Goal: Task Accomplishment & Management: Use online tool/utility

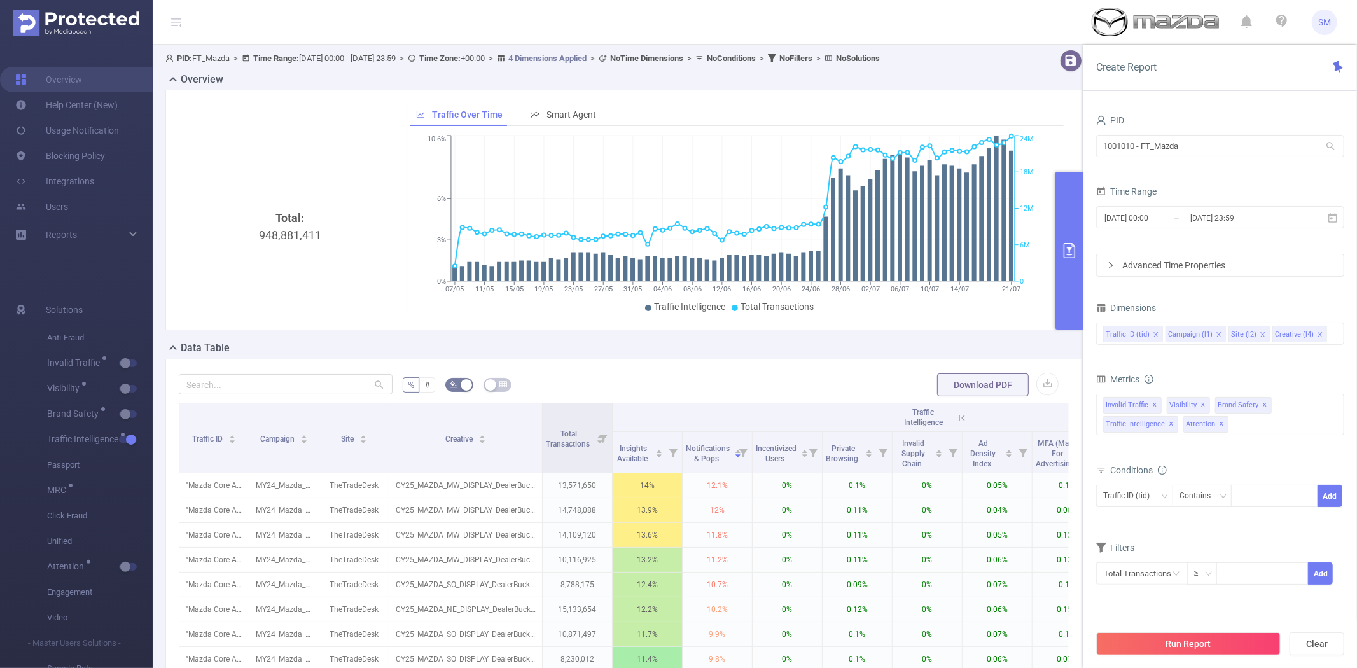
scroll to position [141, 0]
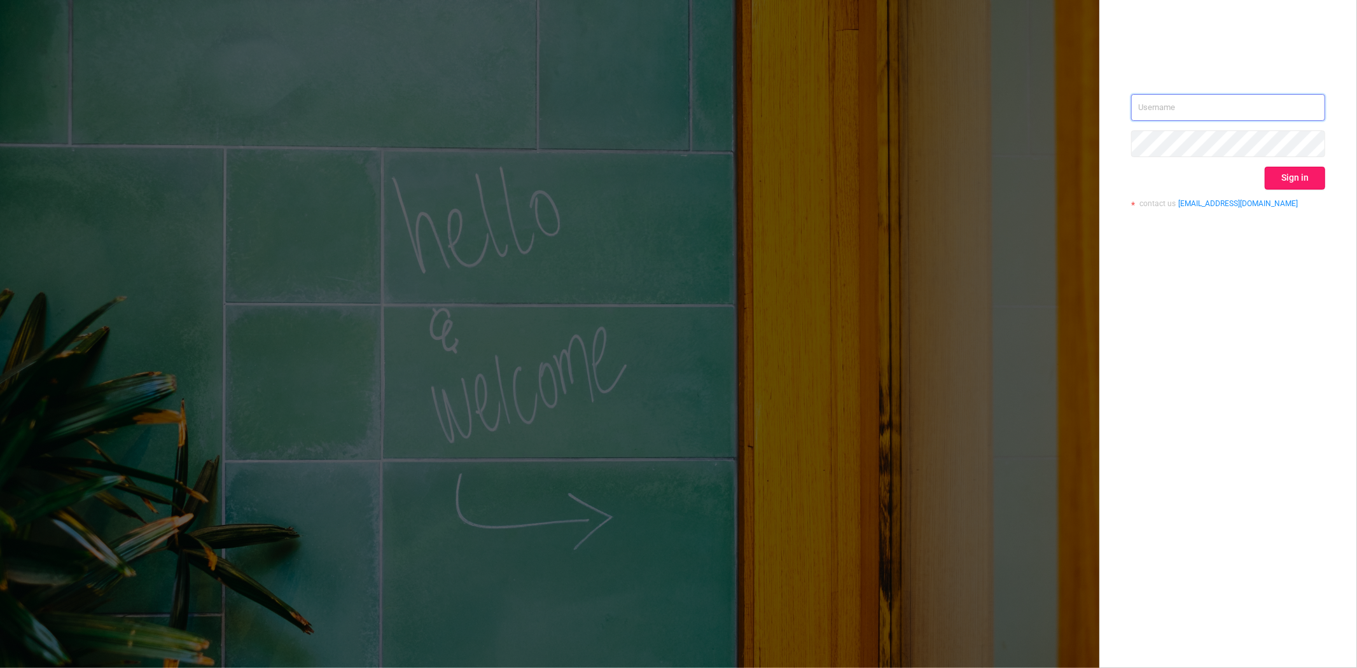
type input "[PERSON_NAME][EMAIL_ADDRESS][DOMAIN_NAME]"
click at [1304, 172] on button "Sign in" at bounding box center [1294, 178] width 60 height 23
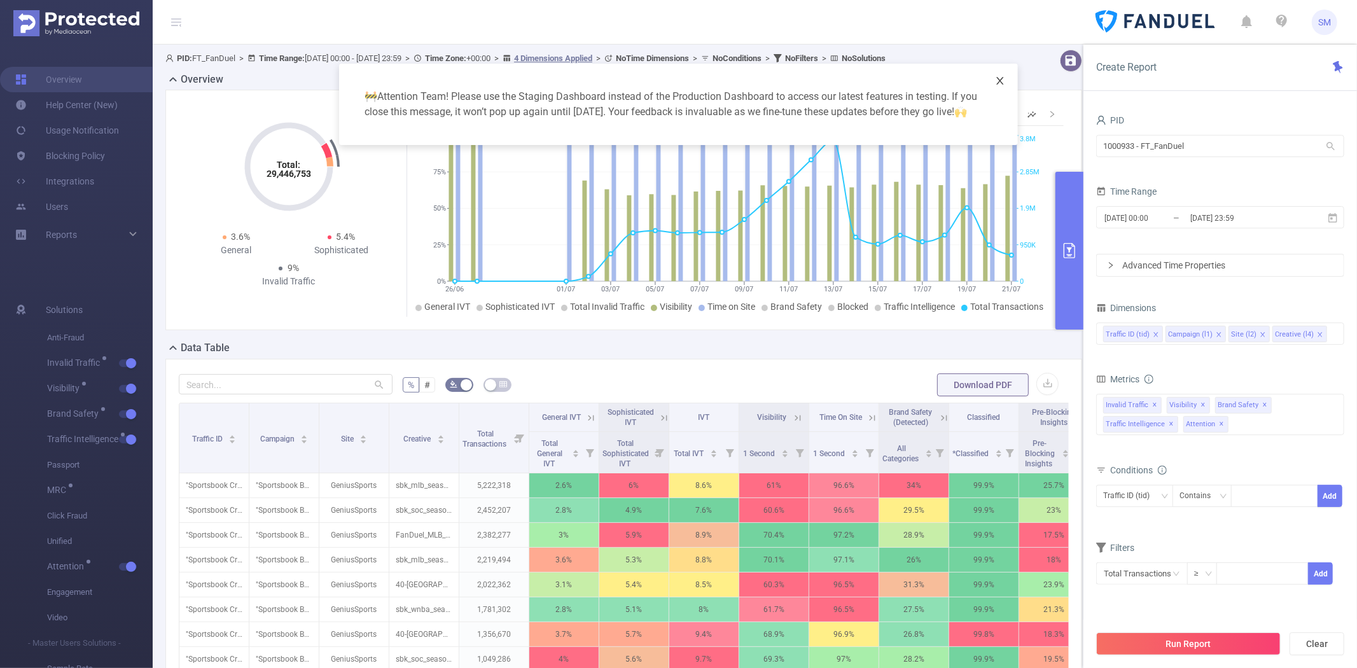
click at [999, 79] on icon "icon: close" at bounding box center [999, 81] width 7 height 8
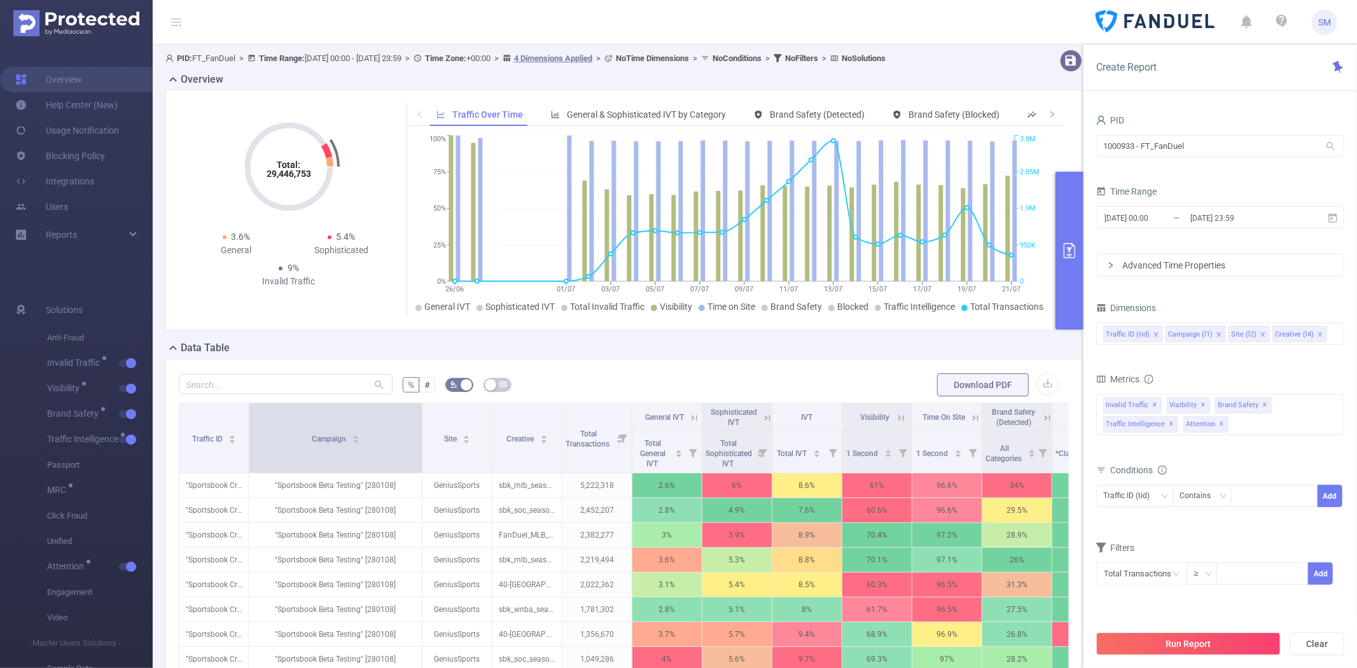
drag, startPoint x: 315, startPoint y: 414, endPoint x: 418, endPoint y: 411, distance: 103.1
click at [418, 411] on span at bounding box center [421, 437] width 6 height 69
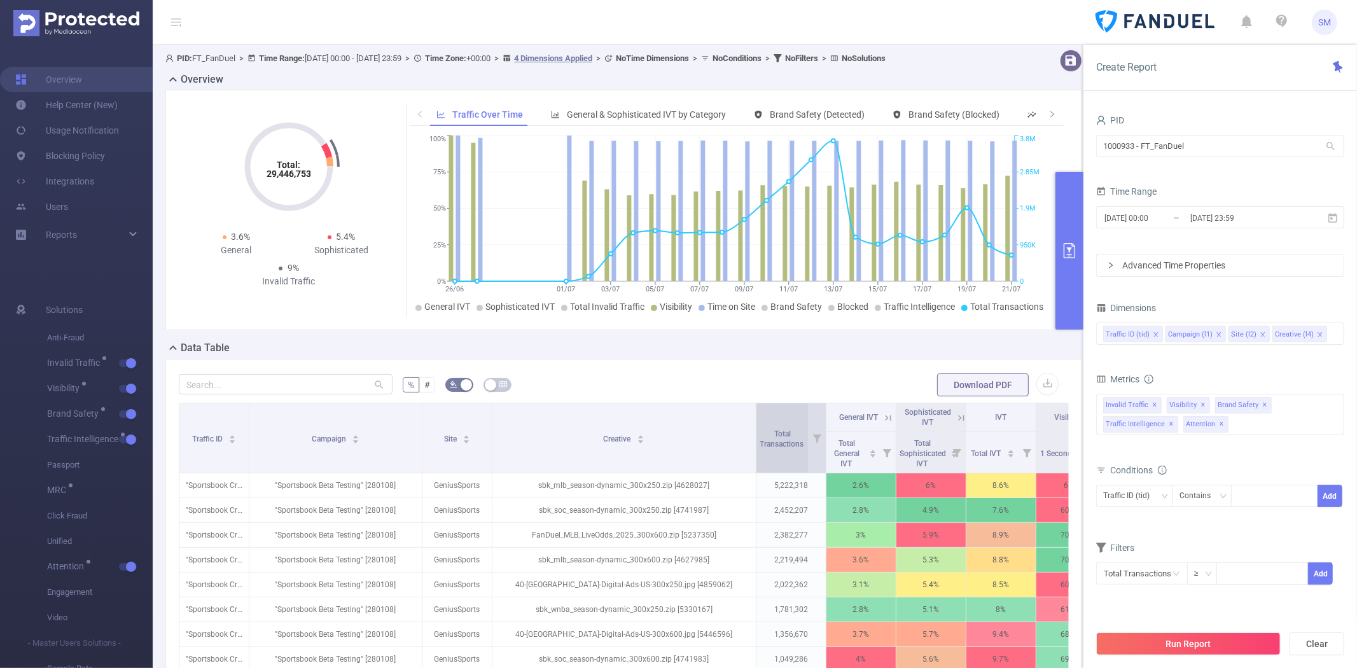
drag, startPoint x: 558, startPoint y: 418, endPoint x: 752, endPoint y: 417, distance: 194.0
click at [752, 417] on span at bounding box center [755, 437] width 6 height 69
click at [1154, 403] on span "✕" at bounding box center [1154, 404] width 5 height 15
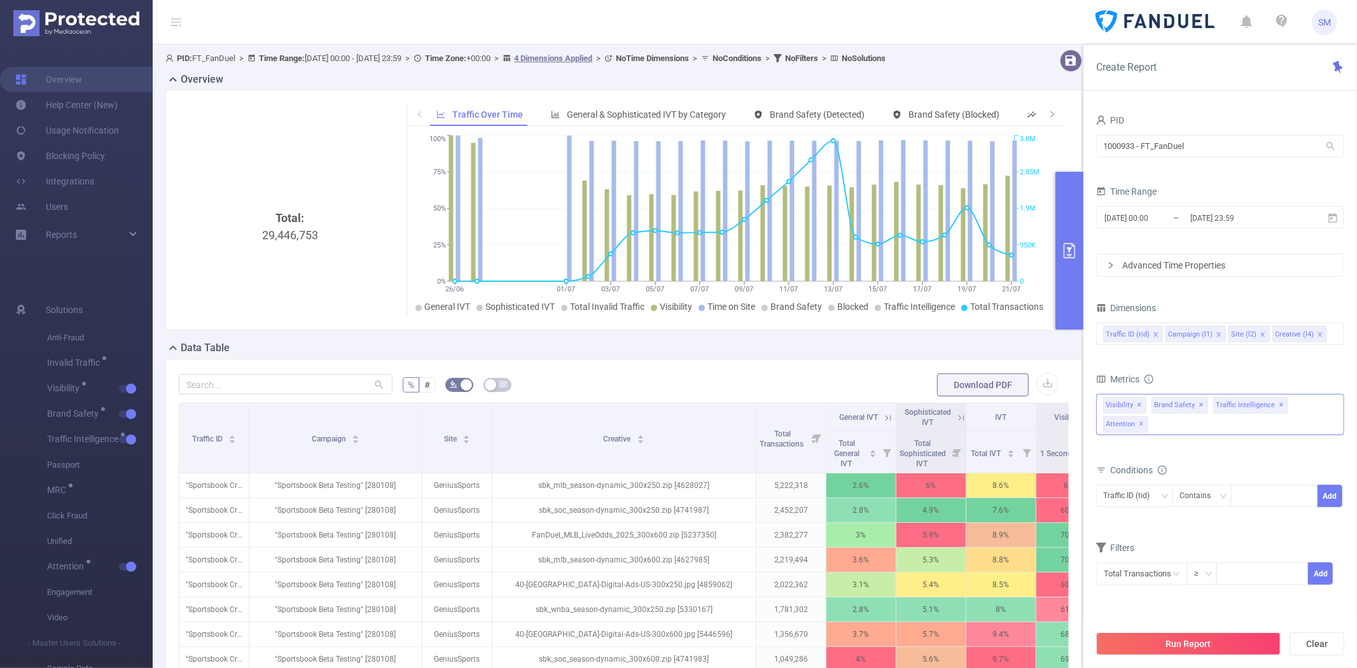
click at [1168, 429] on div "Visibility ✕ Brand Safety ✕ Traffic Intelligence ✕ Attention ✕" at bounding box center [1220, 414] width 248 height 41
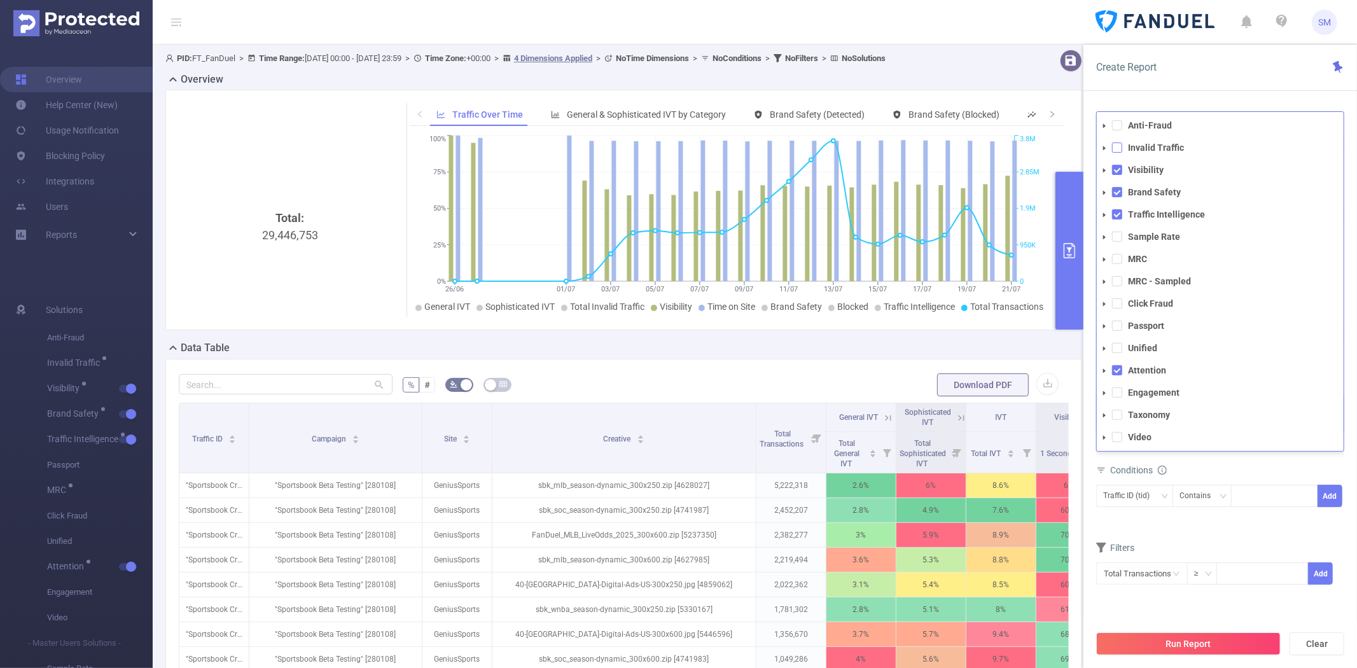
click at [1114, 145] on span at bounding box center [1117, 147] width 10 height 10
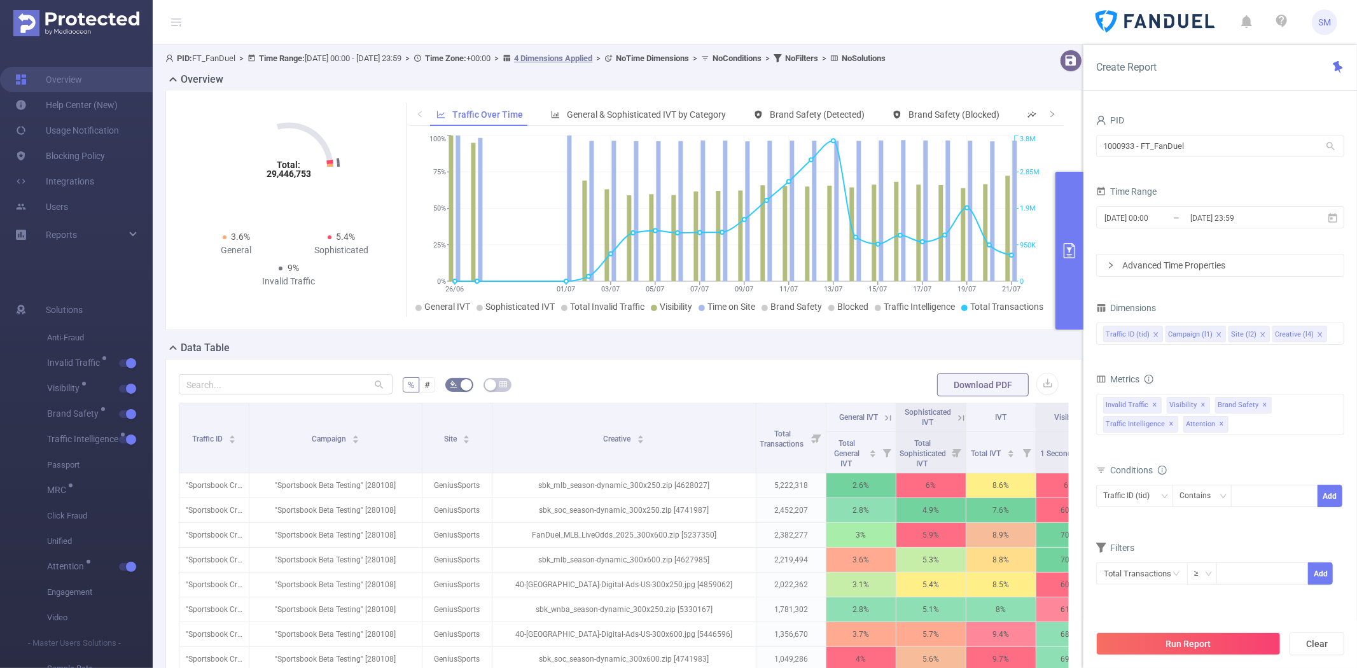
click at [1172, 88] on div "Create Report" at bounding box center [1219, 68] width 273 height 46
click at [1329, 329] on input at bounding box center [1332, 334] width 6 height 17
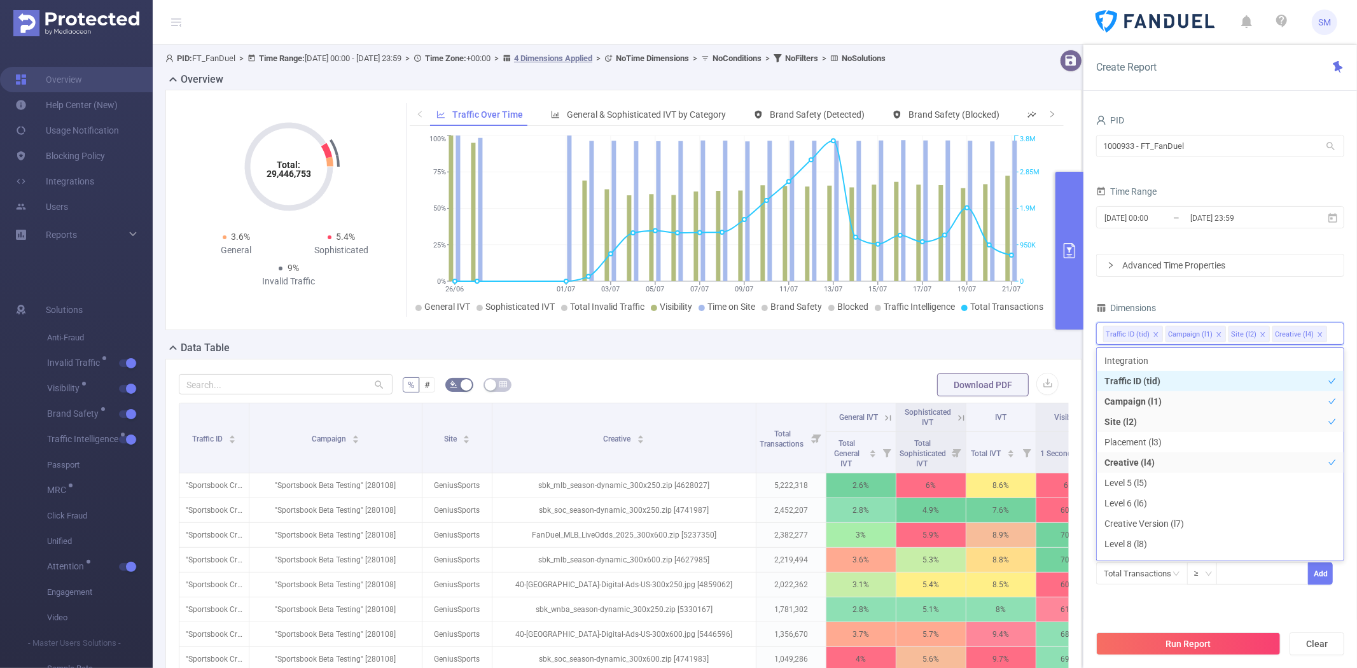
click at [1294, 382] on li "Traffic ID (tid)" at bounding box center [1219, 381] width 247 height 20
click at [1245, 397] on li "Campaign (l1)" at bounding box center [1219, 401] width 247 height 20
click at [1175, 413] on li "Site (l2)" at bounding box center [1219, 421] width 247 height 20
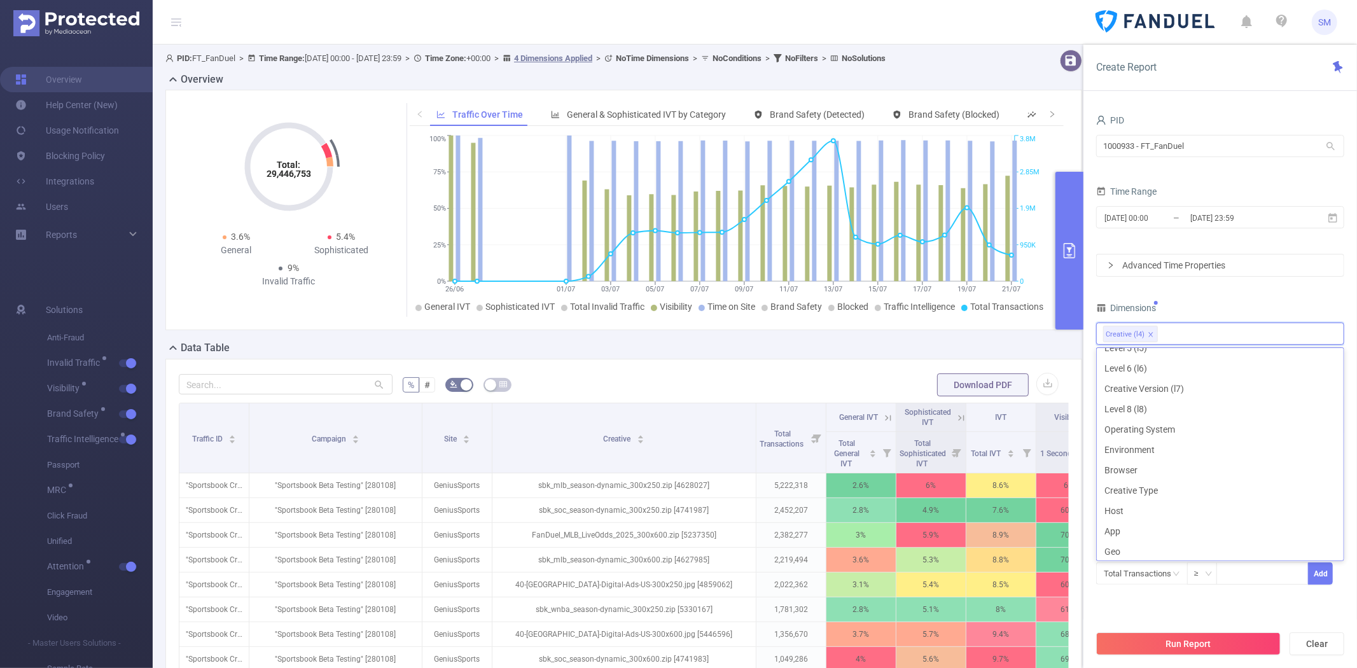
scroll to position [141, 0]
click at [1173, 443] on li "Environment" at bounding box center [1219, 443] width 247 height 20
click at [1215, 295] on div "PID 1000933 - FT_FanDuel 1000933 - FT_FanDuel Time Range 2025-05-07 00:00 _ 202…" at bounding box center [1220, 356] width 248 height 490
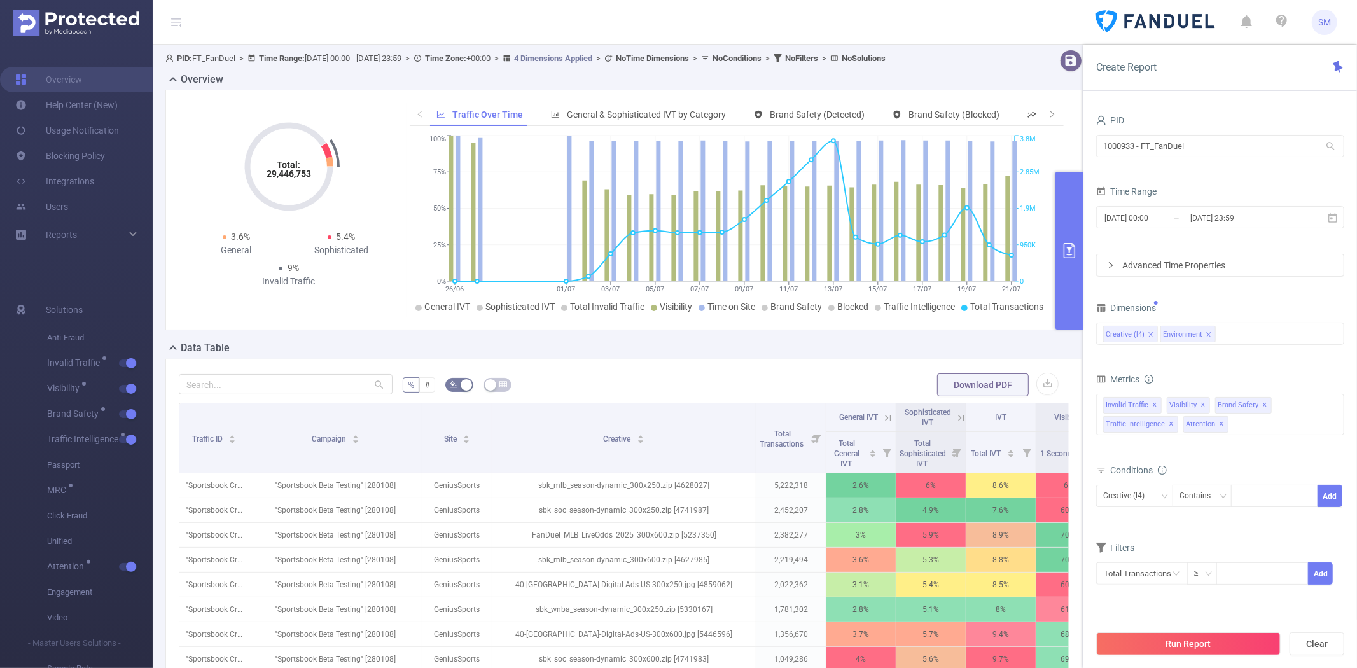
drag, startPoint x: 1175, startPoint y: 649, endPoint x: 1183, endPoint y: 646, distance: 8.3
click at [1175, 647] on button "Run Report" at bounding box center [1188, 643] width 184 height 23
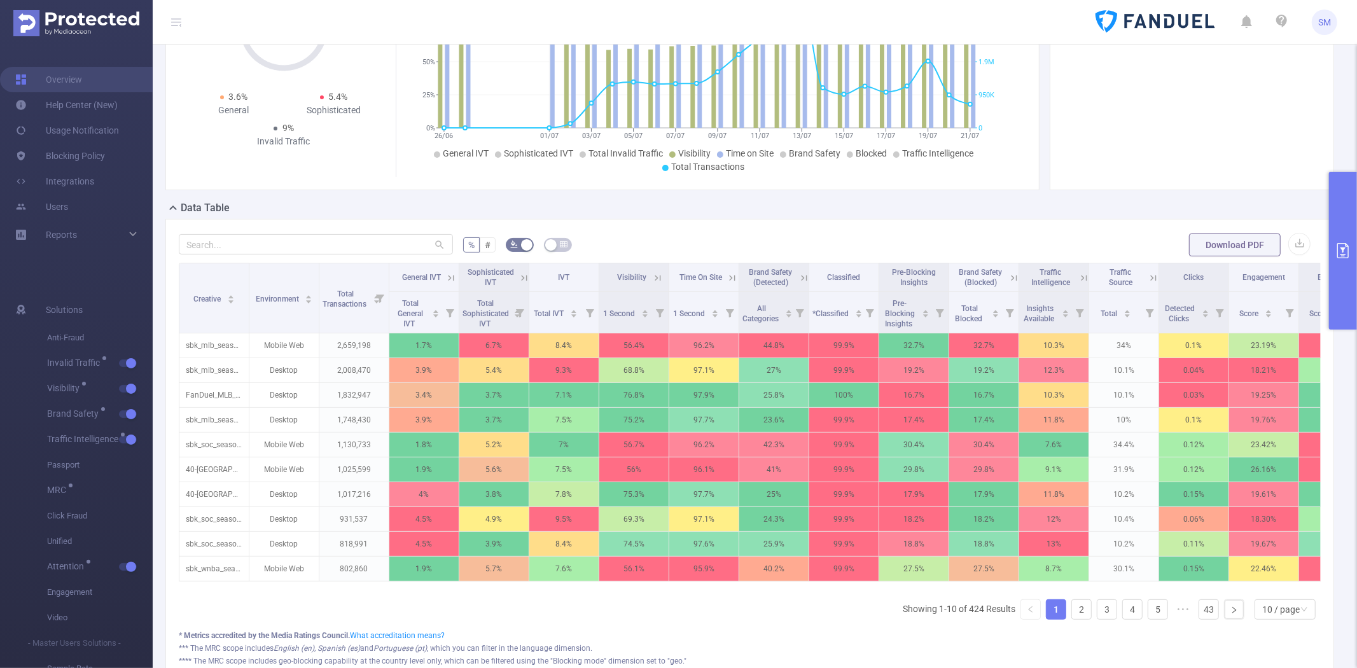
scroll to position [141, 0]
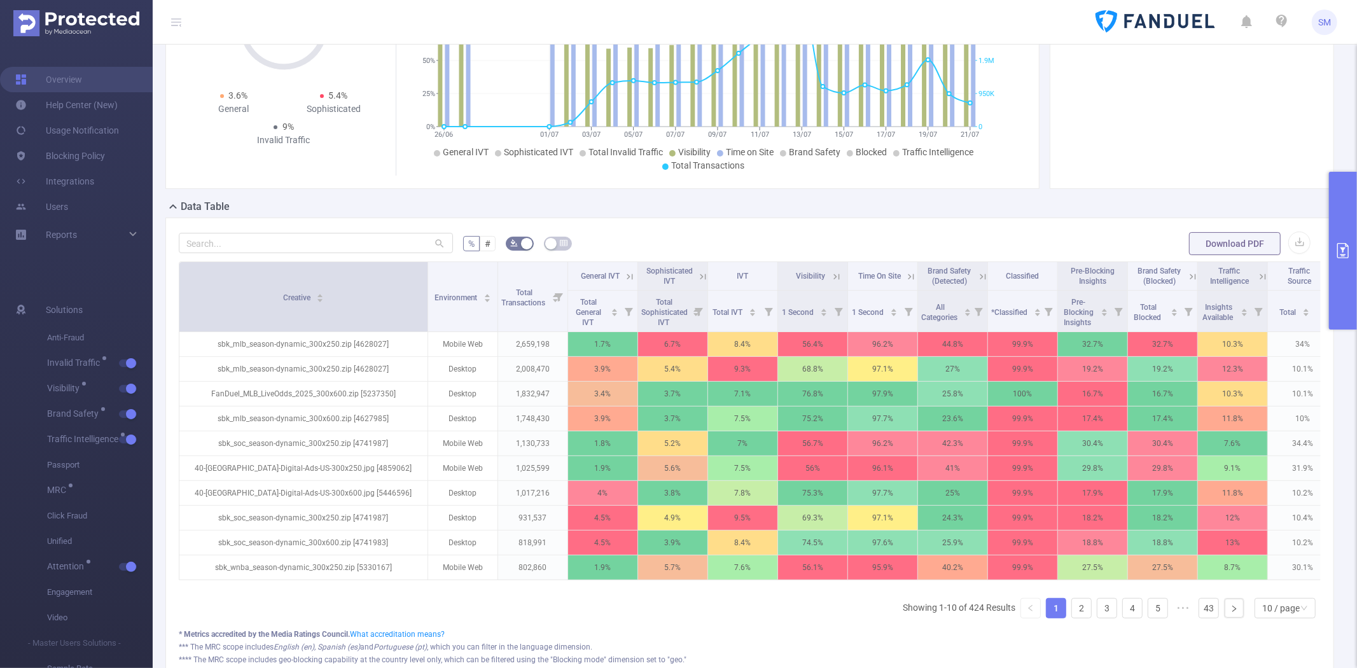
drag, startPoint x: 246, startPoint y: 280, endPoint x: 425, endPoint y: 271, distance: 178.9
click at [425, 271] on span at bounding box center [427, 296] width 6 height 69
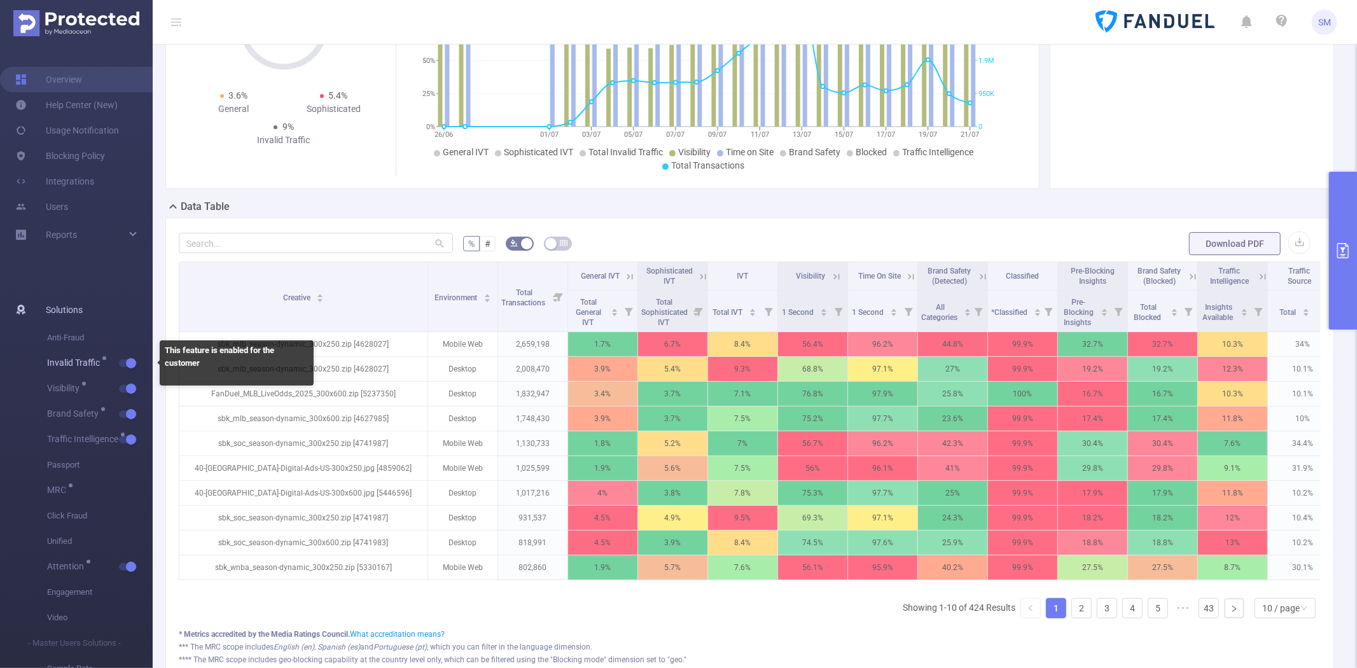
click at [126, 363] on button "button" at bounding box center [128, 363] width 18 height 8
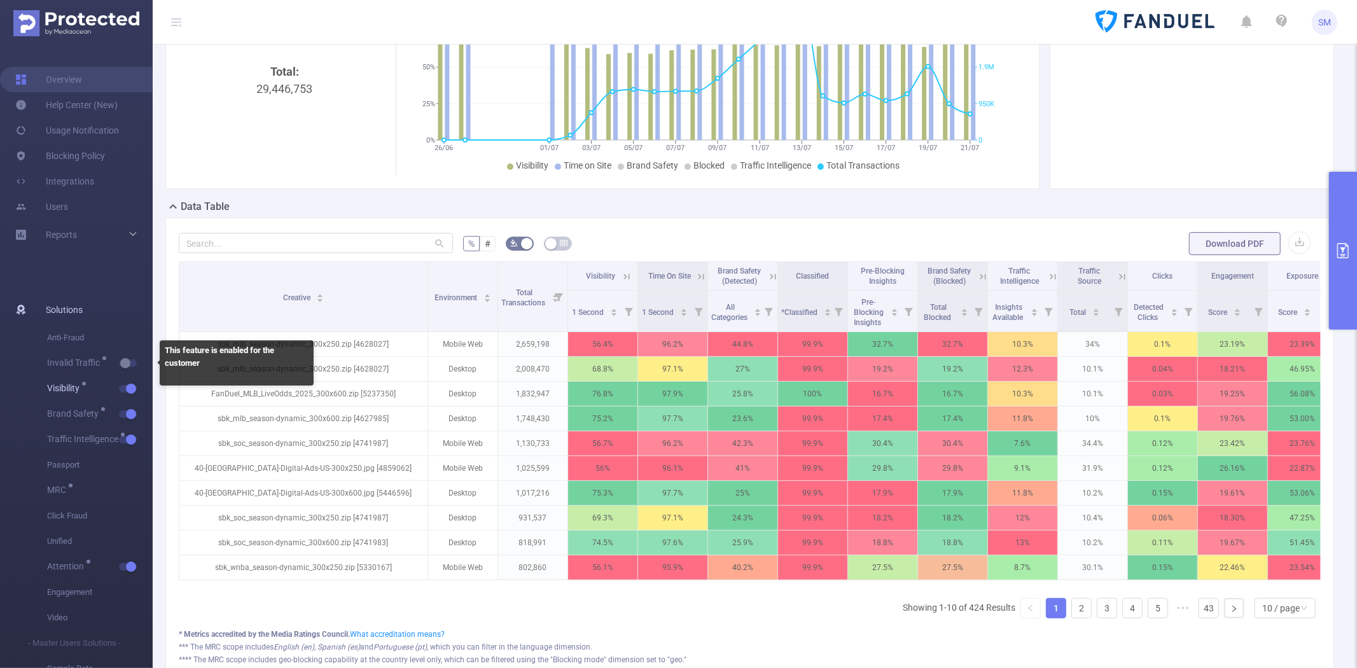
click at [123, 385] on button "button" at bounding box center [128, 389] width 18 height 8
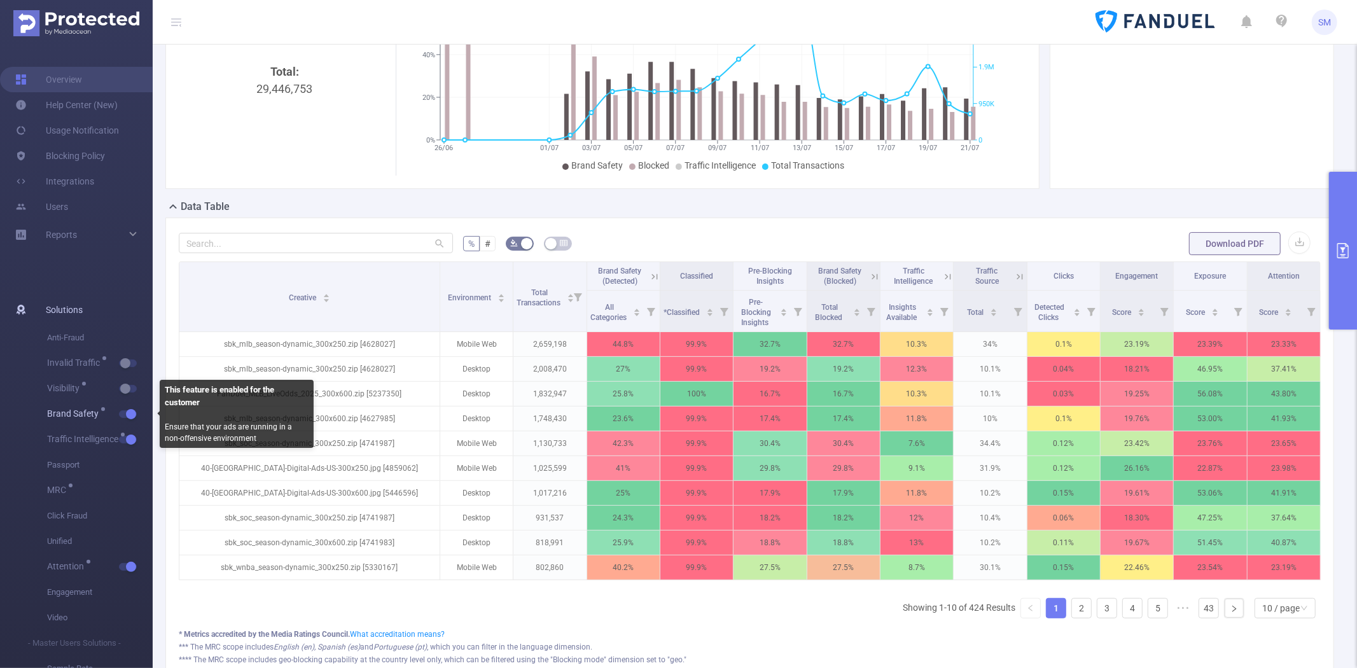
click at [125, 409] on span "Brand Safety" at bounding box center [100, 413] width 106 height 25
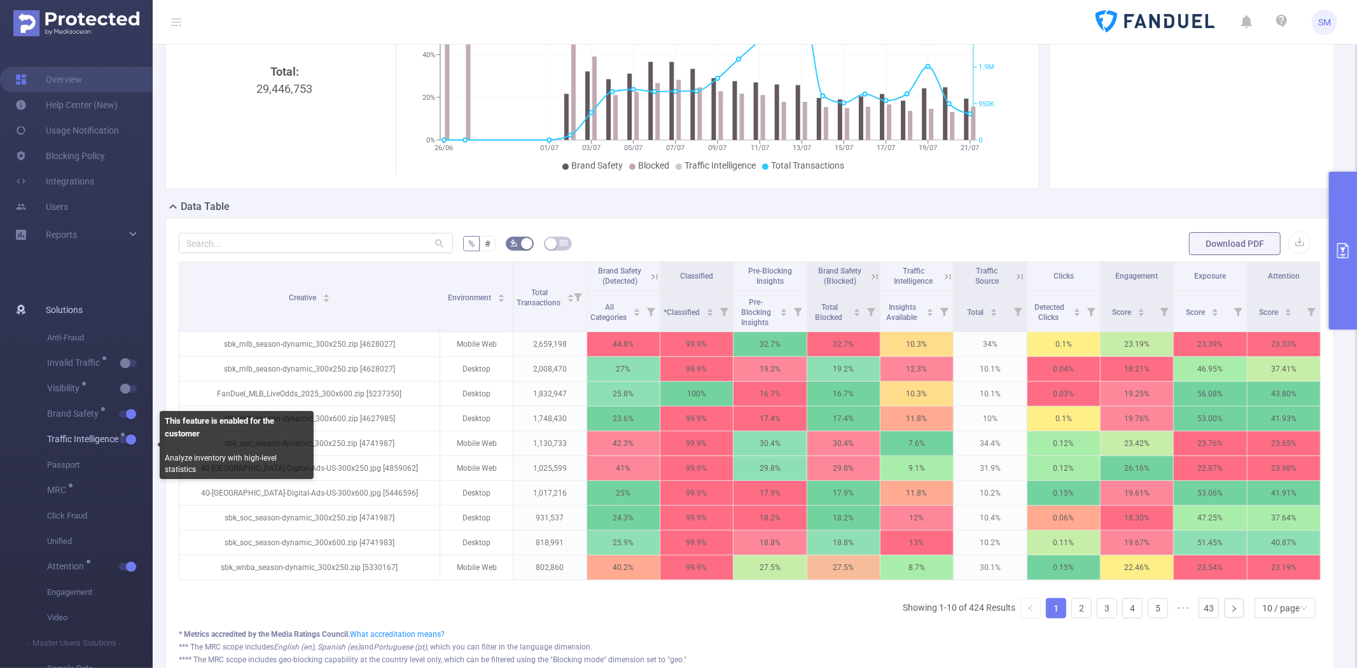
click at [126, 436] on button "button" at bounding box center [128, 440] width 18 height 8
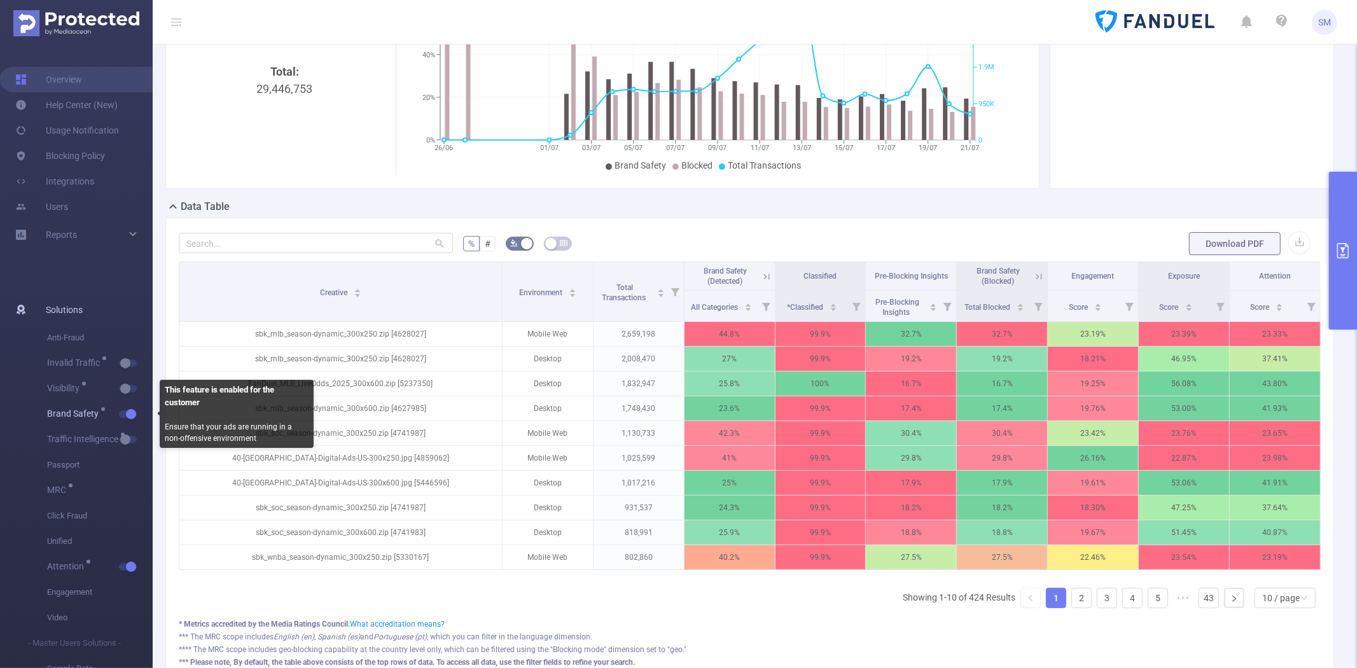
click at [124, 413] on span "button" at bounding box center [129, 414] width 17 height 6
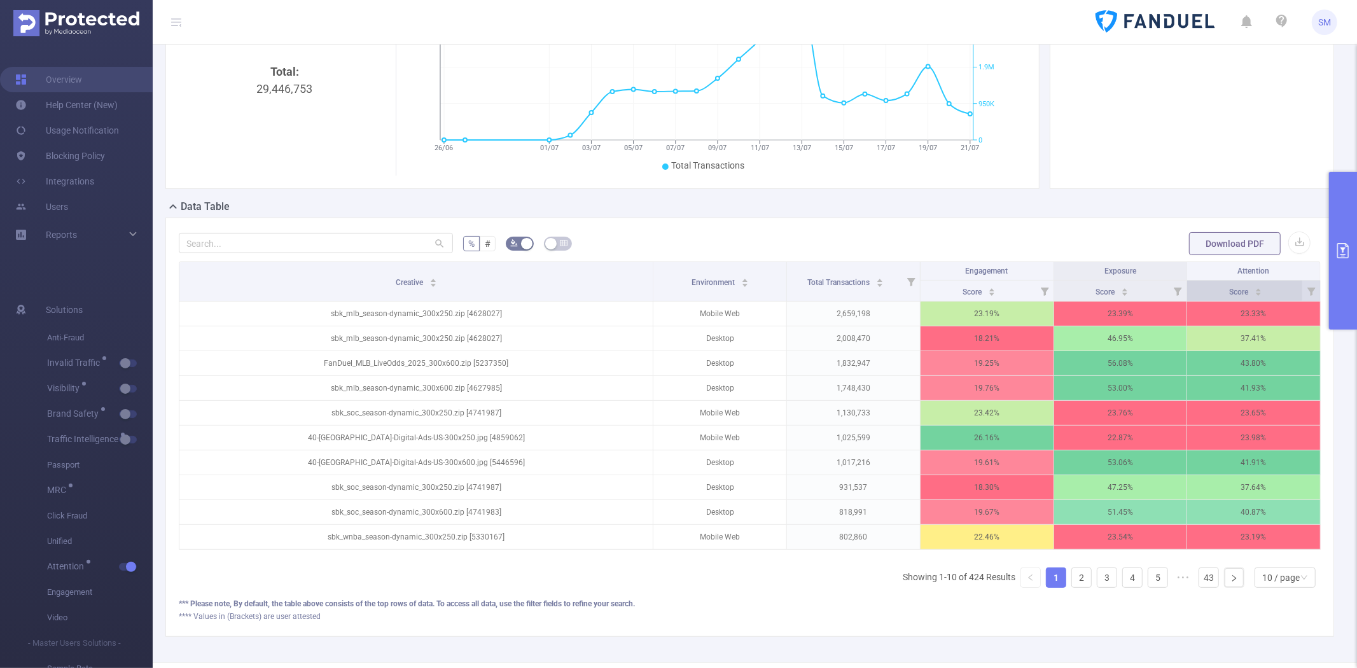
click at [1229, 290] on div "Score" at bounding box center [1245, 290] width 33 height 13
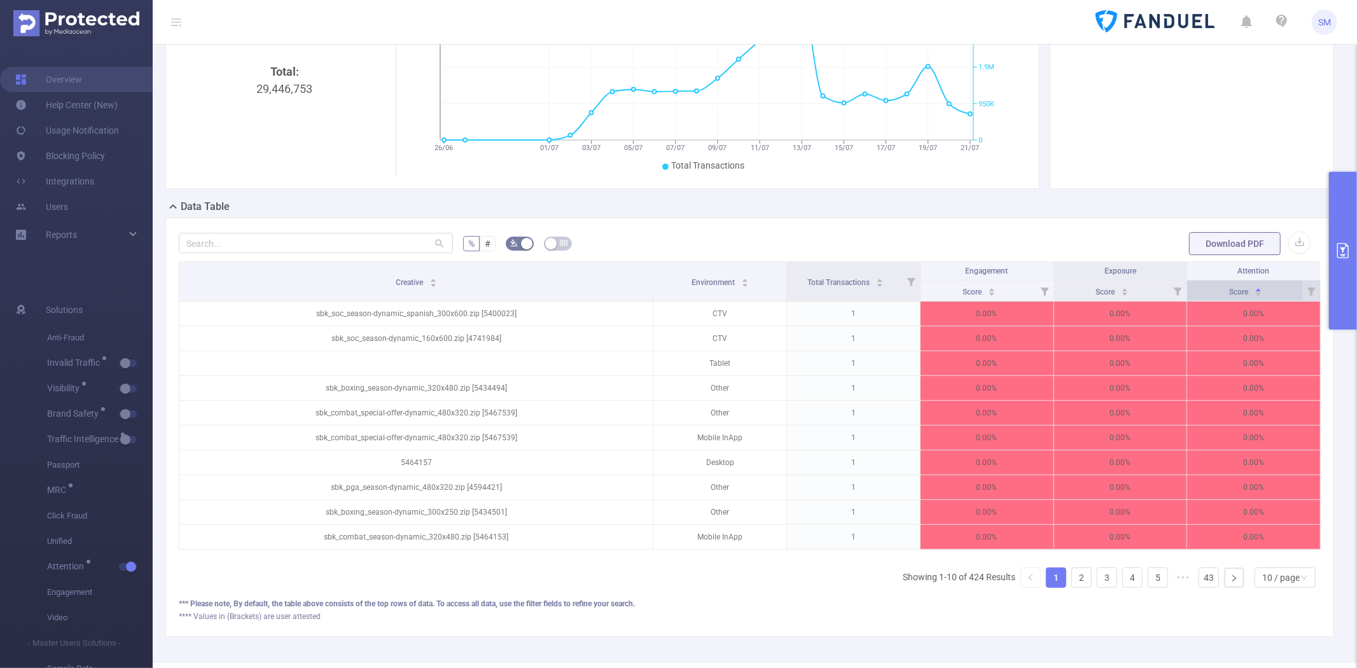
click at [1229, 290] on div "Score" at bounding box center [1245, 290] width 33 height 13
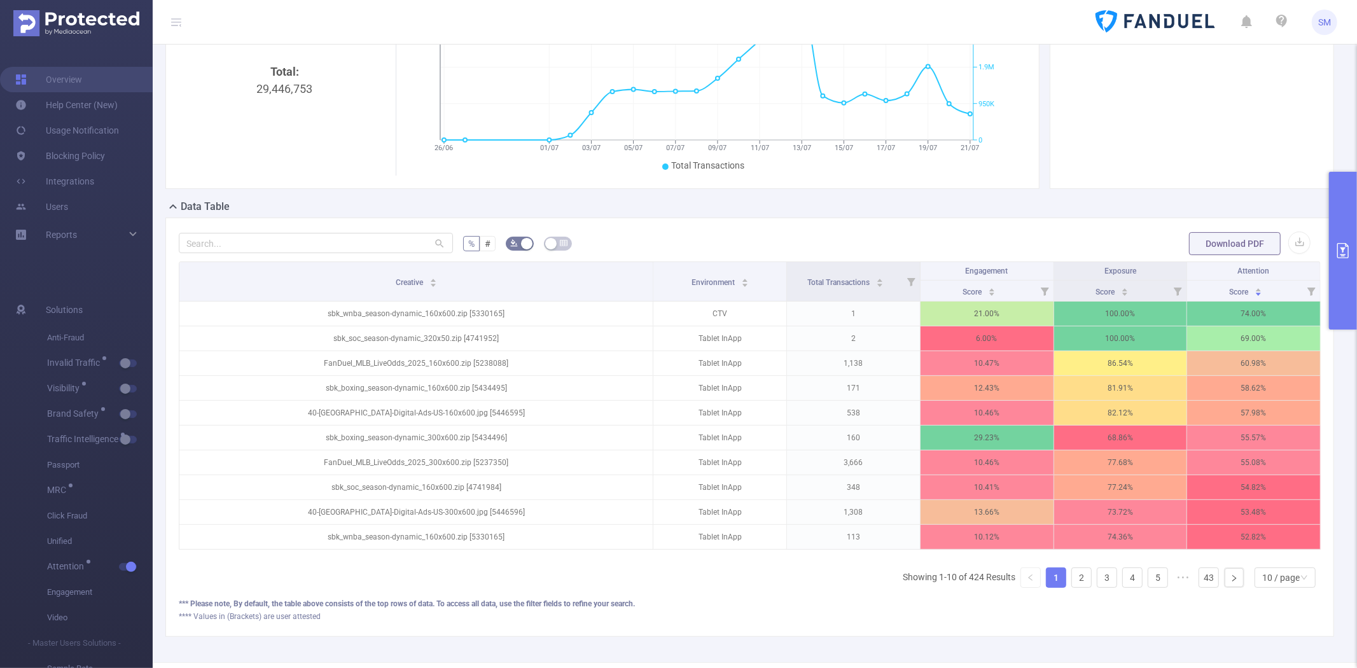
click at [1341, 230] on button "primary" at bounding box center [1343, 251] width 28 height 158
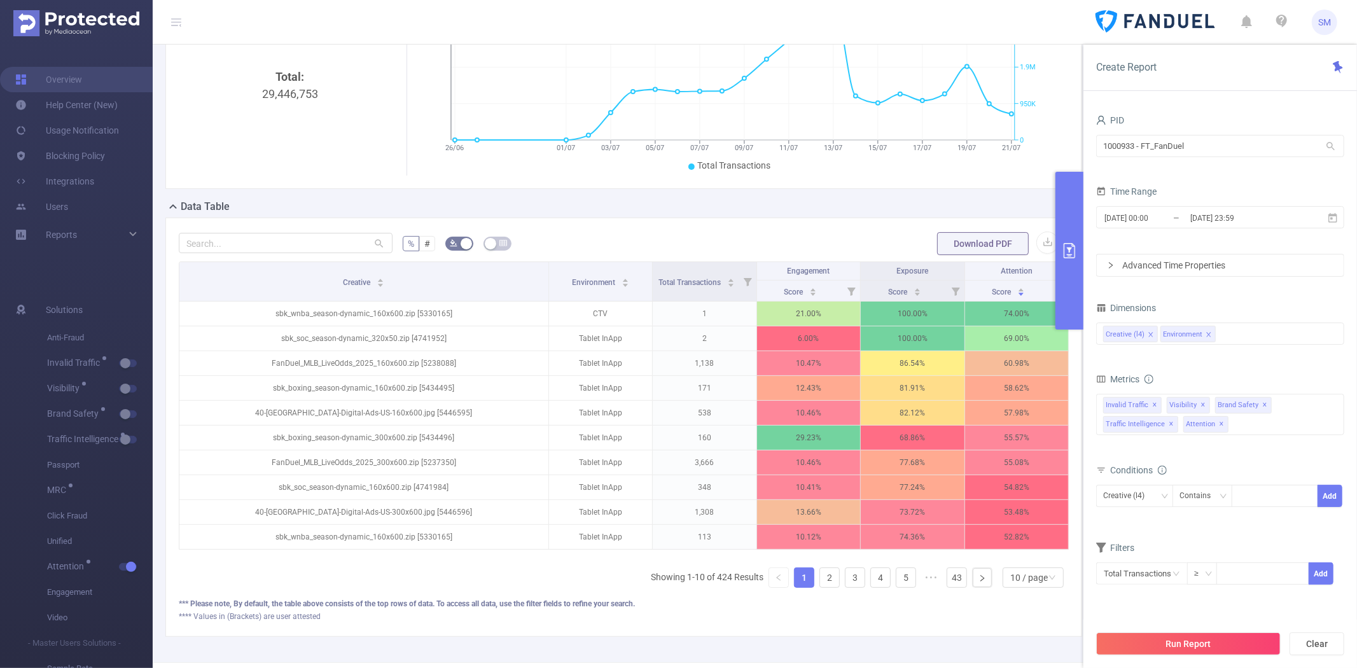
click at [1061, 261] on button "primary" at bounding box center [1069, 251] width 28 height 158
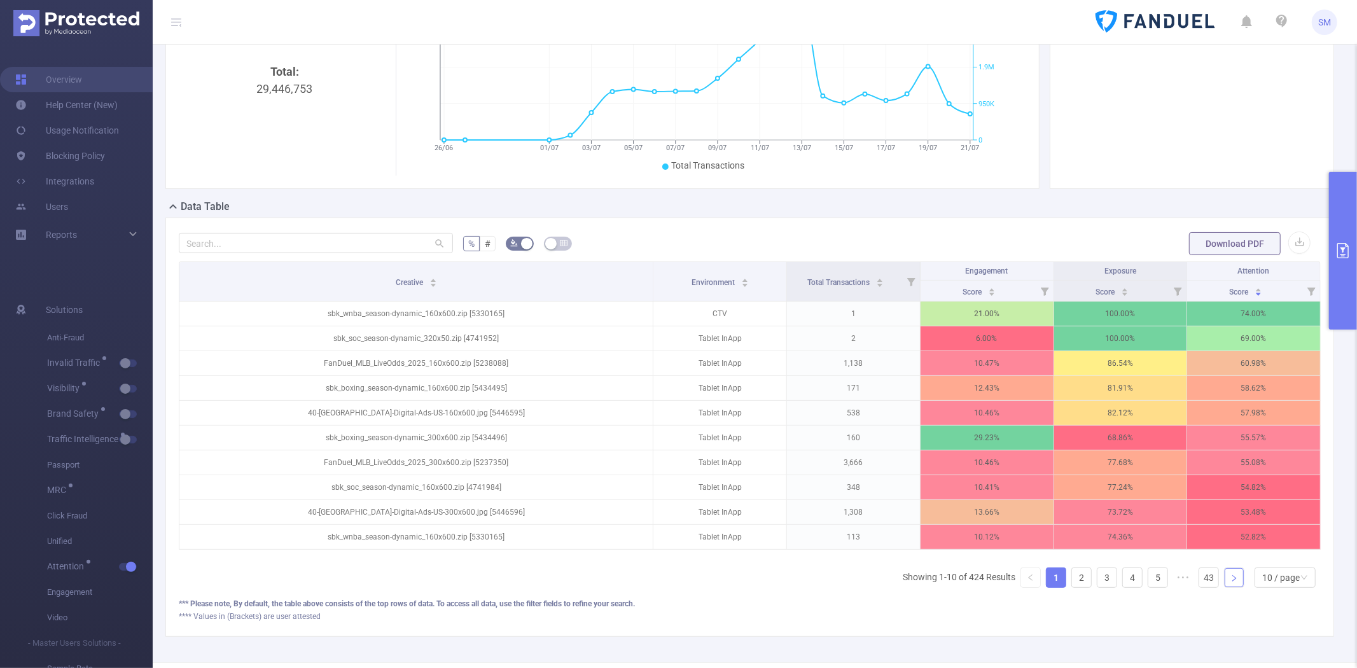
click at [1232, 581] on icon "icon: right" at bounding box center [1234, 578] width 4 height 6
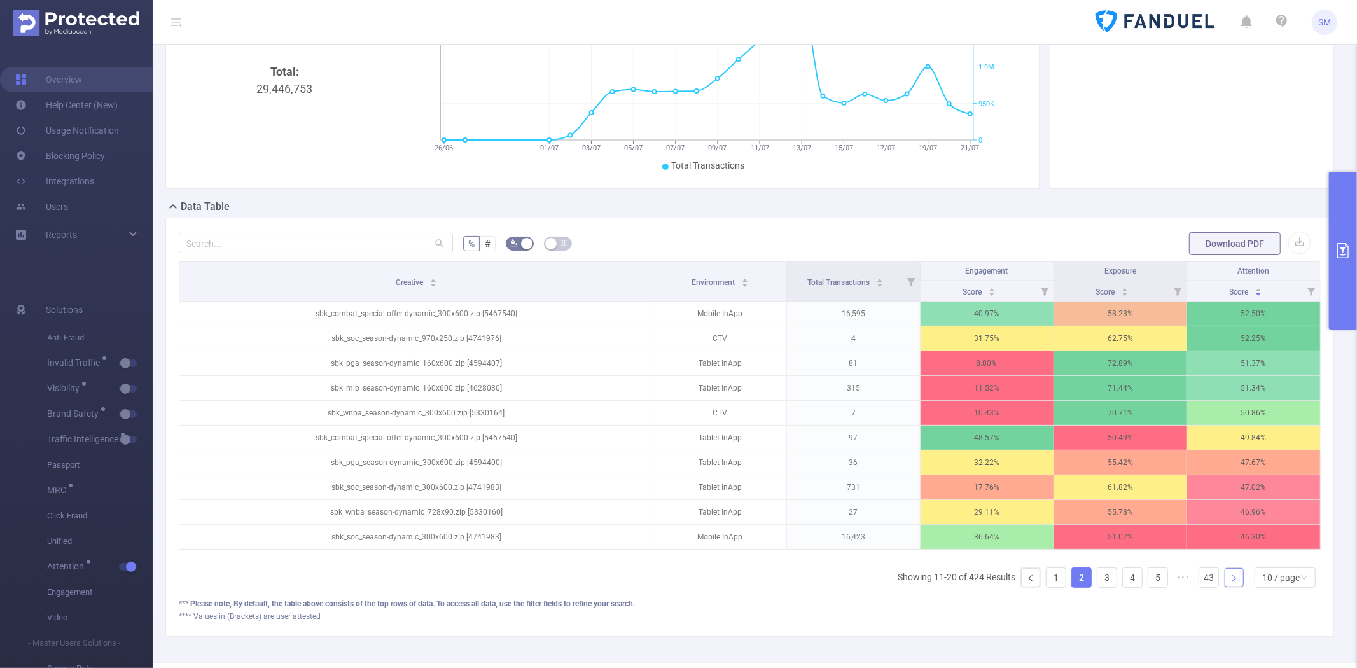
click at [1232, 581] on icon "icon: right" at bounding box center [1234, 578] width 4 height 6
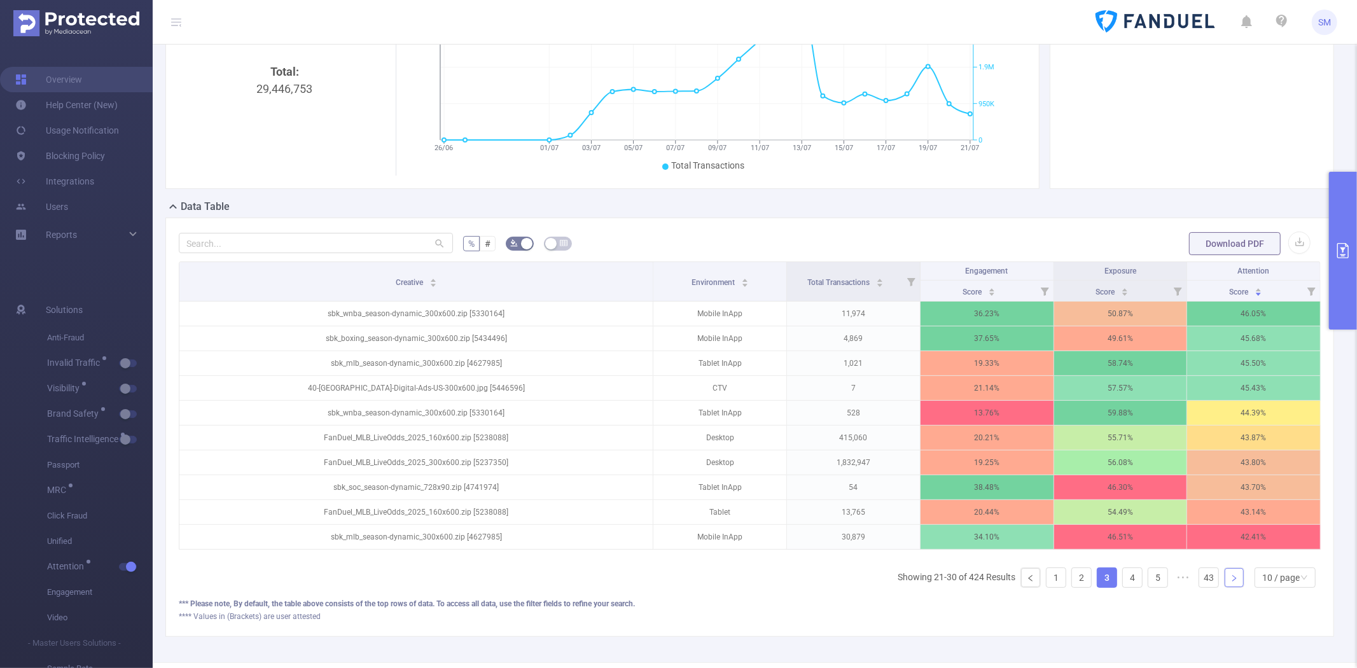
click at [1232, 581] on icon "icon: right" at bounding box center [1234, 578] width 4 height 6
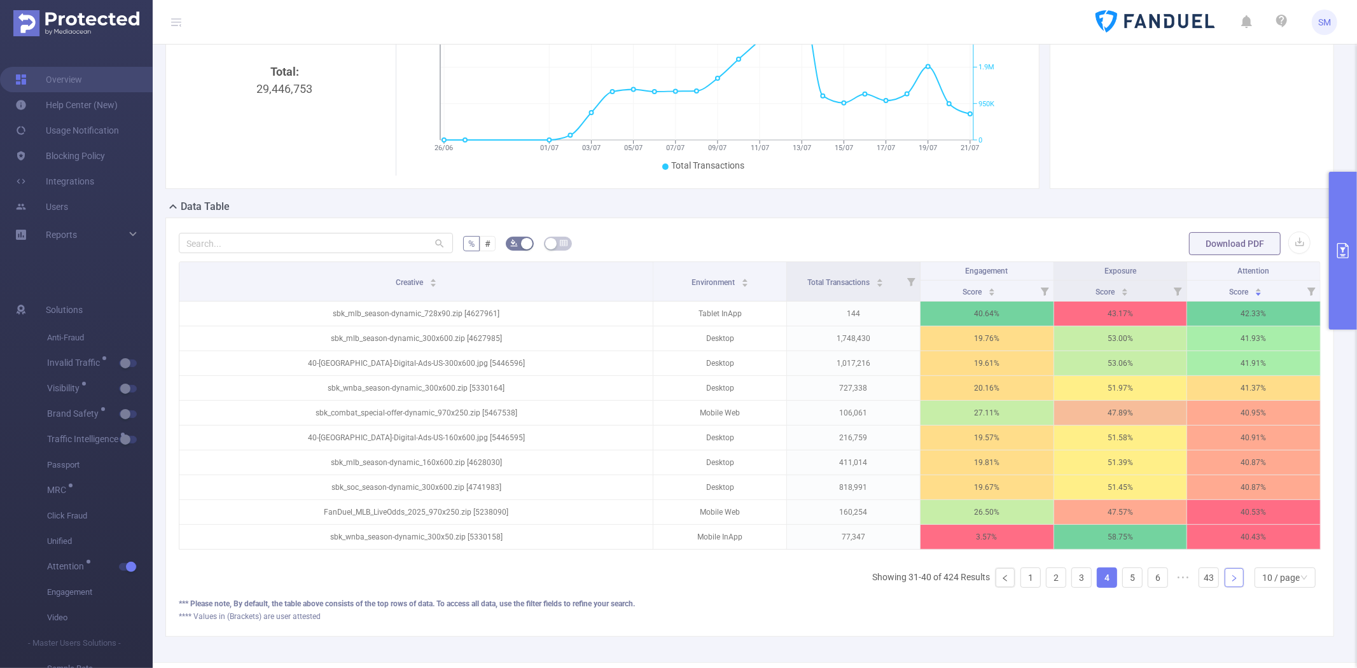
click at [1232, 581] on icon "icon: right" at bounding box center [1234, 578] width 4 height 6
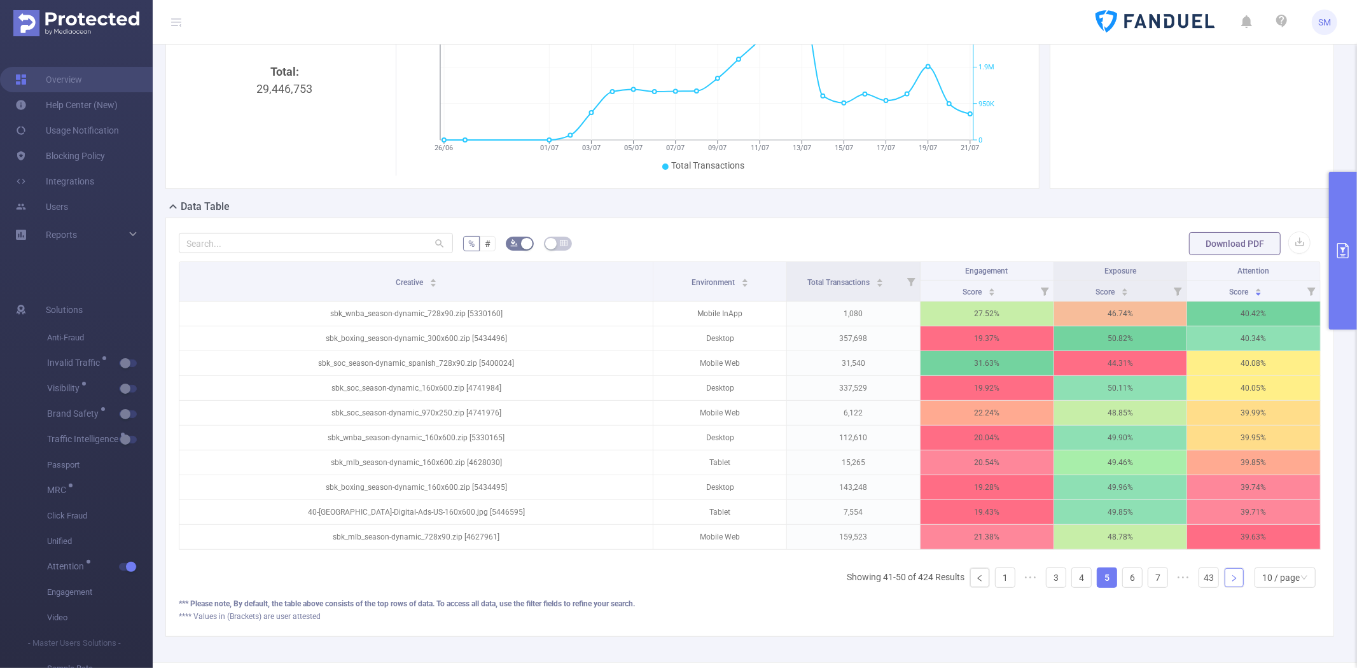
click at [1232, 581] on icon "icon: right" at bounding box center [1234, 578] width 4 height 6
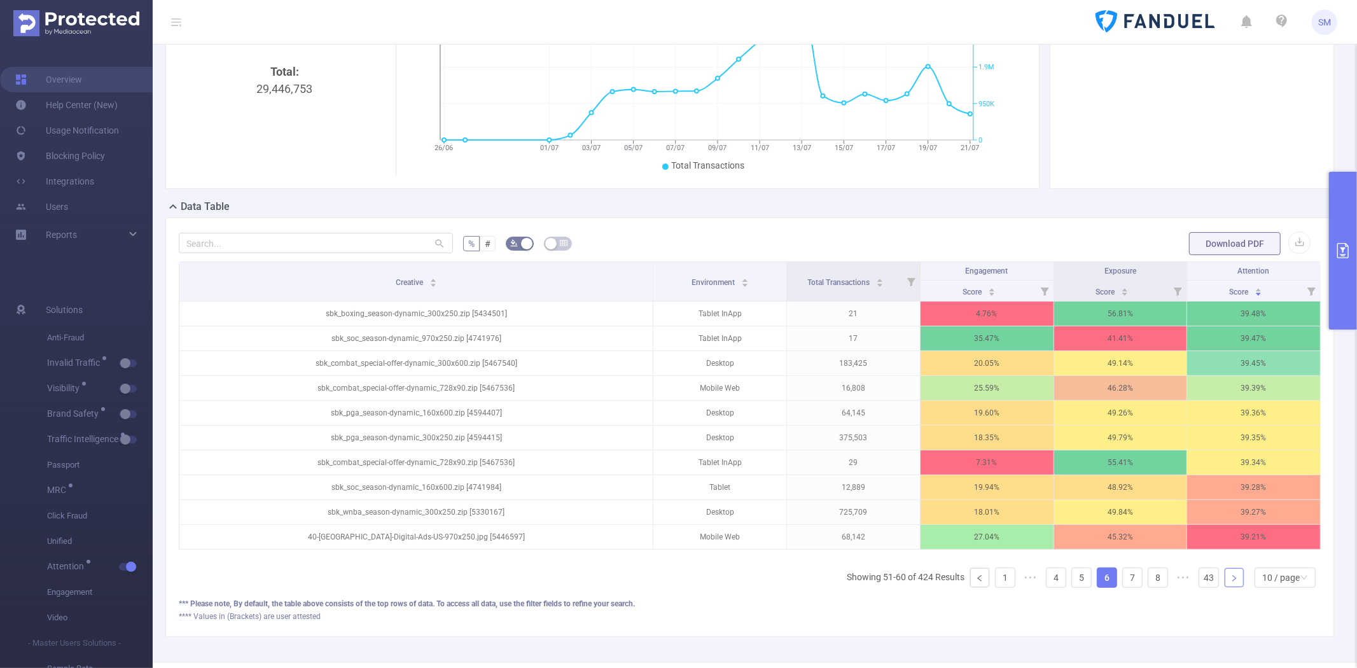
click at [1232, 581] on icon "icon: right" at bounding box center [1234, 578] width 4 height 6
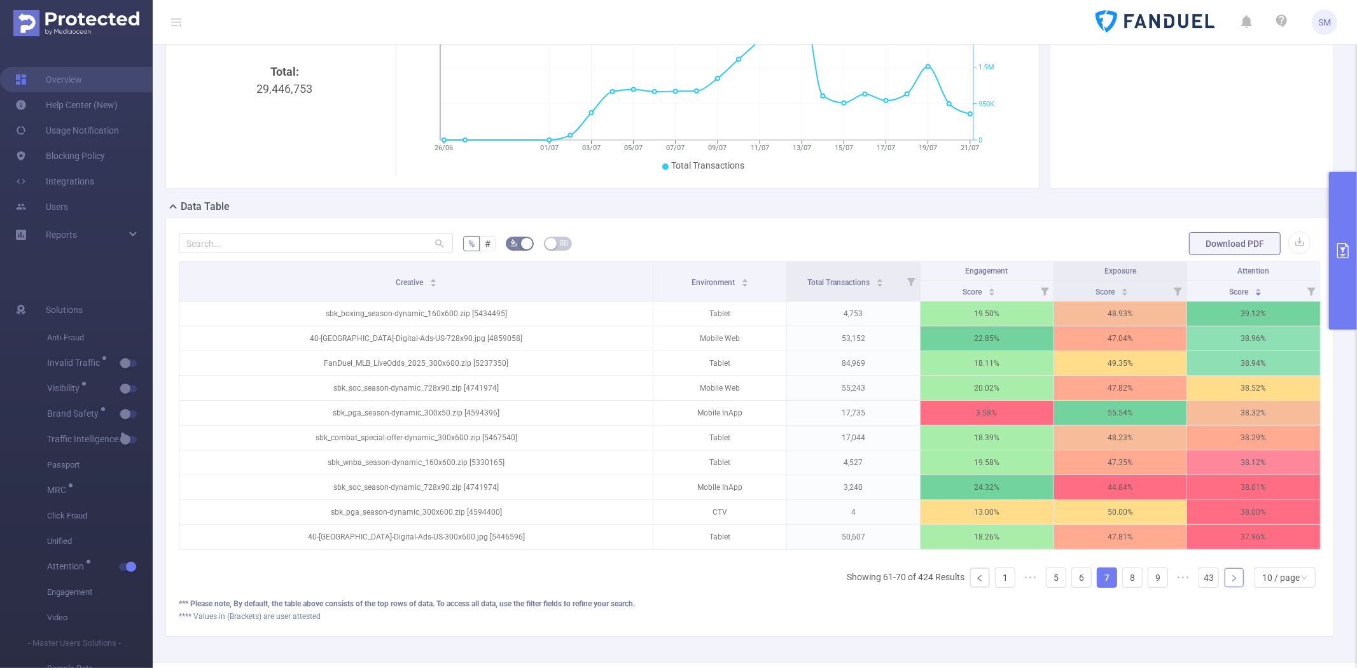
click at [1232, 581] on icon "icon: right" at bounding box center [1234, 578] width 4 height 6
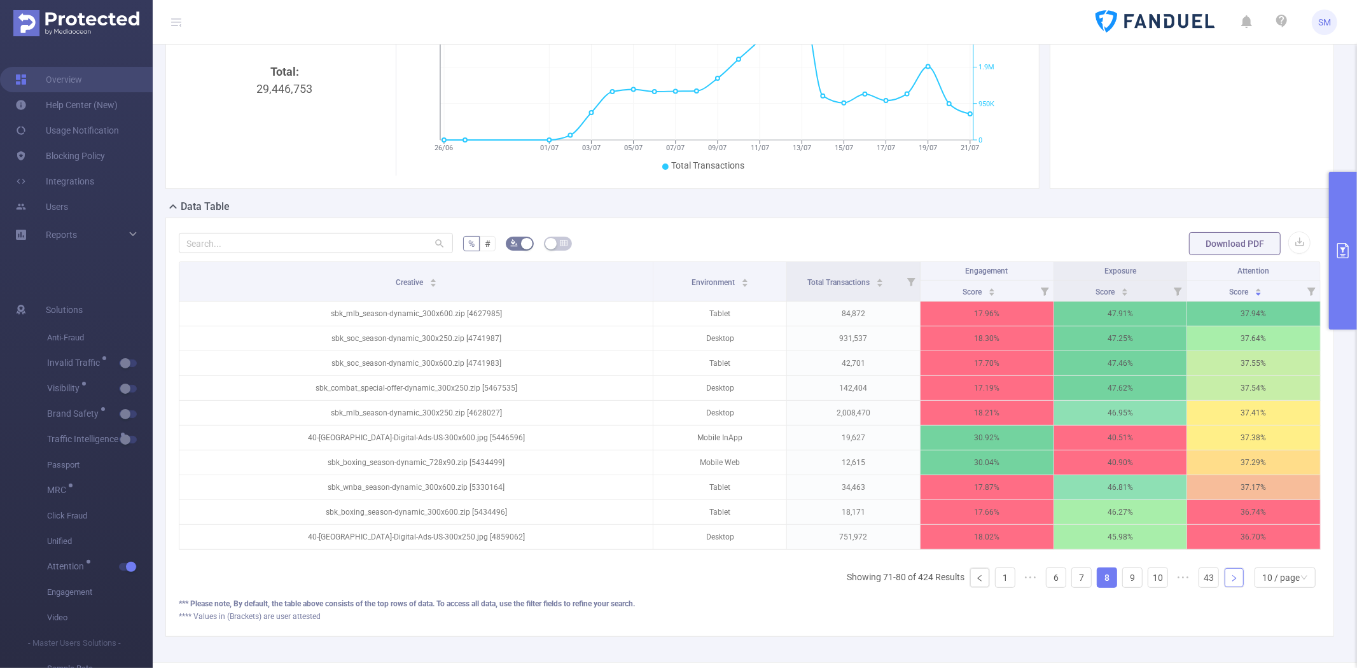
click at [1232, 581] on icon "icon: right" at bounding box center [1234, 578] width 4 height 6
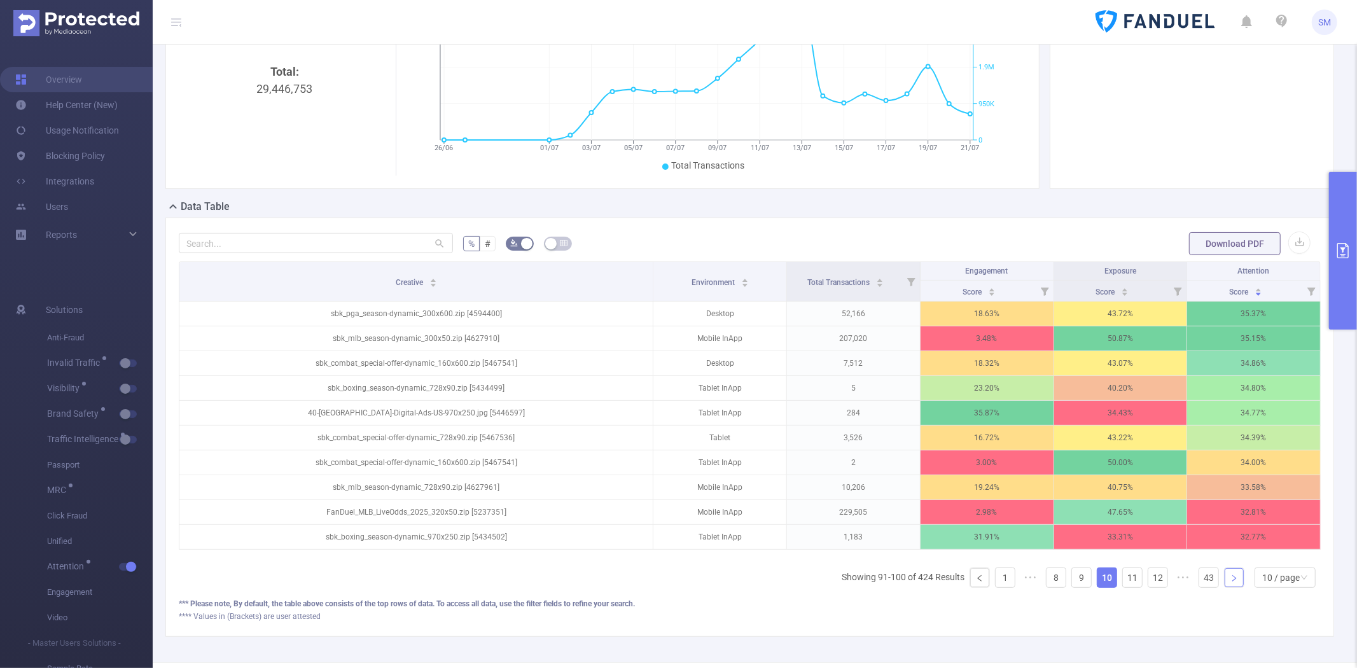
click at [1232, 581] on icon "icon: right" at bounding box center [1234, 578] width 4 height 6
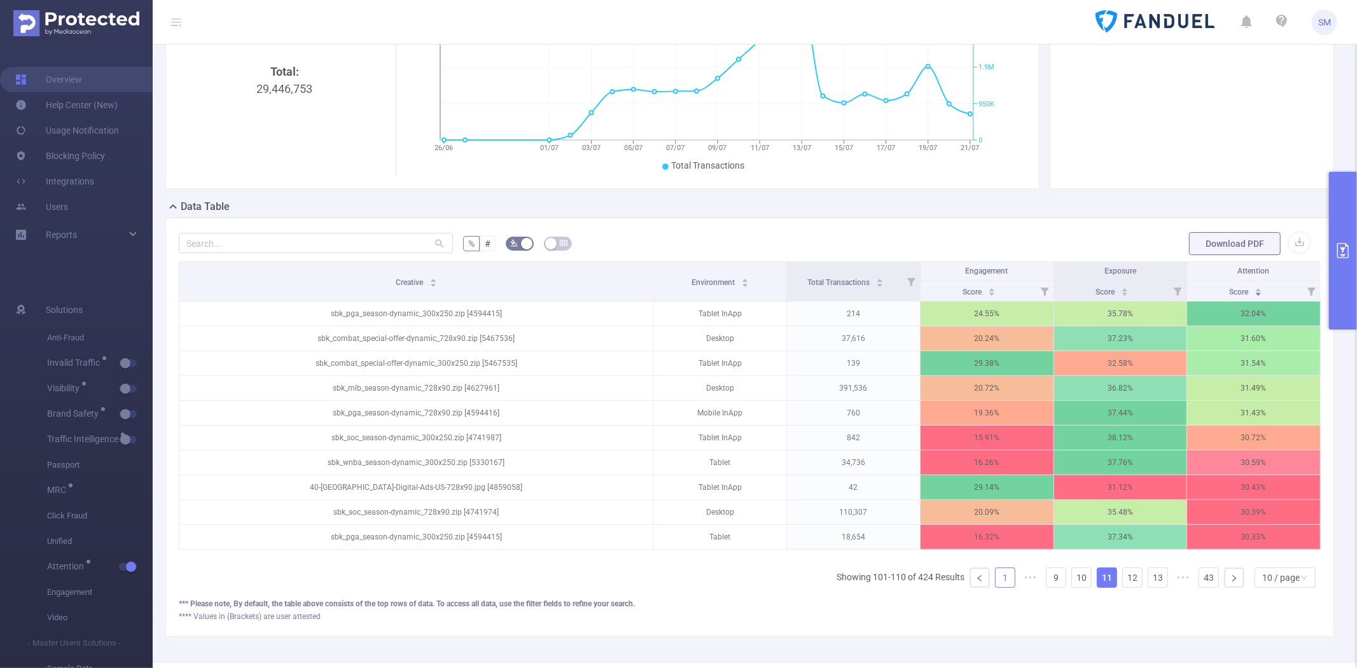
click at [995, 586] on link "1" at bounding box center [1004, 577] width 19 height 19
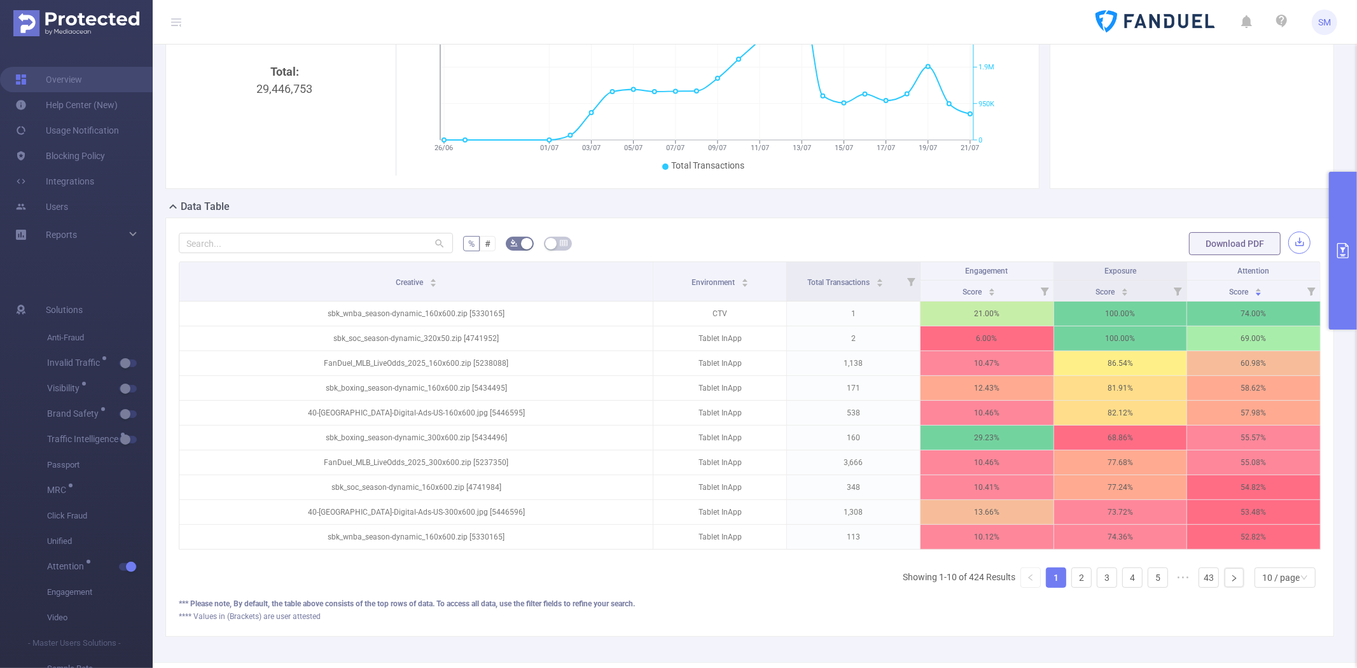
click at [1288, 239] on button "button" at bounding box center [1299, 242] width 22 height 22
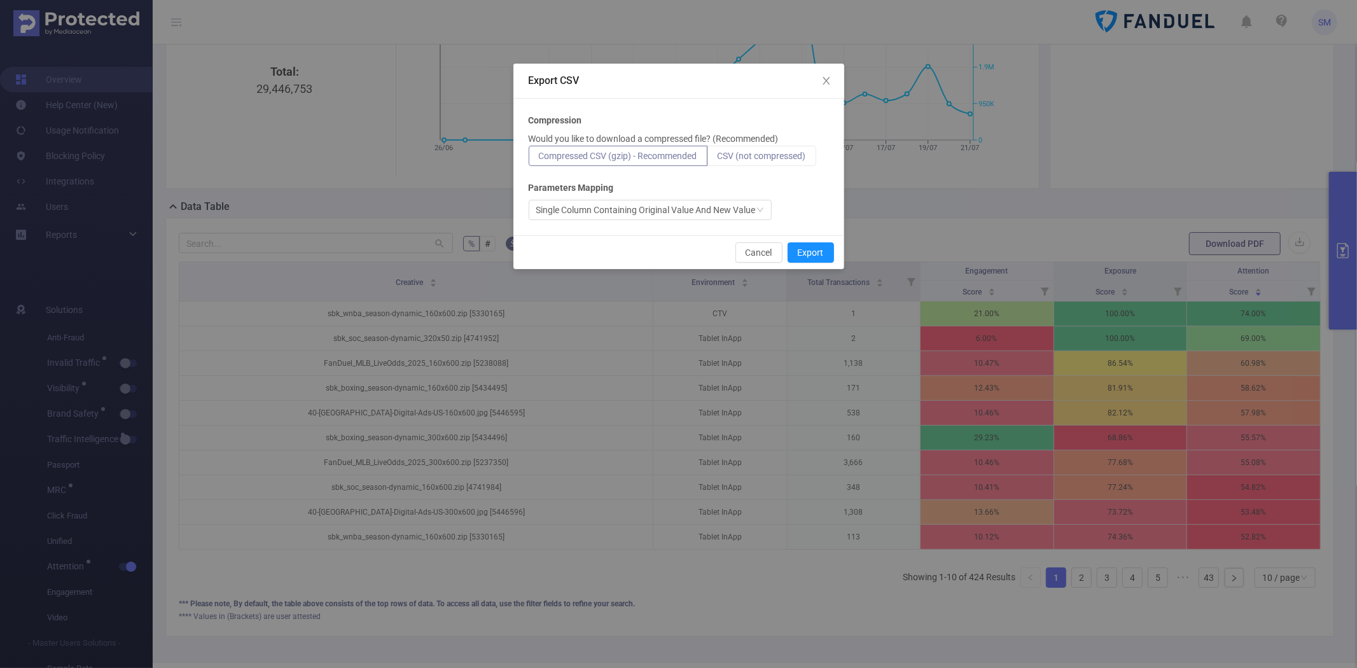
click at [787, 153] on span "CSV (not compressed)" at bounding box center [761, 156] width 88 height 10
click at [717, 159] on input "CSV (not compressed)" at bounding box center [717, 159] width 0 height 0
click at [811, 245] on button "Export" at bounding box center [810, 252] width 46 height 20
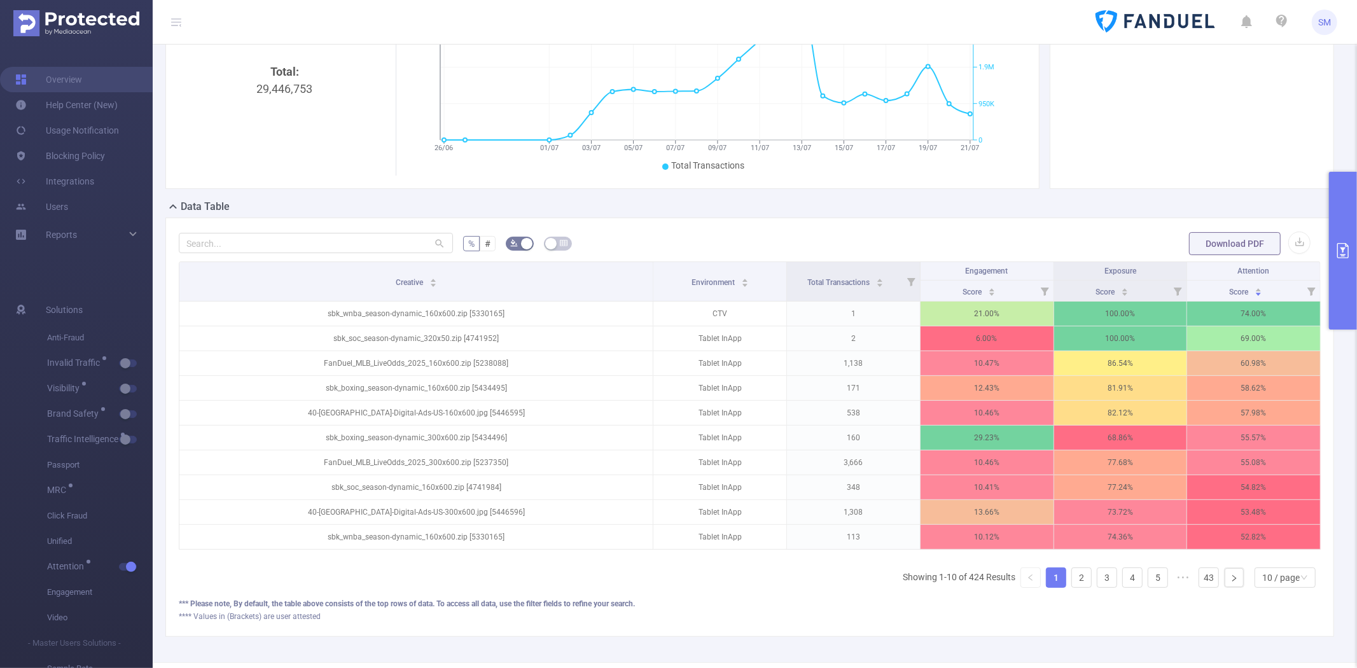
click at [1333, 233] on button "primary" at bounding box center [1343, 251] width 28 height 158
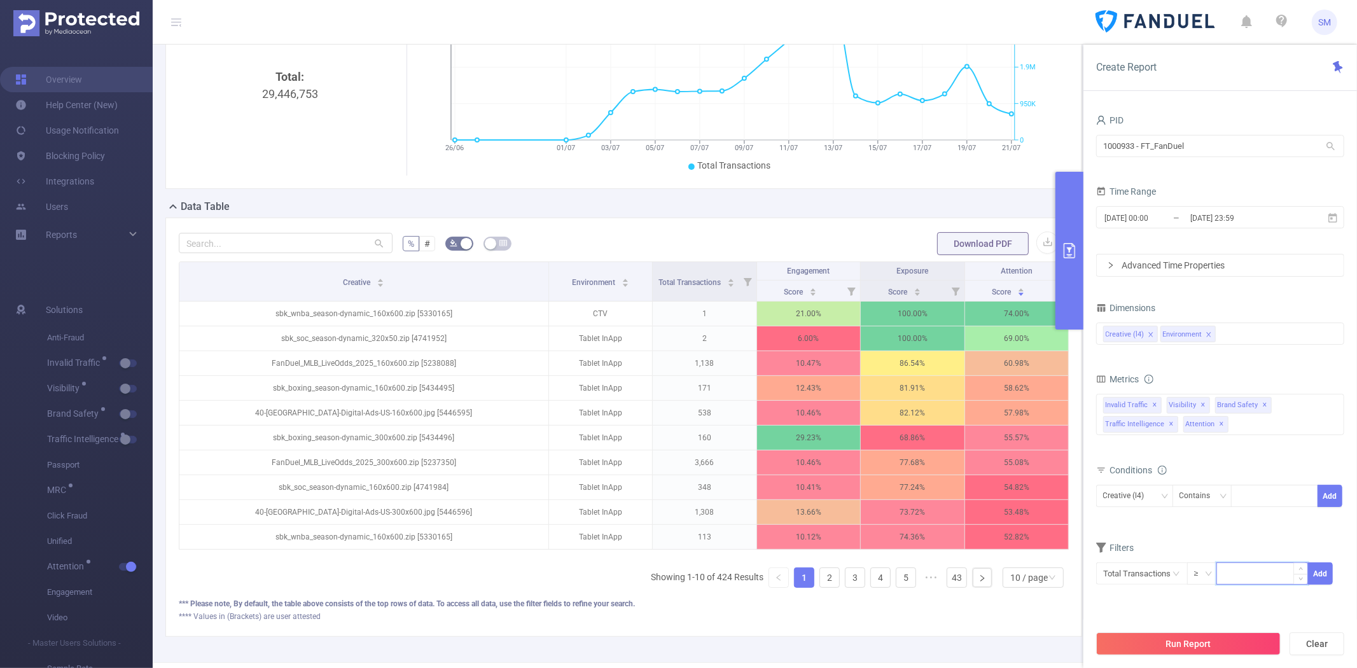
click at [1237, 581] on input at bounding box center [1262, 572] width 90 height 19
type input "1,000"
drag, startPoint x: 1226, startPoint y: 143, endPoint x: 1066, endPoint y: 128, distance: 160.3
click at [1066, 128] on section "PID: FT_FanDuel > Time Range: 2025-05-07 00:00 - 2025-07-21 23:59 > Time Zone: …" at bounding box center [755, 282] width 1204 height 759
type input "mazda"
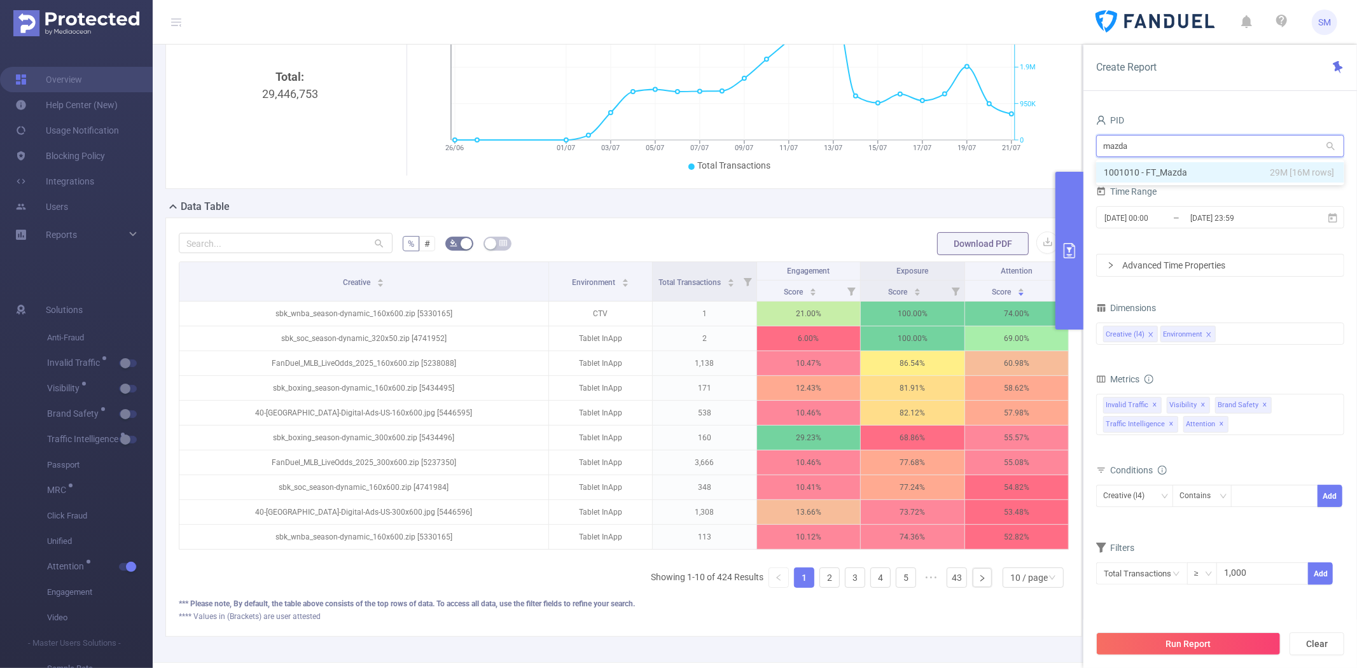
click at [1135, 173] on li "1001010 - FT_Mazda 29M [16M rows]" at bounding box center [1220, 172] width 248 height 20
click at [1332, 217] on icon at bounding box center [1332, 217] width 11 height 11
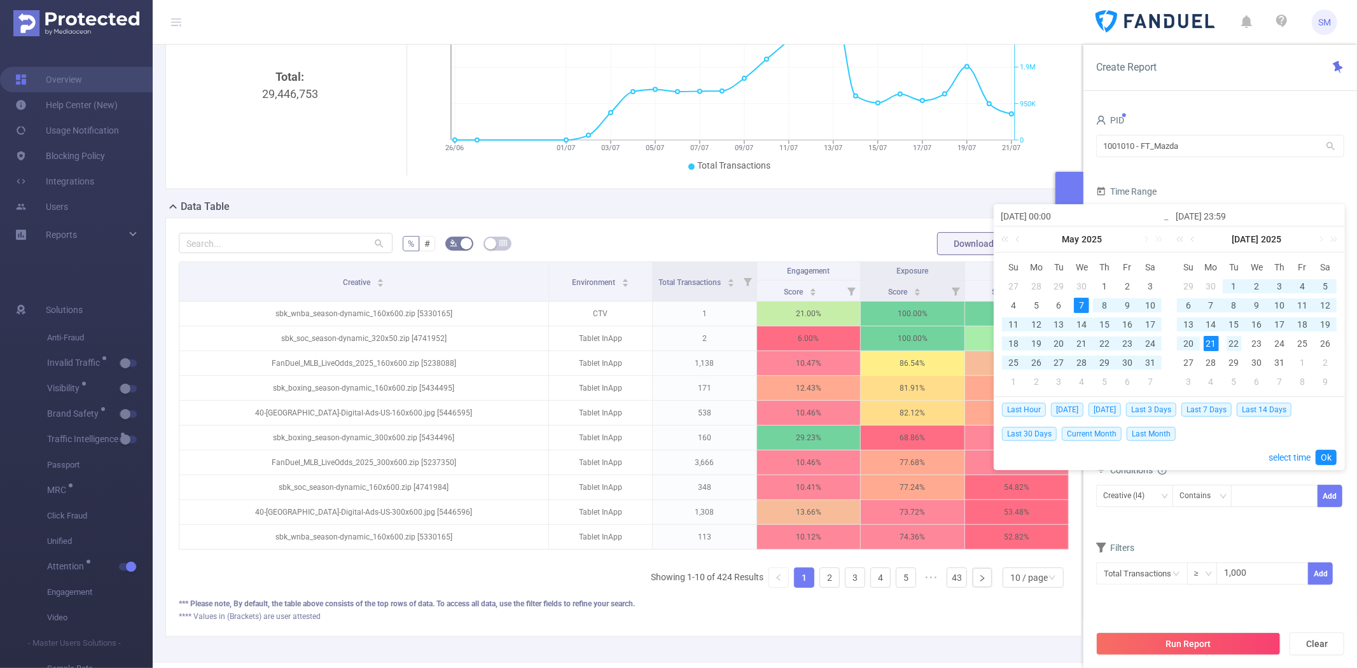
click at [1234, 340] on div "22" at bounding box center [1233, 343] width 15 height 15
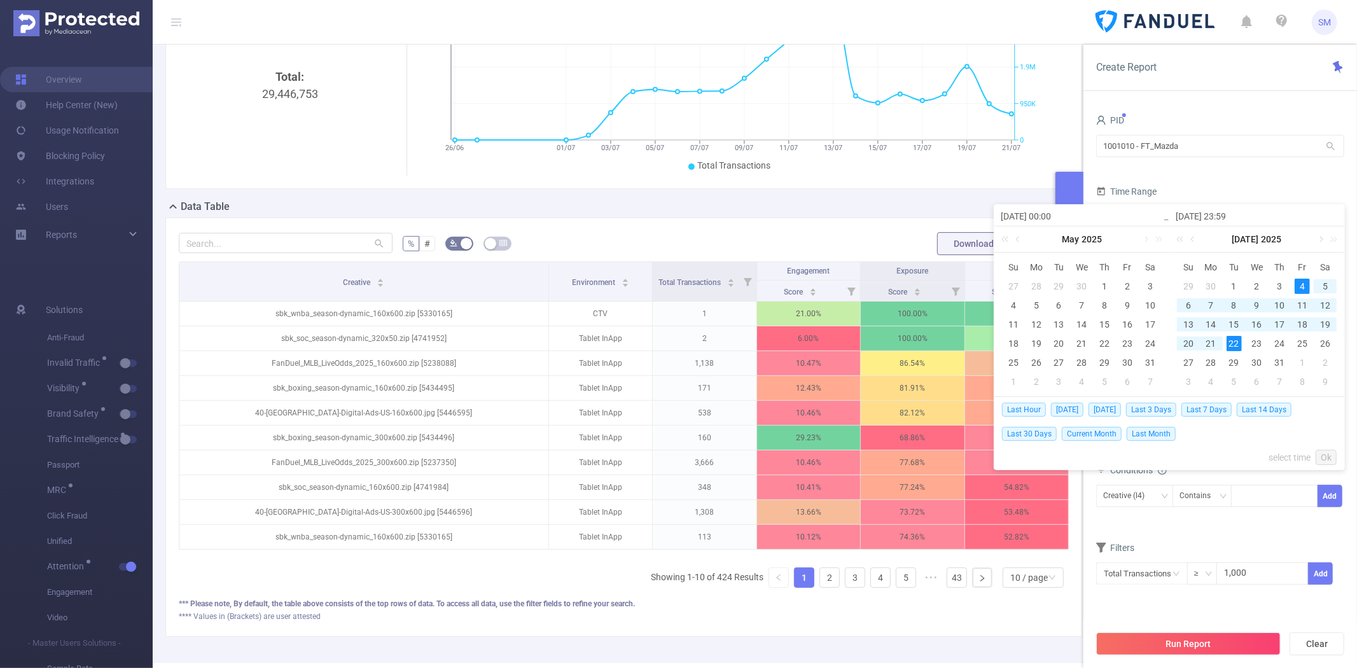
click at [1320, 240] on link at bounding box center [1319, 238] width 11 height 25
click at [1281, 324] on div "14" at bounding box center [1278, 324] width 15 height 15
type input "[DATE] 00:00"
type input "[DATE] 23:59"
type input "[DATE] 00:00"
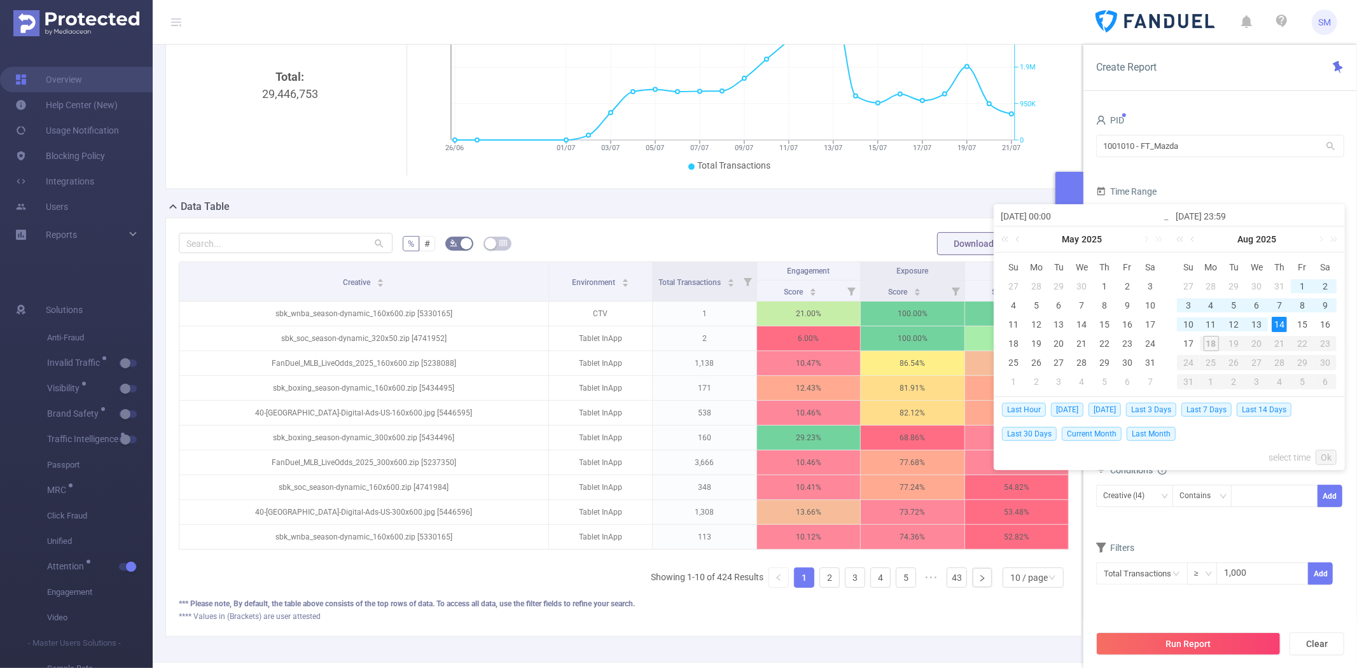
type input "[DATE] 23:59"
click at [1332, 459] on link "Ok" at bounding box center [1325, 457] width 21 height 15
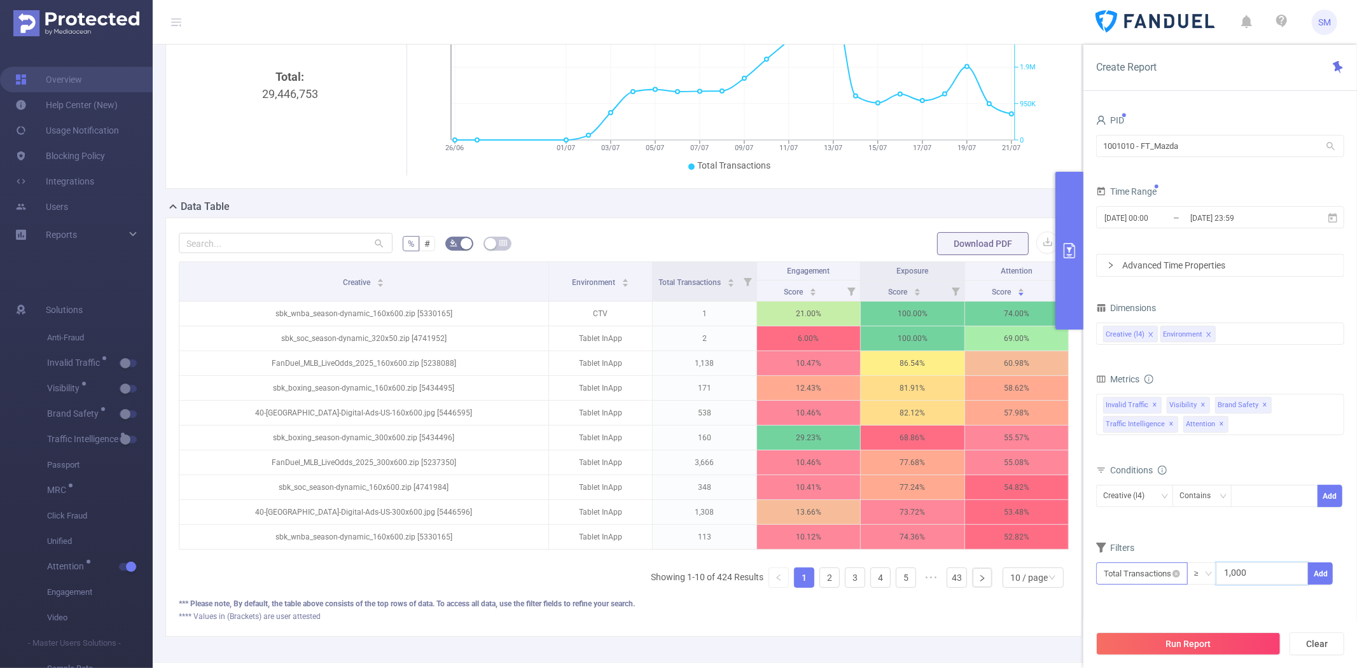
drag, startPoint x: 1243, startPoint y: 573, endPoint x: 1168, endPoint y: 571, distance: 75.1
click at [1168, 576] on span "Total Transactions ≥ 1,000 Add" at bounding box center [1220, 573] width 248 height 22
click at [1234, 646] on button "Run Report" at bounding box center [1188, 643] width 184 height 23
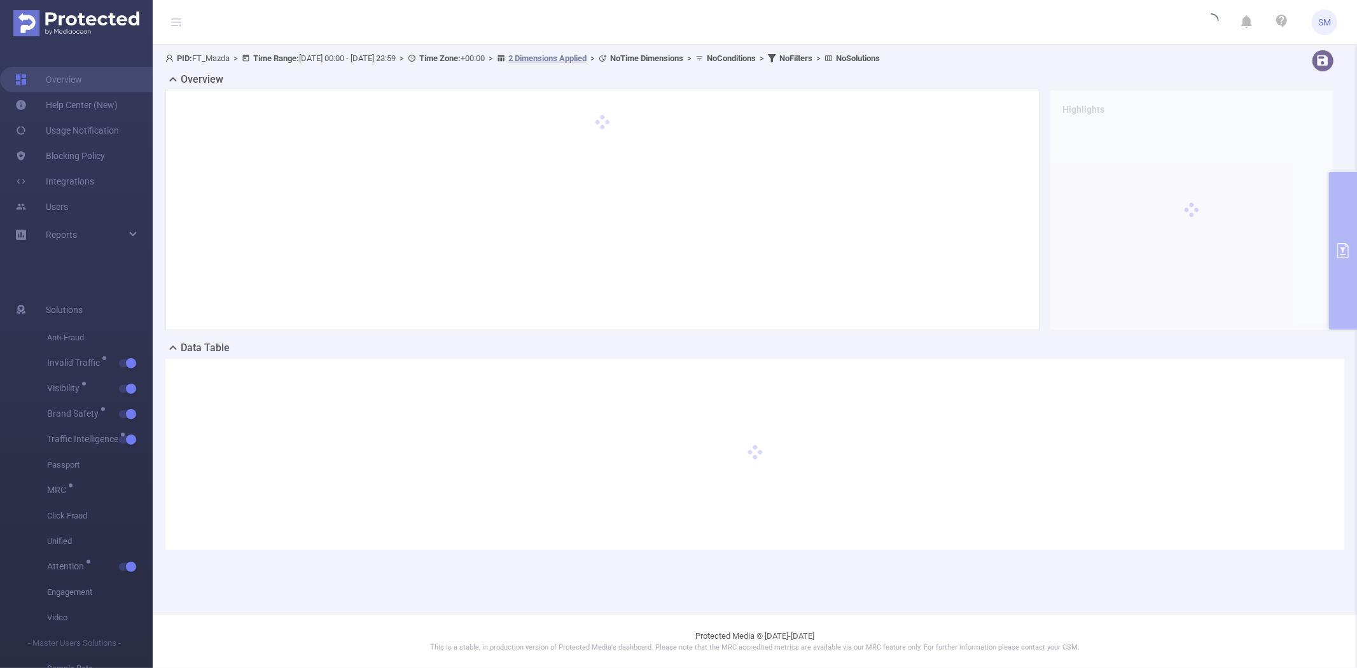
scroll to position [0, 0]
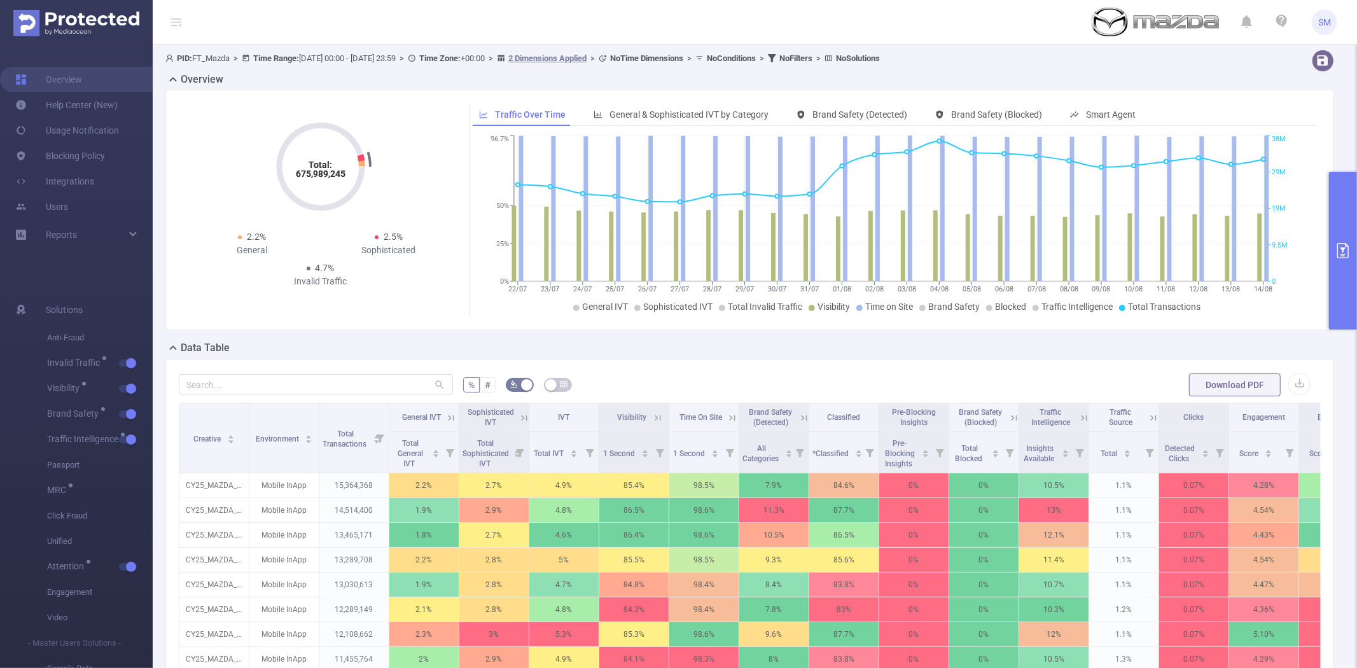
drag, startPoint x: 250, startPoint y: 412, endPoint x: 274, endPoint y: 329, distance: 86.7
click at [274, 329] on div "Overview Total: 675,989,245 Total: 675,989,245 2.2% General 2.5% Sophisticated …" at bounding box center [754, 459] width 1178 height 775
drag, startPoint x: 244, startPoint y: 418, endPoint x: 256, endPoint y: 347, distance: 71.5
click at [256, 347] on div "Overview Total: 675,989,245 Total: 675,989,245 2.2% General 2.5% Sophisticated …" at bounding box center [754, 459] width 1178 height 775
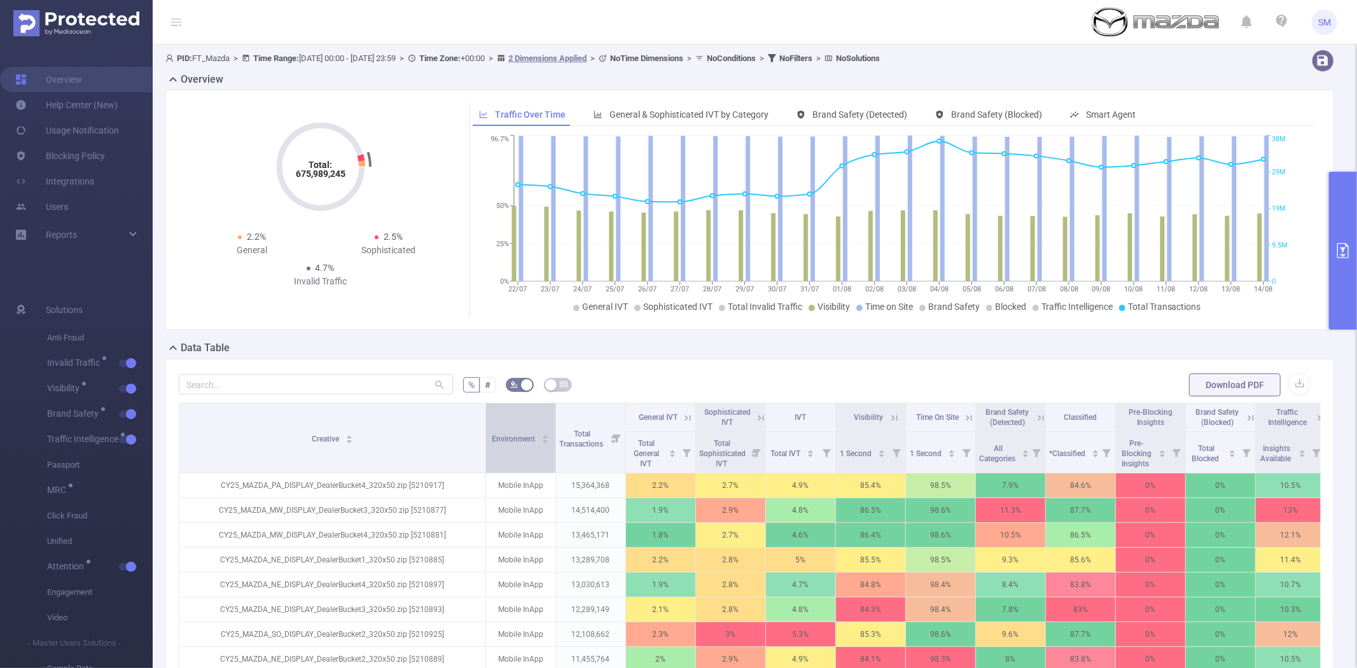
drag, startPoint x: 248, startPoint y: 425, endPoint x: 485, endPoint y: 420, distance: 236.6
click at [485, 420] on span at bounding box center [485, 437] width 6 height 69
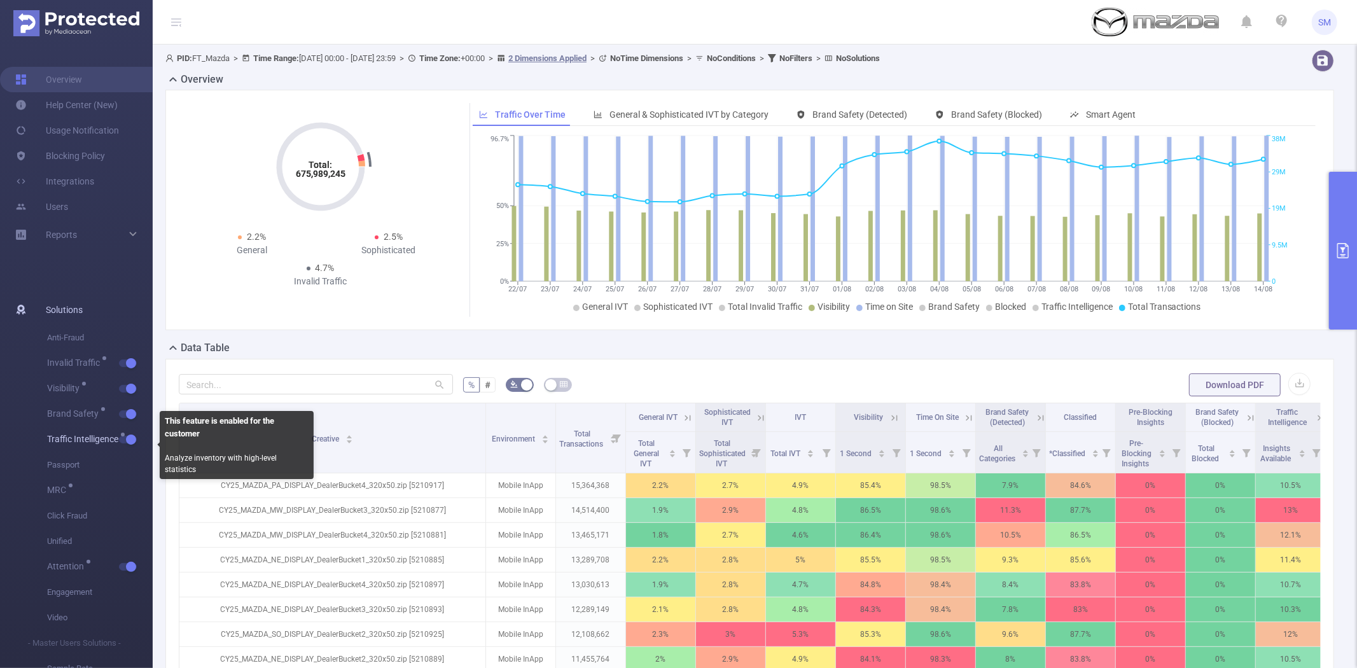
click at [134, 434] on span "Traffic Intelligence" at bounding box center [100, 439] width 106 height 25
click at [128, 439] on button "button" at bounding box center [128, 440] width 18 height 8
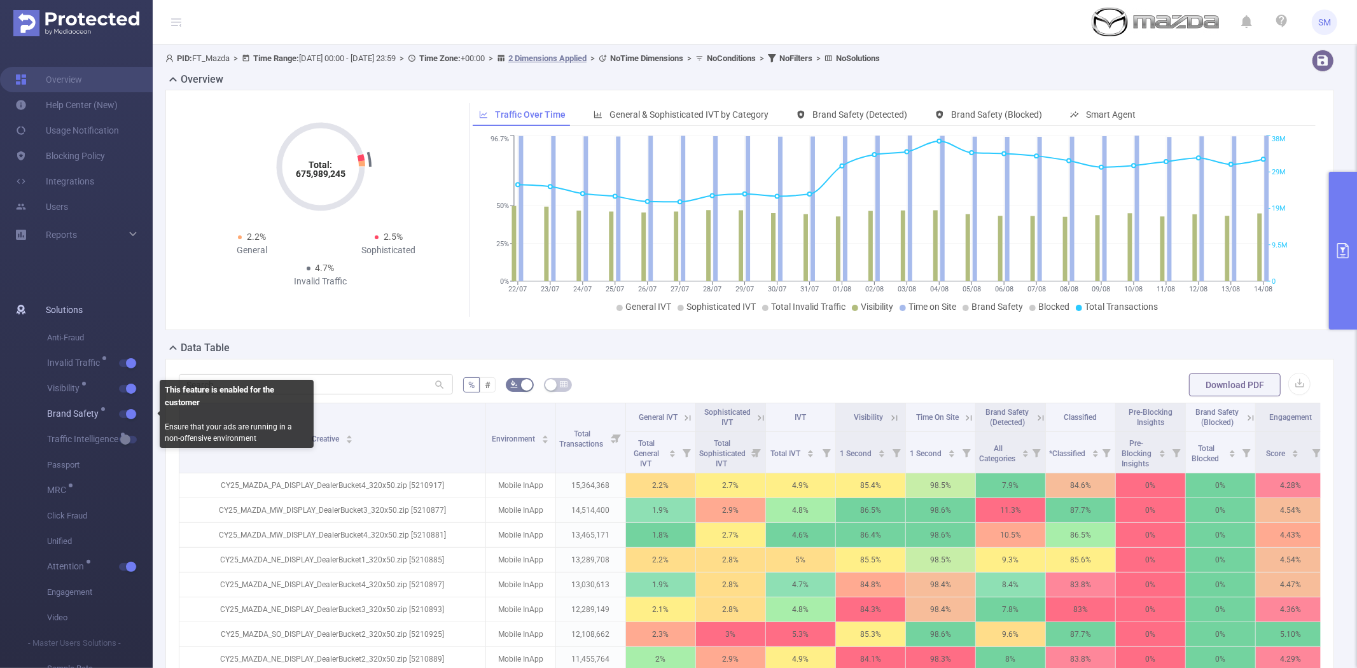
click at [127, 412] on button "button" at bounding box center [128, 414] width 18 height 8
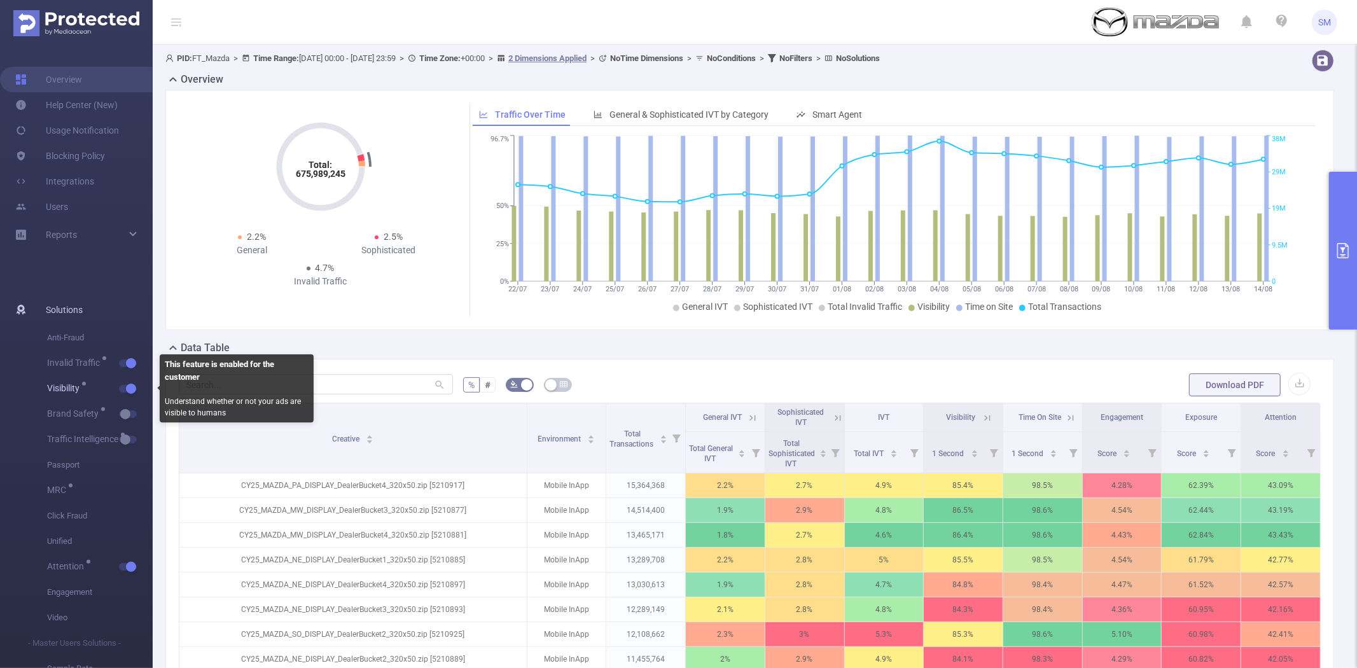
click at [130, 385] on button "button" at bounding box center [128, 389] width 18 height 8
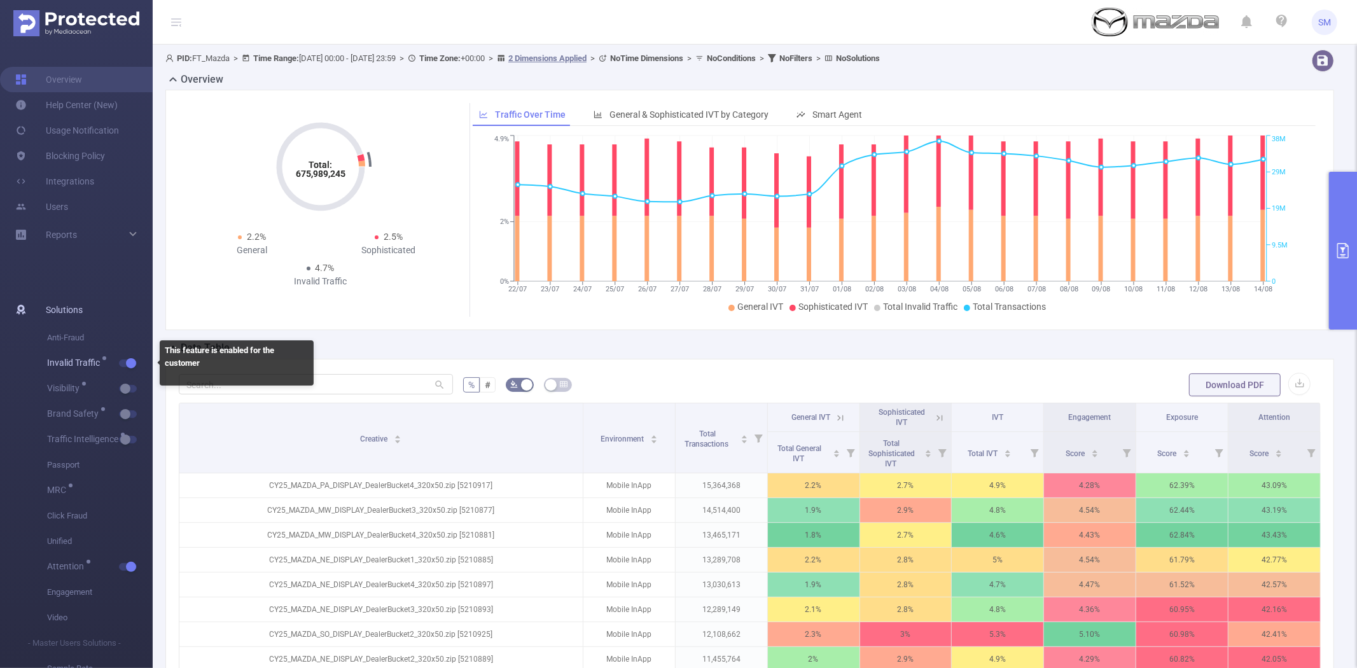
click at [125, 358] on span "Invalid Traffic" at bounding box center [100, 362] width 106 height 25
click at [126, 361] on button "button" at bounding box center [128, 363] width 18 height 8
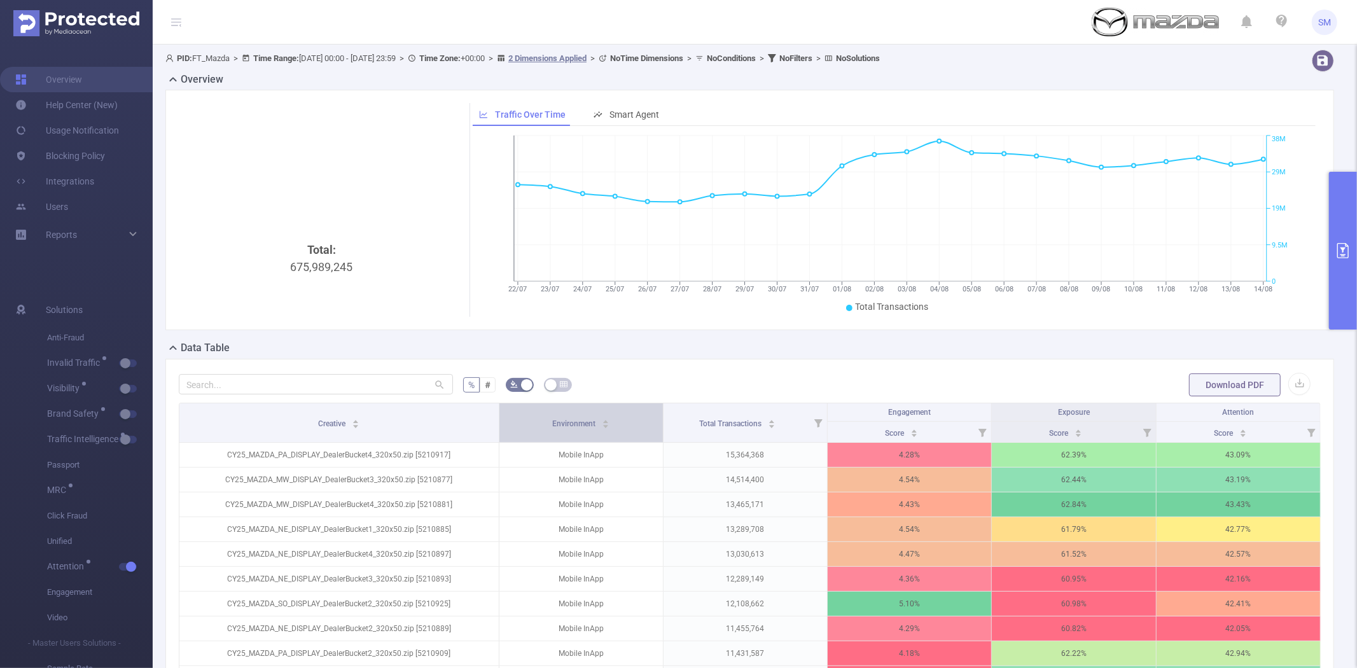
drag, startPoint x: 706, startPoint y: 409, endPoint x: 535, endPoint y: 417, distance: 170.6
click at [535, 417] on tr "Creative Environment Total Transactions Engagement Exposure Attention" at bounding box center [749, 412] width 1141 height 18
click at [1213, 428] on div "Score" at bounding box center [1229, 431] width 33 height 13
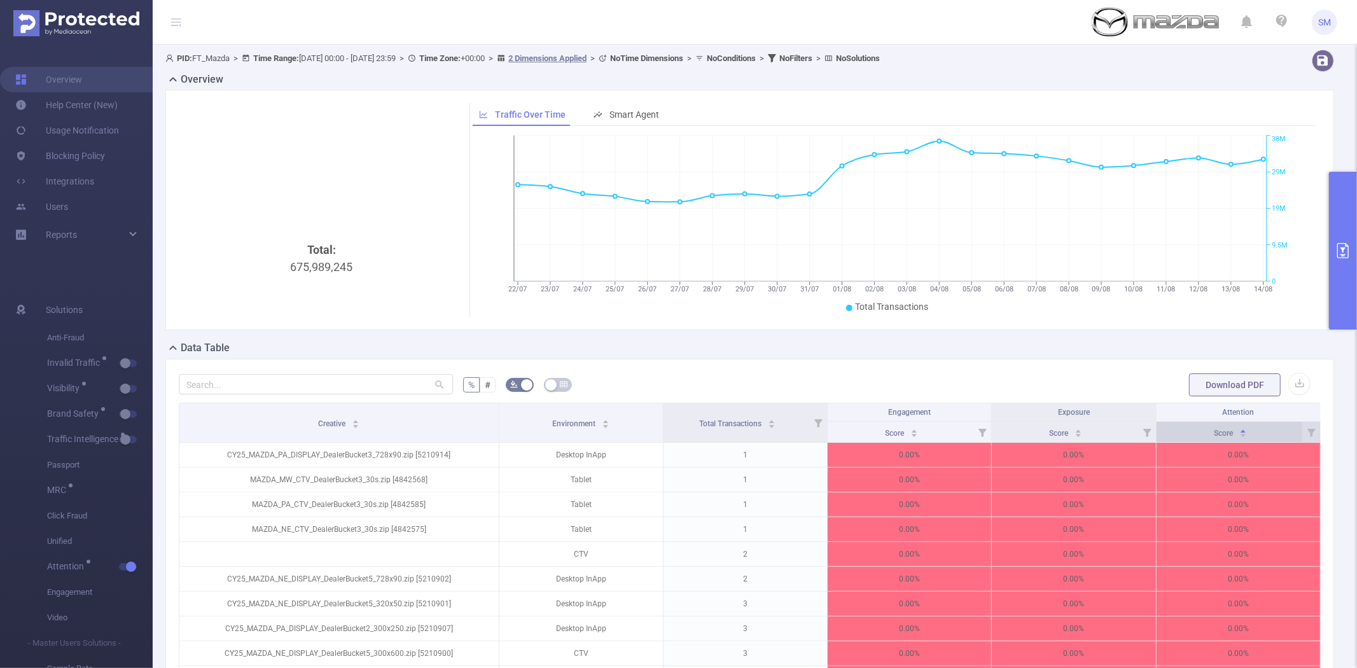
click at [1213, 428] on div "Score" at bounding box center [1229, 431] width 33 height 13
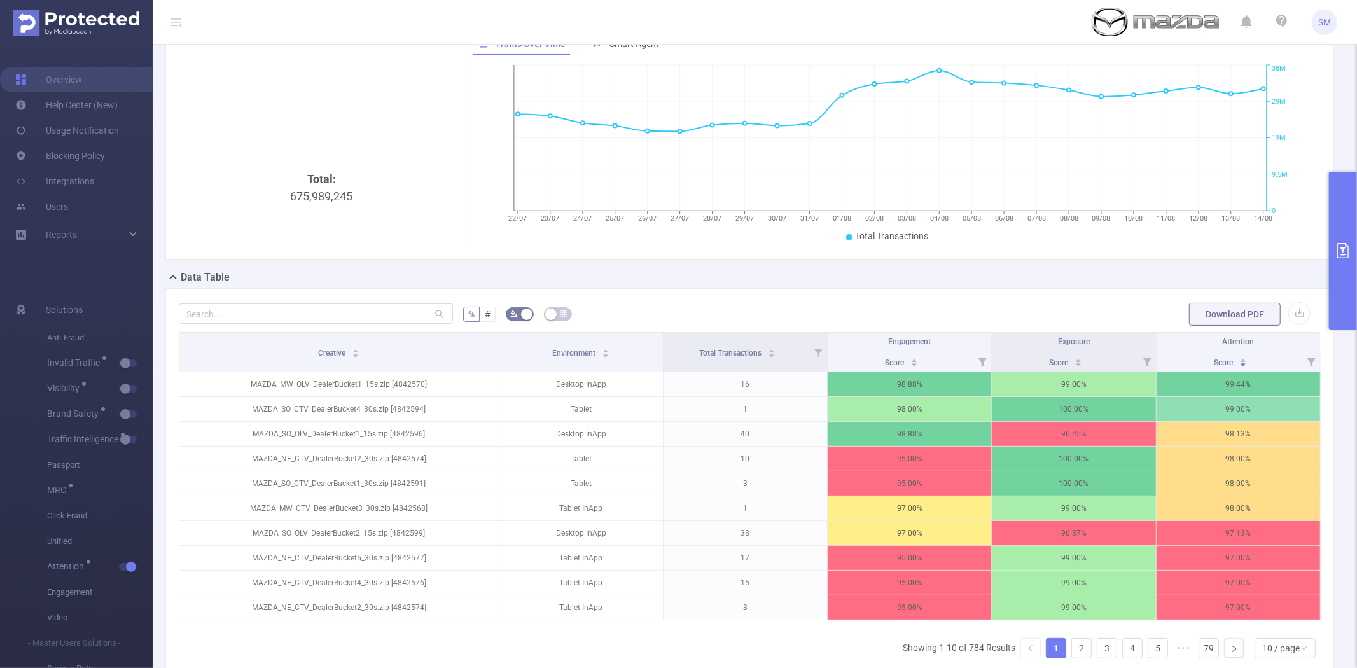
scroll to position [141, 0]
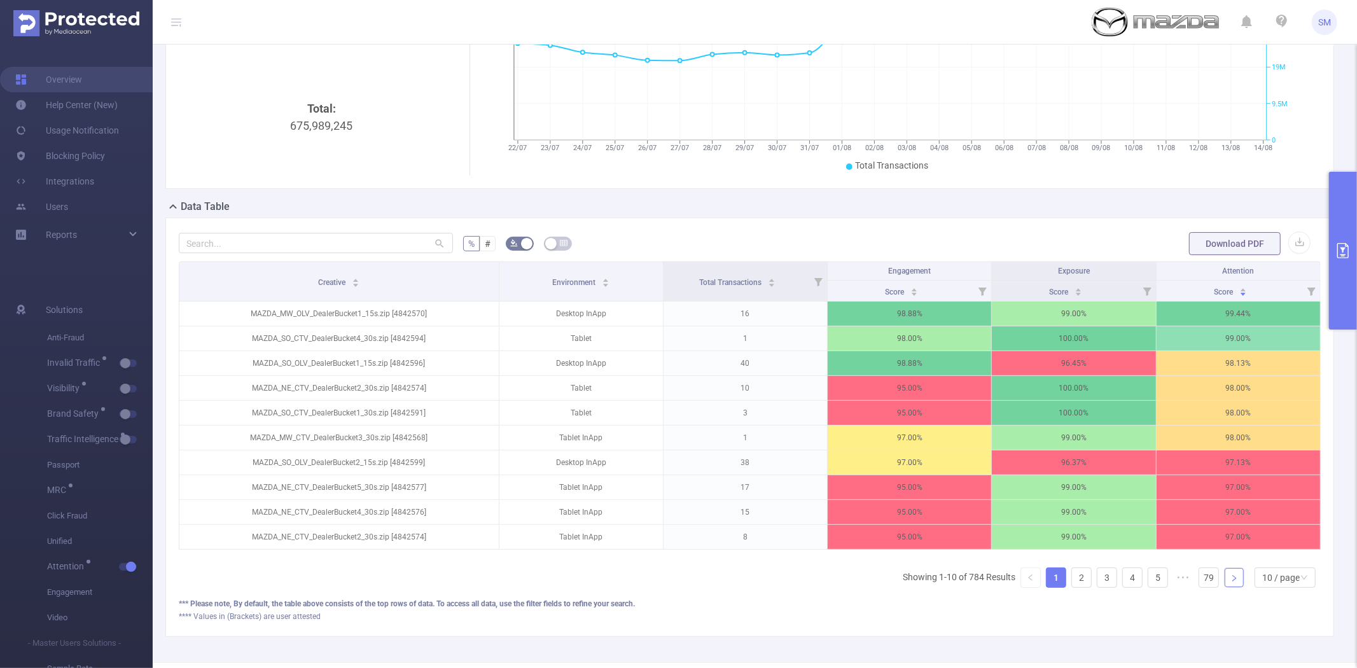
click at [1230, 582] on icon "icon: right" at bounding box center [1234, 578] width 8 height 8
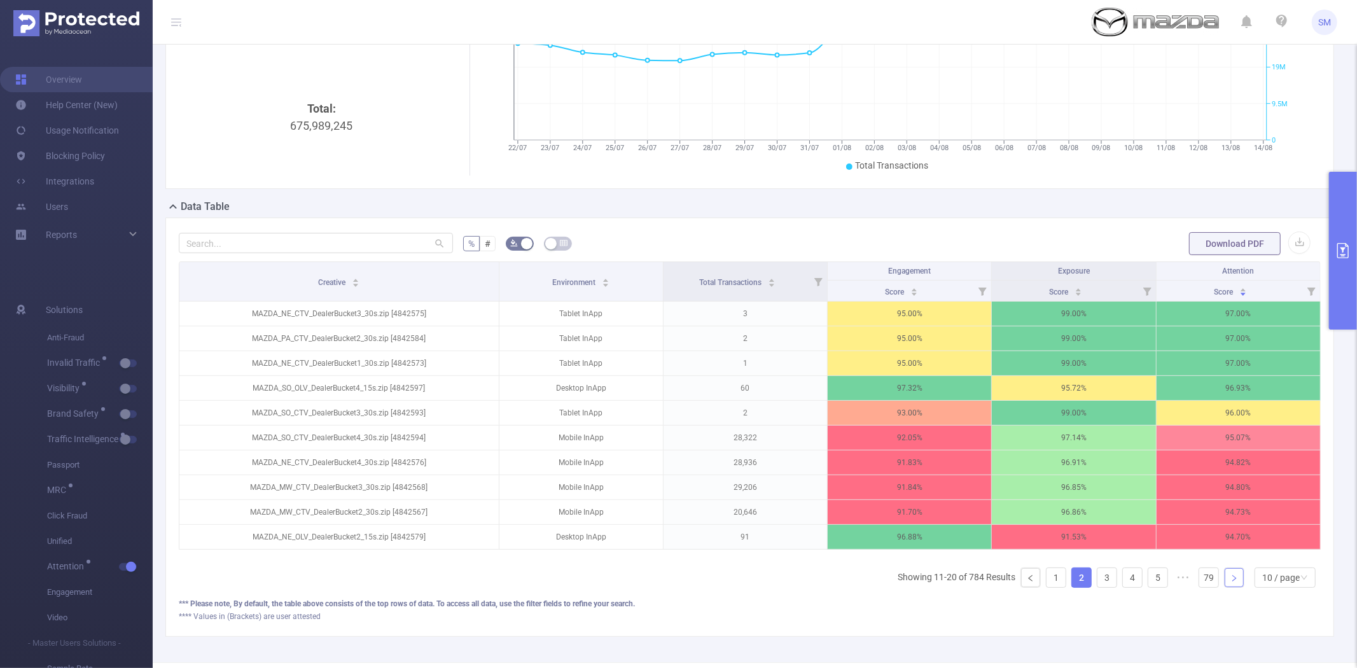
click at [1230, 582] on icon "icon: right" at bounding box center [1234, 578] width 8 height 8
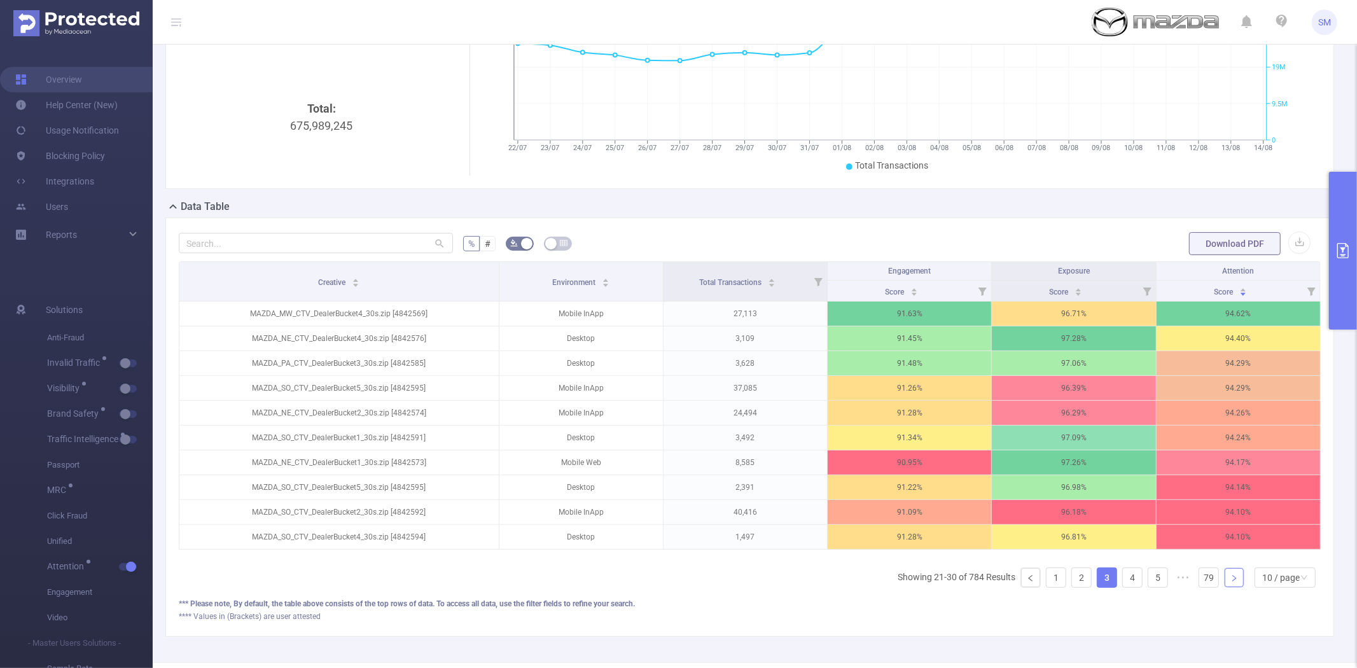
click at [1230, 582] on icon "icon: right" at bounding box center [1234, 578] width 8 height 8
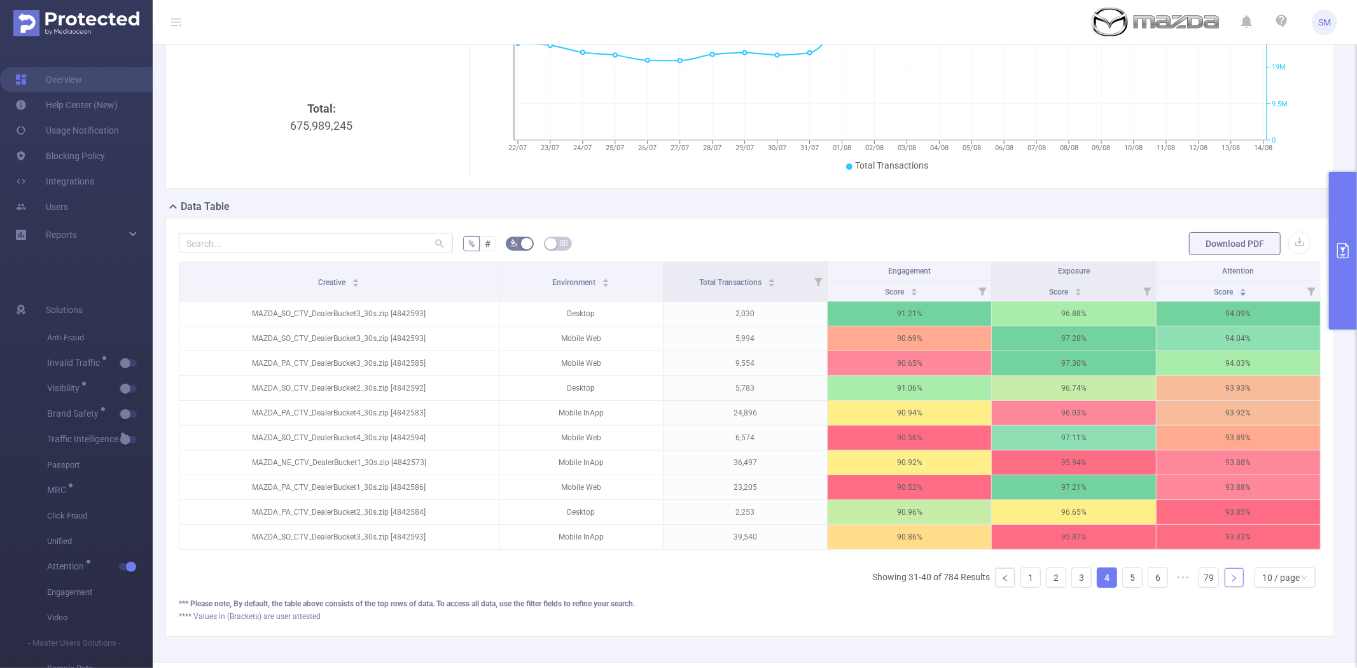
click at [1230, 582] on icon "icon: right" at bounding box center [1234, 578] width 8 height 8
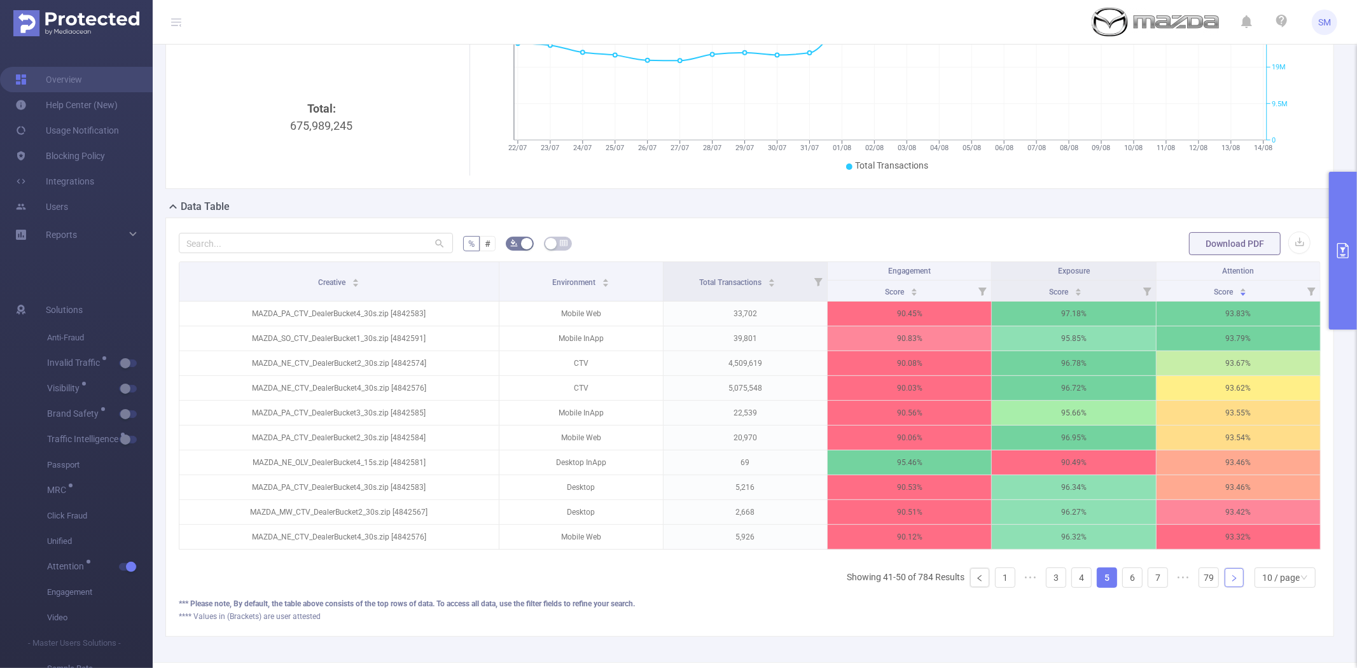
click at [1230, 582] on icon "icon: right" at bounding box center [1234, 578] width 8 height 8
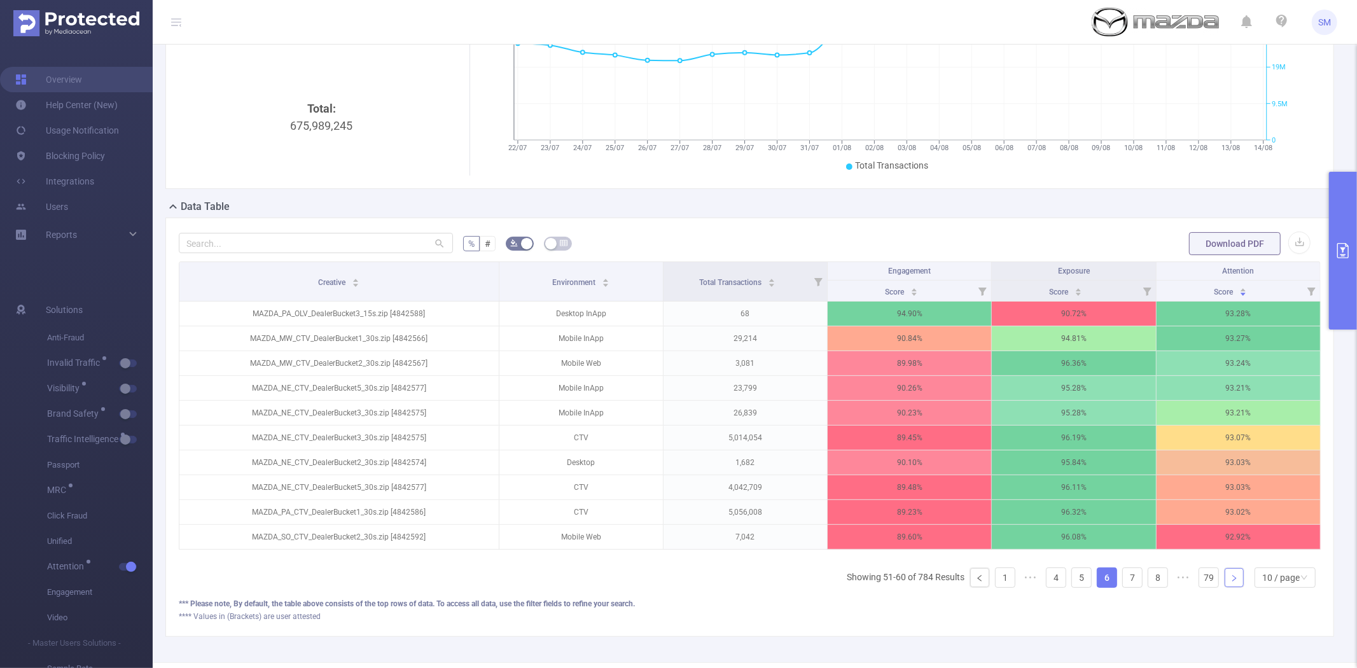
click at [1230, 582] on icon "icon: right" at bounding box center [1234, 578] width 8 height 8
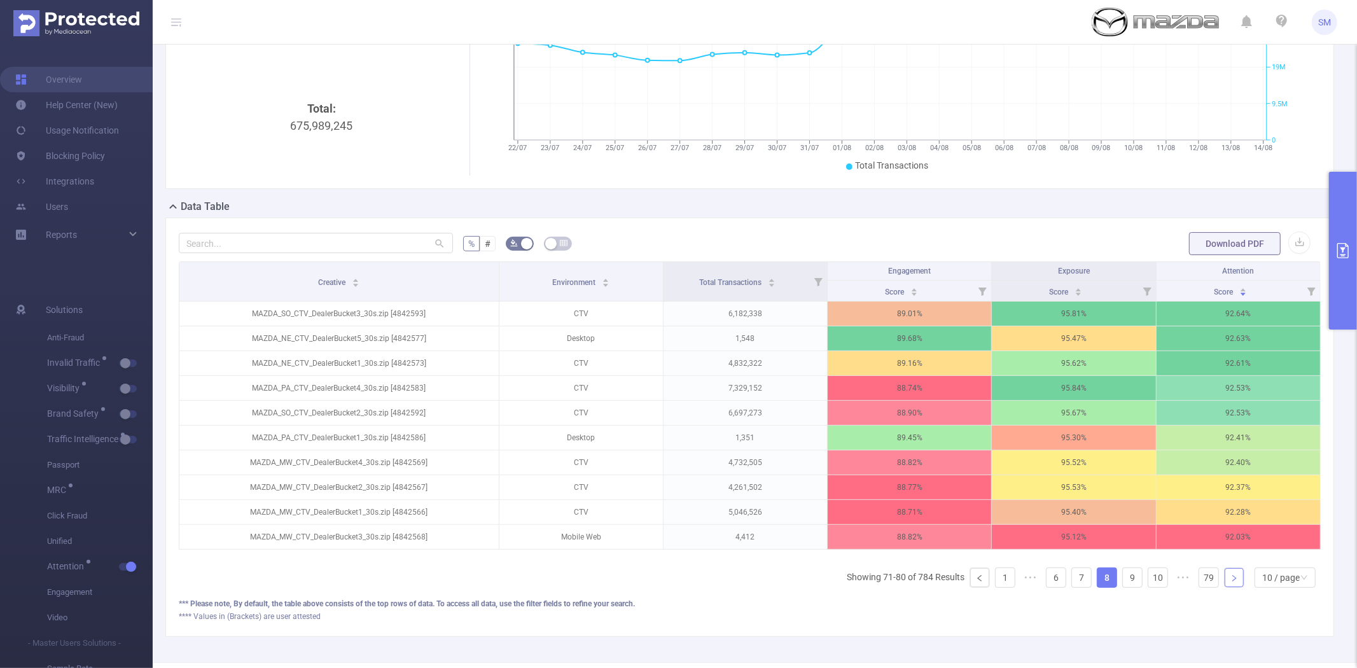
click at [1230, 582] on icon "icon: right" at bounding box center [1234, 578] width 8 height 8
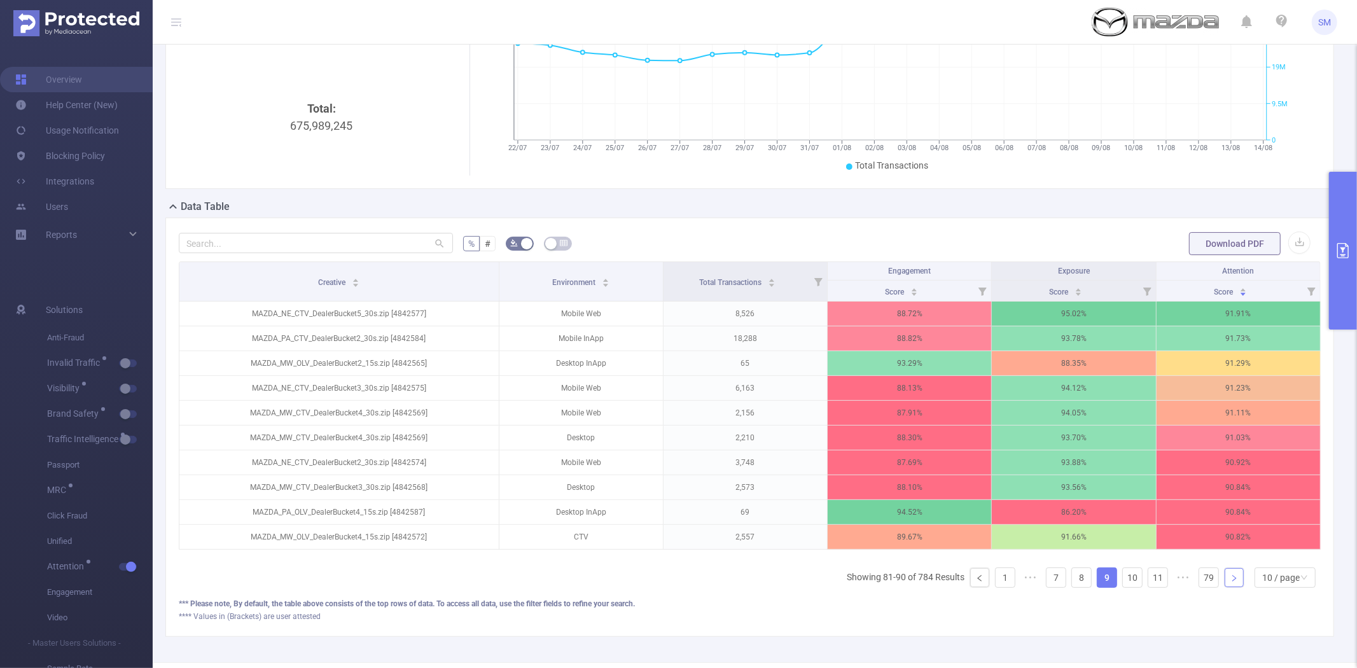
click at [1230, 582] on icon "icon: right" at bounding box center [1234, 578] width 8 height 8
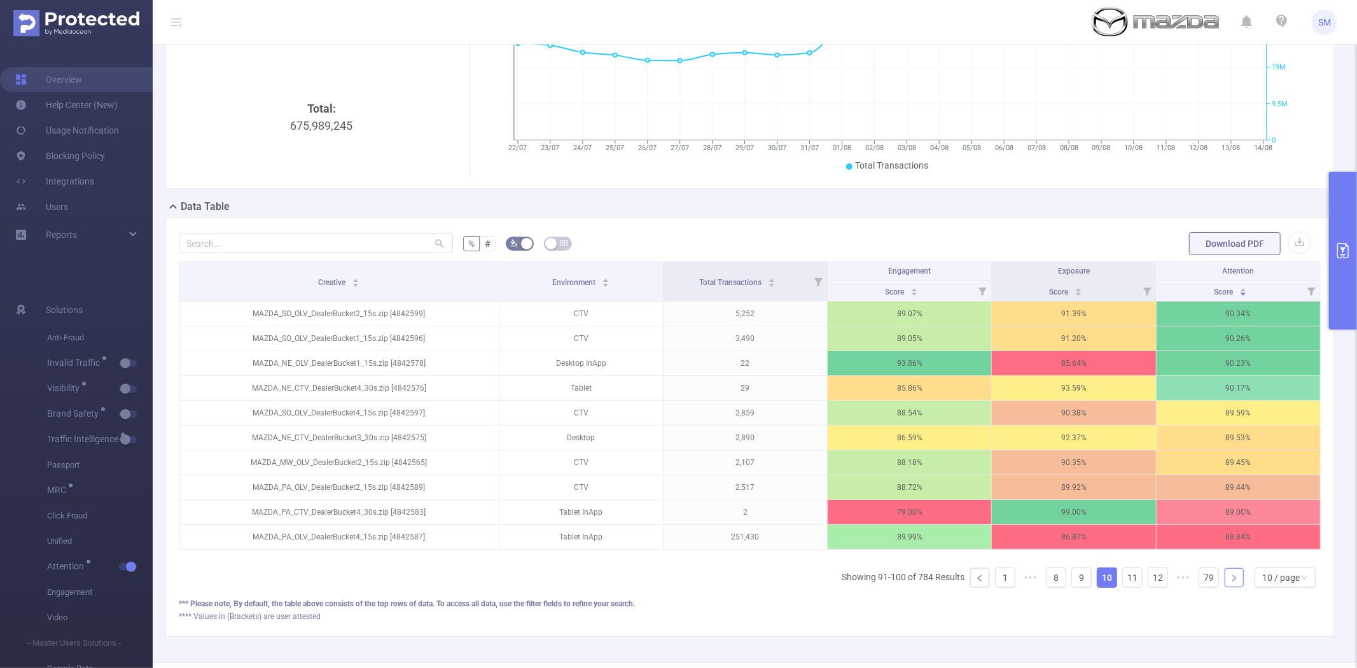
click at [1230, 582] on icon "icon: right" at bounding box center [1234, 578] width 8 height 8
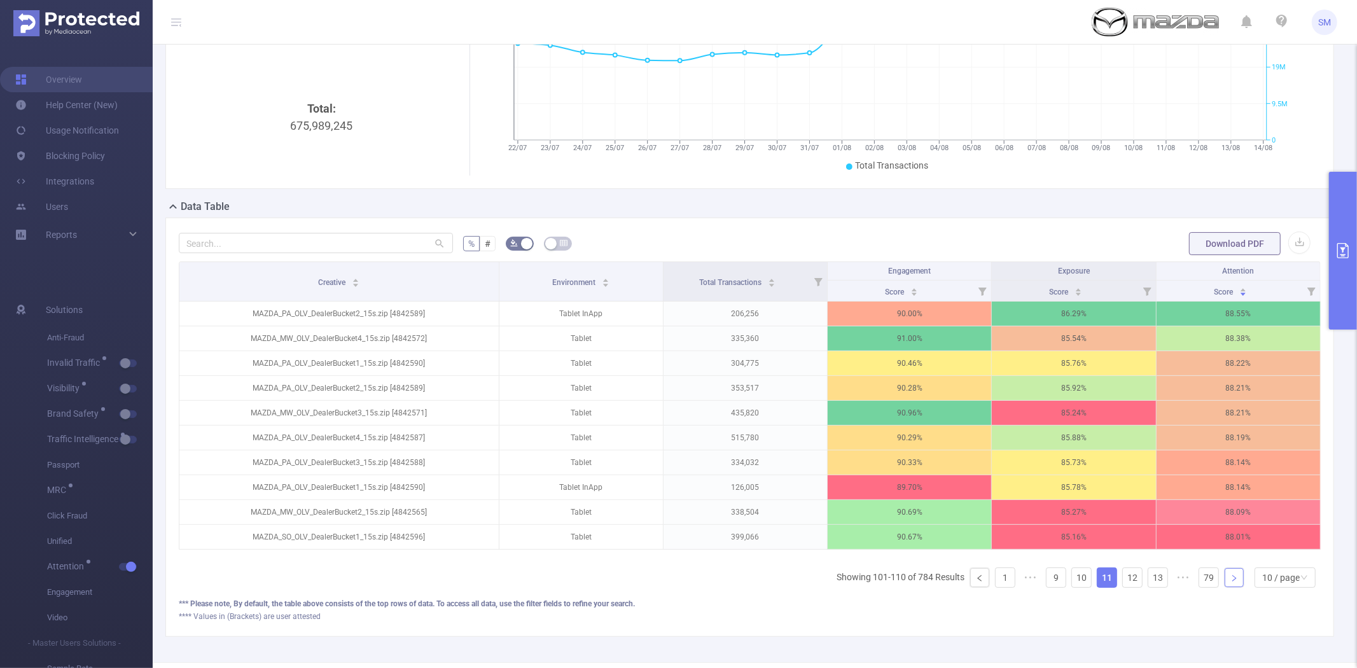
click at [1230, 582] on icon "icon: right" at bounding box center [1234, 578] width 8 height 8
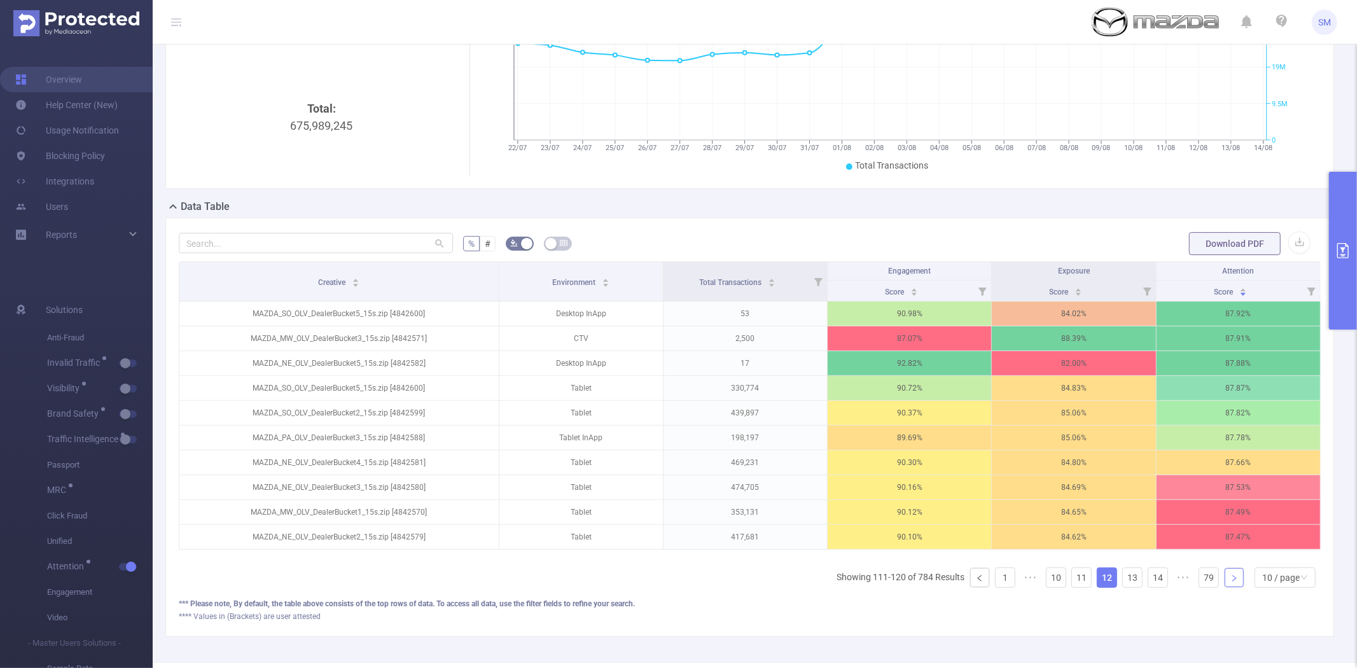
click at [1230, 582] on icon "icon: right" at bounding box center [1234, 578] width 8 height 8
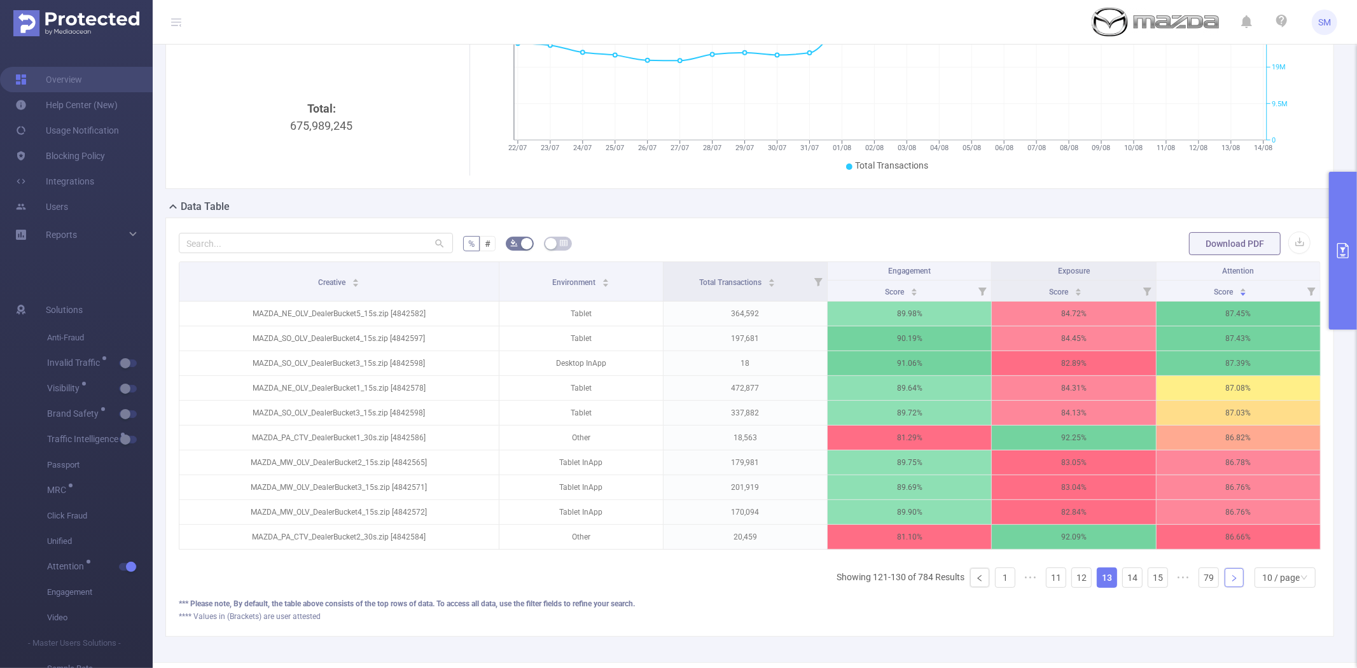
click at [1230, 582] on icon "icon: right" at bounding box center [1234, 578] width 8 height 8
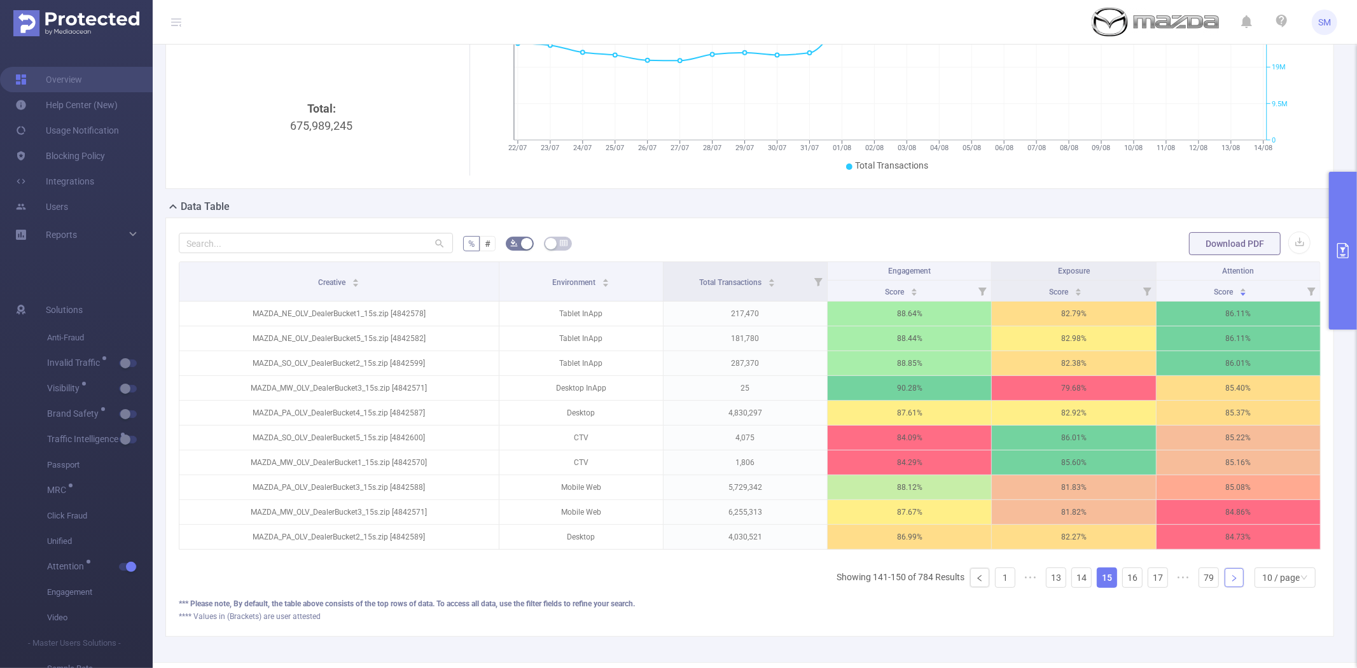
click at [1230, 582] on icon "icon: right" at bounding box center [1234, 578] width 8 height 8
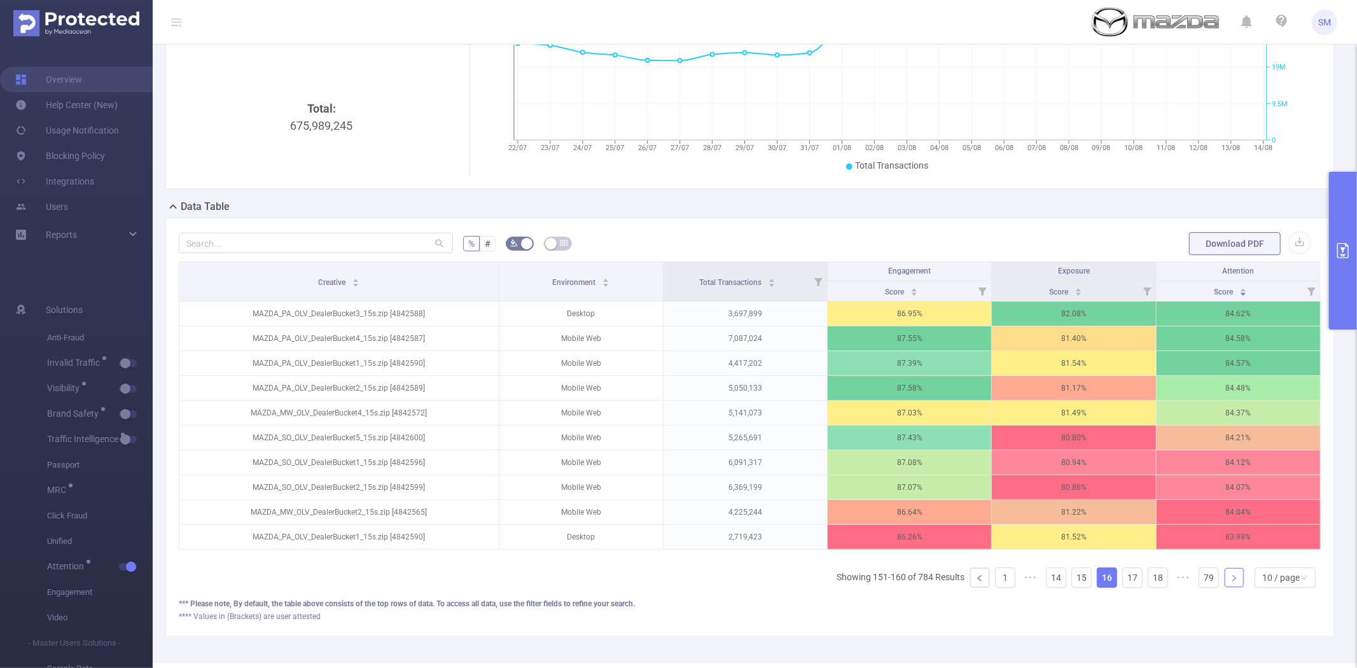
click at [1230, 582] on icon "icon: right" at bounding box center [1234, 578] width 8 height 8
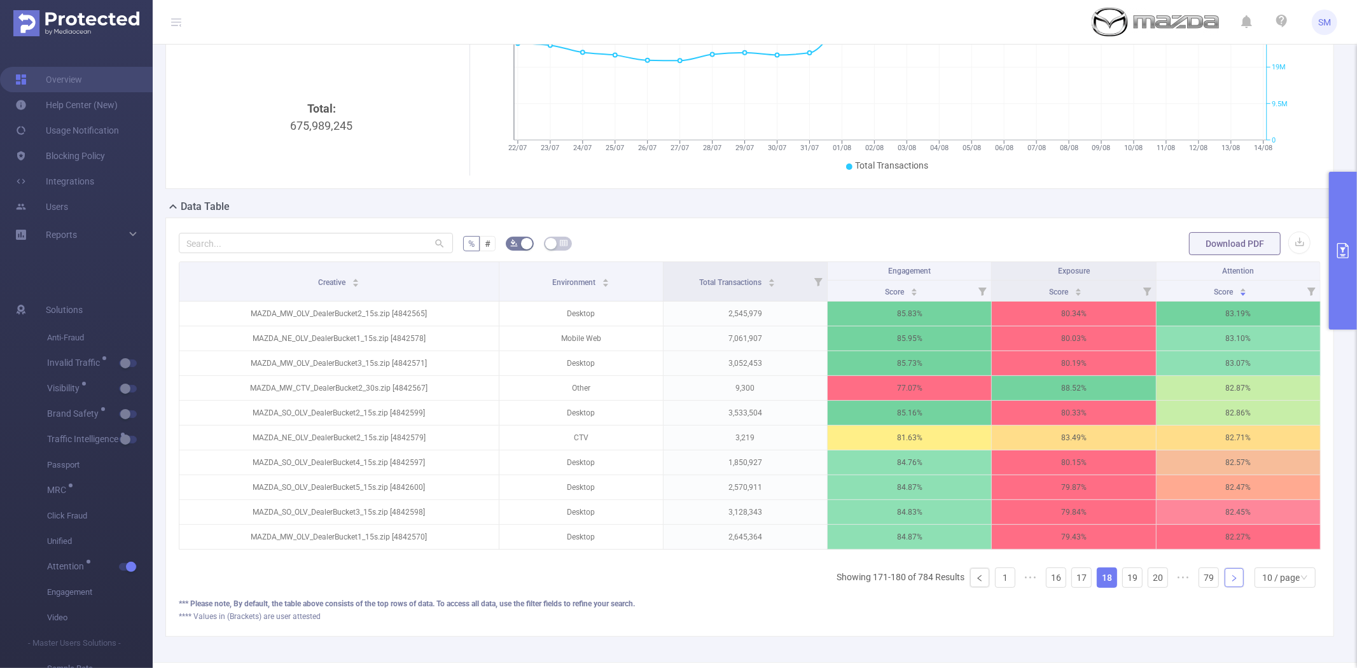
click at [1230, 582] on icon "icon: right" at bounding box center [1234, 578] width 8 height 8
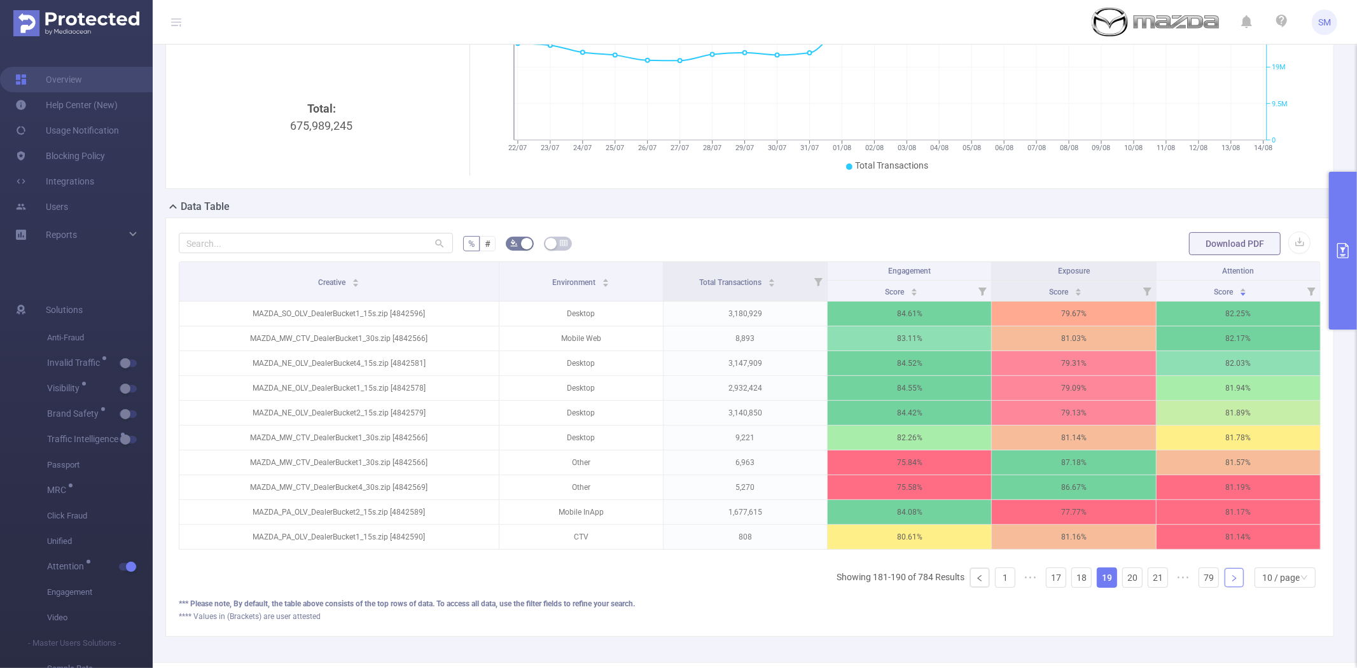
click at [1230, 582] on icon "icon: right" at bounding box center [1234, 578] width 8 height 8
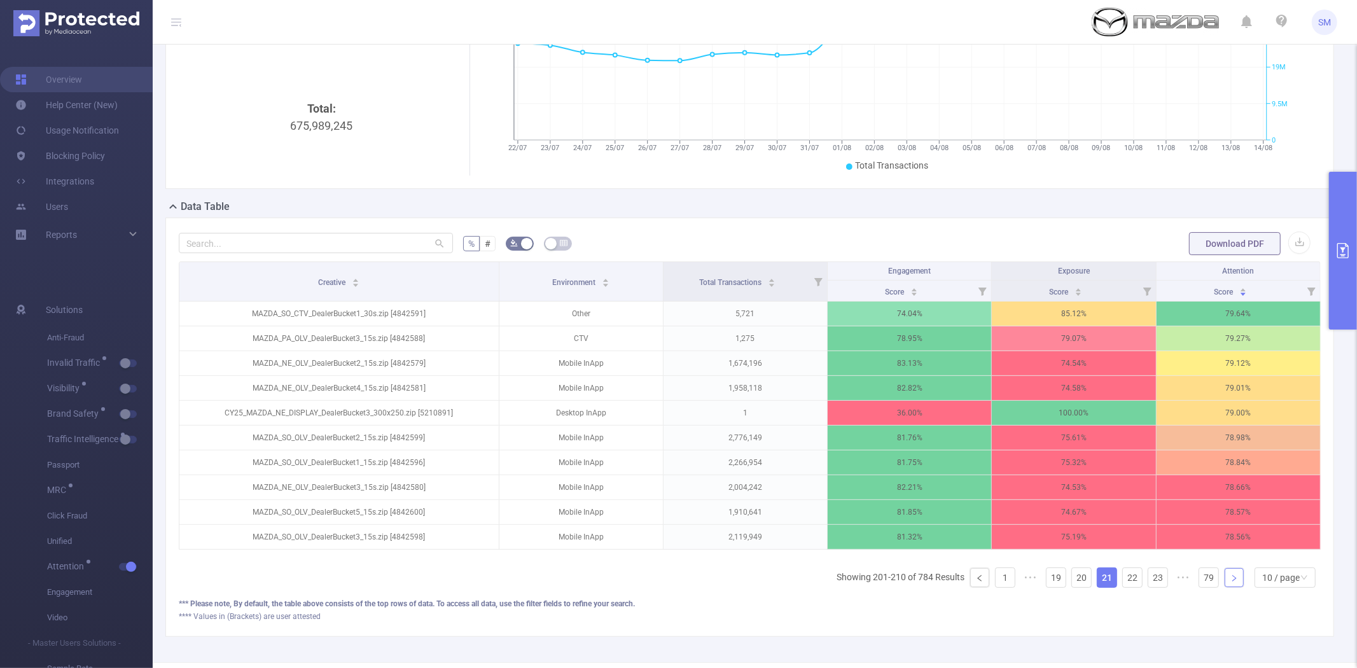
click at [1230, 582] on icon "icon: right" at bounding box center [1234, 578] width 8 height 8
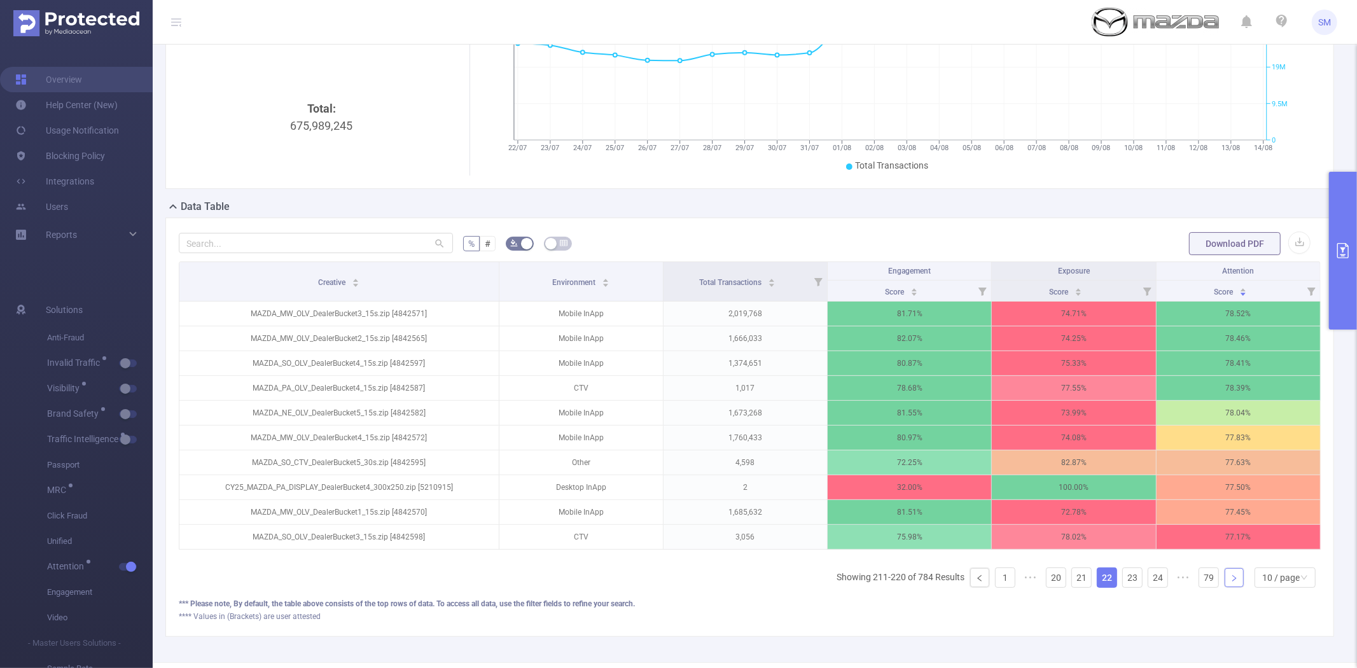
click at [1230, 582] on icon "icon: right" at bounding box center [1234, 578] width 8 height 8
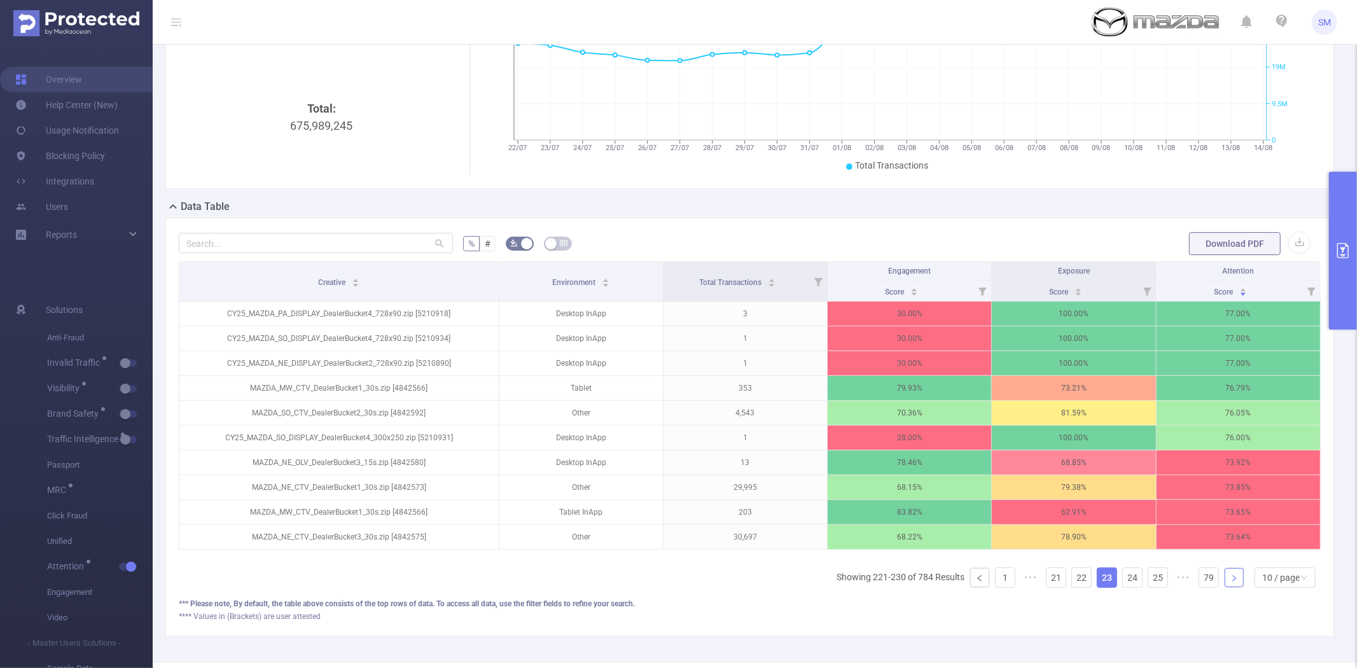
click at [1230, 582] on icon "icon: right" at bounding box center [1234, 578] width 8 height 8
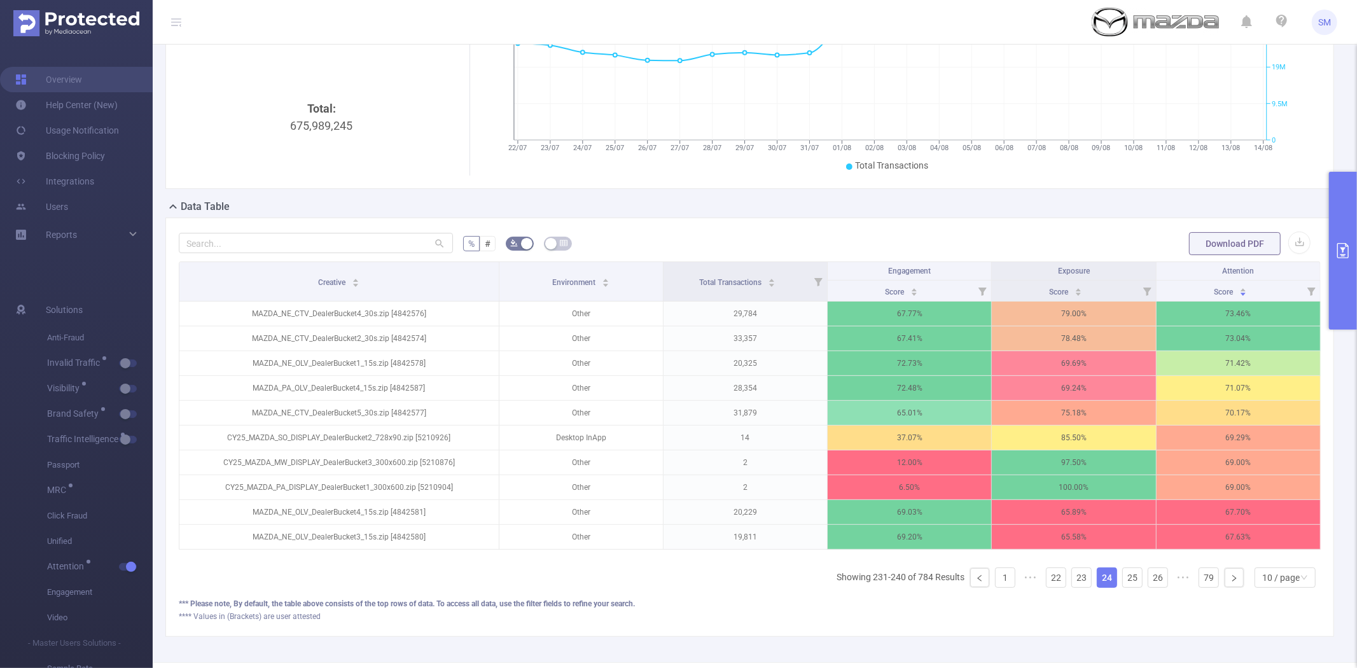
click at [1349, 232] on button "primary" at bounding box center [1343, 251] width 28 height 158
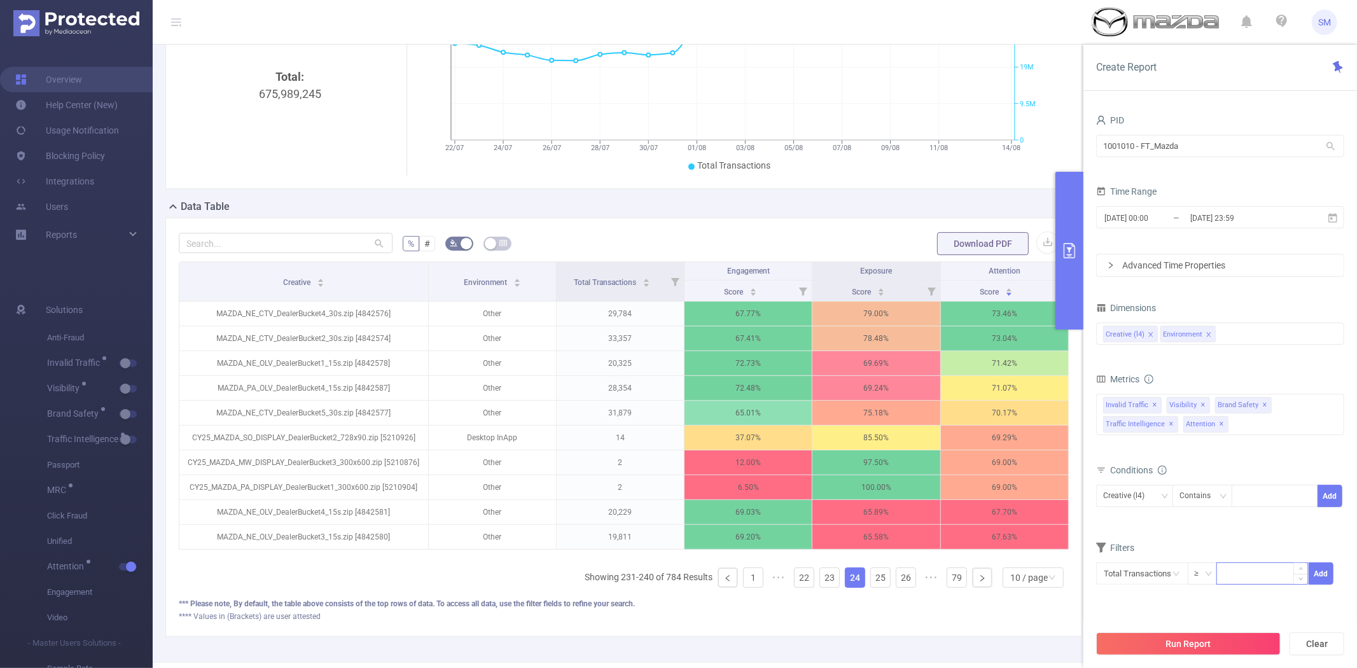
click at [1255, 576] on input at bounding box center [1262, 572] width 90 height 19
type input "1,000"
click at [1320, 574] on button "Add" at bounding box center [1320, 573] width 25 height 22
click at [1223, 644] on button "Run Report" at bounding box center [1188, 643] width 184 height 23
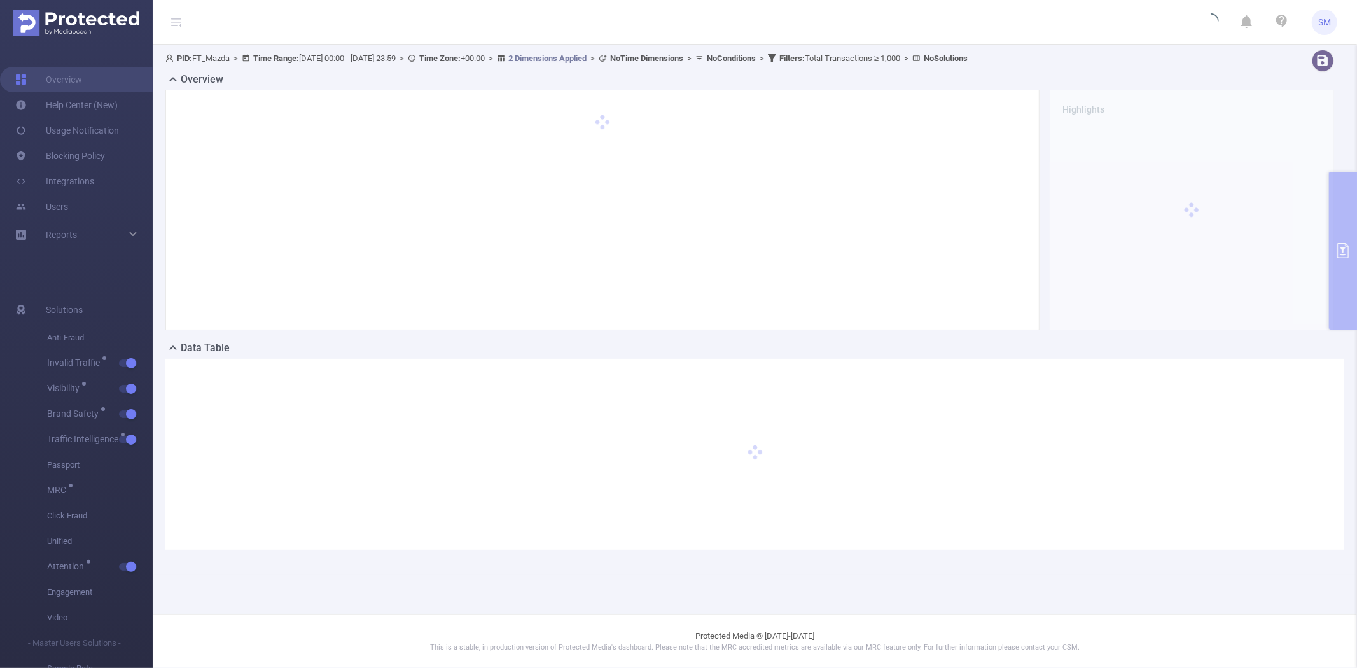
scroll to position [0, 0]
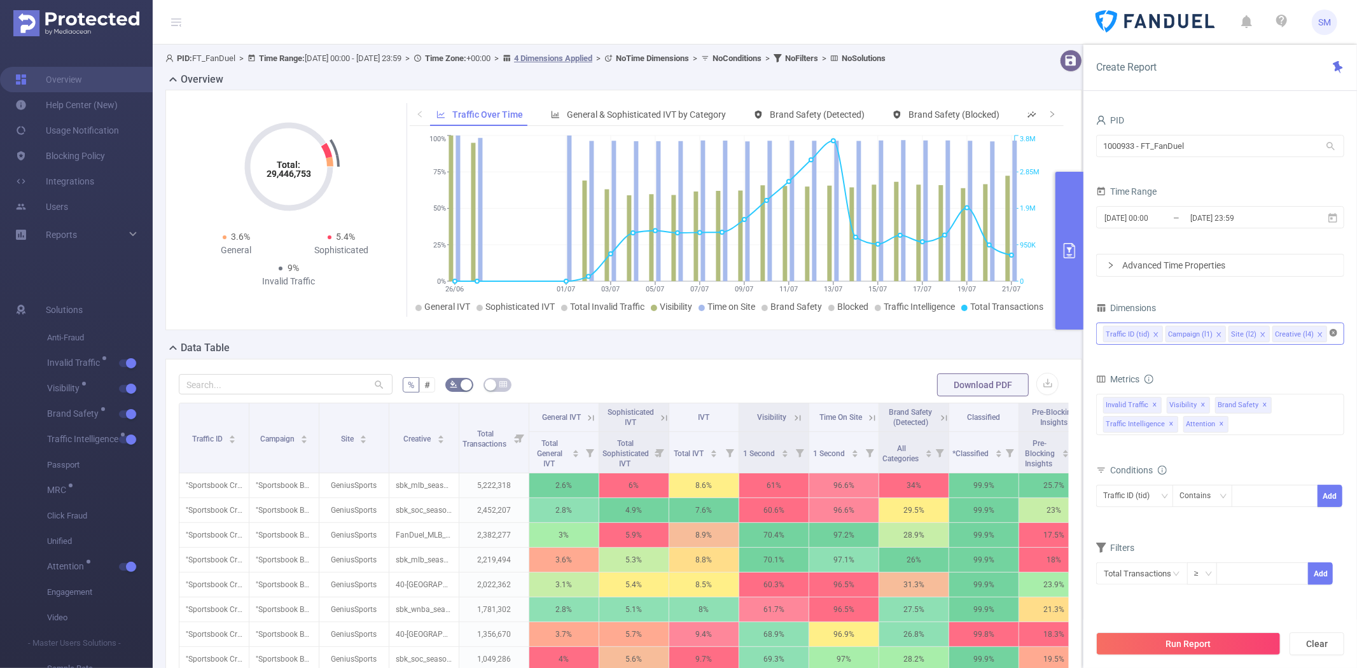
click at [1331, 331] on icon "icon: close-circle" at bounding box center [1333, 333] width 8 height 8
click at [1263, 338] on div at bounding box center [1220, 333] width 234 height 21
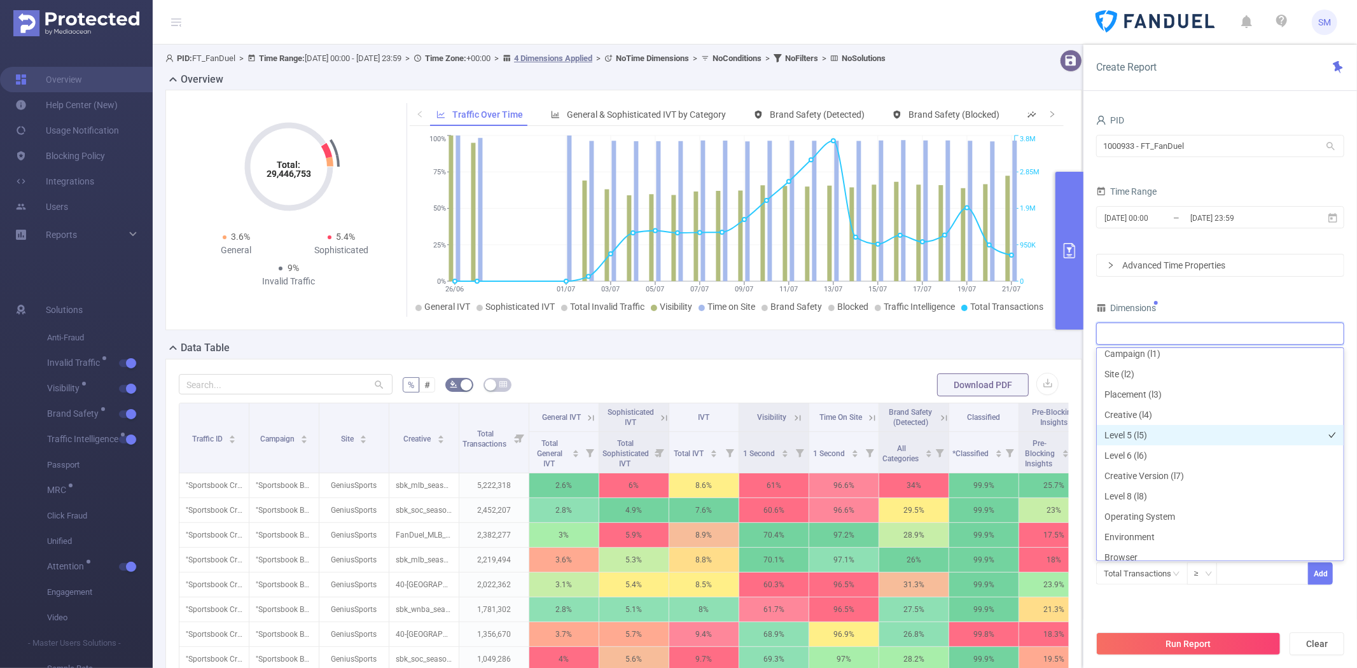
scroll to position [71, 0]
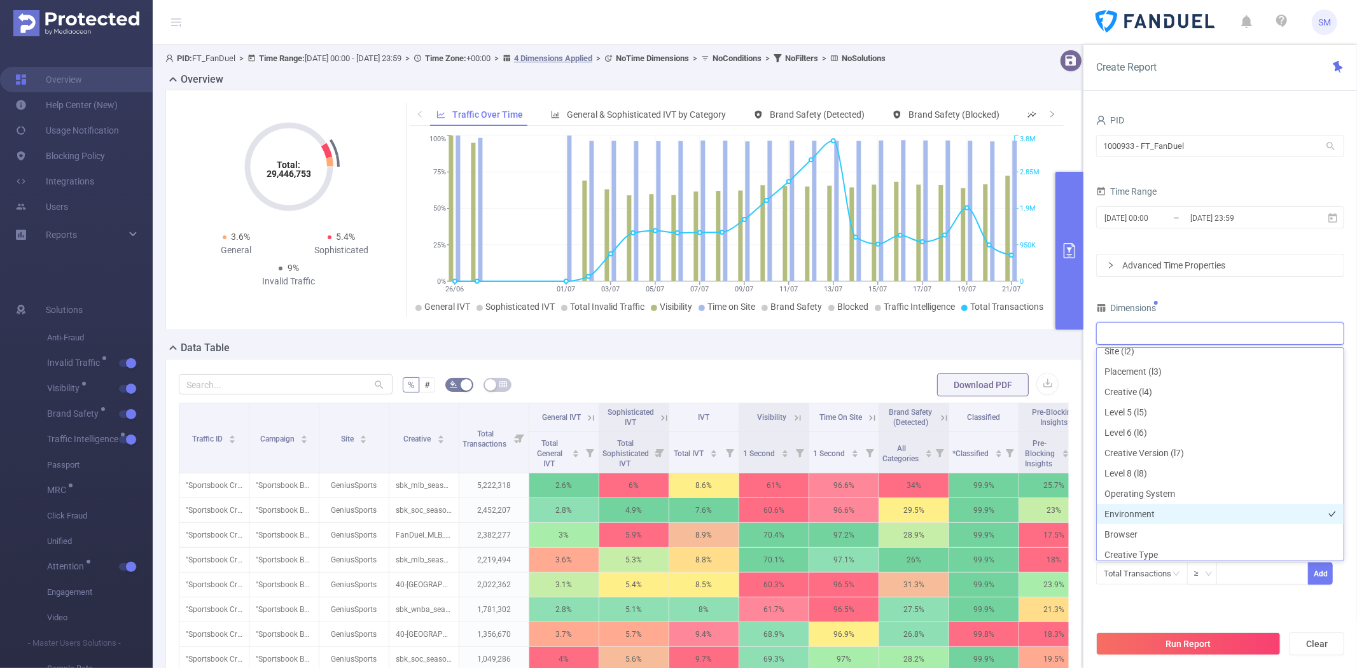
click at [1183, 517] on li "Environment" at bounding box center [1219, 514] width 247 height 20
click at [1192, 632] on button "Run Report" at bounding box center [1188, 643] width 184 height 23
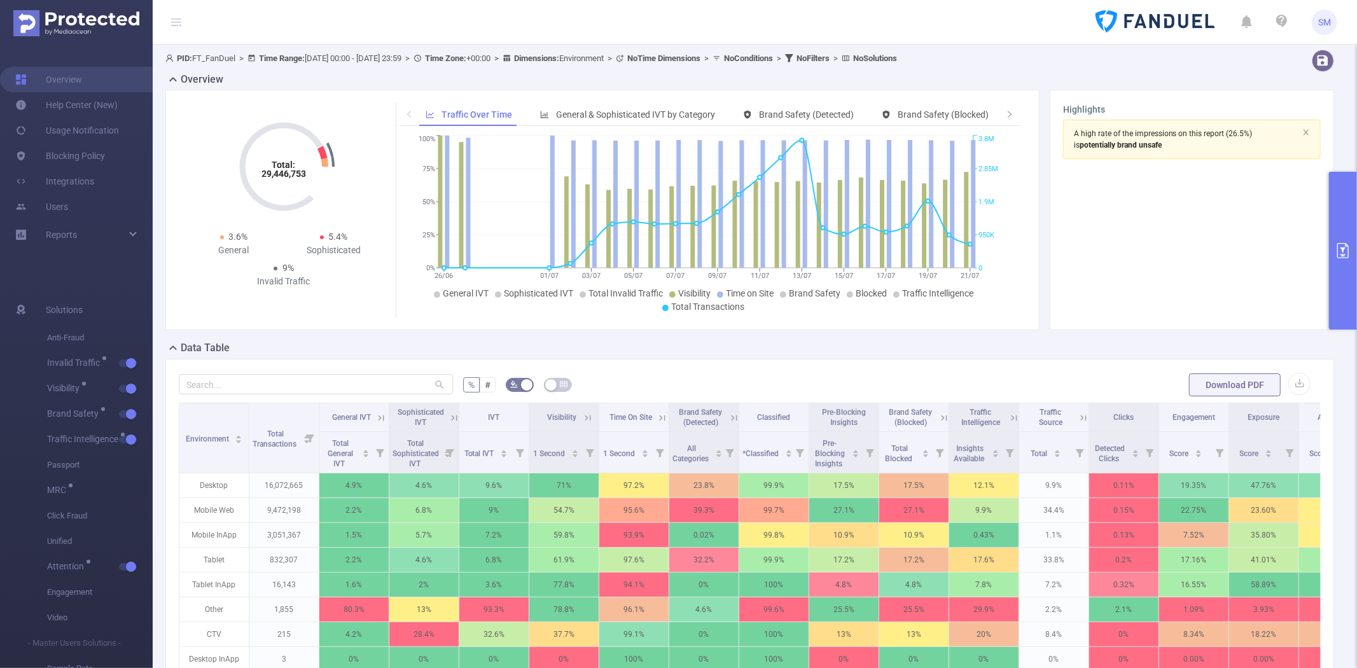
click at [1344, 204] on button "primary" at bounding box center [1343, 251] width 28 height 158
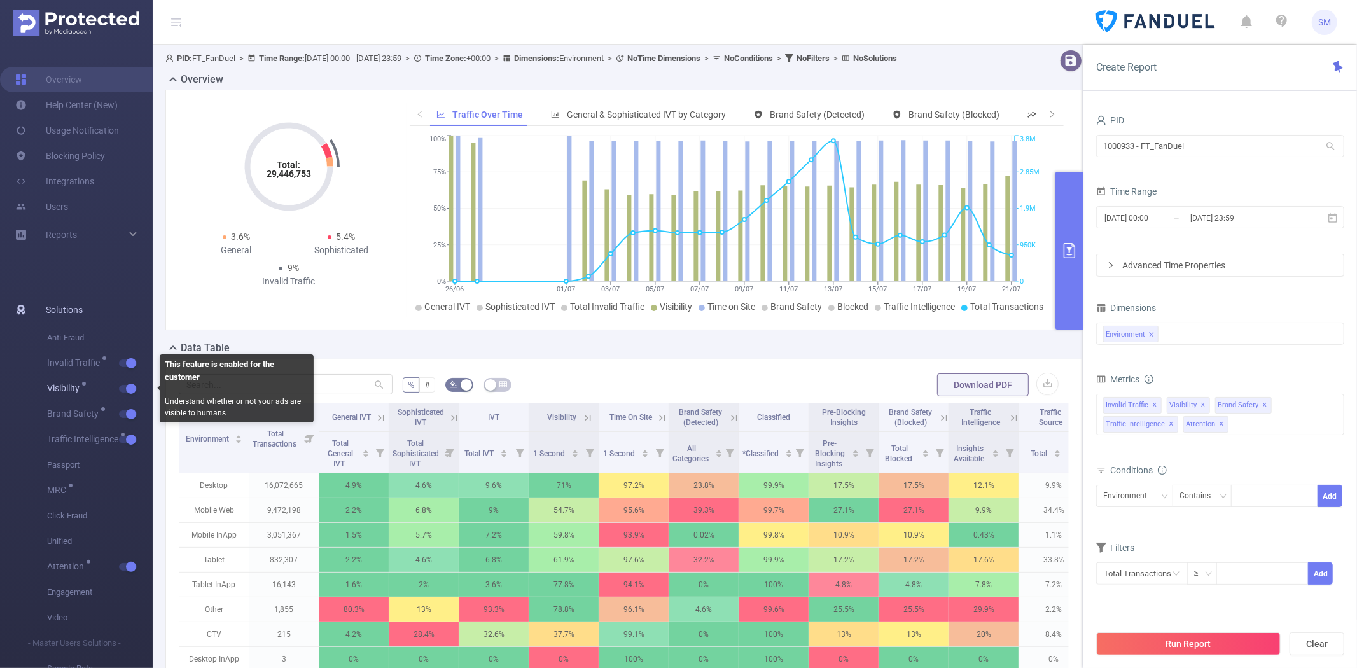
click at [126, 386] on button "button" at bounding box center [128, 389] width 18 height 8
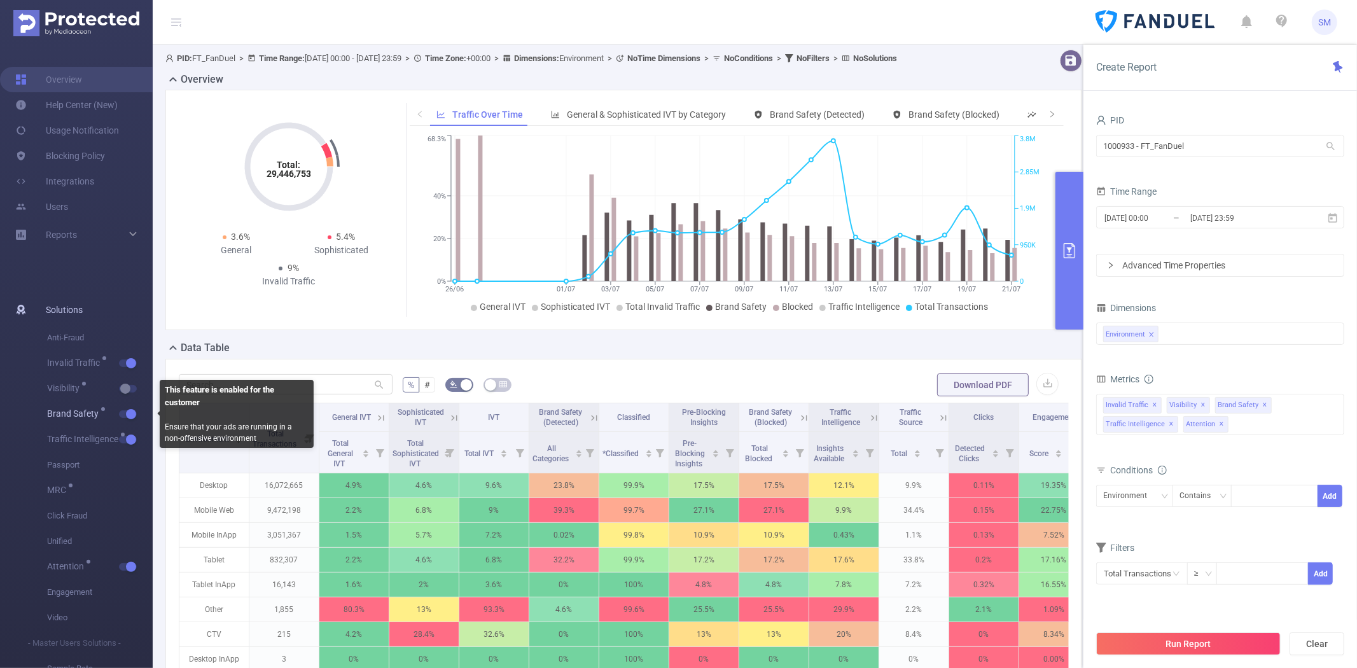
click at [130, 411] on button "button" at bounding box center [128, 414] width 18 height 8
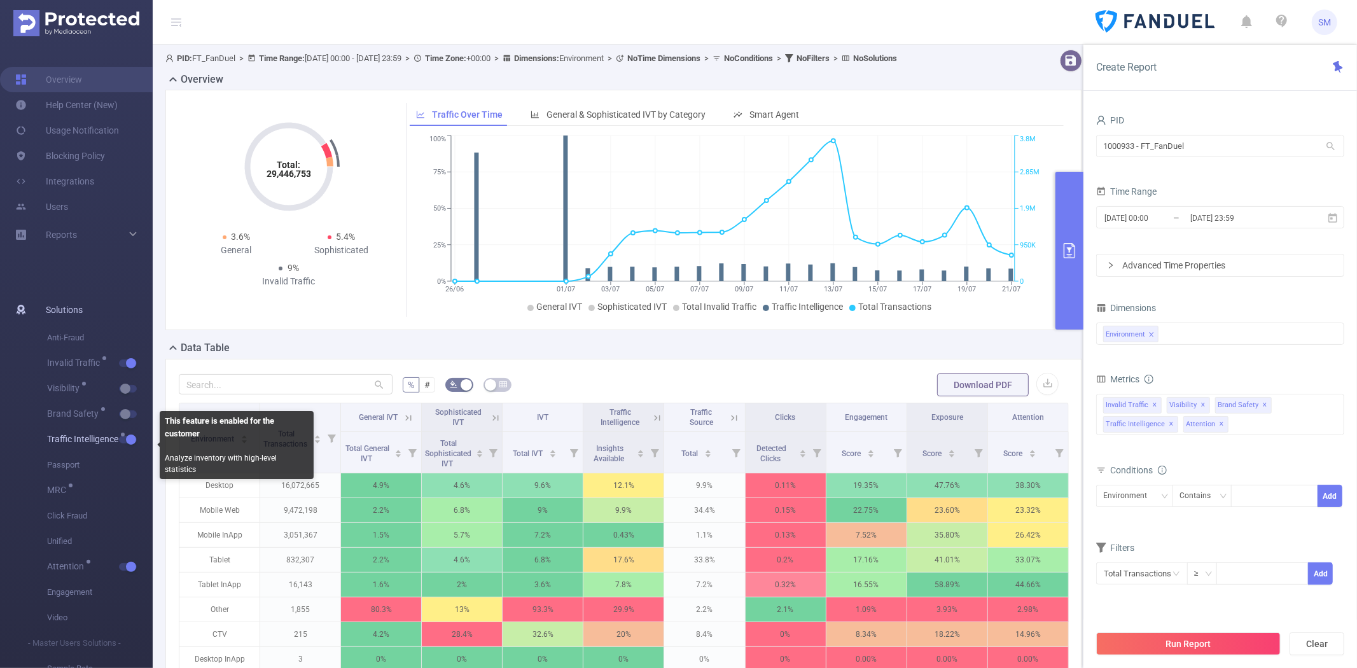
click at [128, 436] on button "button" at bounding box center [128, 440] width 18 height 8
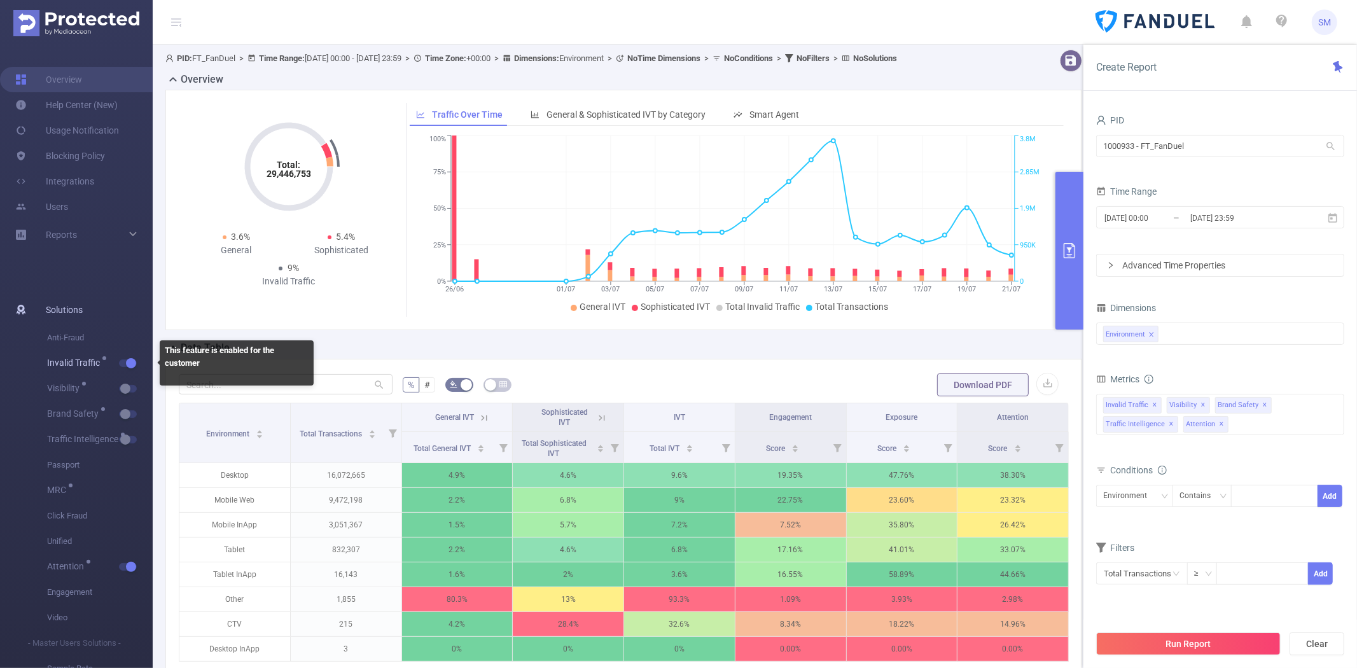
click at [128, 367] on button "button" at bounding box center [128, 363] width 18 height 8
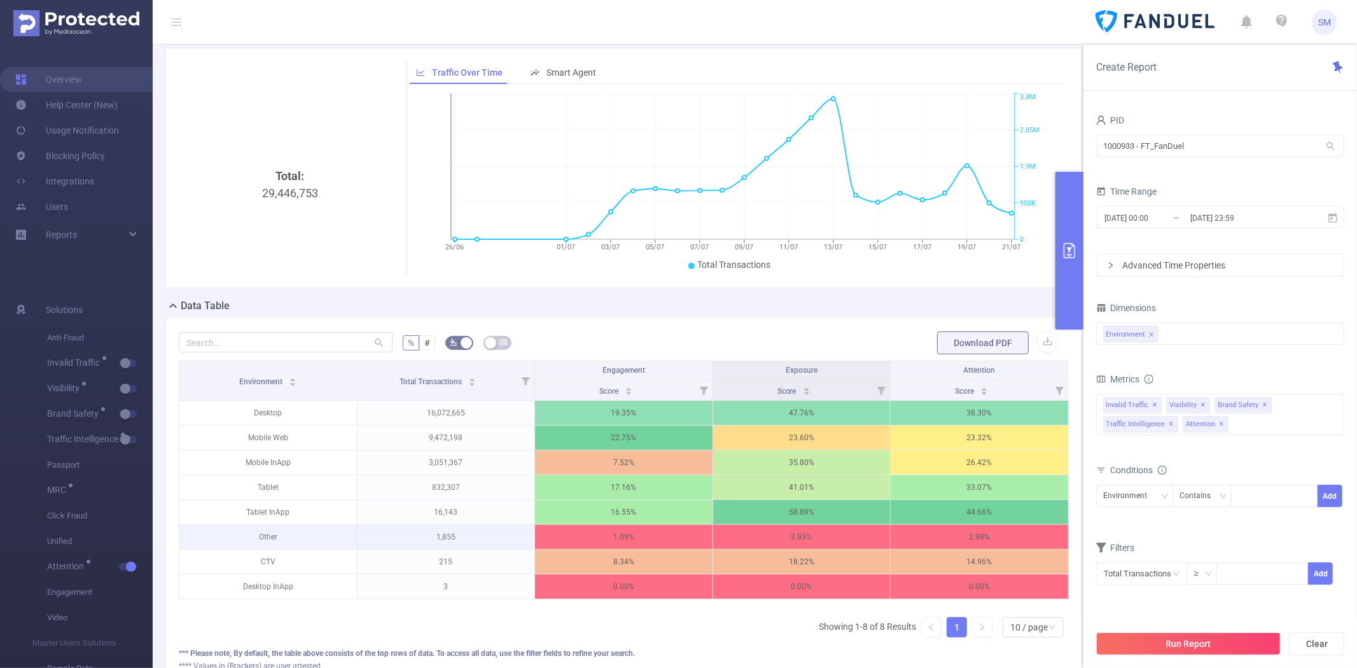
scroll to position [151, 0]
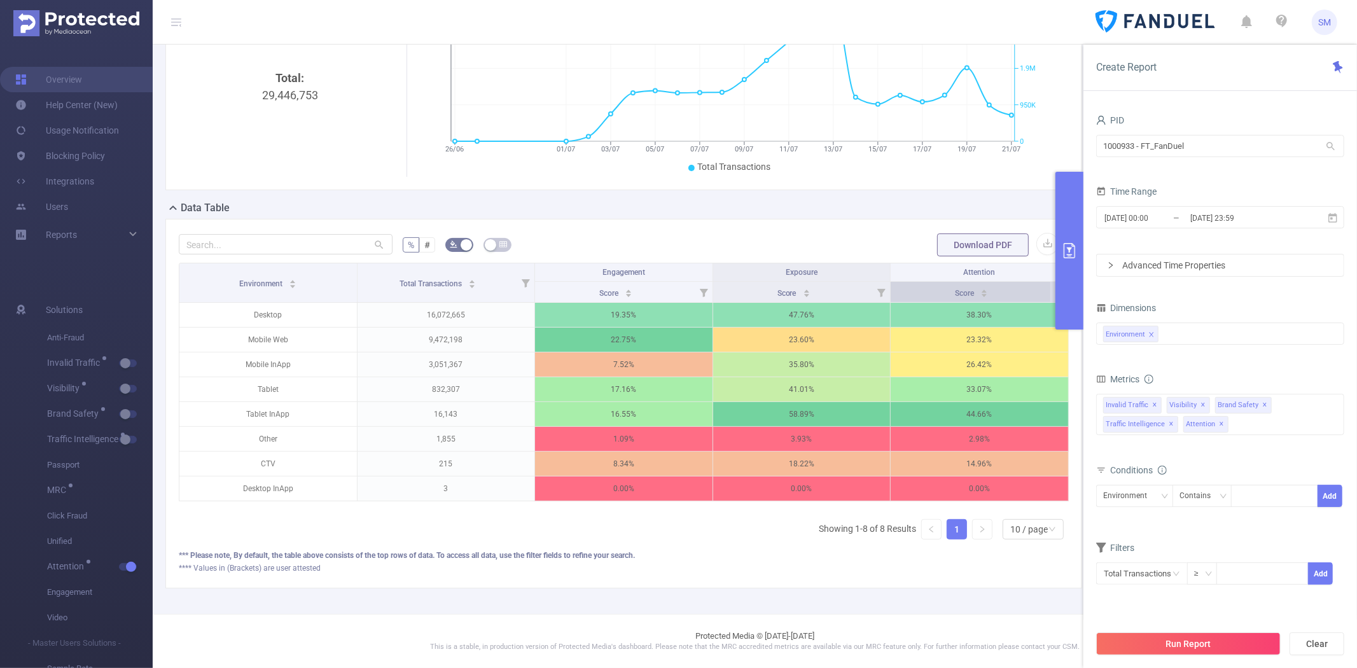
click at [955, 286] on div "Score" at bounding box center [971, 292] width 33 height 13
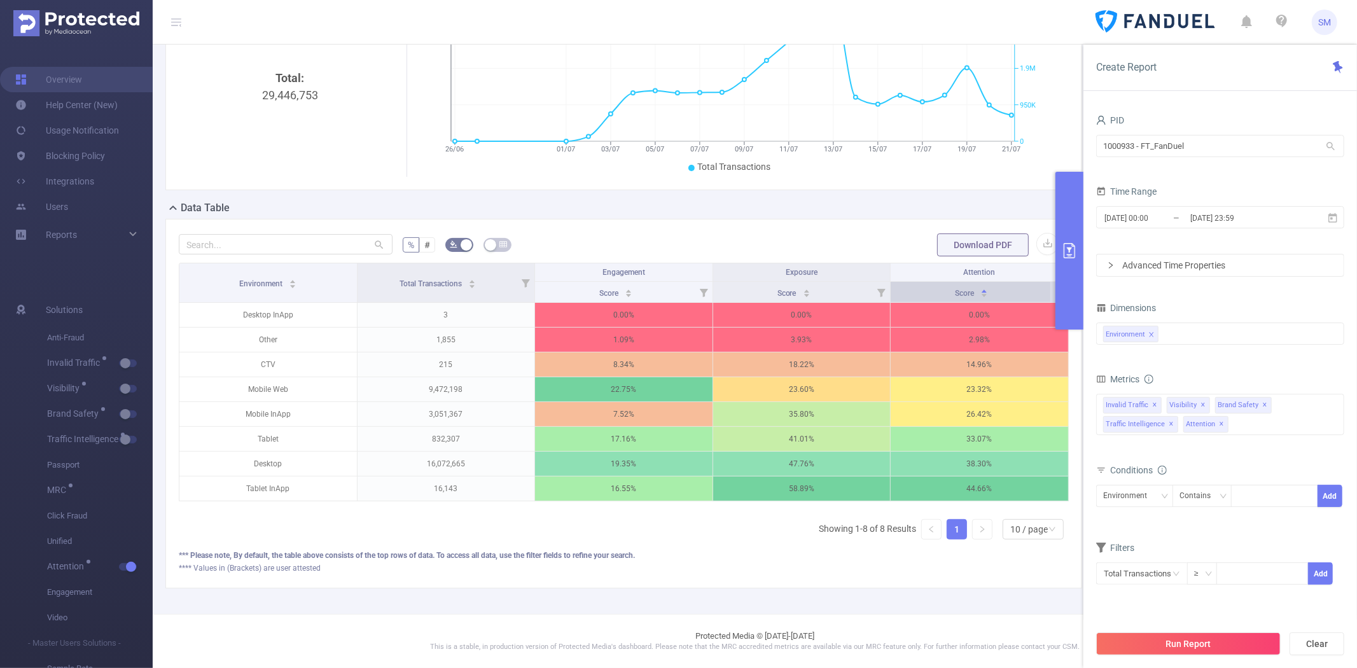
click at [955, 286] on div "Score" at bounding box center [971, 292] width 33 height 13
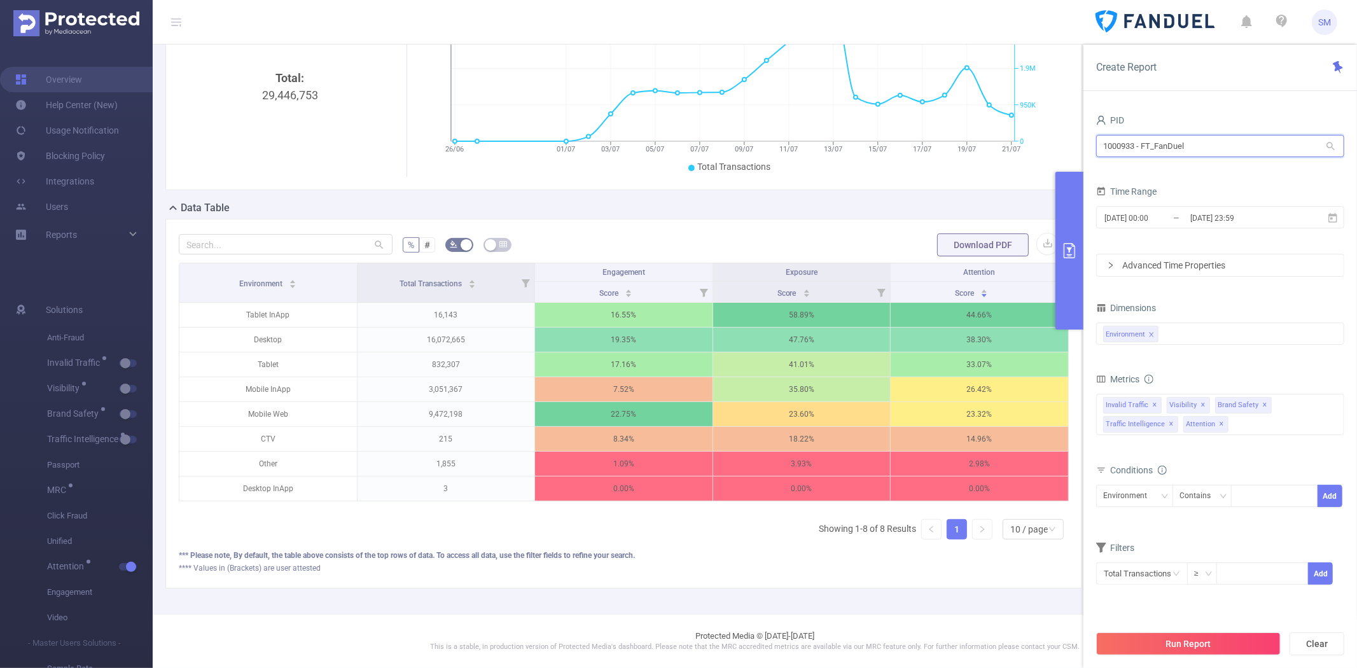
drag, startPoint x: 1205, startPoint y: 141, endPoint x: 1065, endPoint y: 131, distance: 140.9
click at [1063, 134] on section "PID: FT_FanDuel > Time Range: 2025-05-07 00:00 - 2025-07-21 23:59 > Time Zone: …" at bounding box center [755, 259] width 1204 height 709
type input "mazda"
click at [1162, 167] on li "1001010 - FT_Mazda 29M [16M rows]" at bounding box center [1220, 172] width 248 height 20
click at [1330, 216] on icon at bounding box center [1332, 217] width 11 height 11
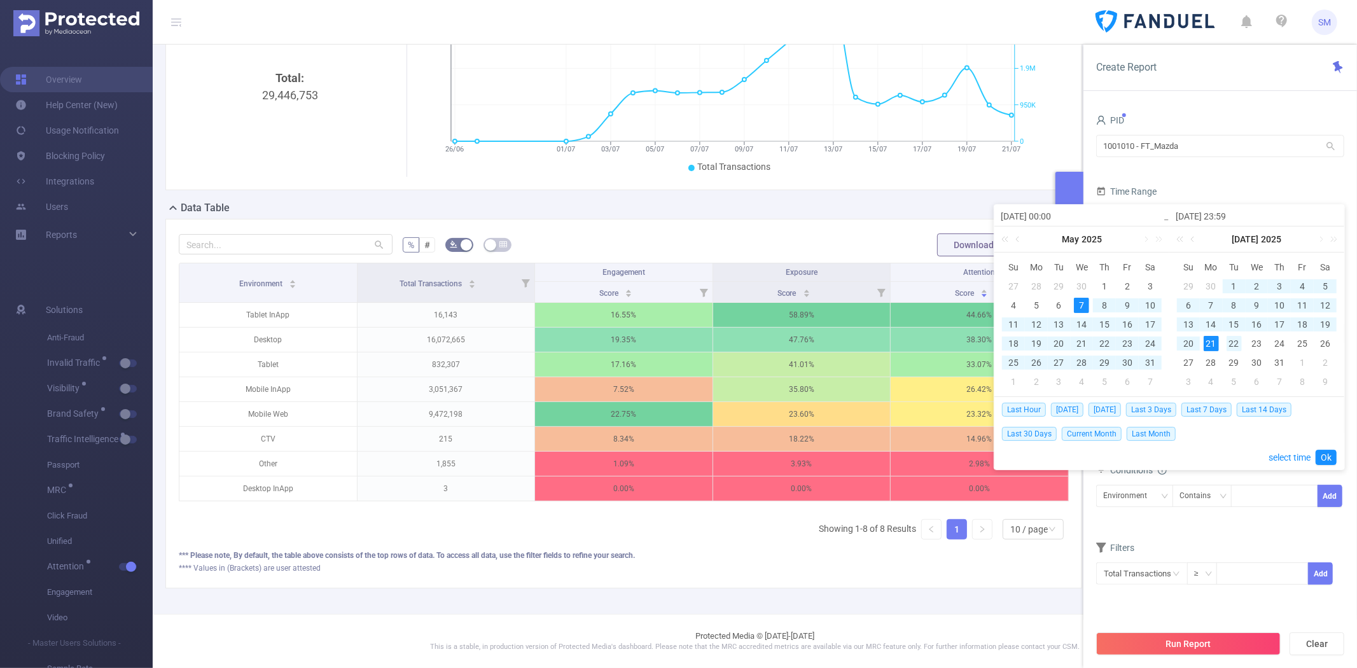
click at [1226, 340] on div "22" at bounding box center [1233, 343] width 15 height 15
click at [1318, 240] on link at bounding box center [1319, 238] width 11 height 25
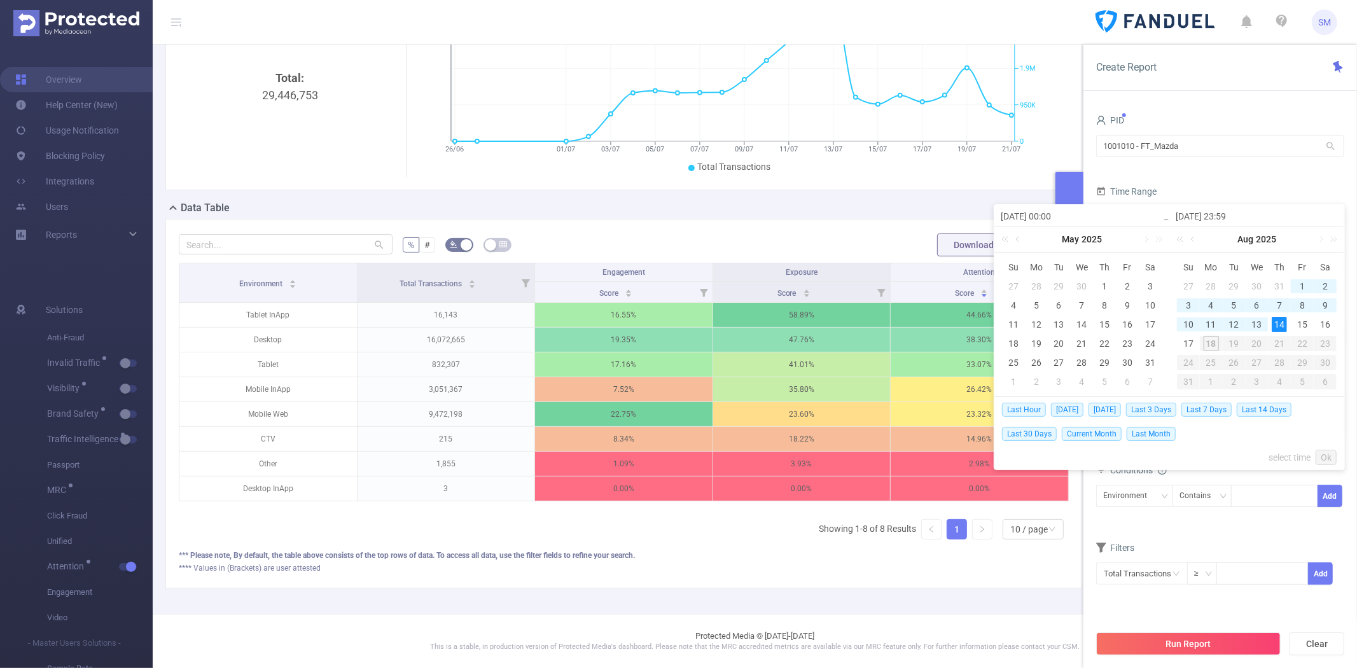
click at [1280, 322] on div "14" at bounding box center [1278, 324] width 15 height 15
type input "[DATE] 00:00"
type input "[DATE] 23:59"
type input "[DATE] 00:00"
type input "[DATE] 23:59"
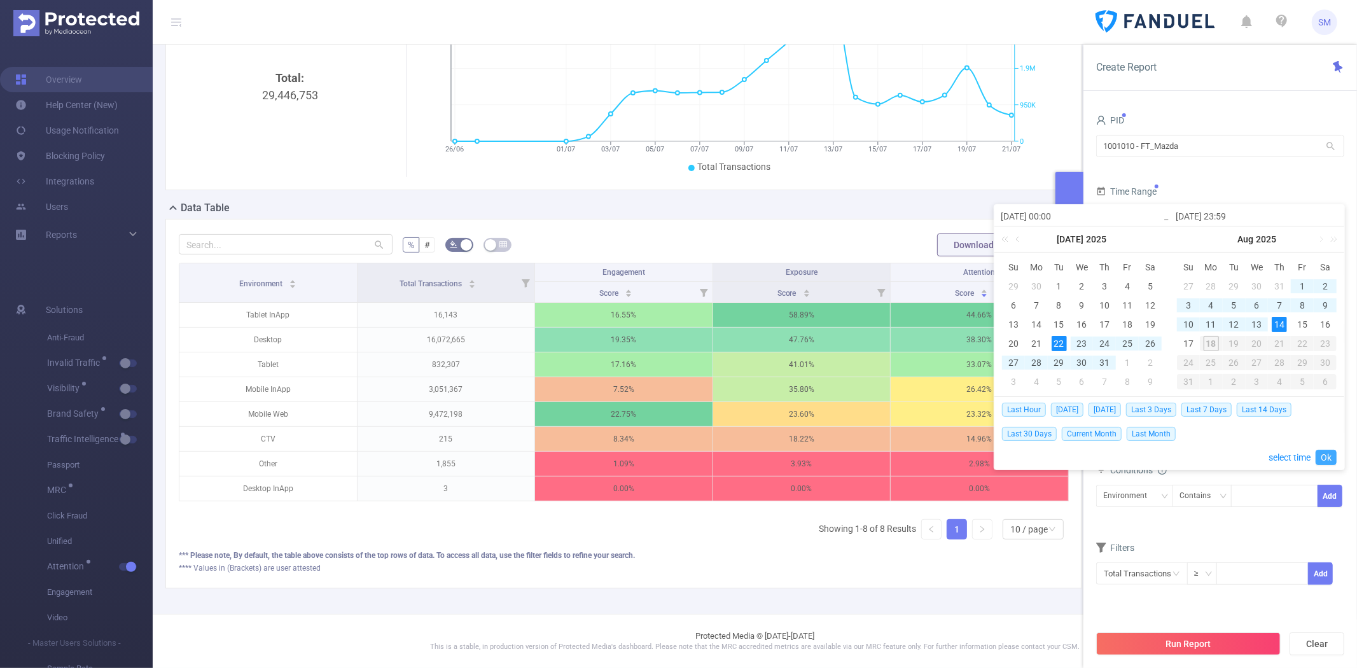
click at [1327, 459] on link "Ok" at bounding box center [1325, 457] width 21 height 15
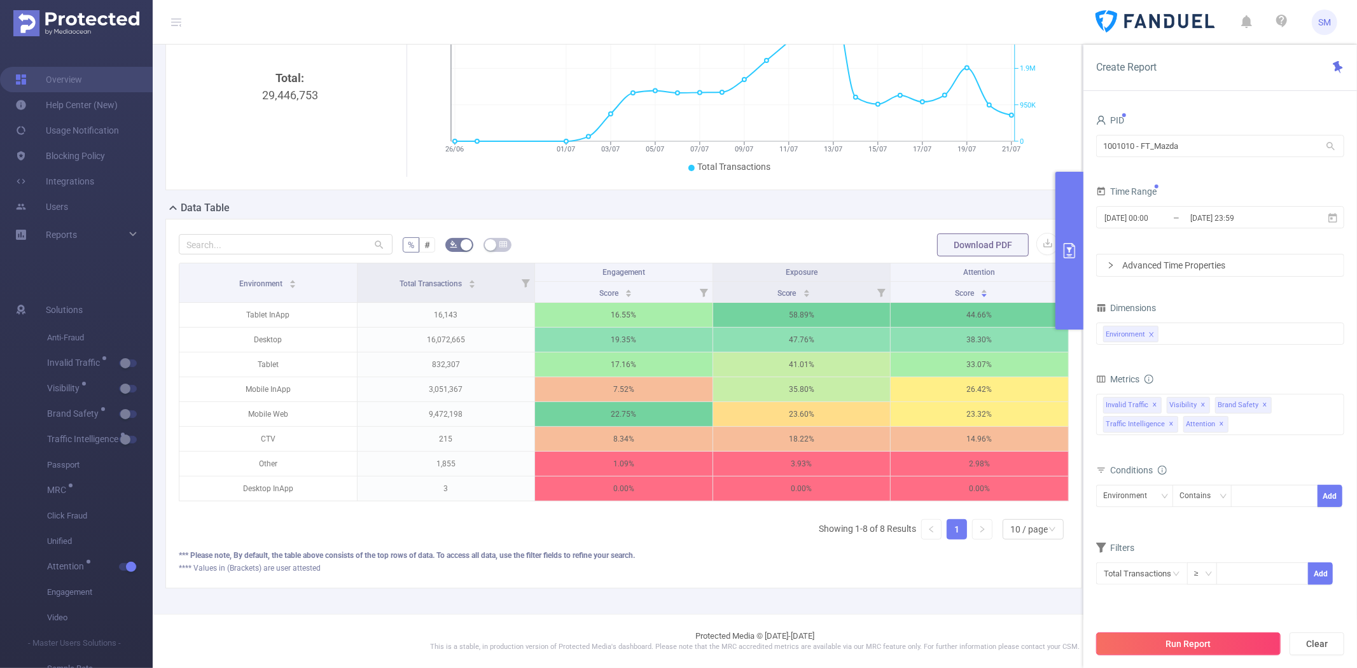
click at [1213, 640] on button "Run Report" at bounding box center [1188, 643] width 184 height 23
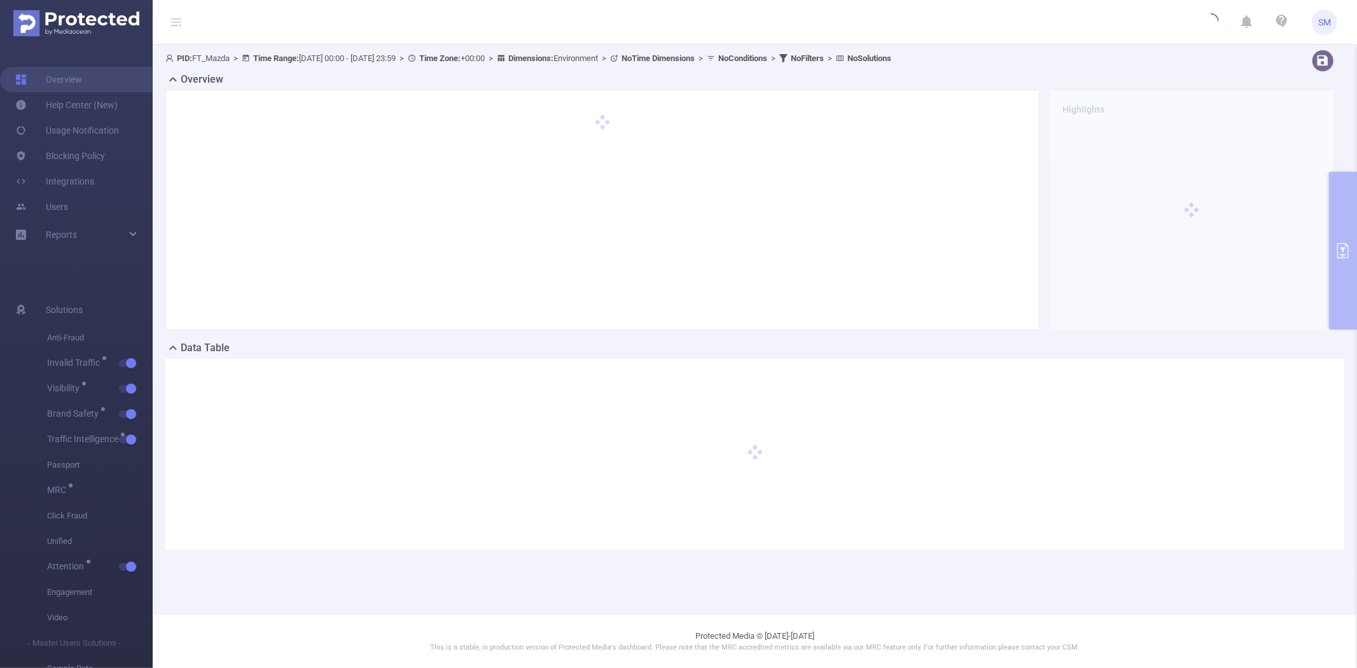
scroll to position [0, 0]
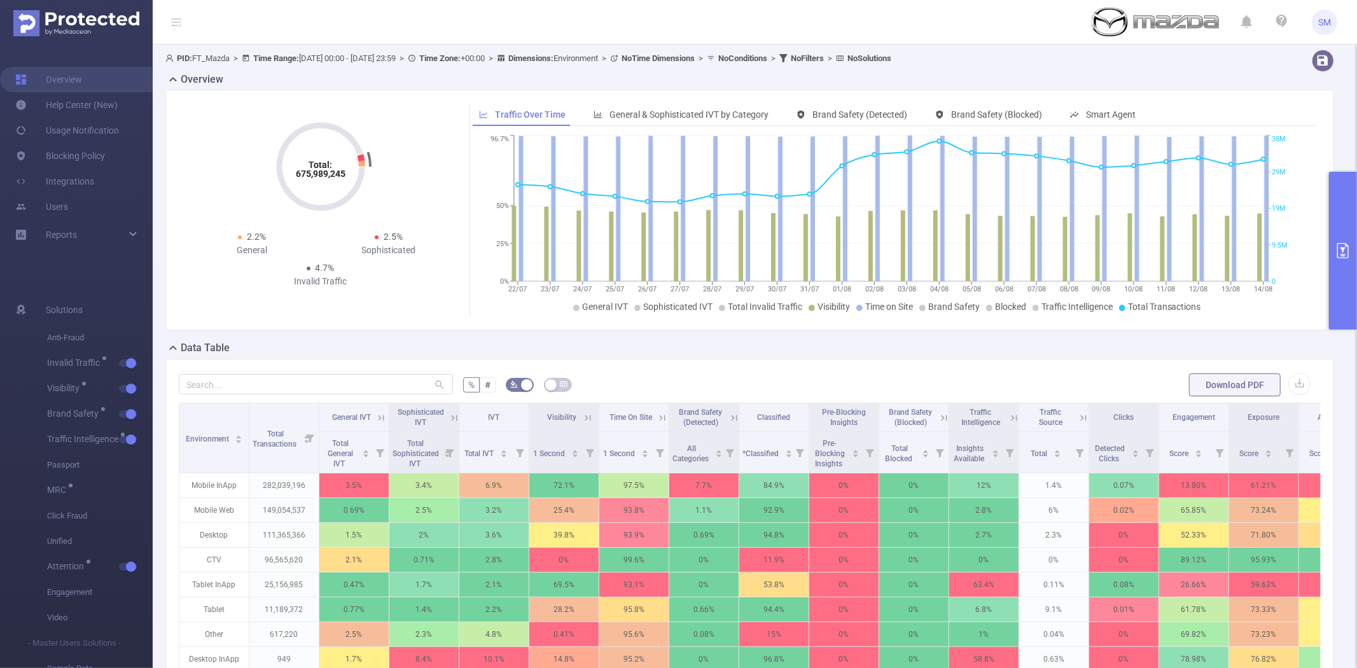
click at [1351, 210] on button "primary" at bounding box center [1343, 251] width 28 height 158
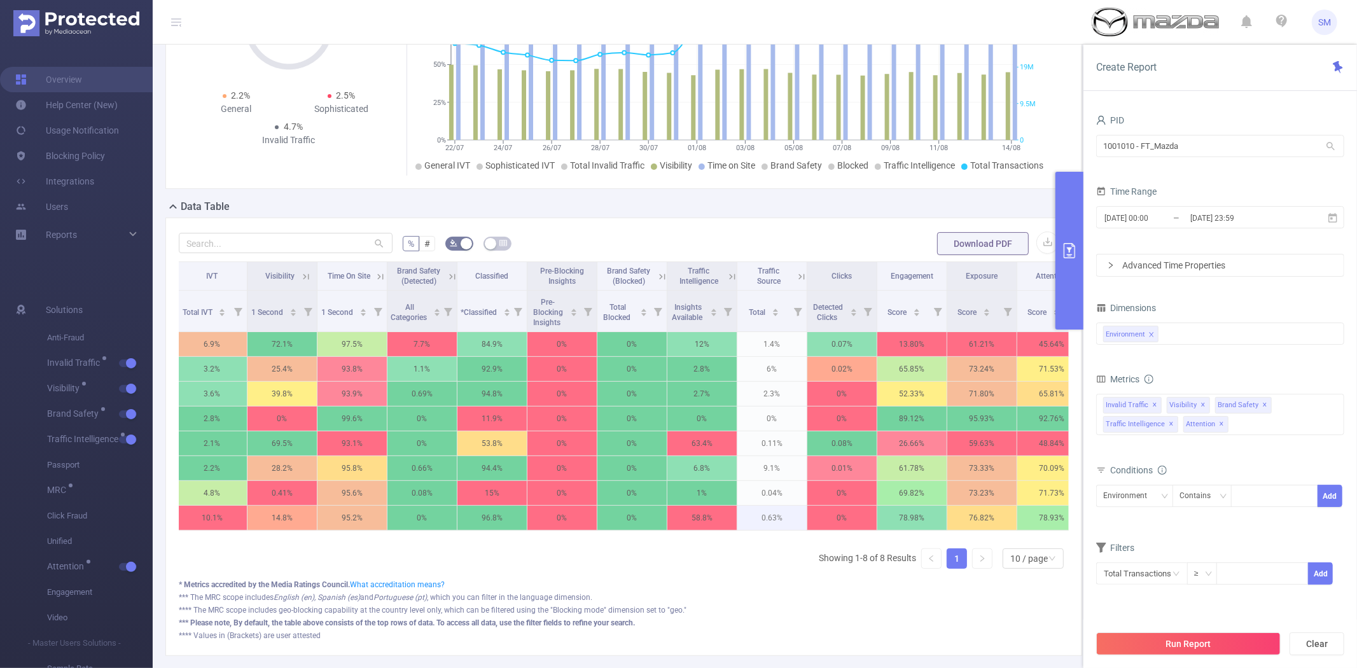
scroll to position [0, 283]
click at [1041, 242] on button "button" at bounding box center [1047, 242] width 22 height 22
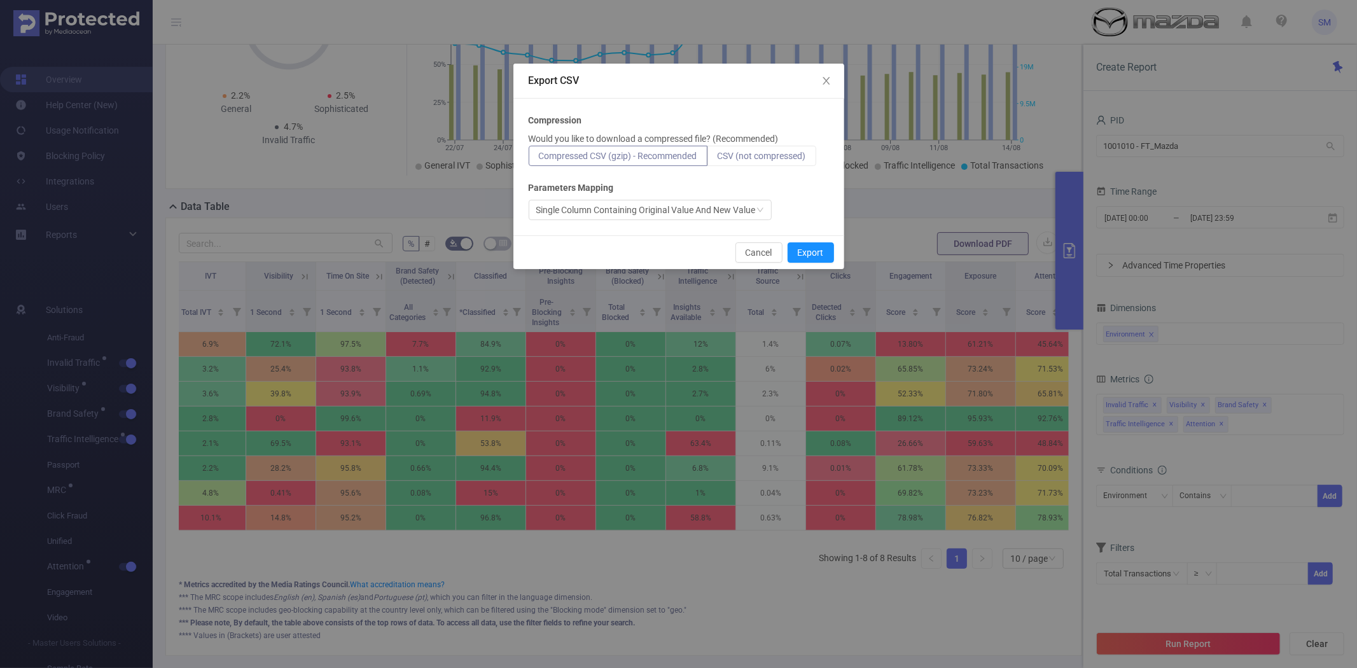
click at [770, 158] on span "CSV (not compressed)" at bounding box center [761, 156] width 88 height 10
click at [717, 159] on input "CSV (not compressed)" at bounding box center [717, 159] width 0 height 0
click at [819, 261] on button "Export" at bounding box center [810, 252] width 46 height 20
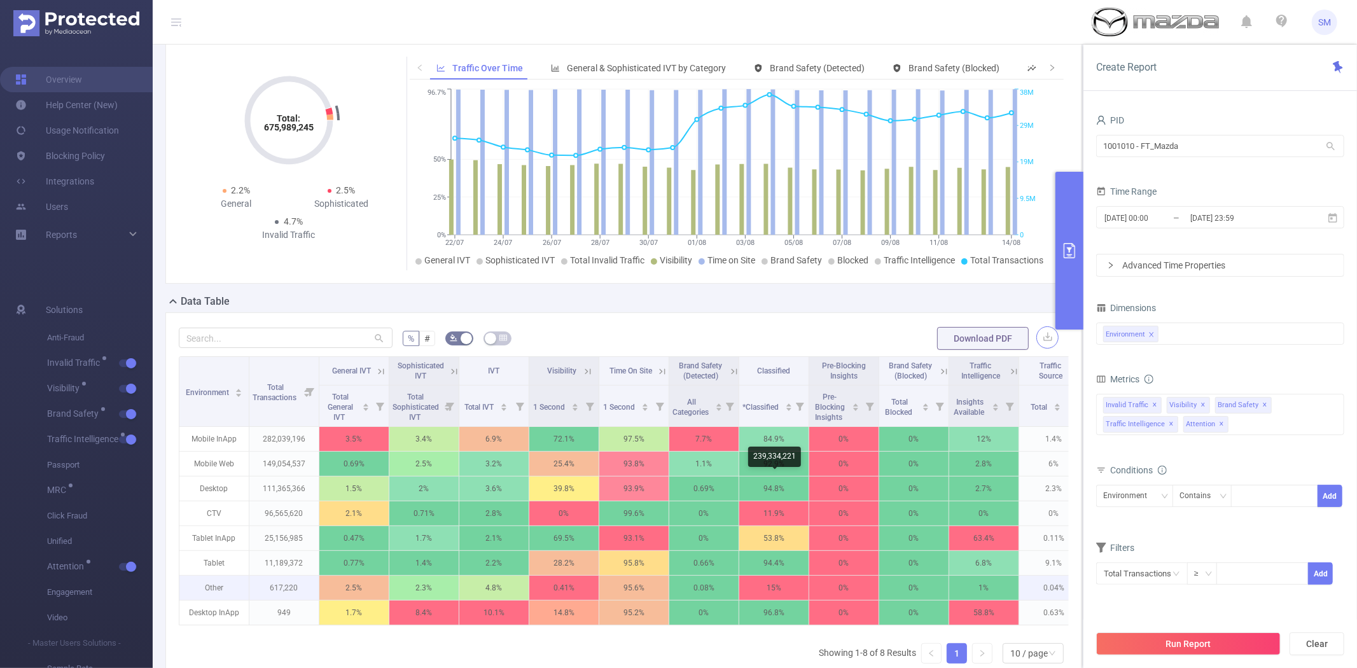
scroll to position [71, 0]
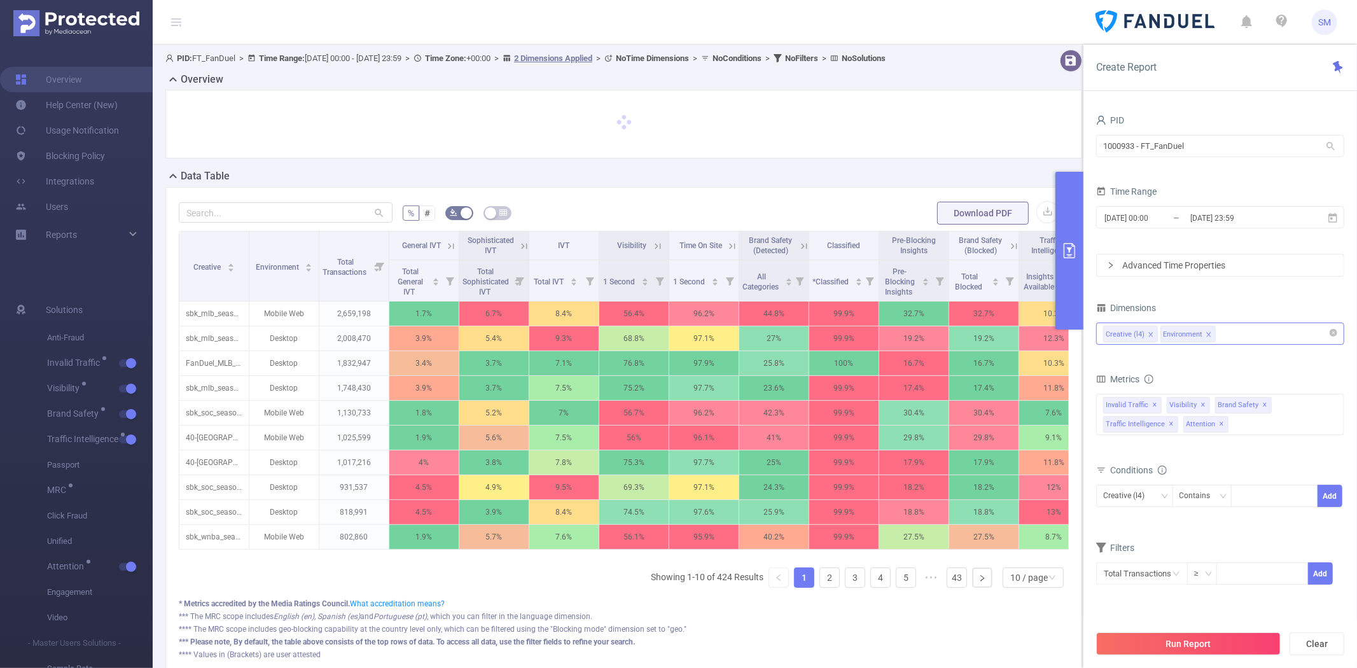
click at [1205, 329] on span at bounding box center [1208, 335] width 6 height 14
click at [1173, 640] on button "Run Report" at bounding box center [1188, 643] width 184 height 23
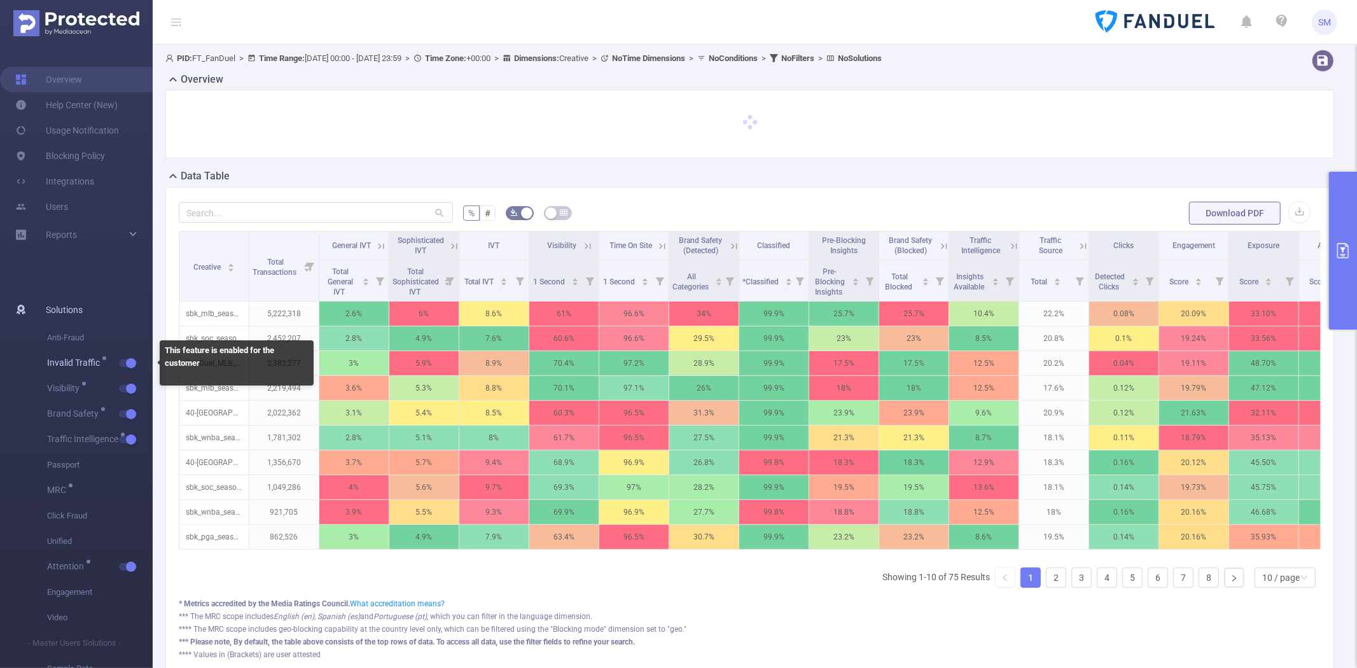
click at [123, 363] on span "button" at bounding box center [129, 363] width 17 height 6
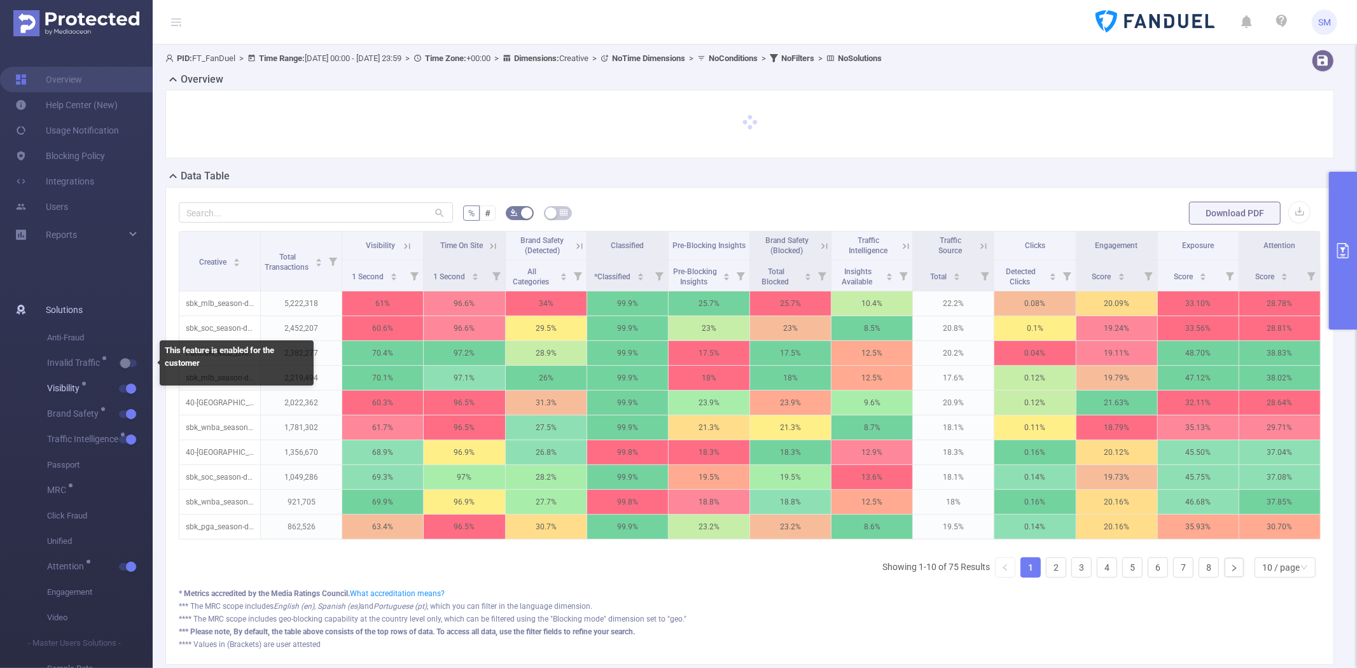
click at [125, 385] on button "button" at bounding box center [128, 389] width 18 height 8
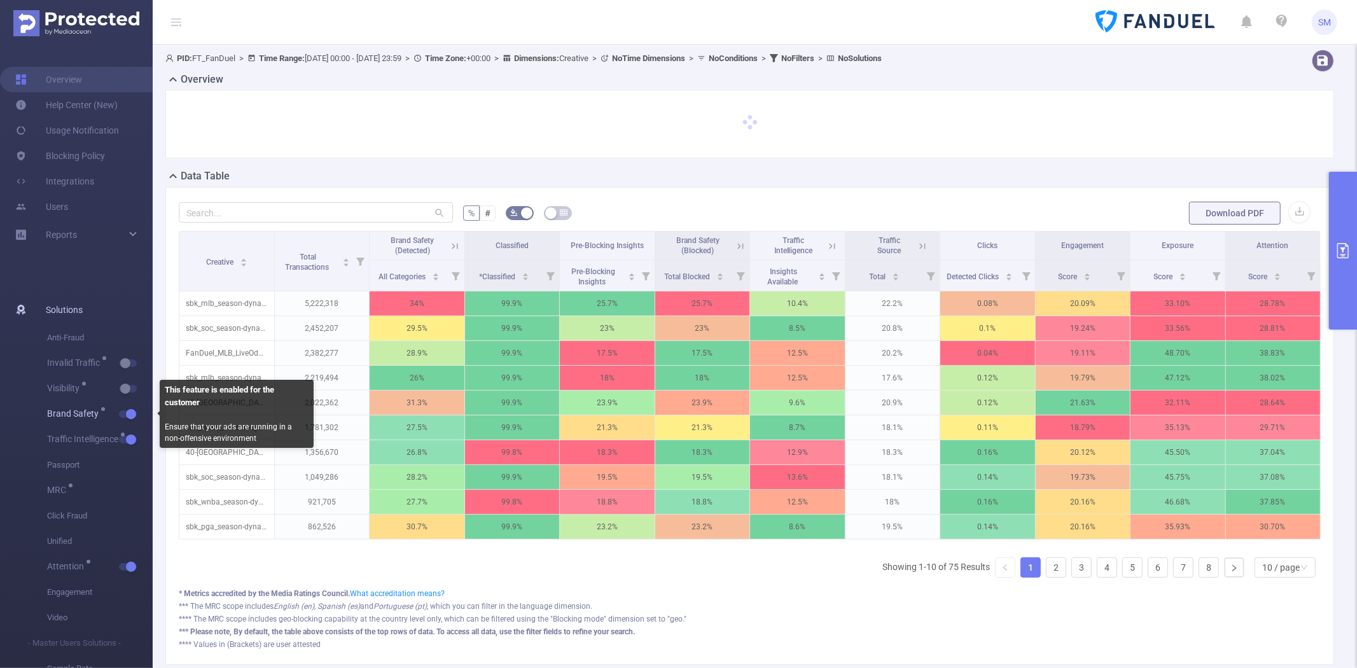
click at [127, 409] on span "Brand Safety" at bounding box center [100, 413] width 106 height 25
click at [127, 417] on button "button" at bounding box center [128, 414] width 18 height 8
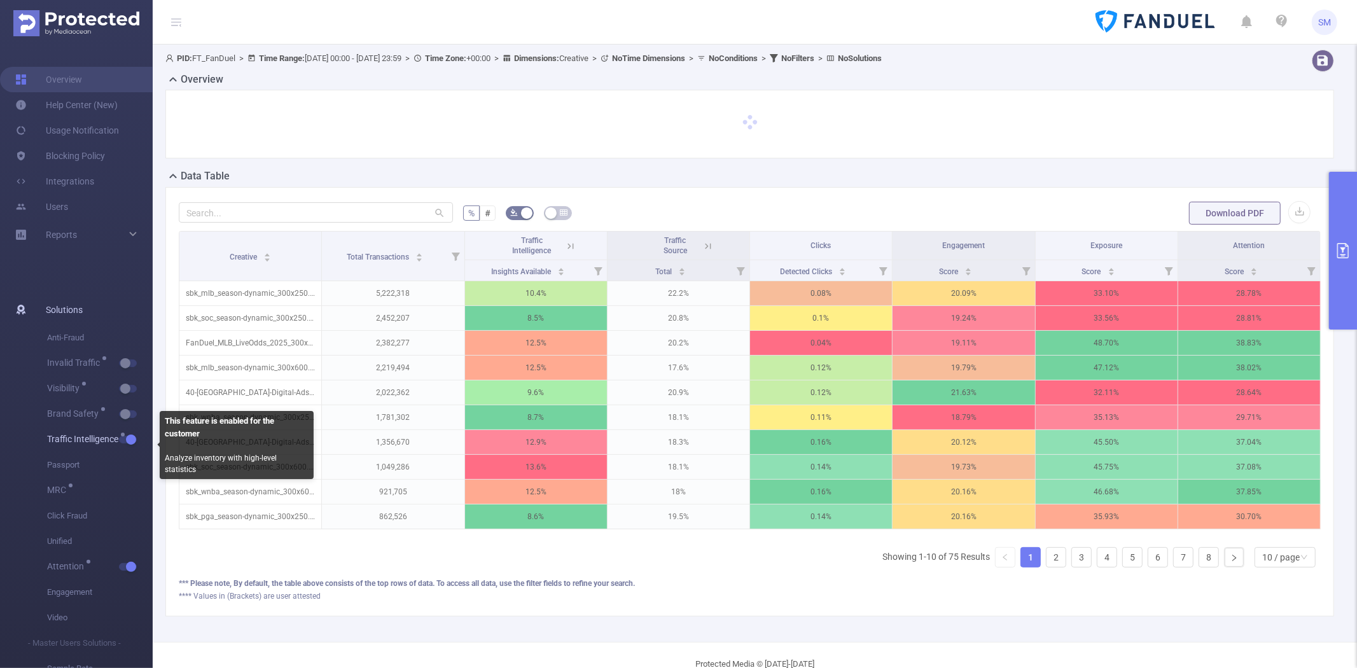
click at [127, 434] on span "Traffic Intelligence" at bounding box center [100, 439] width 106 height 25
click at [128, 437] on button "button" at bounding box center [128, 440] width 18 height 8
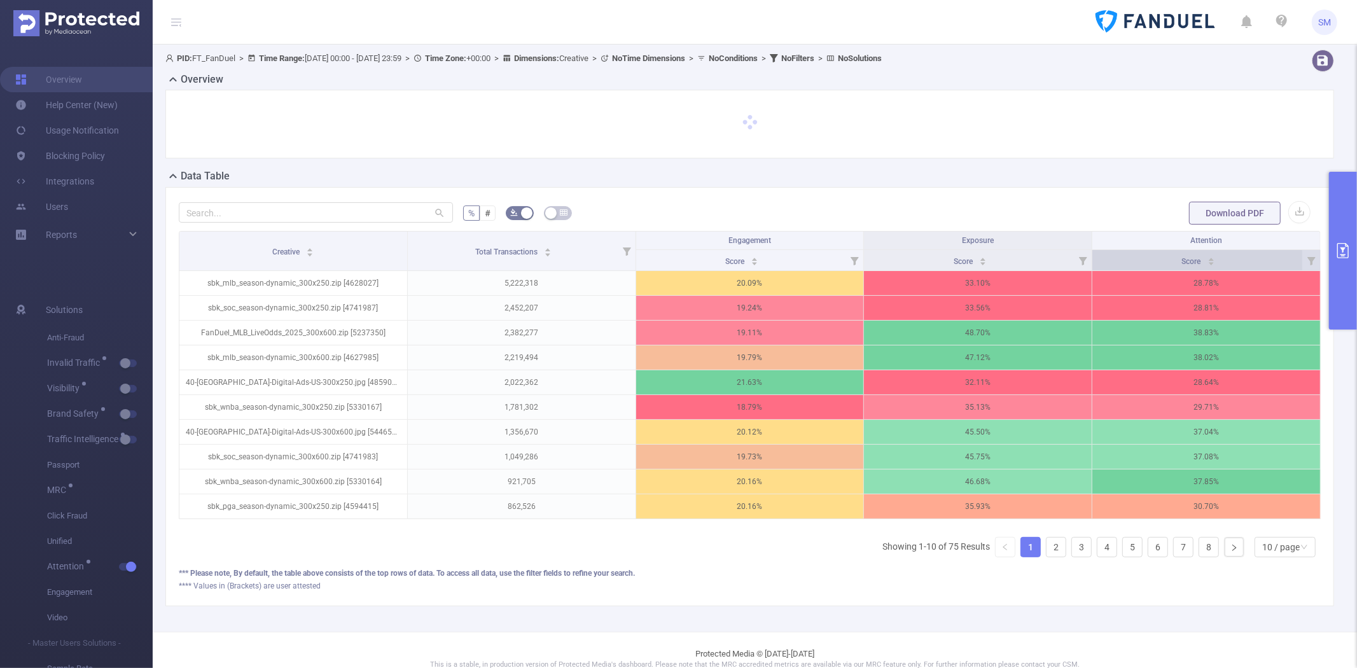
click at [1182, 266] on div "Score" at bounding box center [1198, 260] width 33 height 13
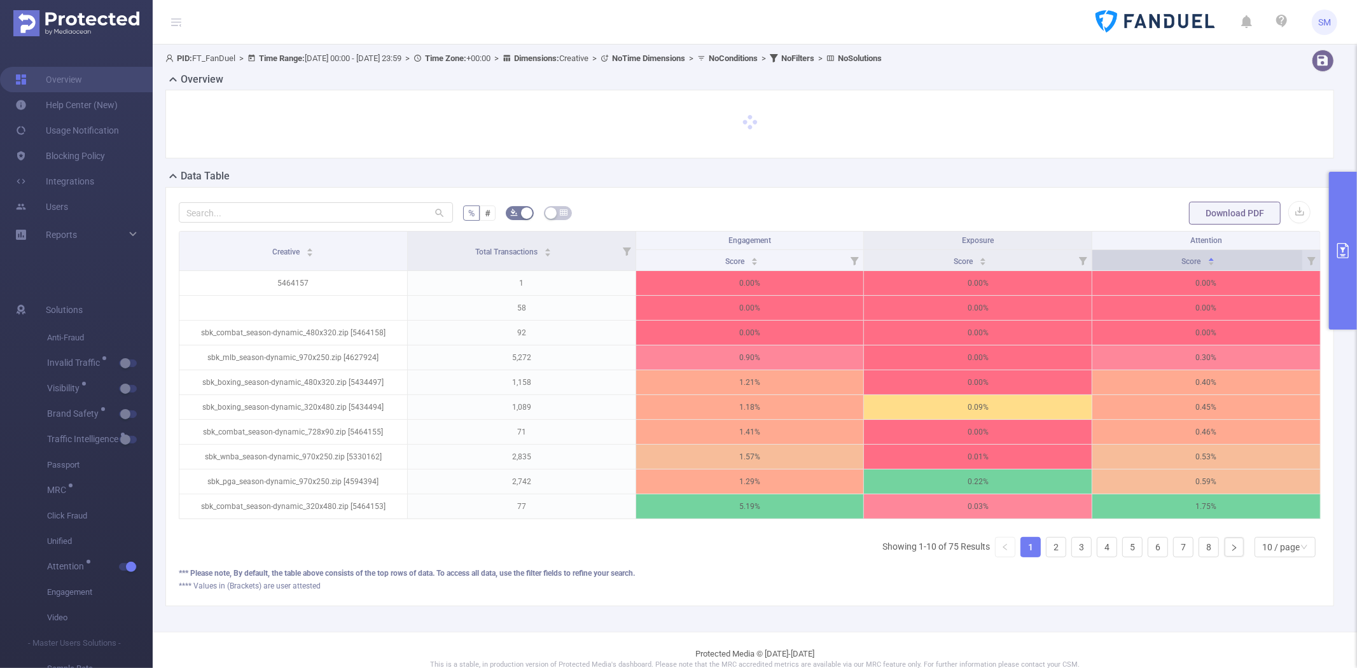
click at [1182, 266] on div "Score" at bounding box center [1198, 260] width 33 height 13
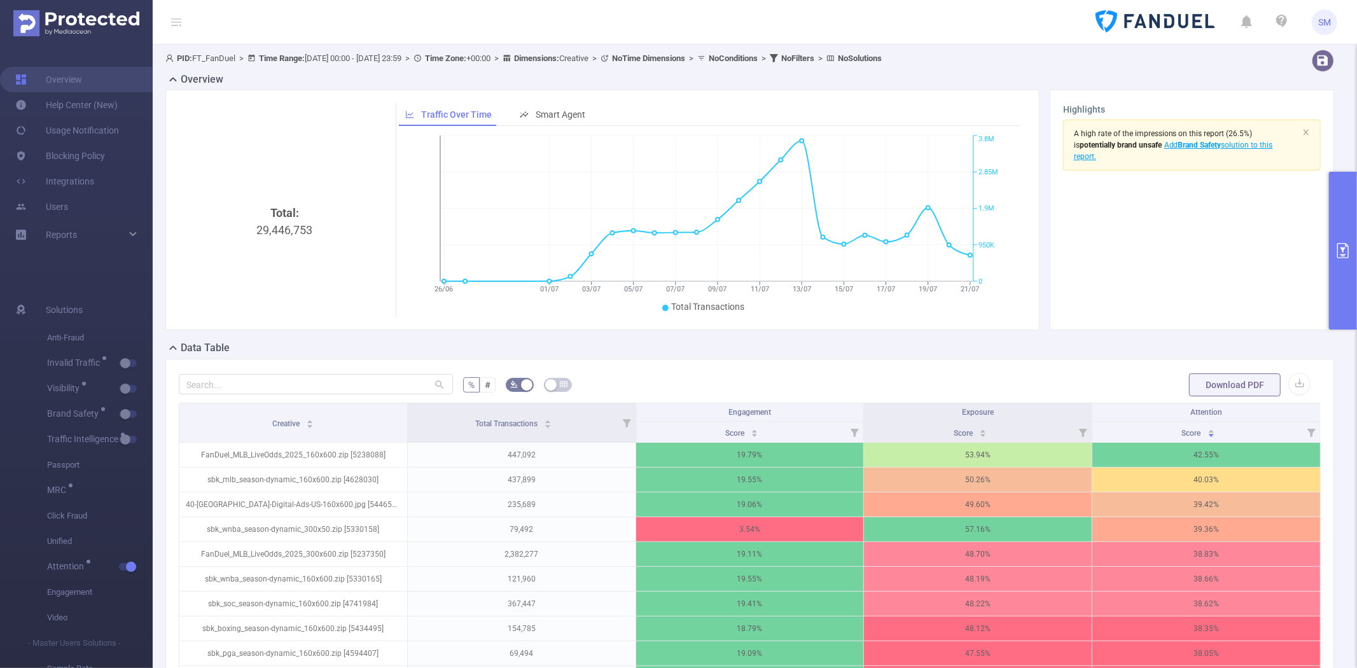
scroll to position [71, 0]
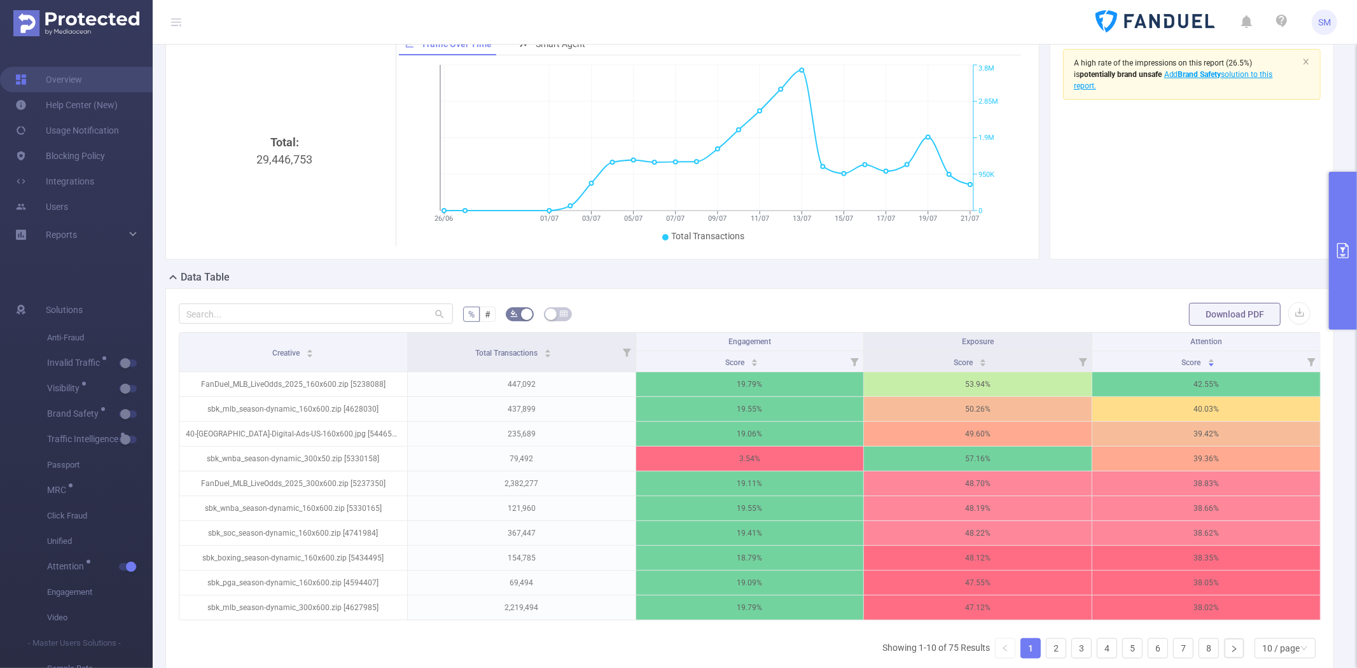
click at [1329, 205] on button "primary" at bounding box center [1343, 251] width 28 height 158
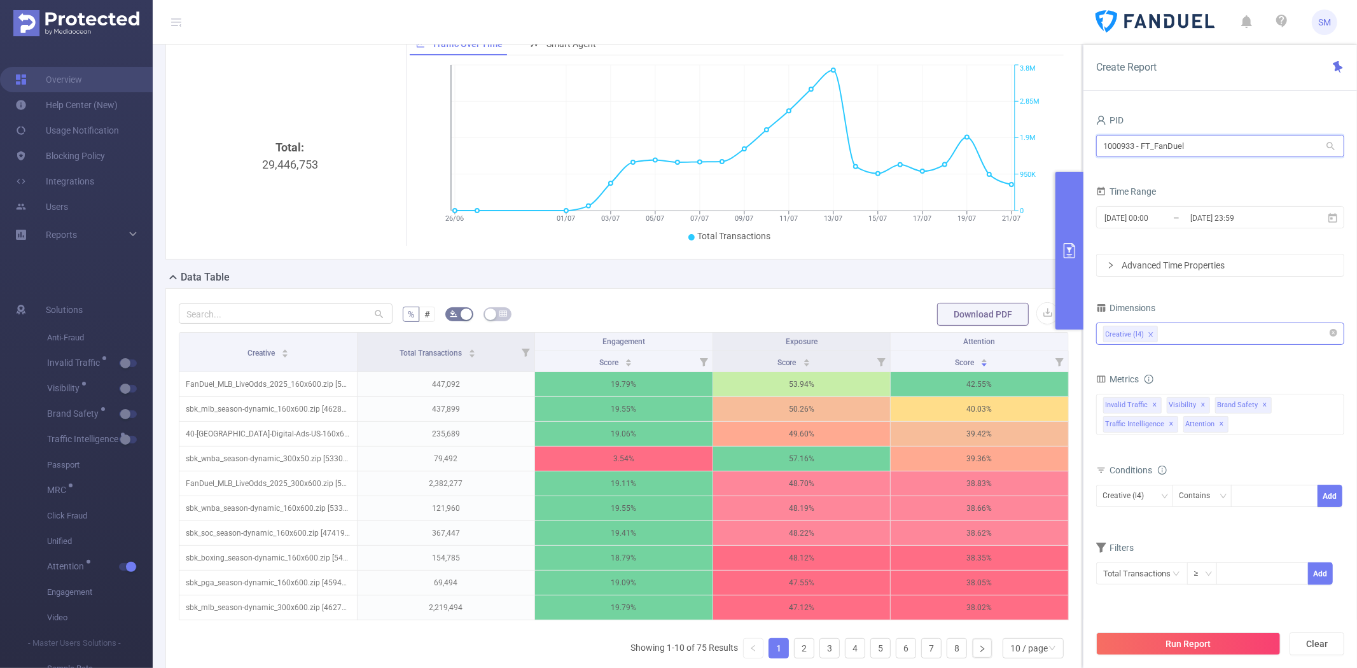
drag, startPoint x: 1203, startPoint y: 146, endPoint x: 1031, endPoint y: 141, distance: 172.4
click at [1031, 141] on section "PID: FT_FanDuel > Time Range: 2025-05-07 00:00 - 2025-07-21 23:59 > Time Zone: …" at bounding box center [755, 353] width 1204 height 759
type input "maz"
click at [1189, 153] on input "maz" at bounding box center [1220, 146] width 248 height 22
click at [1185, 169] on li "1001010 - FT_Mazda 29M [16M rows]" at bounding box center [1220, 172] width 248 height 20
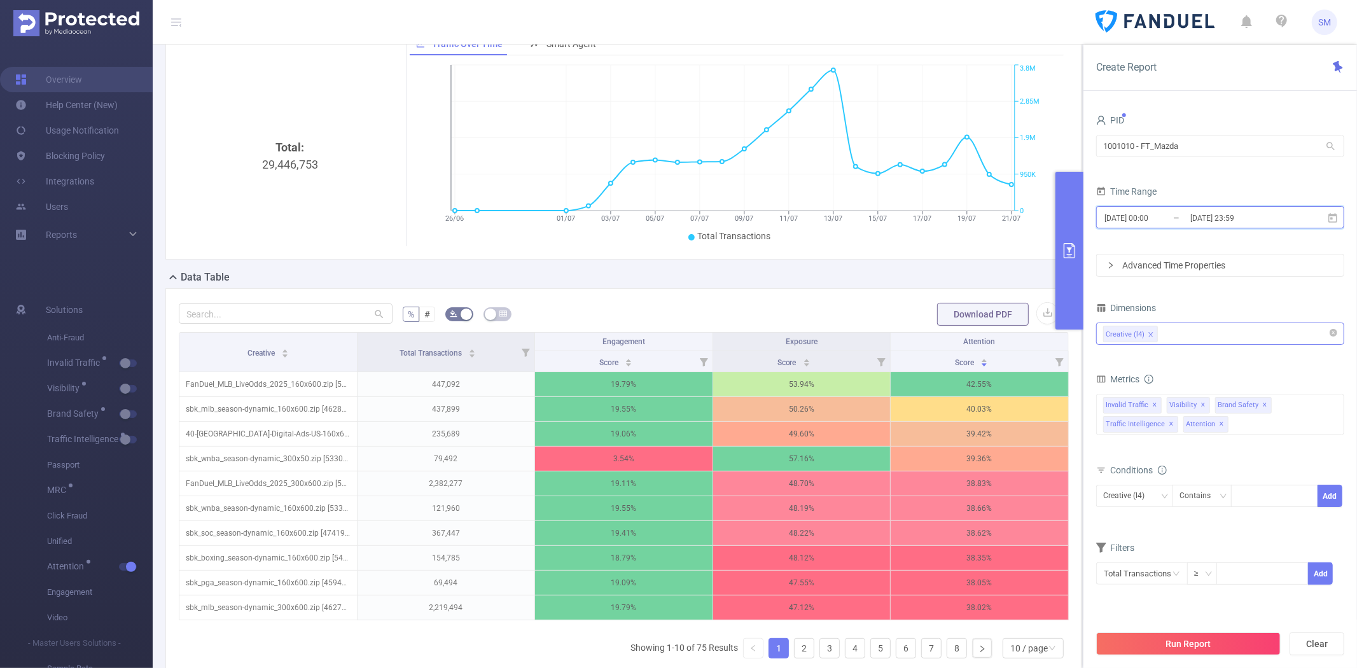
click at [1334, 214] on icon at bounding box center [1332, 217] width 9 height 10
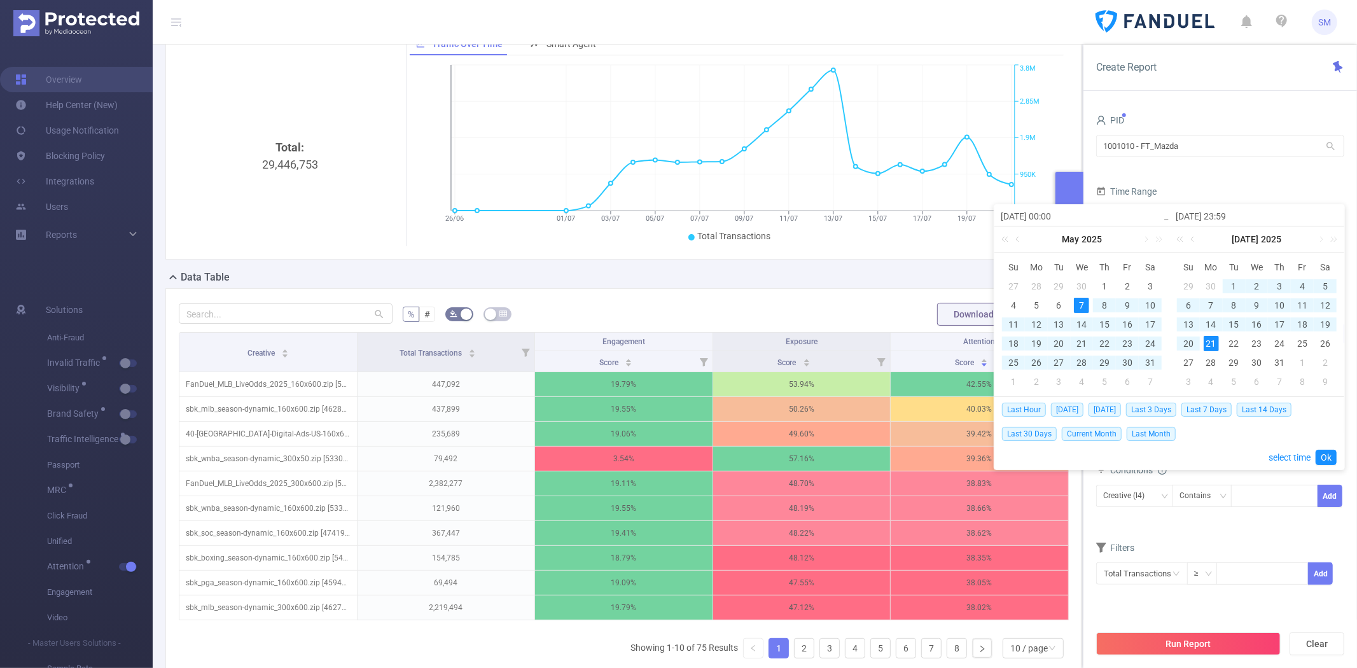
click at [1245, 338] on td "23" at bounding box center [1256, 343] width 23 height 19
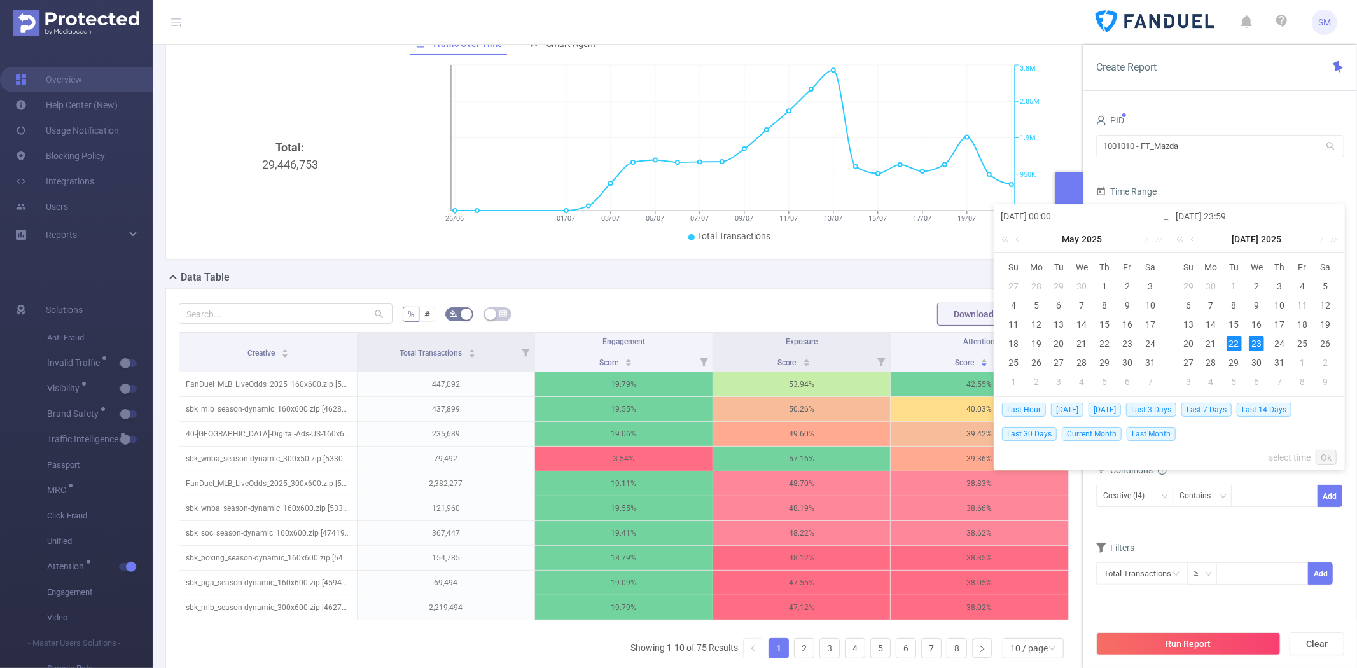
click at [1236, 341] on div "22" at bounding box center [1233, 343] width 15 height 15
type input "[DATE] 00:00"
type input "2025-07-23 23:59"
type input "[DATE] 00:00"
type input "2025-07-23 23:59"
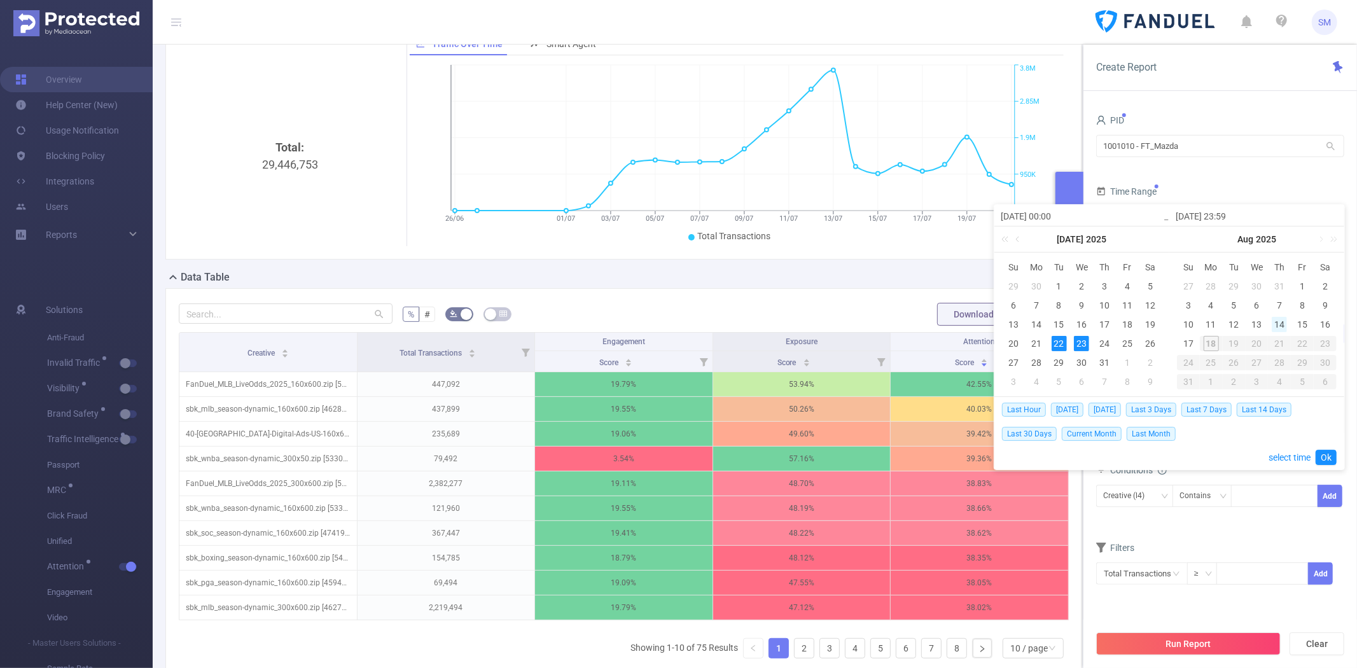
click at [1278, 323] on div "14" at bounding box center [1278, 324] width 15 height 15
click at [1060, 339] on div "22" at bounding box center [1058, 343] width 15 height 15
type input "[DATE] 23:59"
click at [1322, 455] on link "Ok" at bounding box center [1325, 457] width 21 height 15
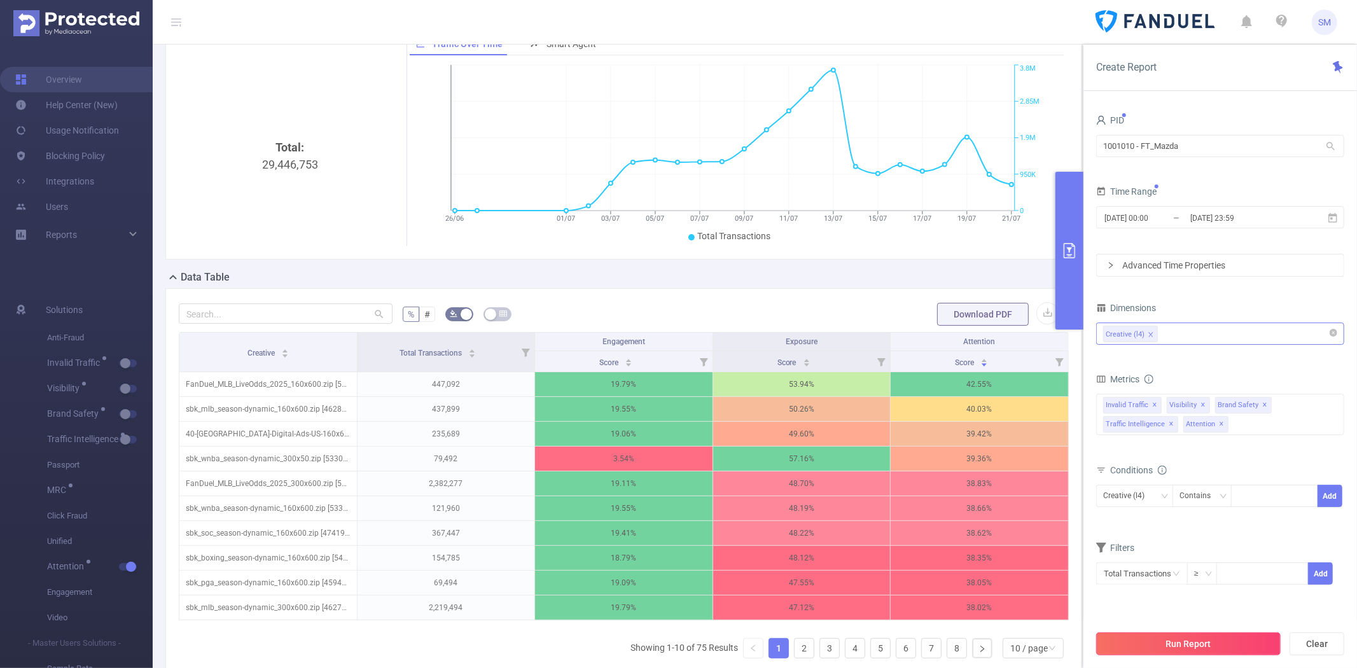
click at [1213, 642] on button "Run Report" at bounding box center [1188, 643] width 184 height 23
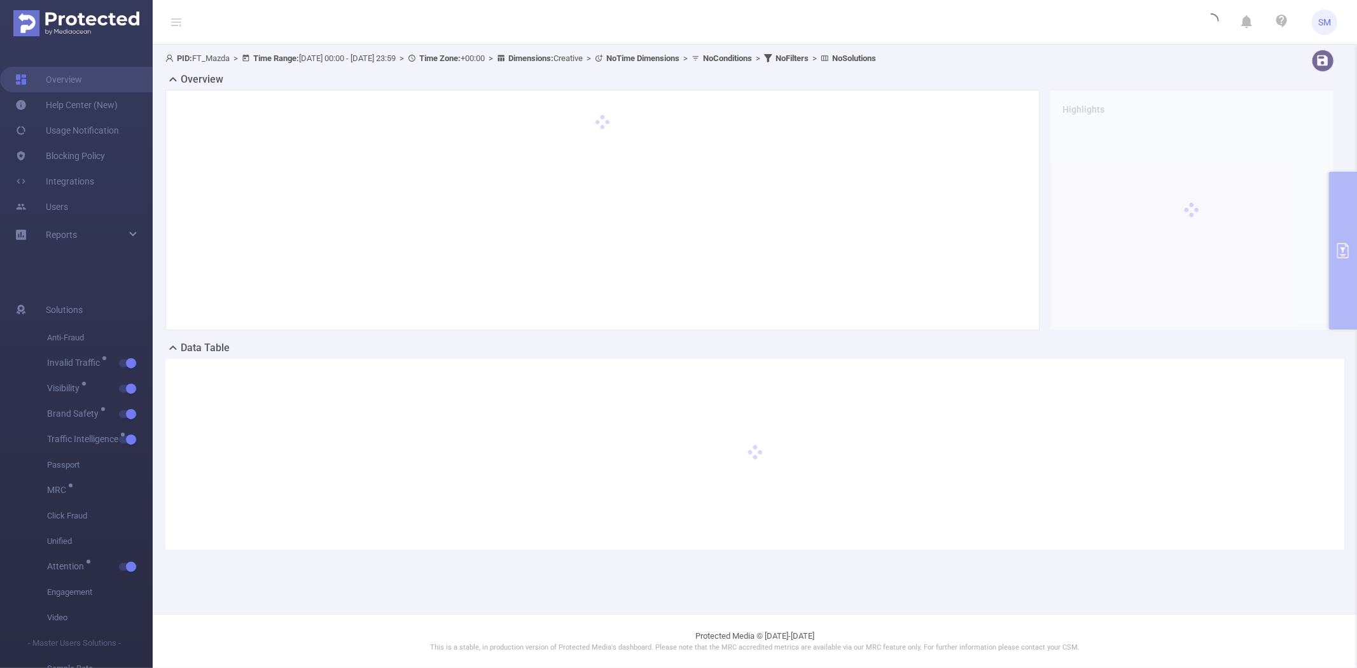
scroll to position [0, 0]
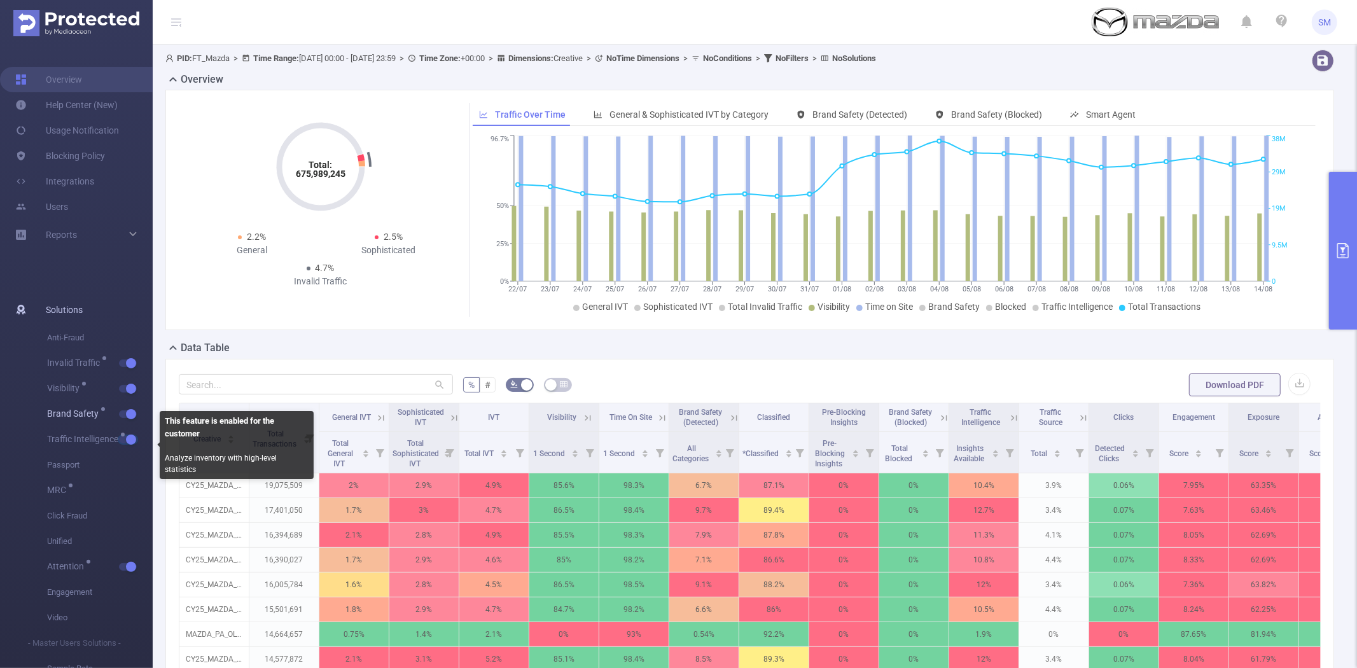
drag, startPoint x: 137, startPoint y: 439, endPoint x: 127, endPoint y: 420, distance: 21.3
click at [134, 438] on button "button" at bounding box center [128, 440] width 18 height 8
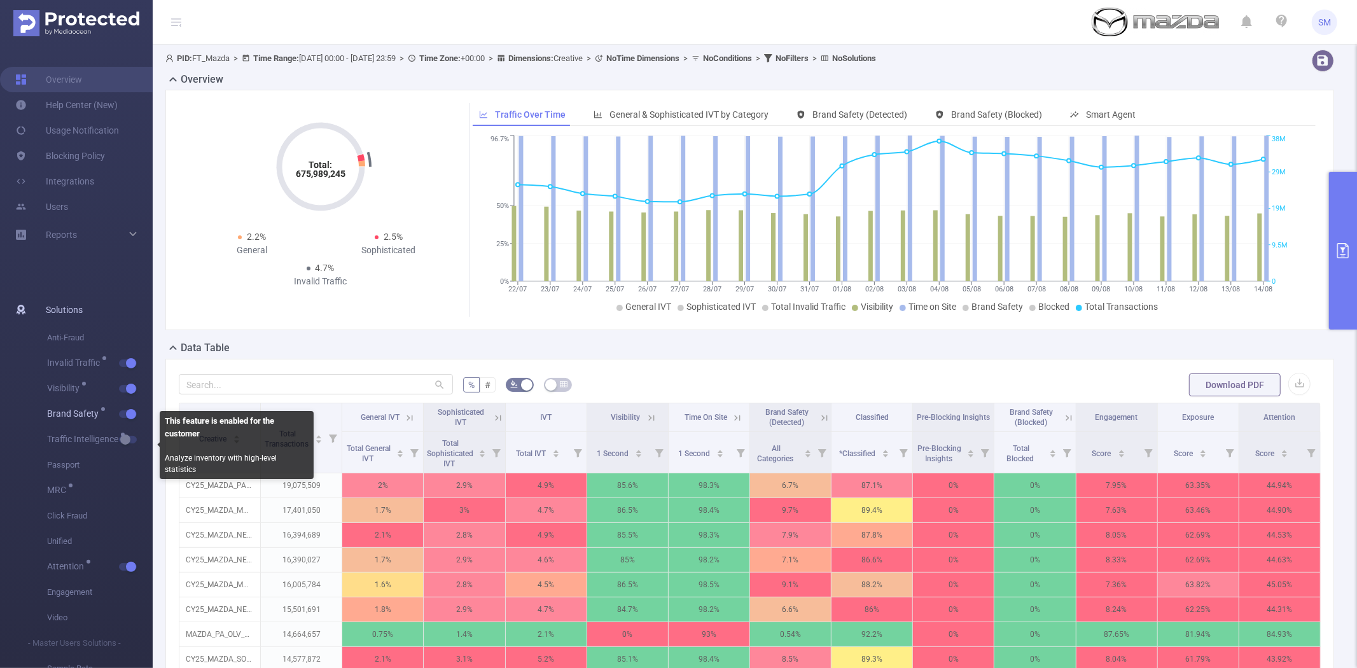
click at [128, 413] on button "button" at bounding box center [128, 414] width 18 height 8
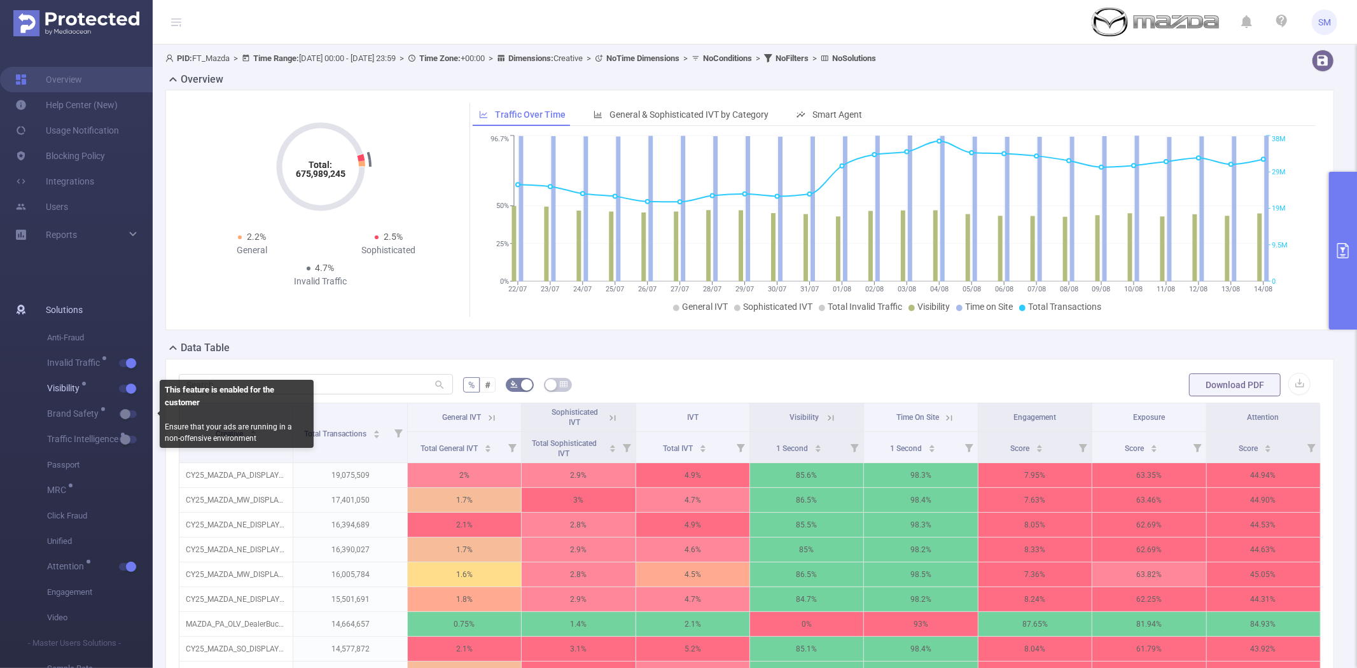
click at [128, 391] on button "button" at bounding box center [128, 389] width 18 height 8
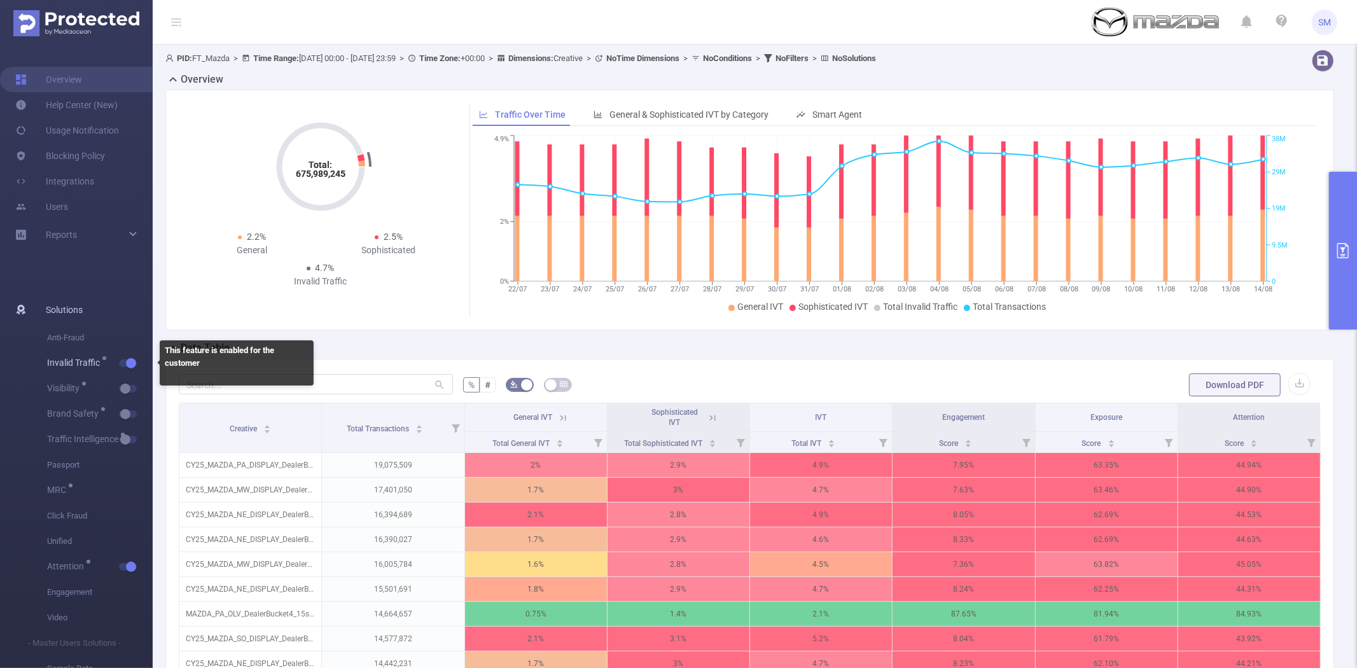
click at [128, 359] on button "button" at bounding box center [128, 363] width 18 height 8
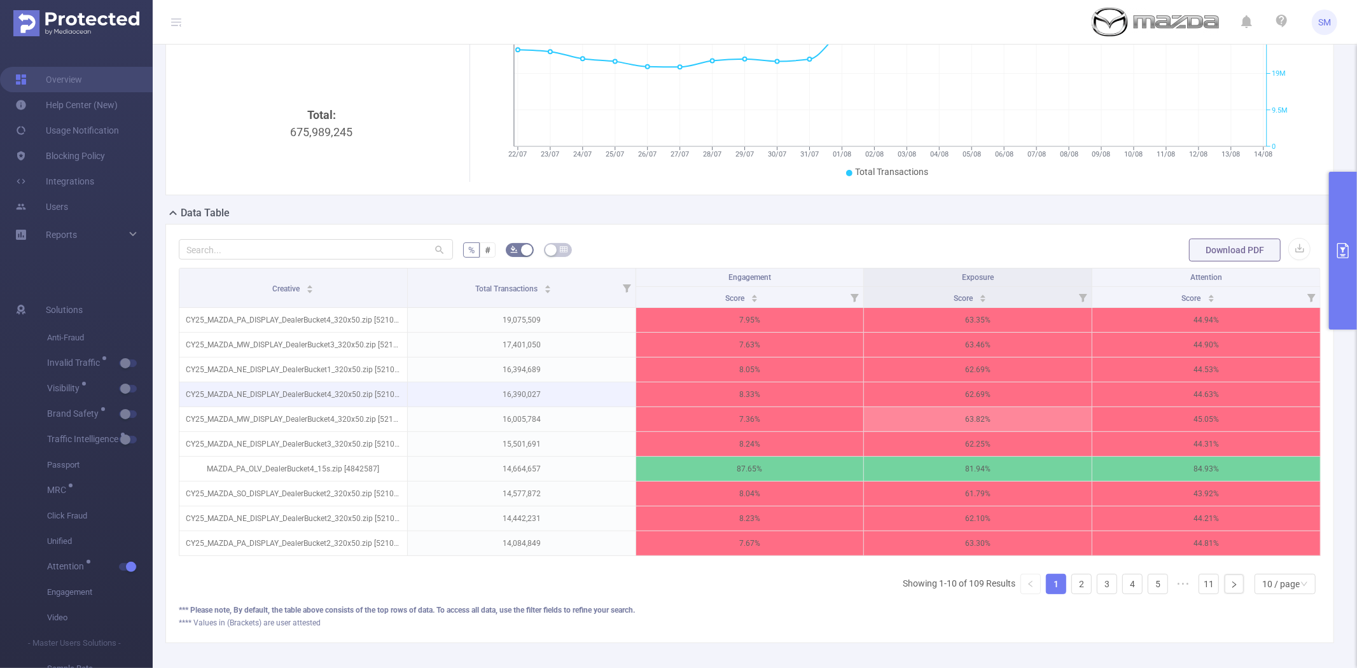
scroll to position [141, 0]
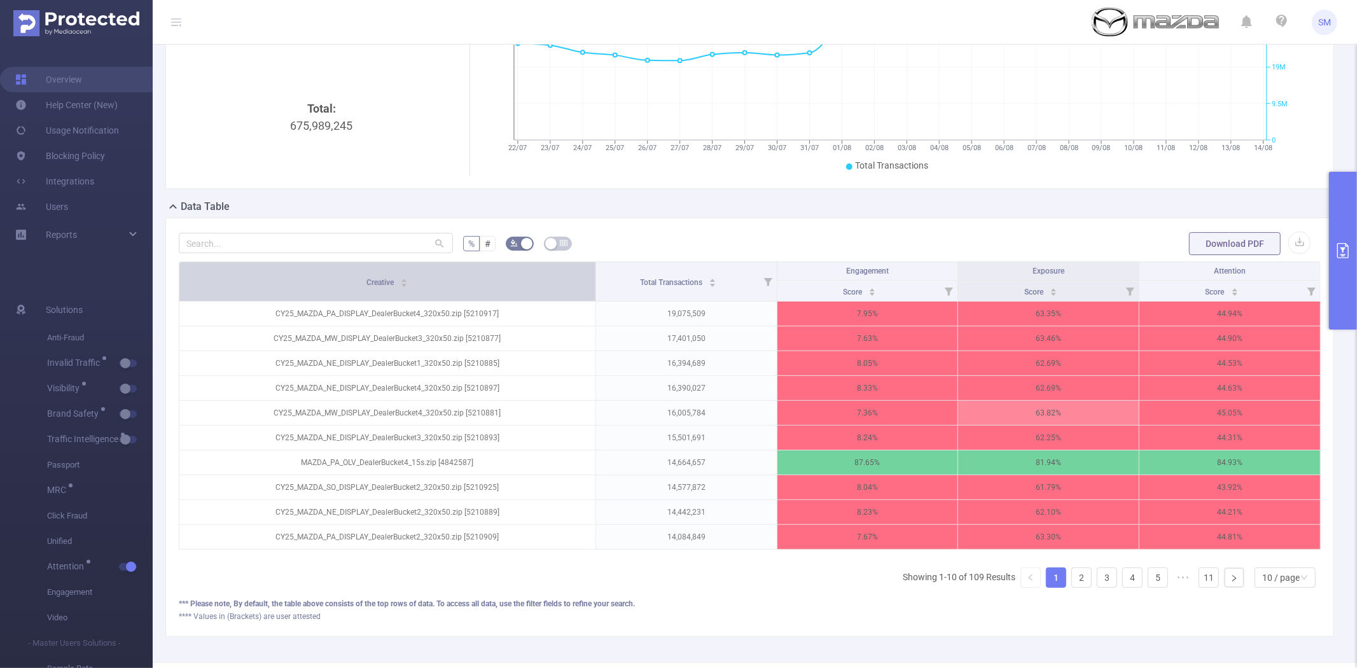
drag, startPoint x: 403, startPoint y: 268, endPoint x: 501, endPoint y: 270, distance: 97.9
click at [490, 269] on th "Creative" at bounding box center [387, 281] width 417 height 39
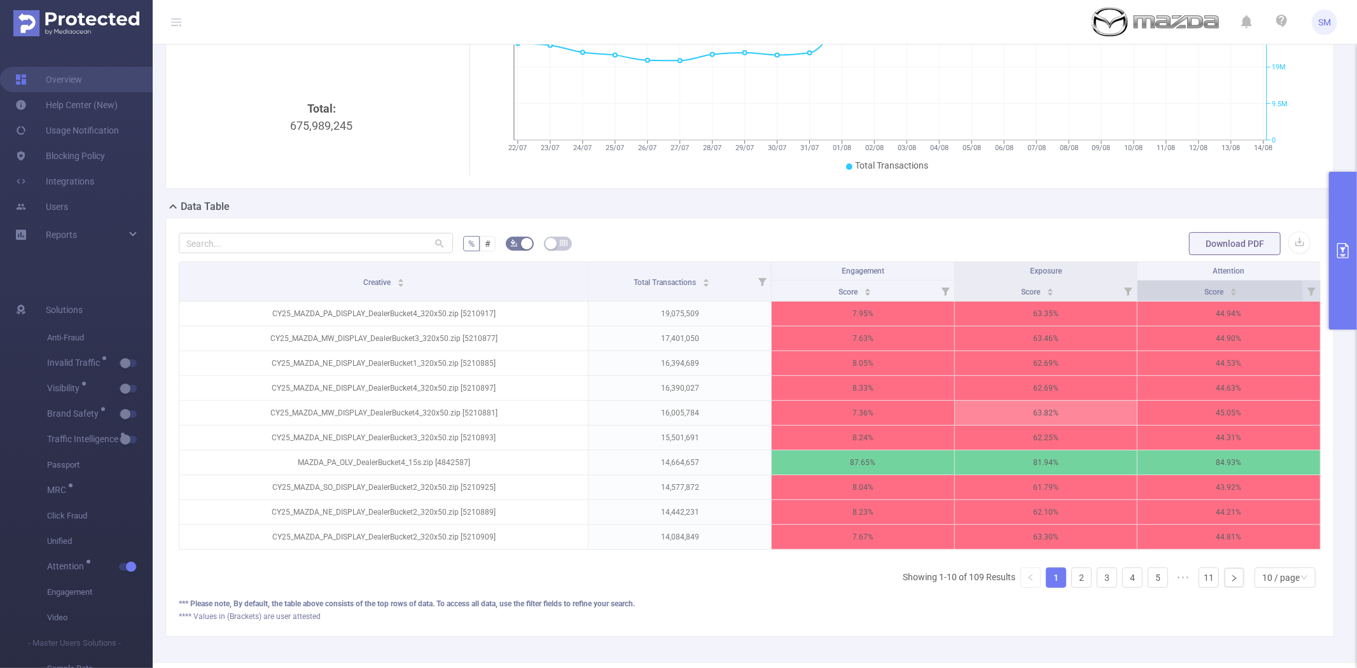
click at [1204, 291] on div "Score" at bounding box center [1220, 290] width 33 height 13
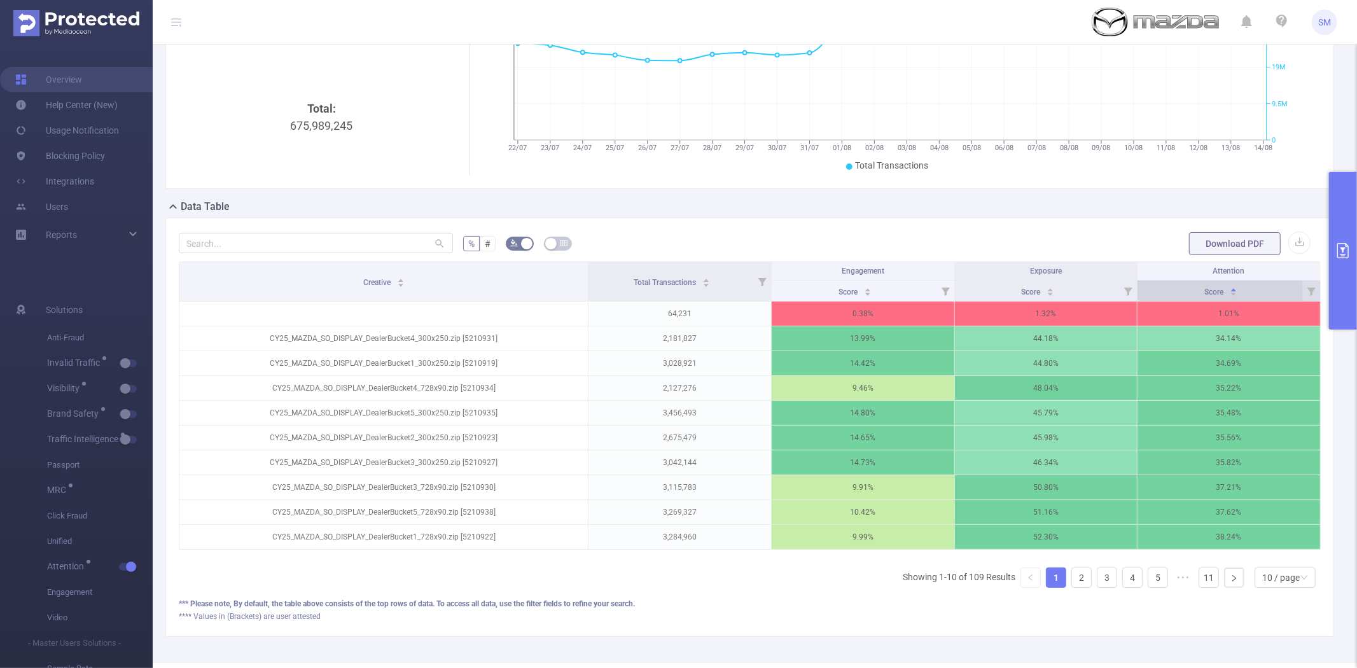
click at [1204, 291] on div "Score" at bounding box center [1220, 290] width 33 height 13
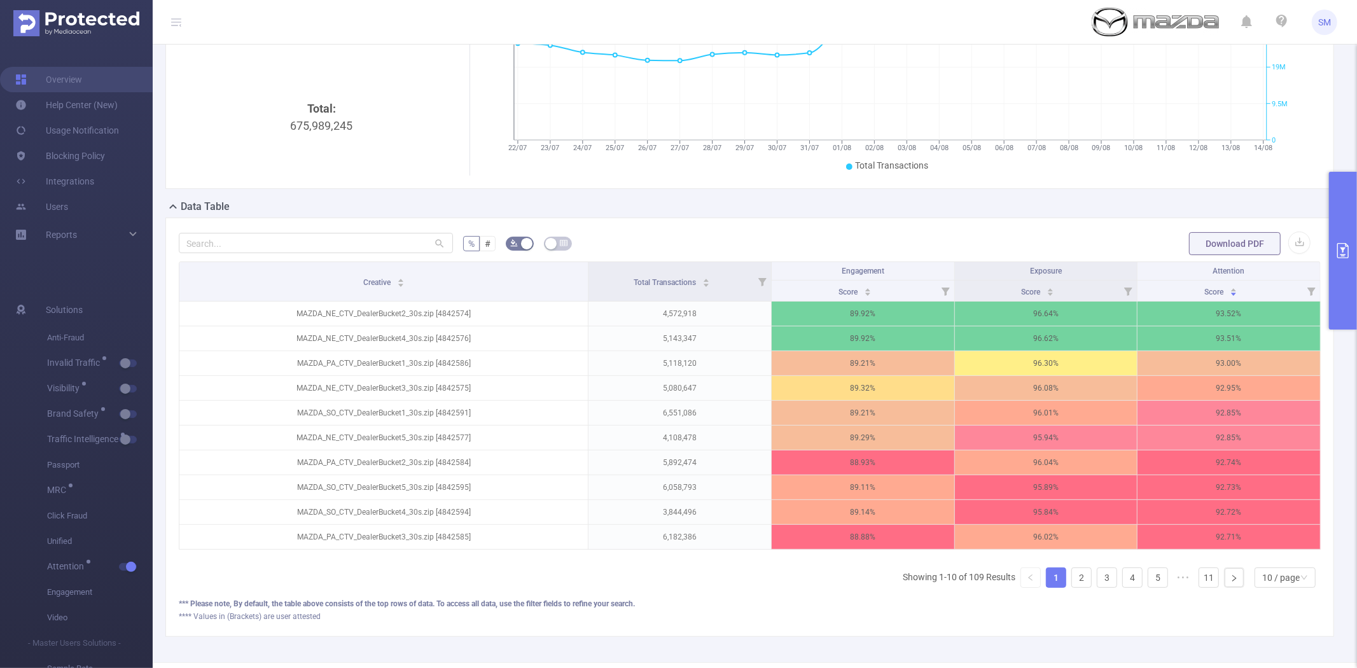
click at [1332, 213] on button "primary" at bounding box center [1343, 251] width 28 height 158
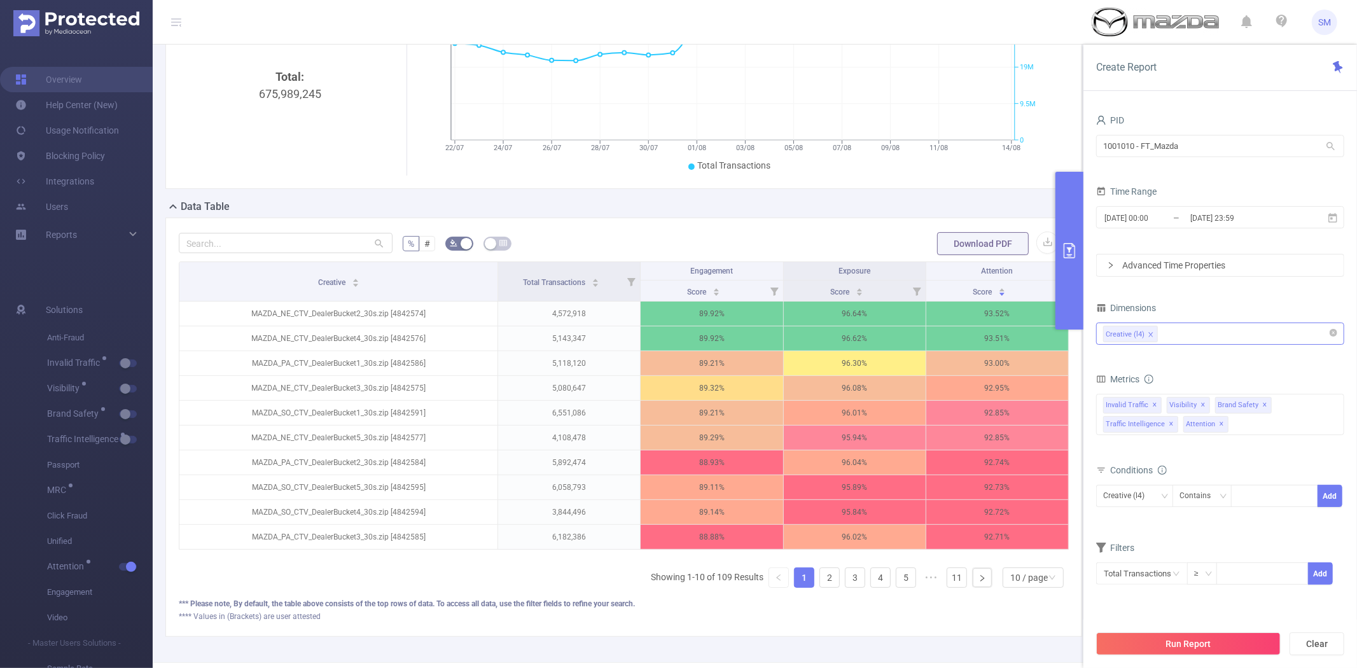
click at [1217, 339] on div "Creative (l4)" at bounding box center [1220, 333] width 234 height 21
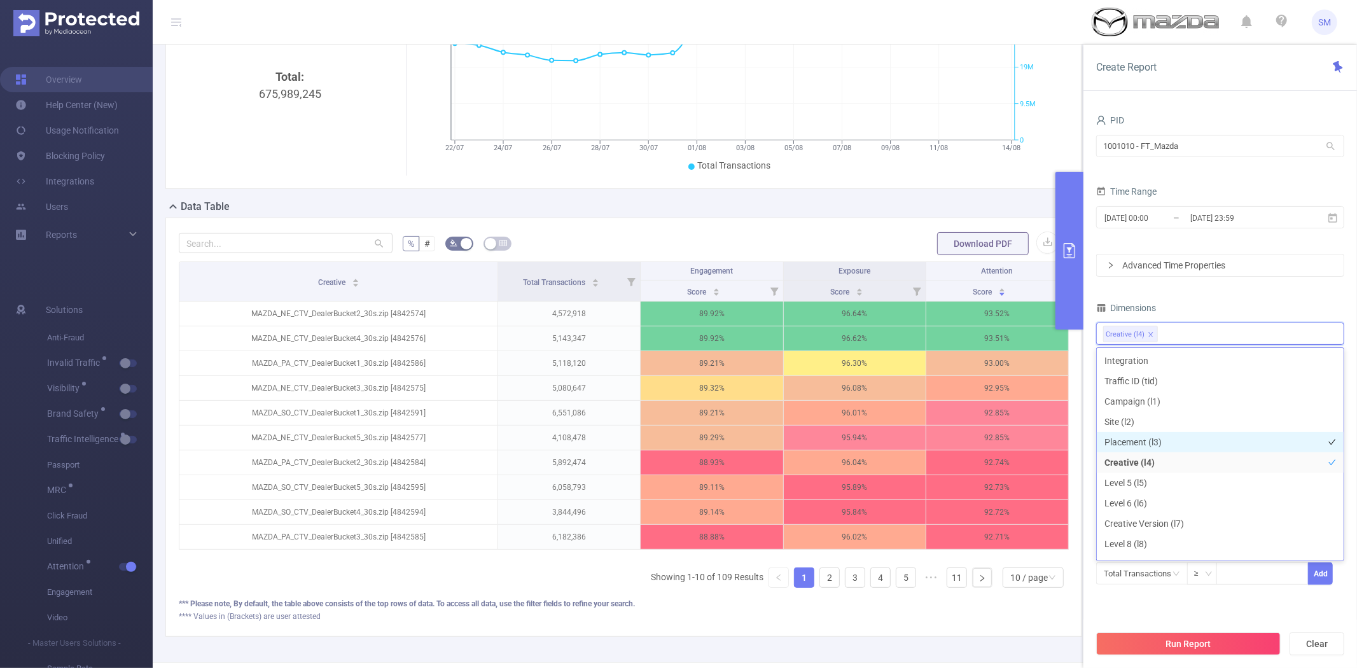
click at [1172, 436] on li "Placement (l3)" at bounding box center [1219, 442] width 247 height 20
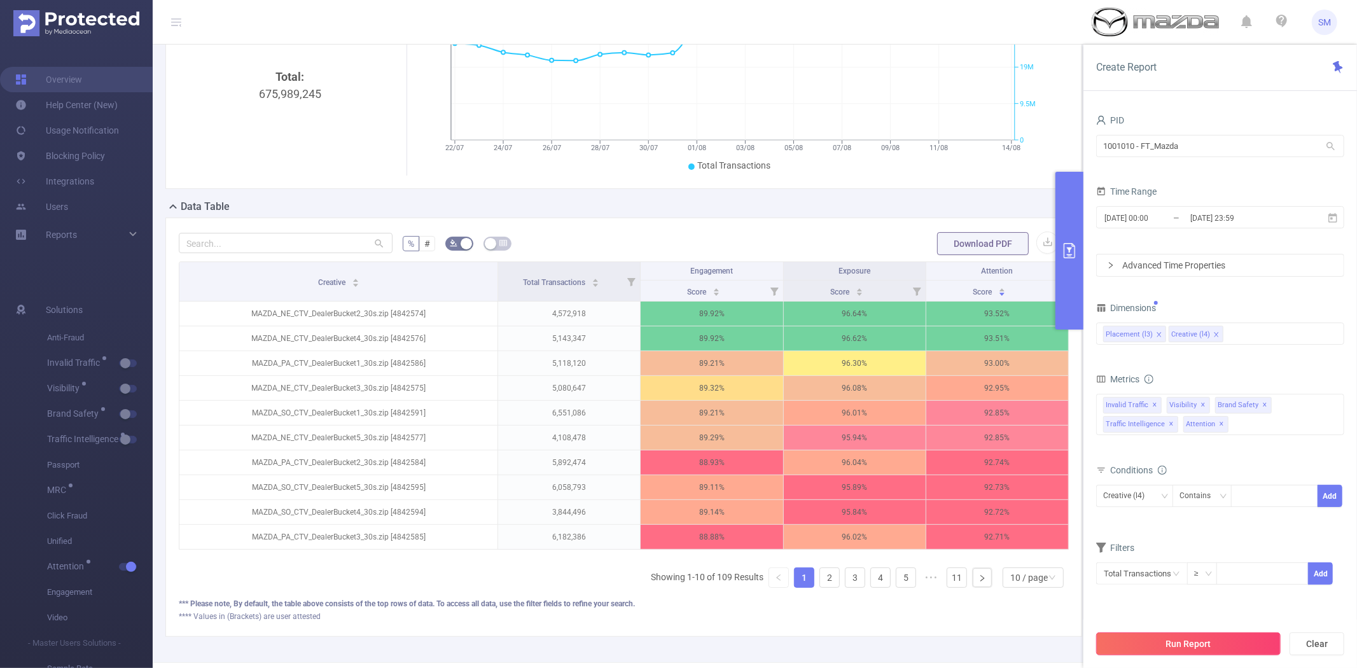
click at [1222, 647] on button "Run Report" at bounding box center [1188, 643] width 184 height 23
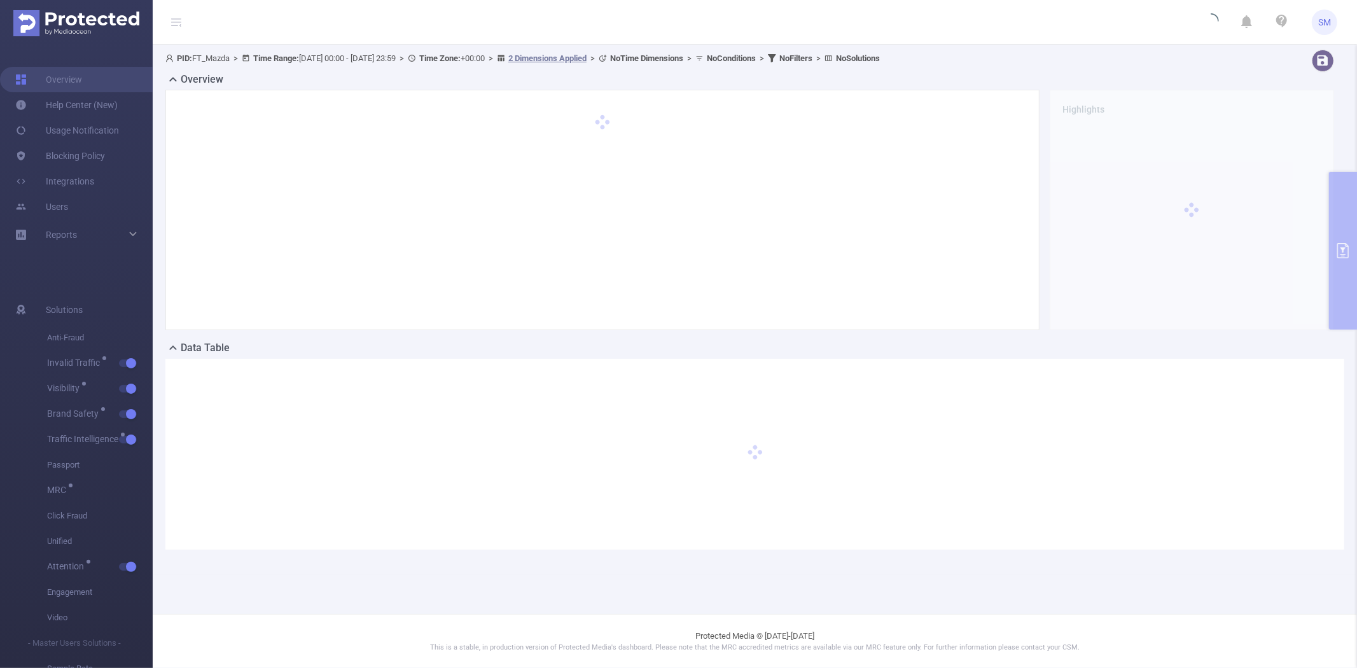
scroll to position [0, 0]
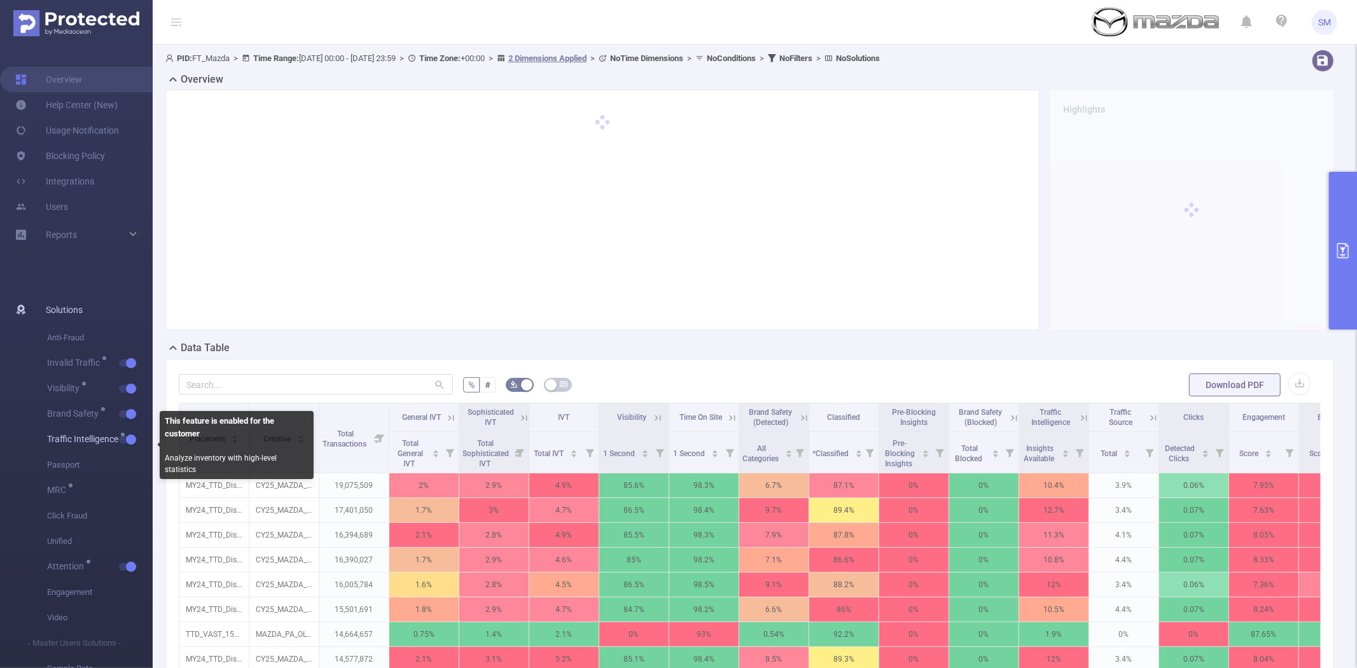
click at [132, 436] on button "button" at bounding box center [128, 440] width 18 height 8
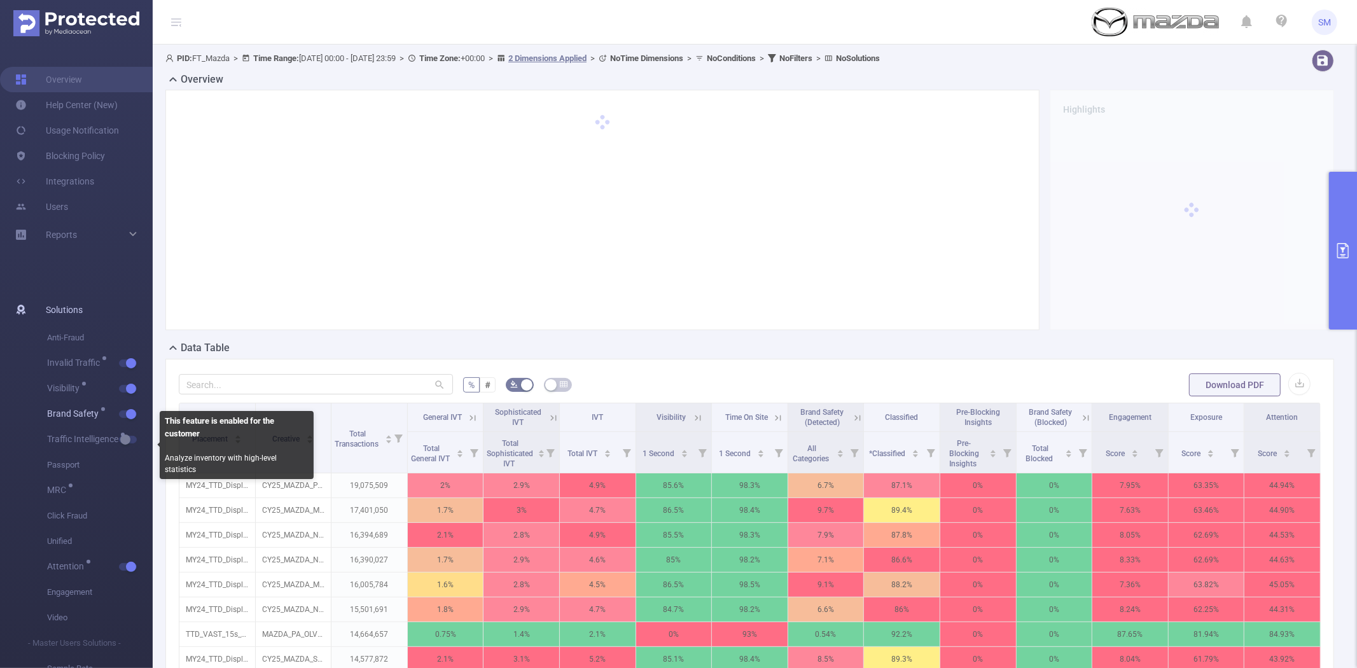
click at [134, 417] on span "Brand Safety" at bounding box center [100, 413] width 106 height 25
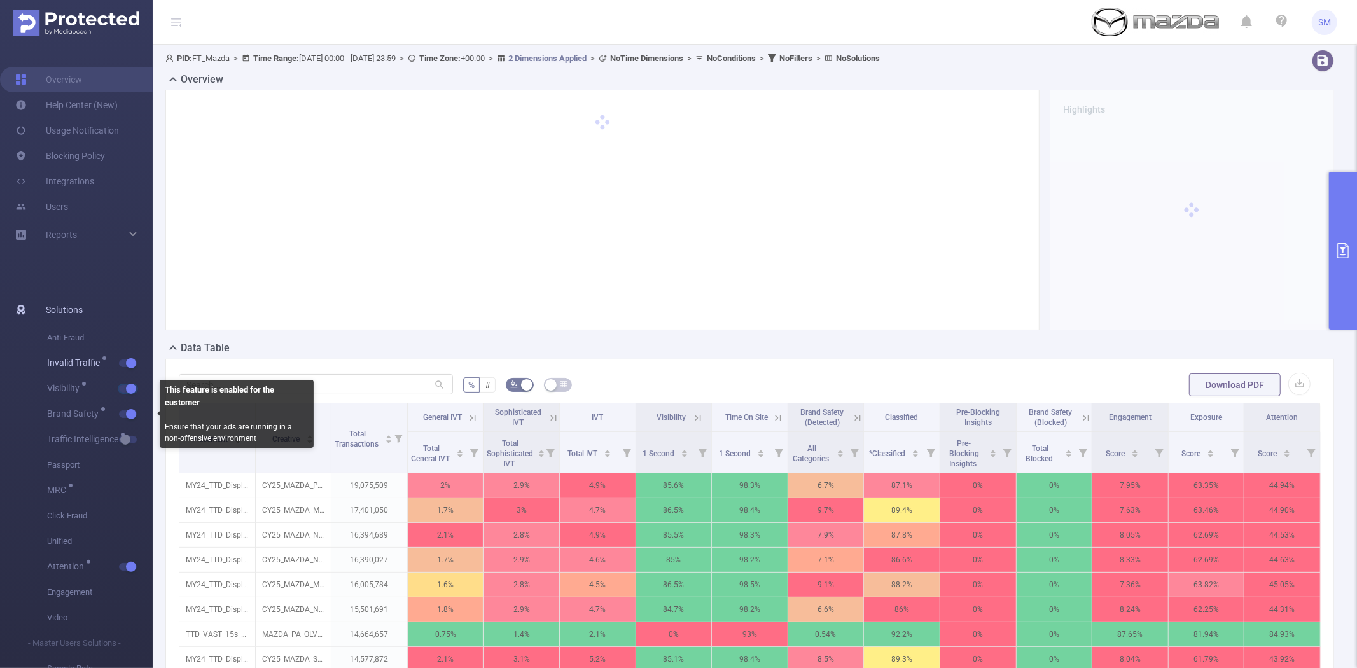
drag, startPoint x: 131, startPoint y: 387, endPoint x: 127, endPoint y: 370, distance: 17.6
click at [130, 387] on button "button" at bounding box center [128, 389] width 18 height 8
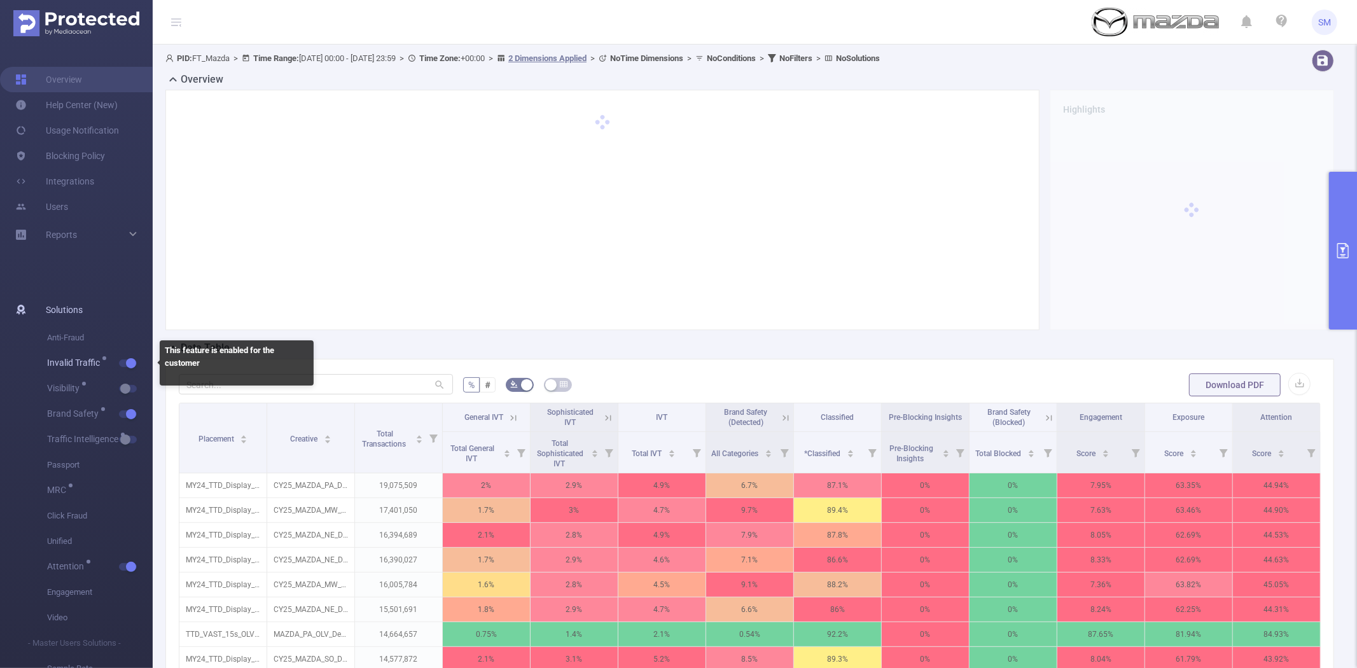
click at [123, 355] on span "Invalid Traffic" at bounding box center [100, 362] width 106 height 25
click at [125, 361] on button "button" at bounding box center [128, 363] width 18 height 8
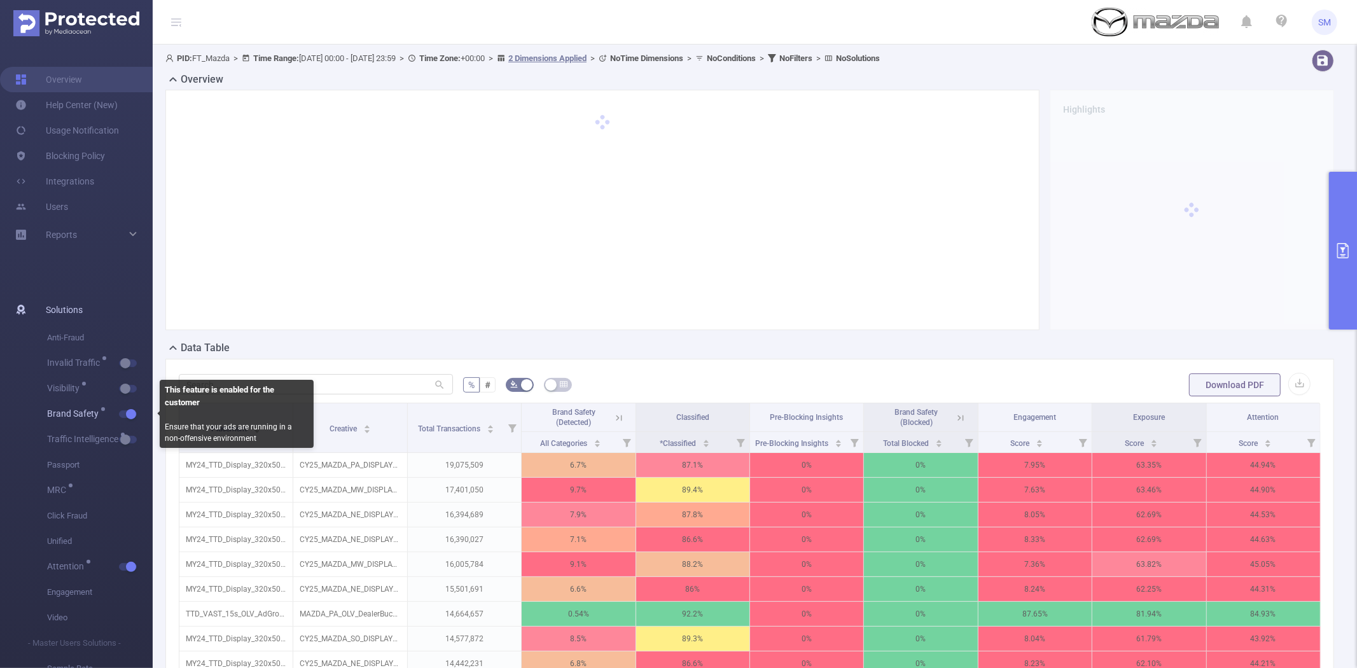
click at [129, 410] on button "button" at bounding box center [128, 414] width 18 height 8
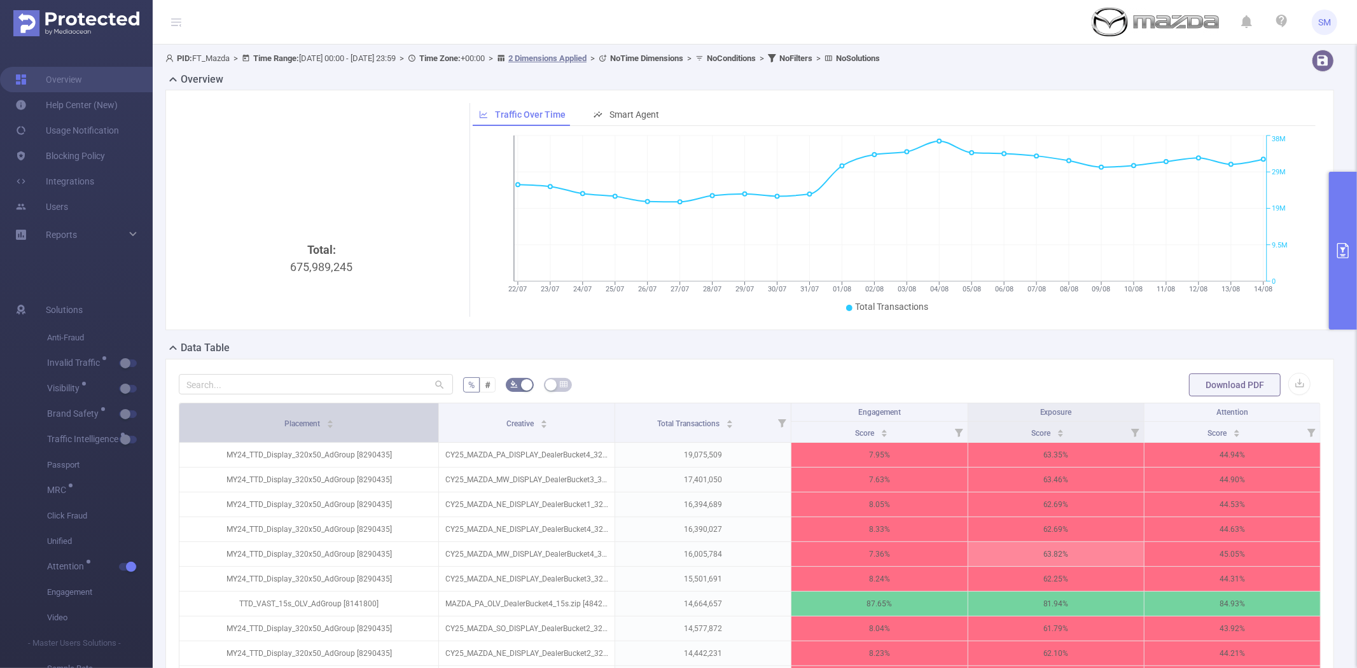
drag, startPoint x: 366, startPoint y: 421, endPoint x: 399, endPoint y: 421, distance: 33.1
click at [399, 421] on th "Placement" at bounding box center [308, 422] width 259 height 39
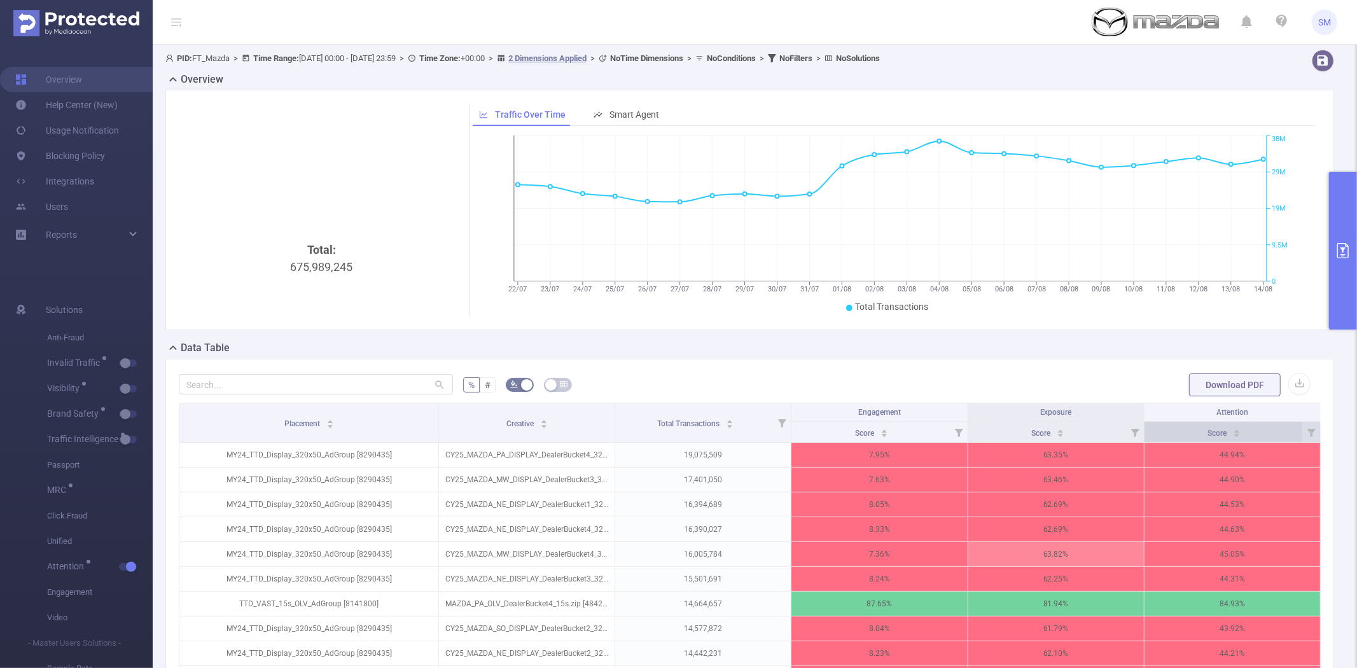
click at [1207, 436] on div "Score" at bounding box center [1223, 431] width 33 height 13
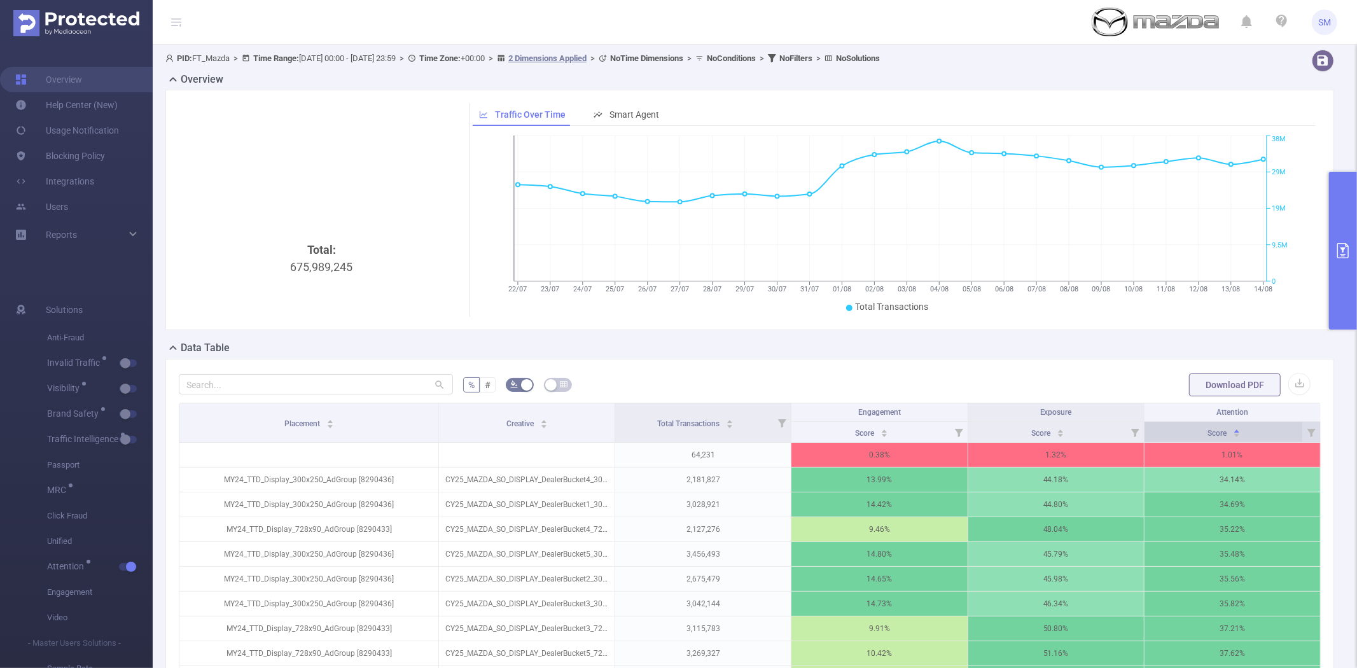
click at [1207, 436] on div "Score" at bounding box center [1223, 431] width 33 height 13
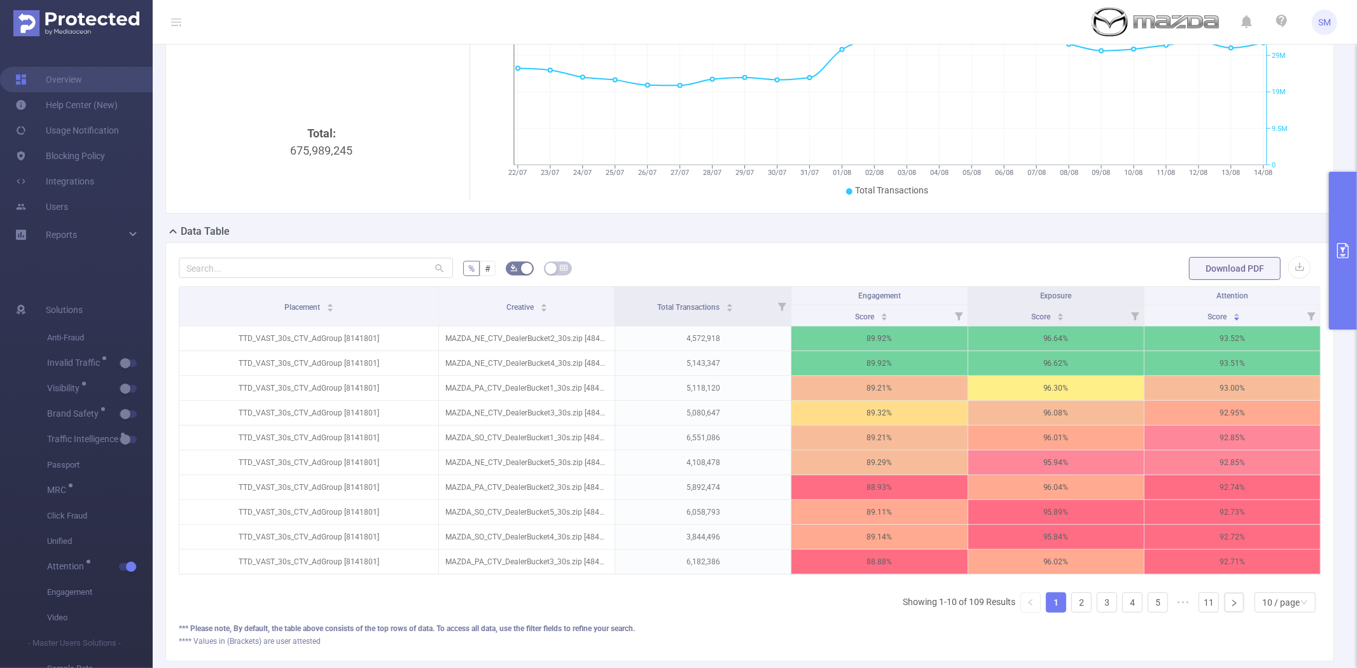
scroll to position [141, 0]
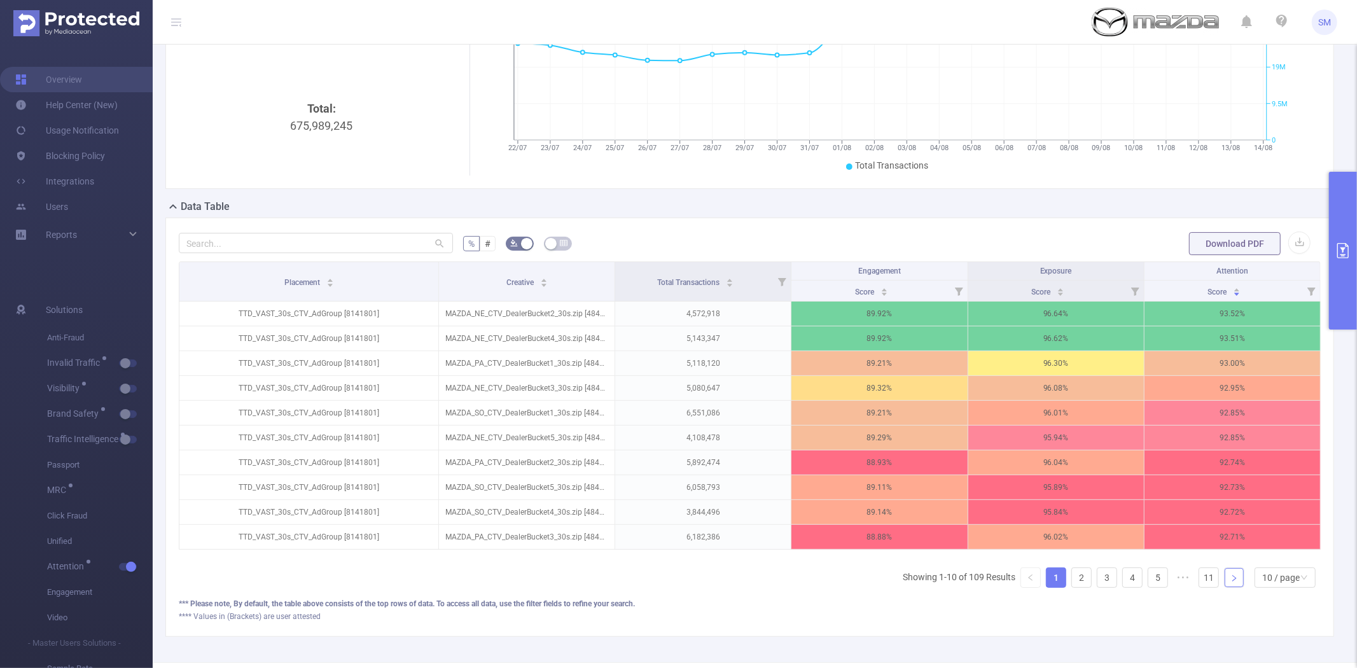
click at [1230, 582] on icon "icon: right" at bounding box center [1234, 578] width 8 height 8
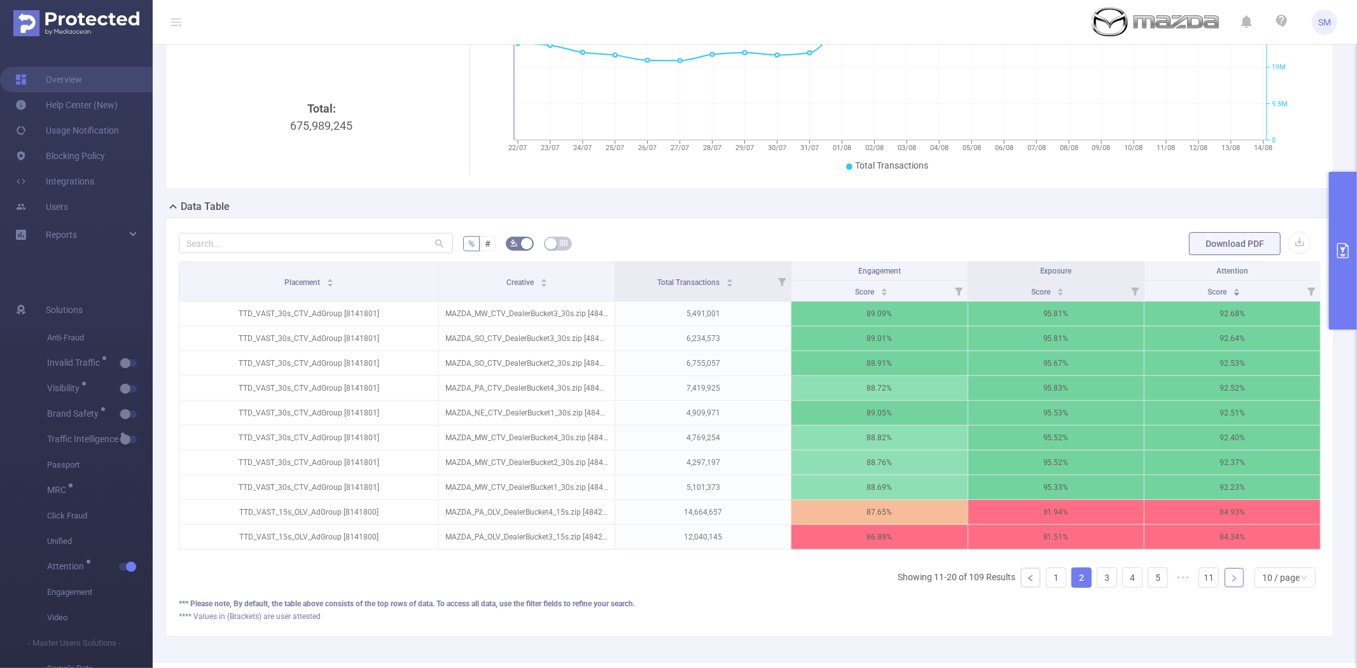
click at [1230, 582] on icon "icon: right" at bounding box center [1234, 578] width 8 height 8
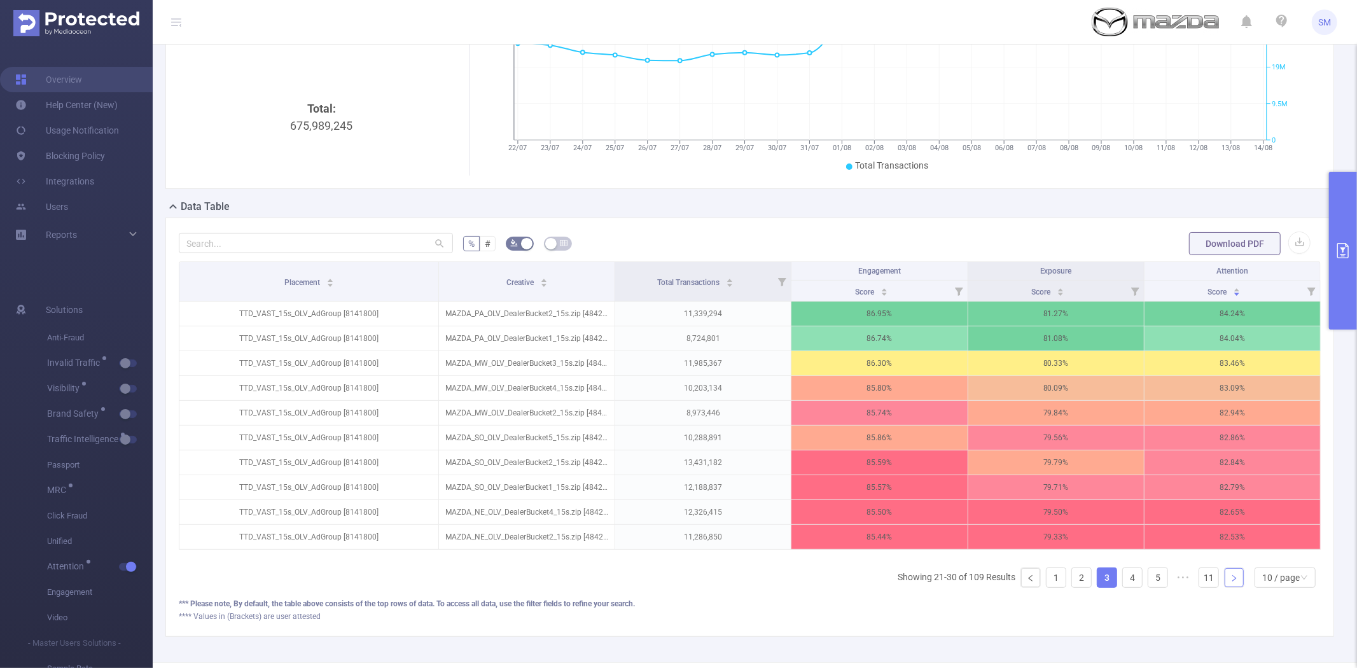
click at [1230, 582] on icon "icon: right" at bounding box center [1234, 578] width 8 height 8
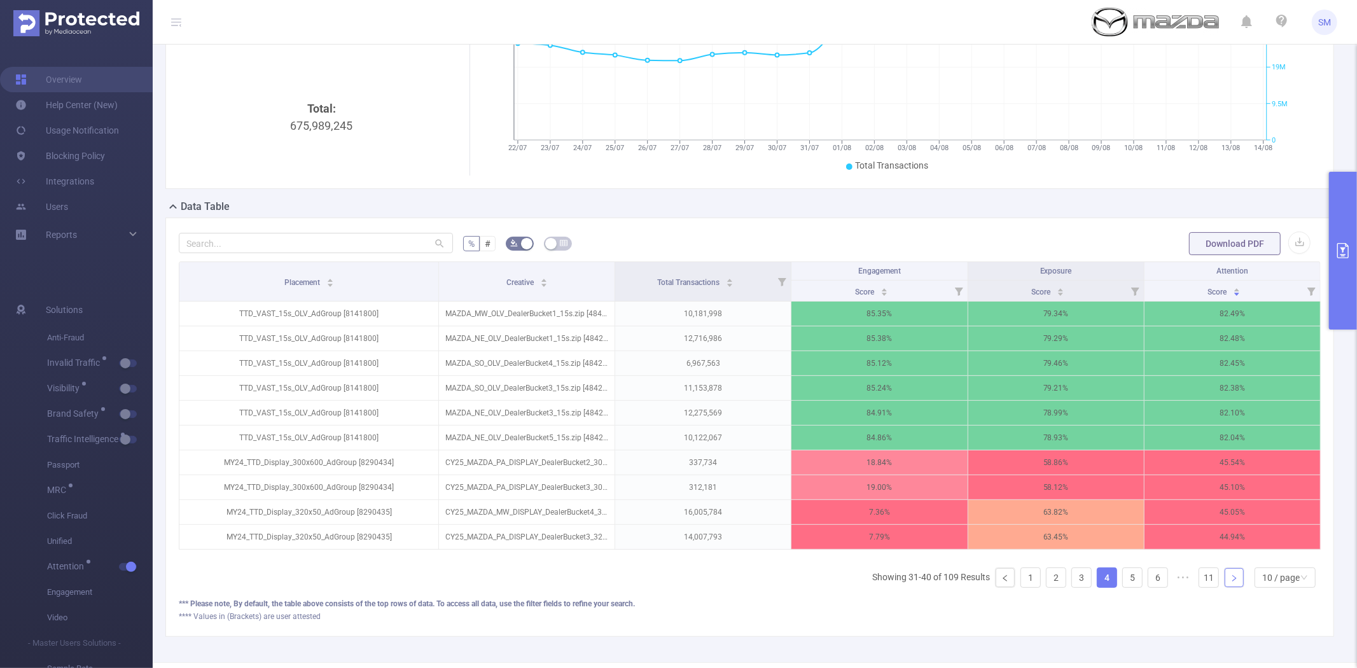
click at [1230, 582] on icon "icon: right" at bounding box center [1234, 578] width 8 height 8
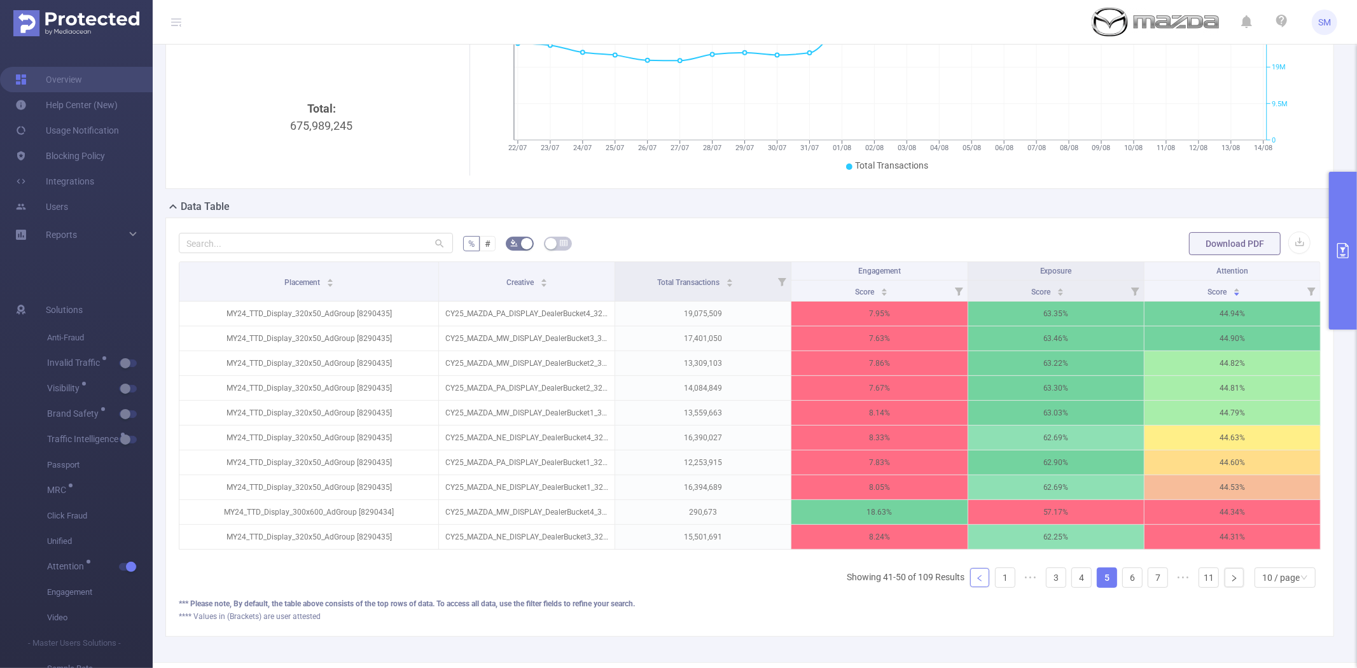
click at [976, 587] on link at bounding box center [979, 577] width 19 height 19
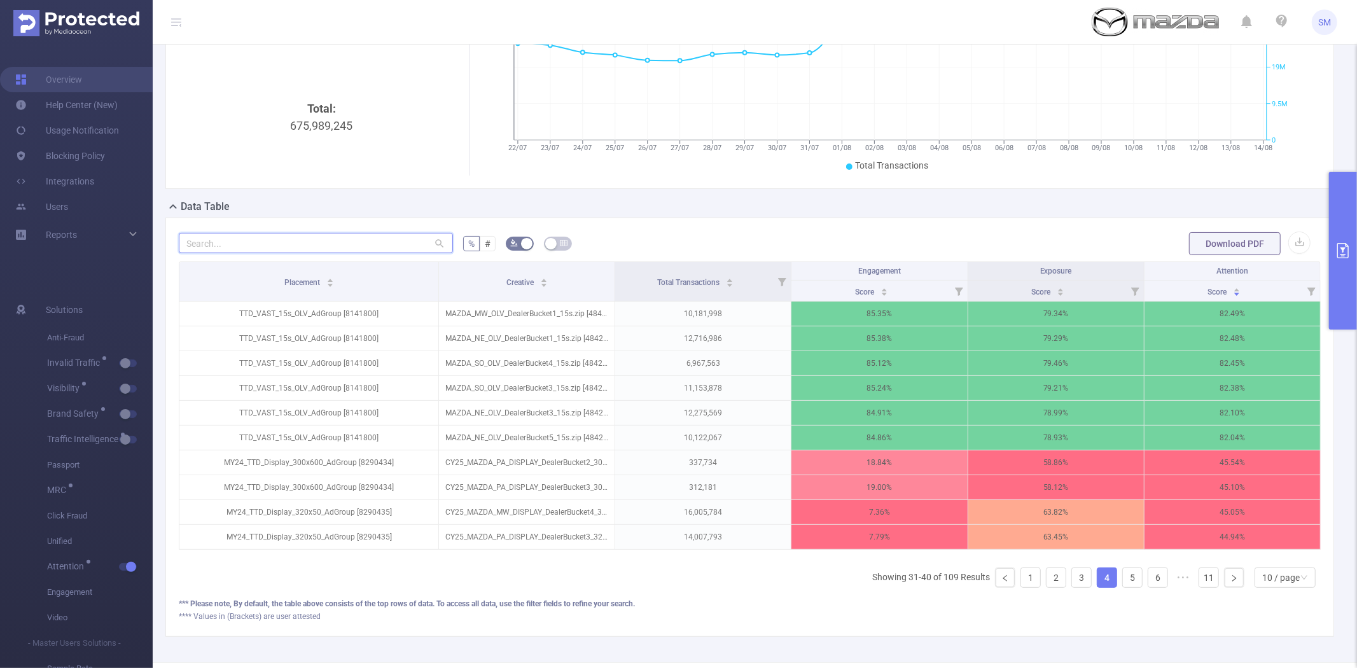
click at [266, 246] on input "text" at bounding box center [316, 243] width 274 height 20
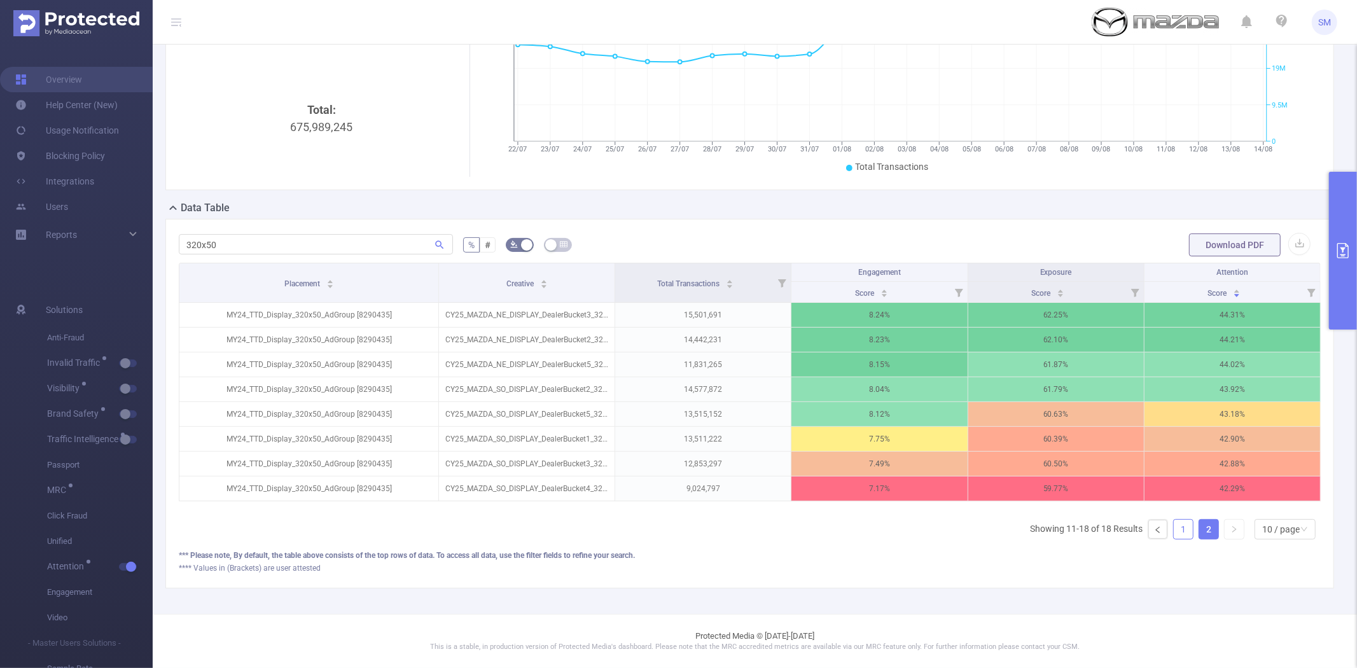
click at [1173, 539] on link "1" at bounding box center [1182, 529] width 19 height 19
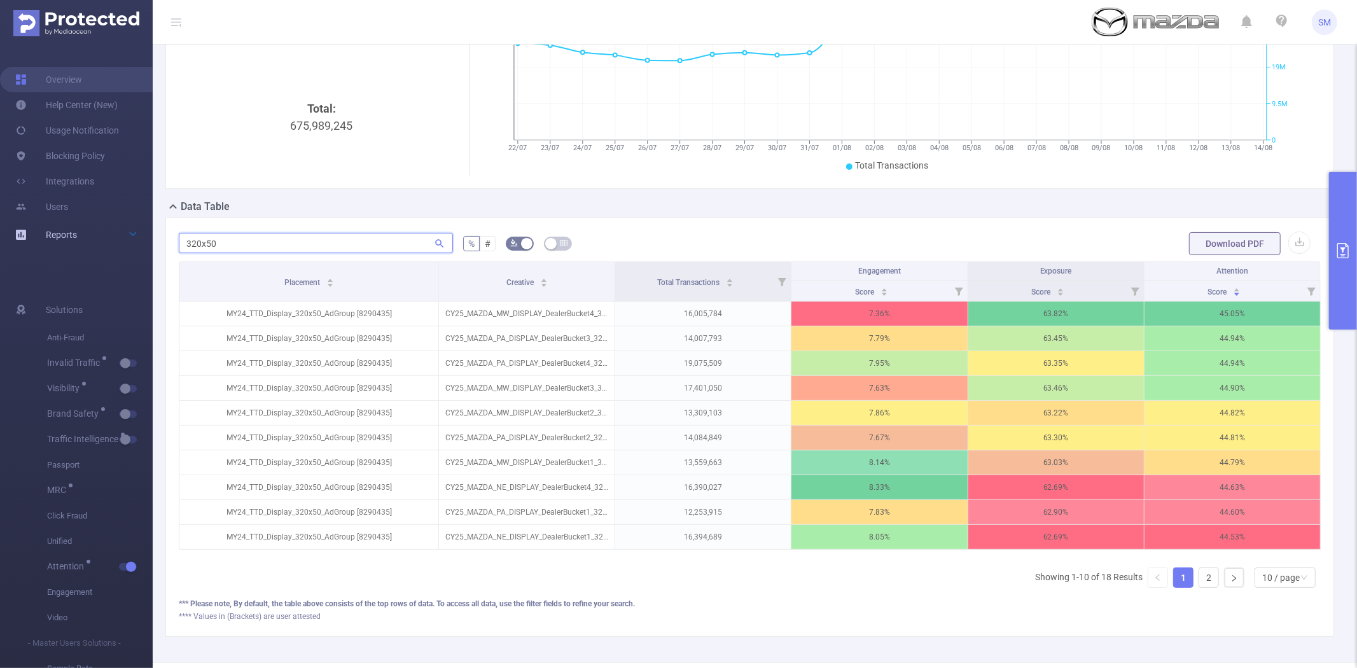
drag, startPoint x: 227, startPoint y: 245, endPoint x: 142, endPoint y: 245, distance: 84.6
click at [142, 245] on section "Overview Help Center (New) Usage Notification Blocking Policy Integrations User…" at bounding box center [678, 334] width 1357 height 668
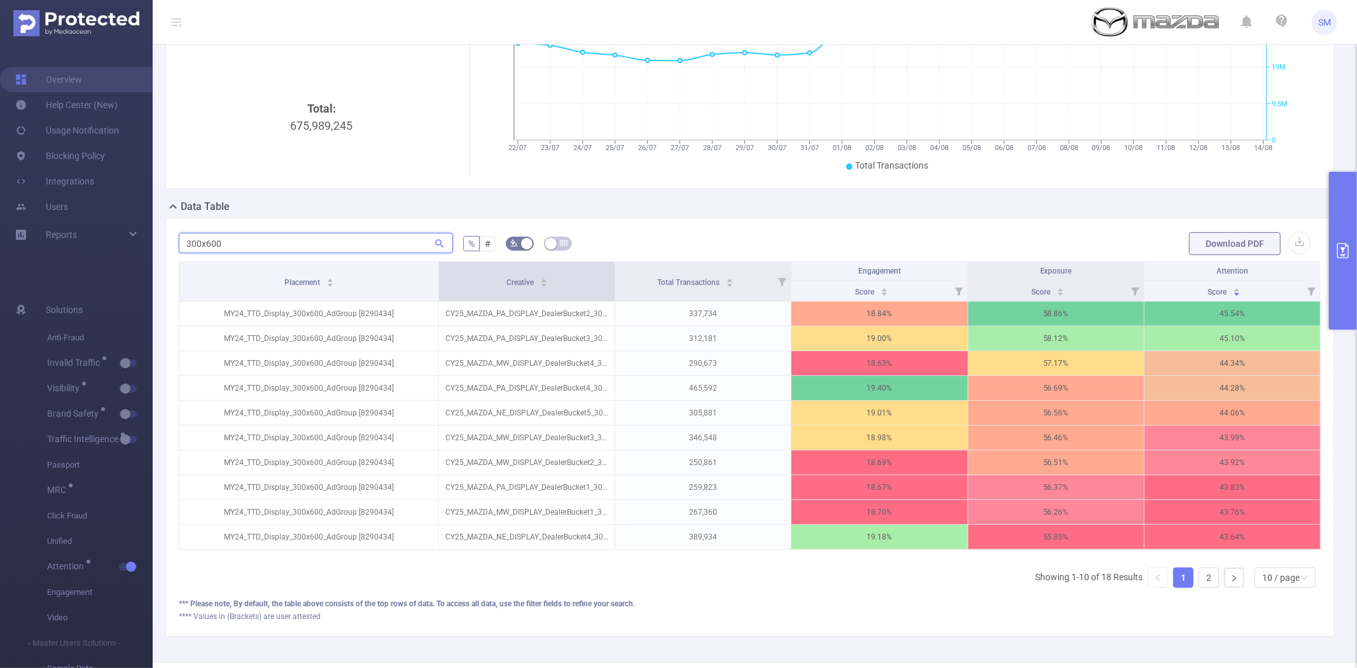
type input "300x600"
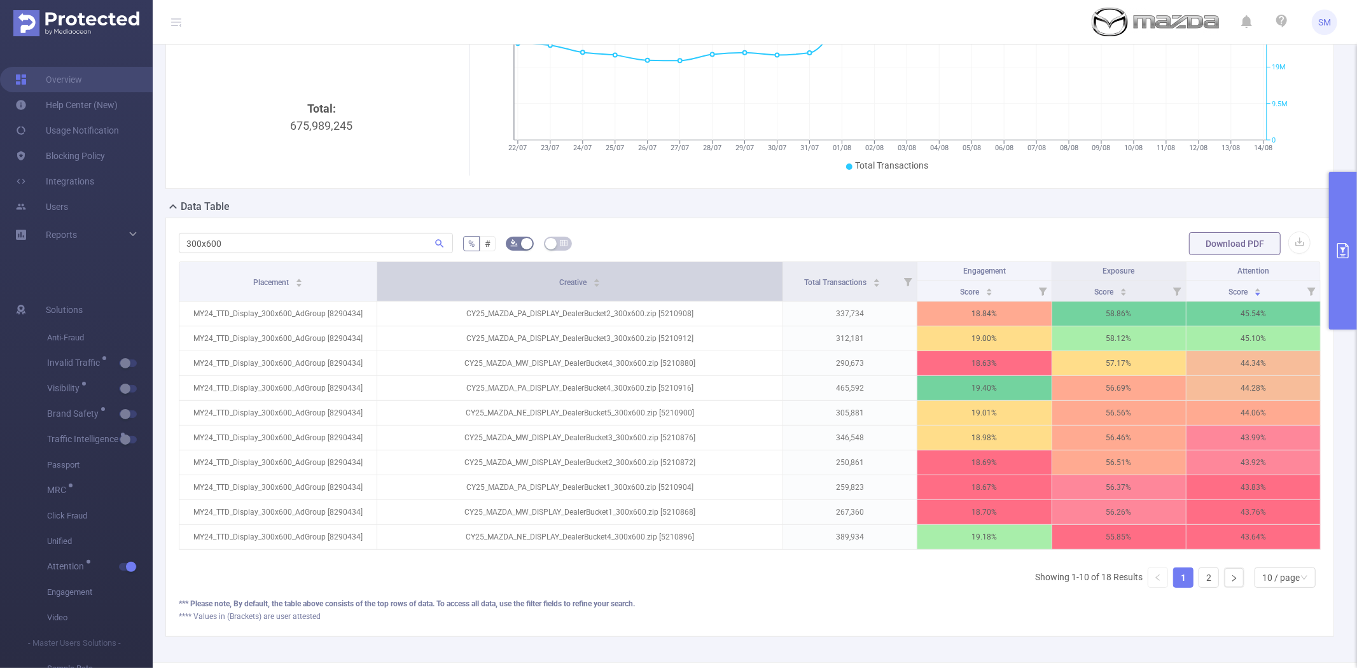
drag, startPoint x: 609, startPoint y: 268, endPoint x: 689, endPoint y: 265, distance: 80.8
click at [689, 265] on th "Creative" at bounding box center [580, 281] width 406 height 39
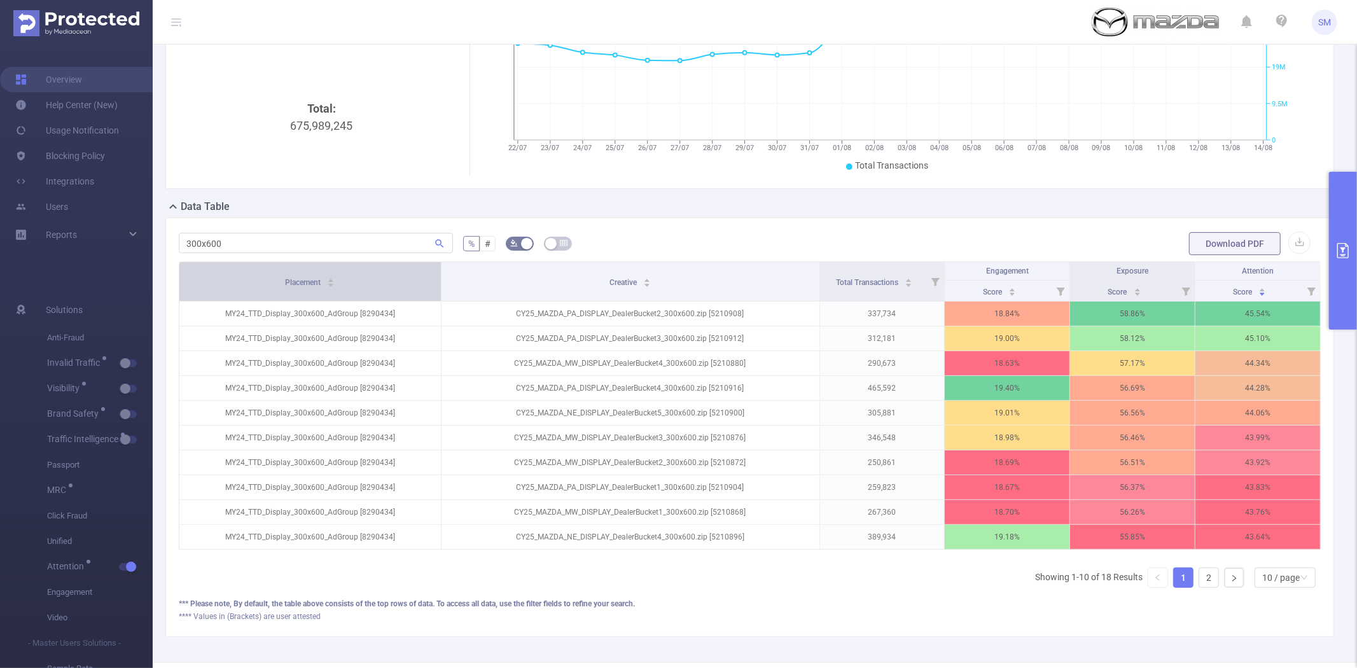
drag, startPoint x: 372, startPoint y: 280, endPoint x: 415, endPoint y: 272, distance: 43.9
click at [415, 272] on th "Placement" at bounding box center [310, 281] width 262 height 39
click at [1355, 258] on button "primary" at bounding box center [1343, 251] width 28 height 158
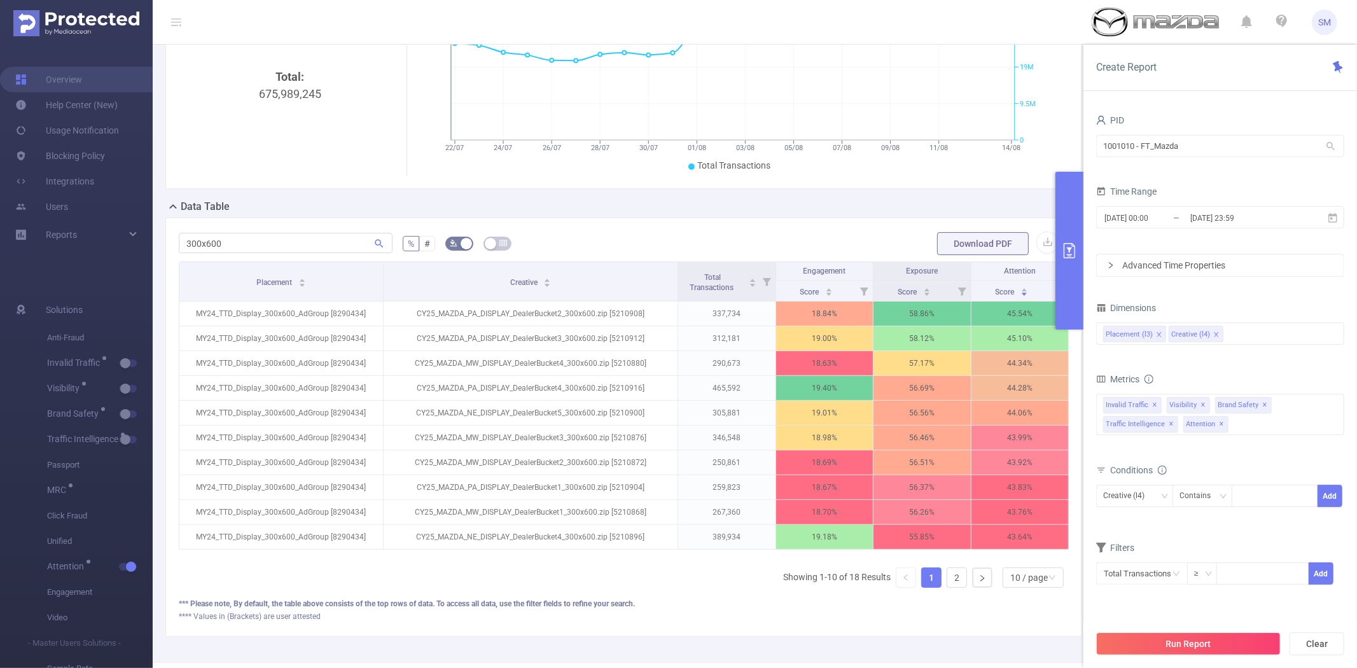
click at [1069, 258] on button "primary" at bounding box center [1069, 251] width 28 height 158
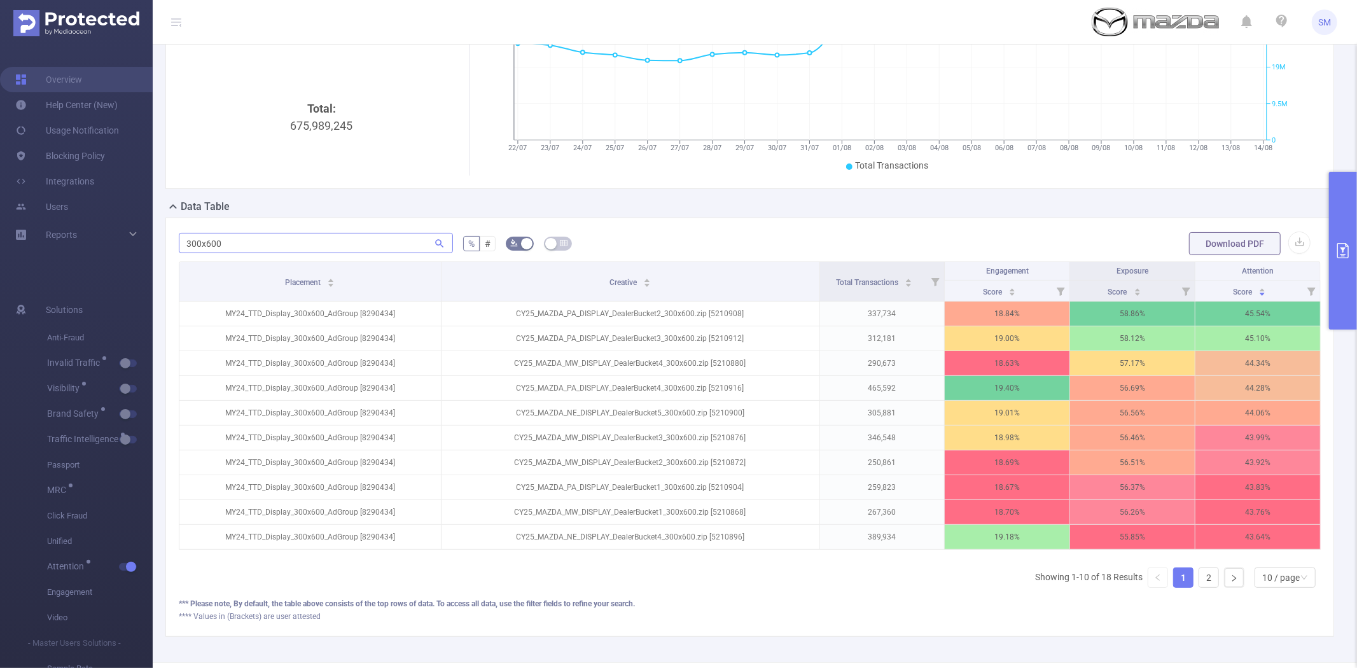
drag, startPoint x: 301, startPoint y: 256, endPoint x: 229, endPoint y: 249, distance: 72.1
click at [229, 249] on div "300x600" at bounding box center [316, 243] width 274 height 25
drag, startPoint x: 229, startPoint y: 249, endPoint x: 157, endPoint y: 248, distance: 71.9
click at [159, 248] on div "PID: FT_Mazda > Time Range: 2025-07-22 00:00 - 2025-08-14 23:59 > Time Zone: +0…" at bounding box center [755, 282] width 1204 height 759
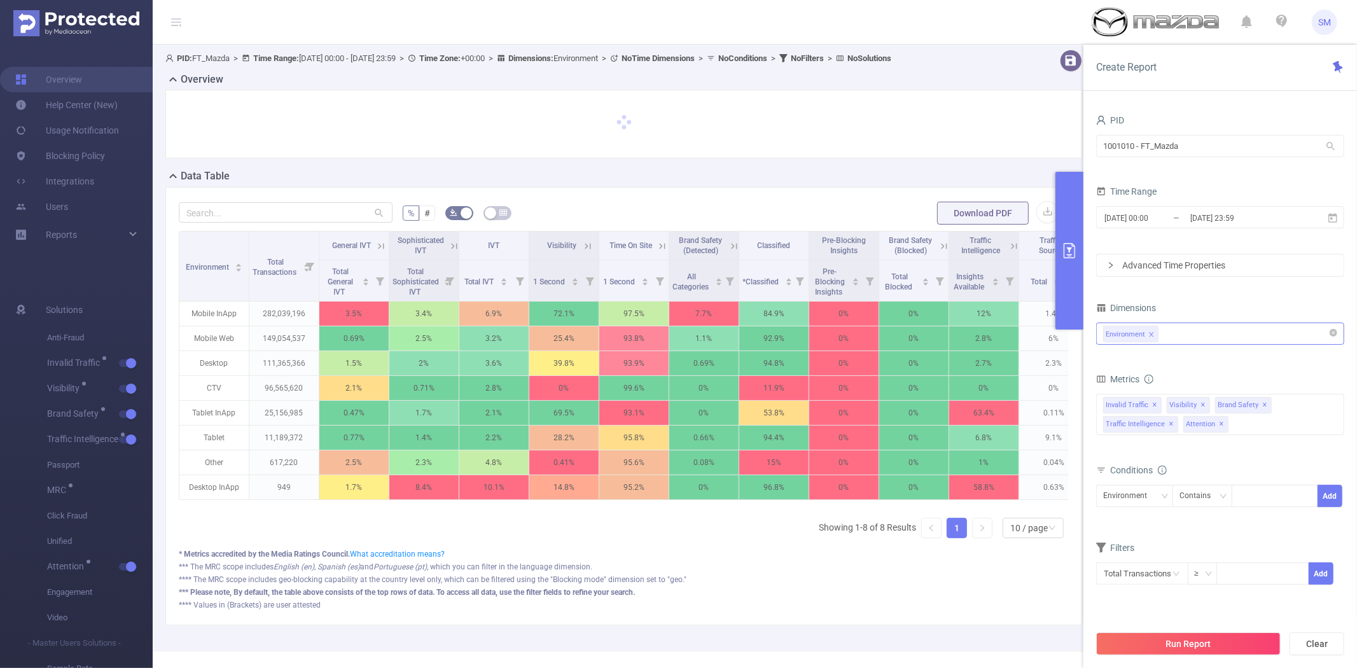
click at [1172, 335] on div "Environment" at bounding box center [1220, 333] width 234 height 21
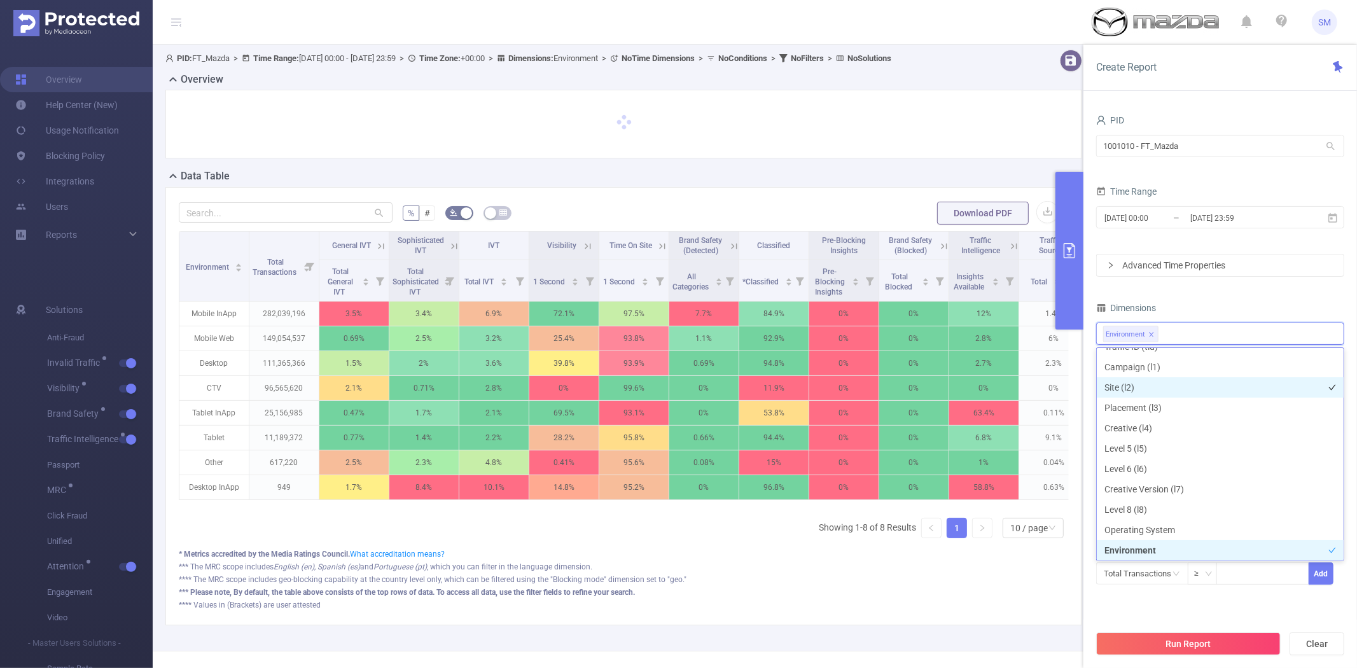
scroll to position [22, 0]
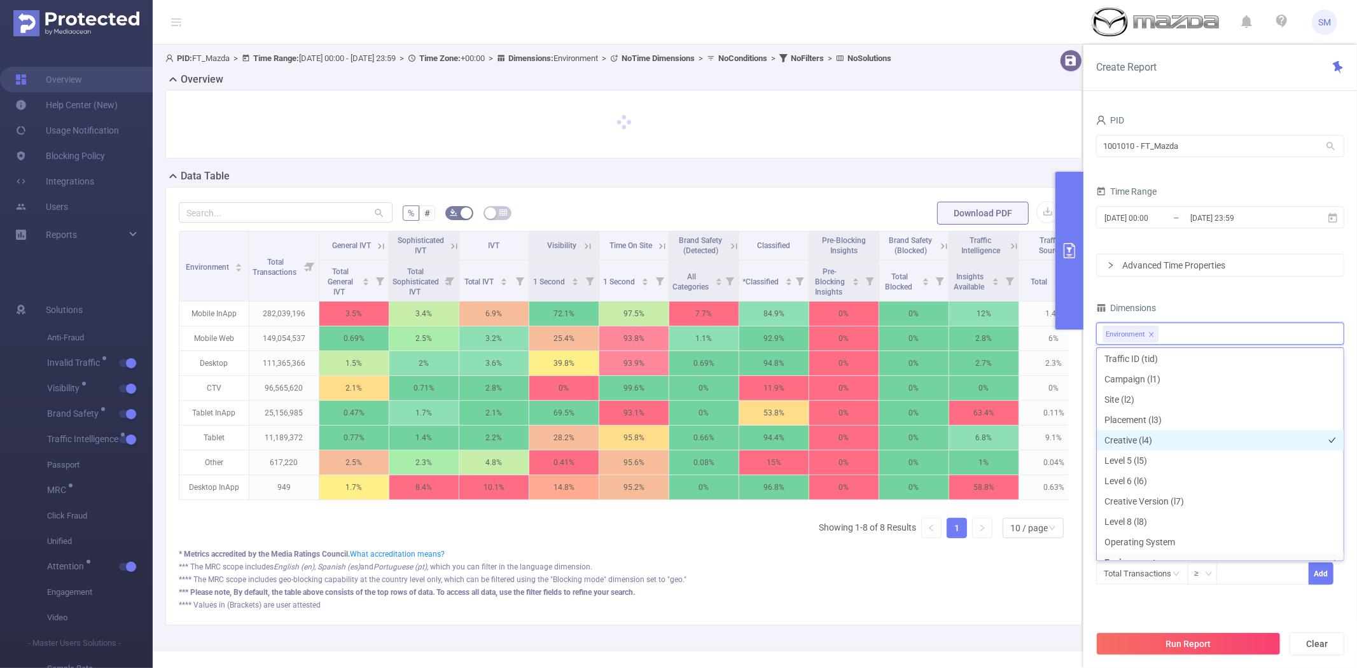
click at [1154, 438] on li "Creative (l4)" at bounding box center [1219, 440] width 247 height 20
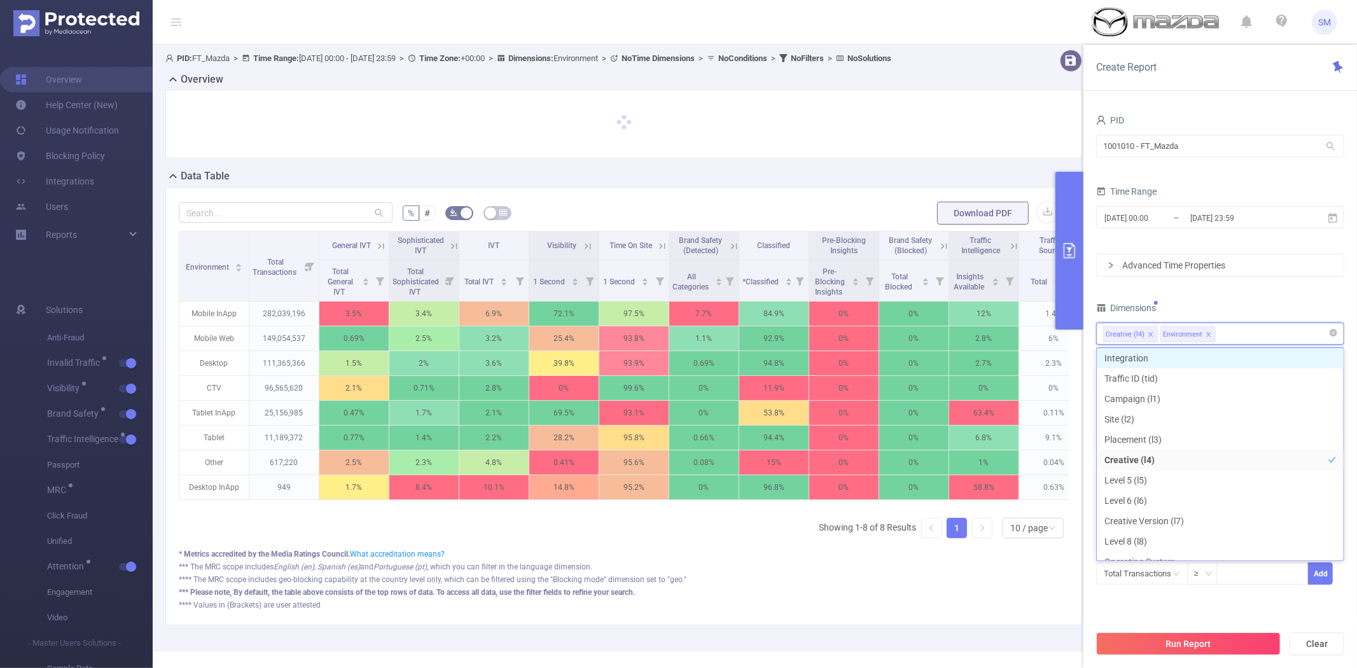
click at [1208, 331] on icon "icon: close" at bounding box center [1208, 334] width 6 height 6
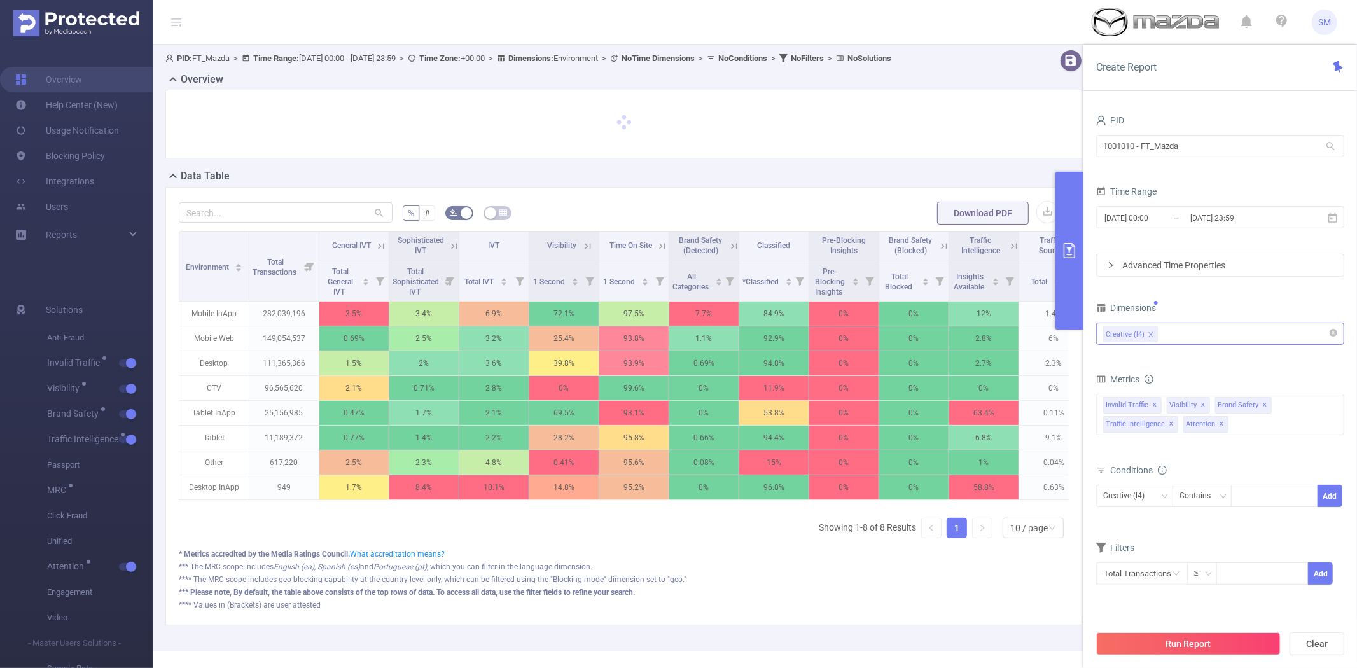
click at [1213, 289] on div "PID 1001010 - FT_Mazda 1001010 - FT_Mazda Time Range [DATE] 00:00 _ [DATE] 23:5…" at bounding box center [1220, 356] width 248 height 490
click at [1188, 645] on button "Run Report" at bounding box center [1188, 643] width 184 height 23
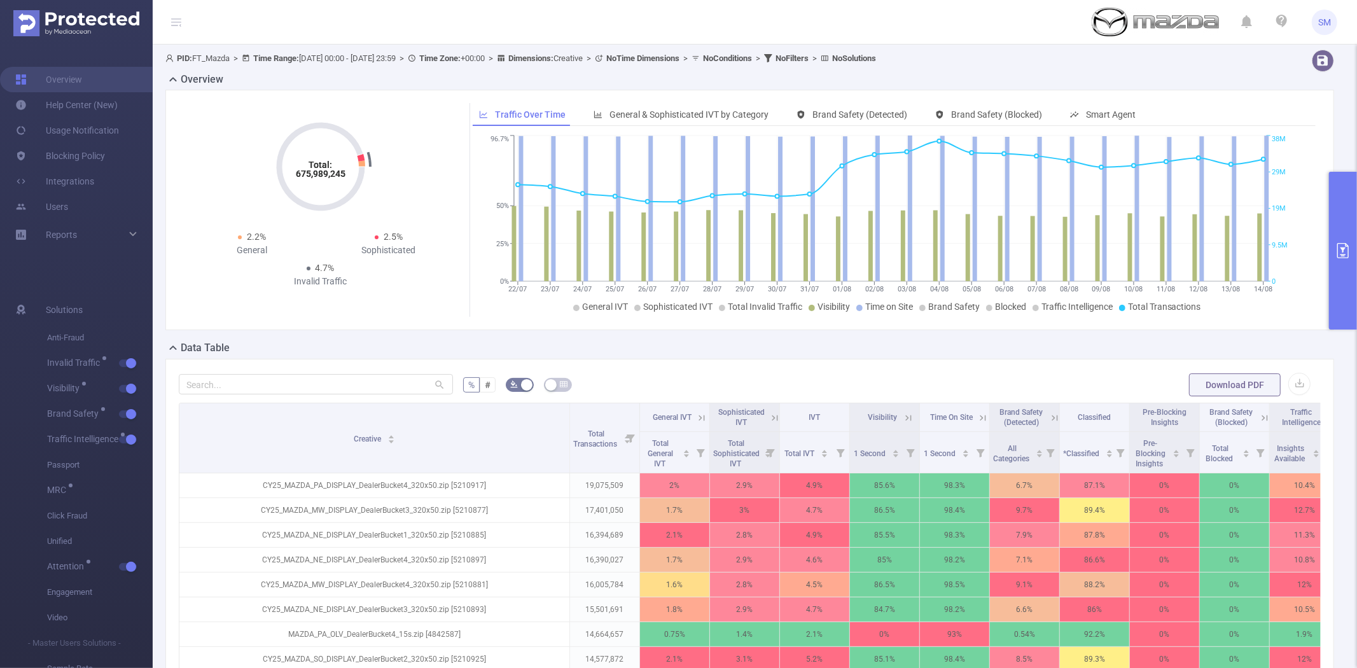
drag, startPoint x: 245, startPoint y: 418, endPoint x: 567, endPoint y: 390, distance: 322.4
click at [567, 403] on span at bounding box center [569, 437] width 6 height 69
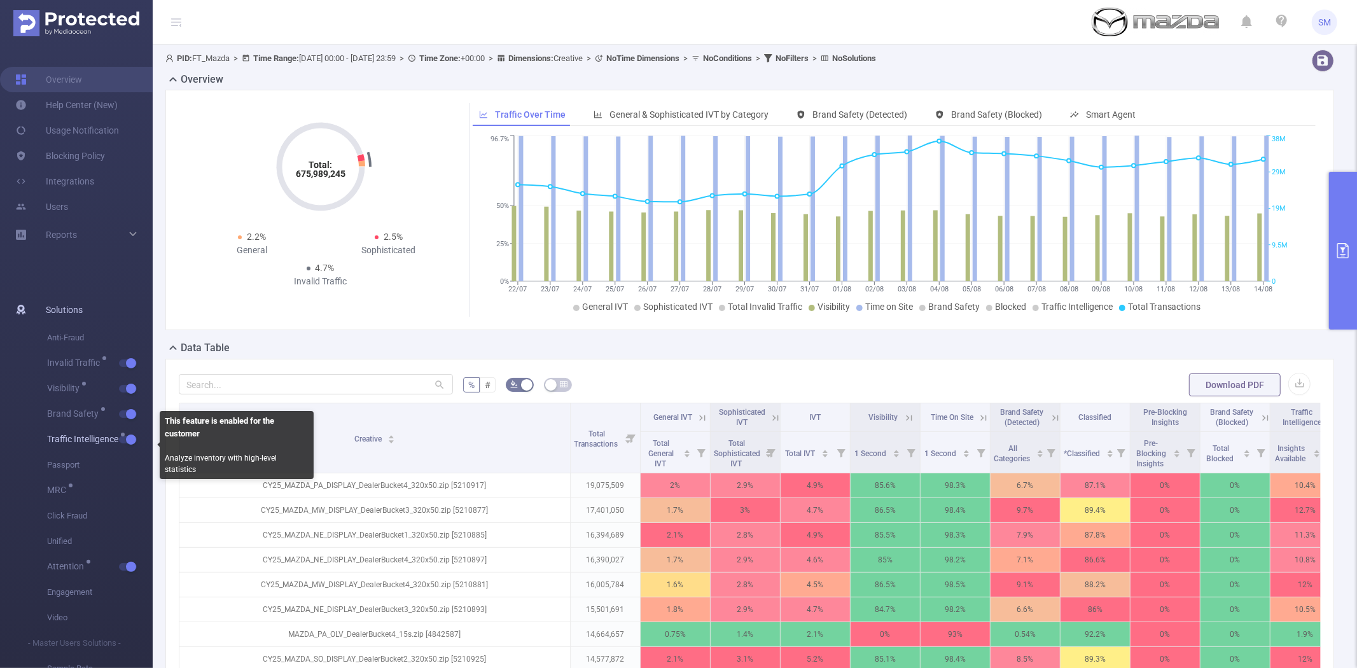
click at [126, 441] on button "button" at bounding box center [128, 440] width 18 height 8
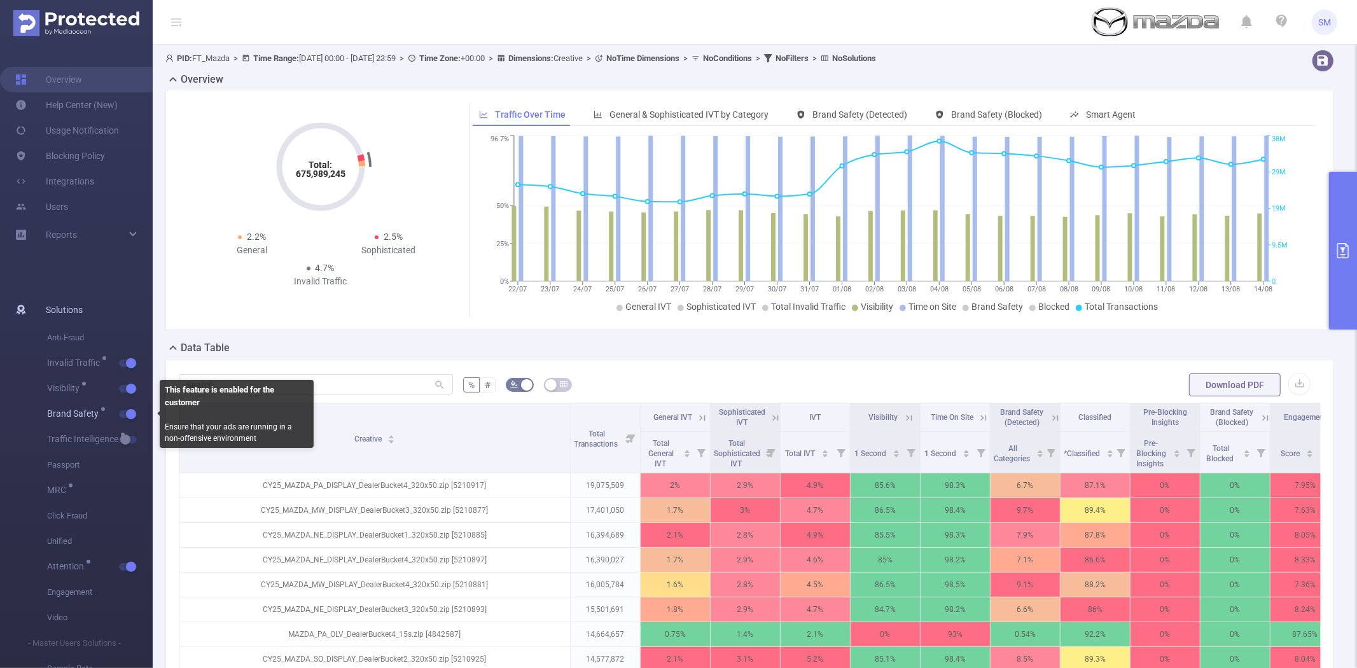
click at [128, 417] on button "button" at bounding box center [128, 414] width 18 height 8
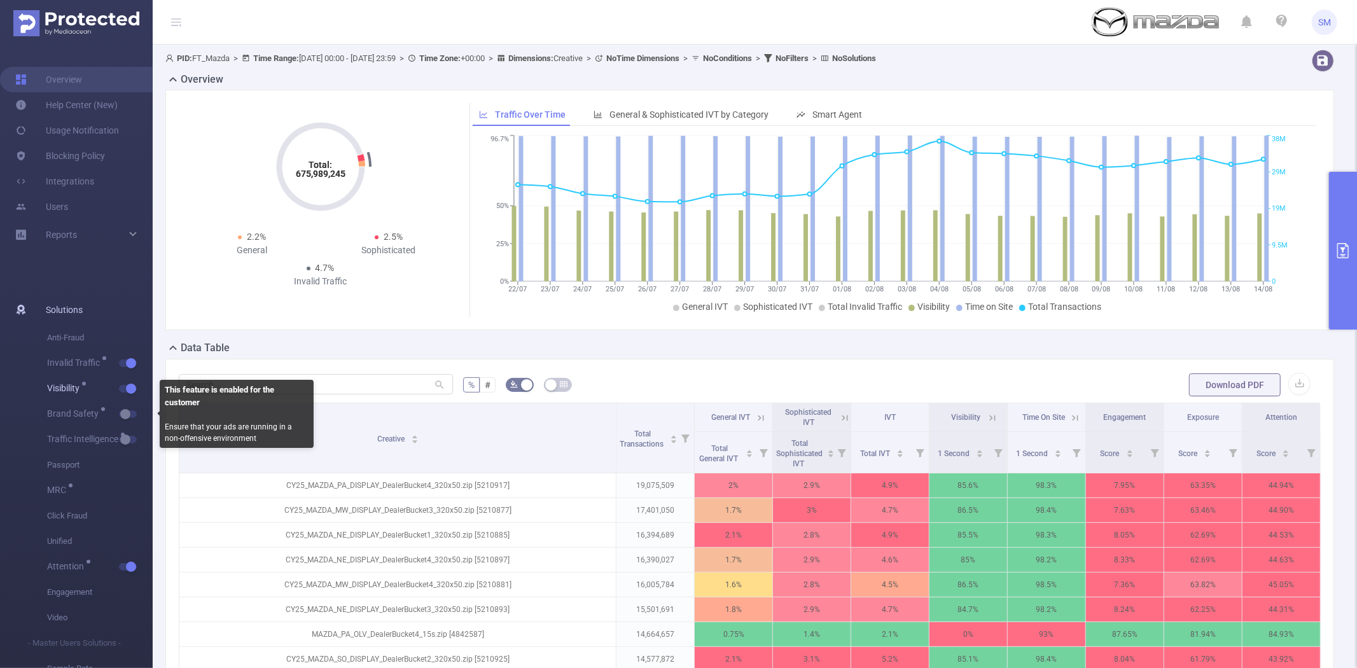
click at [126, 388] on button "button" at bounding box center [128, 389] width 18 height 8
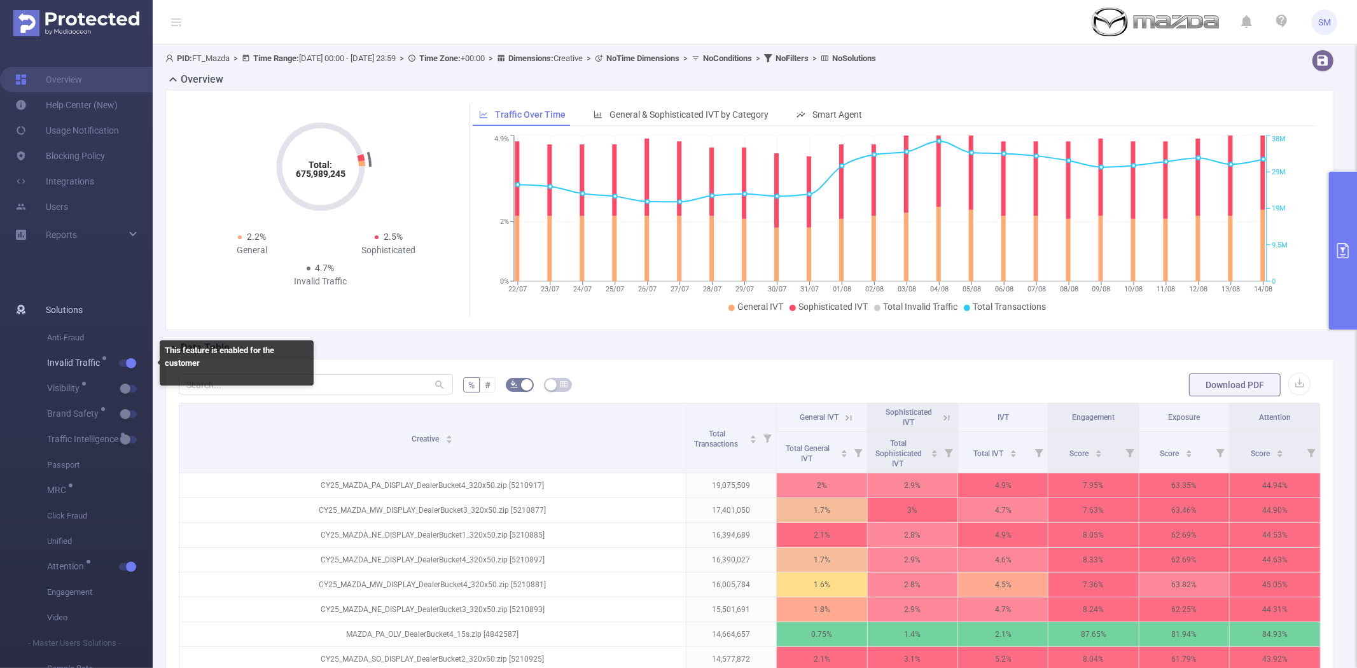
click at [128, 364] on button "button" at bounding box center [128, 363] width 18 height 8
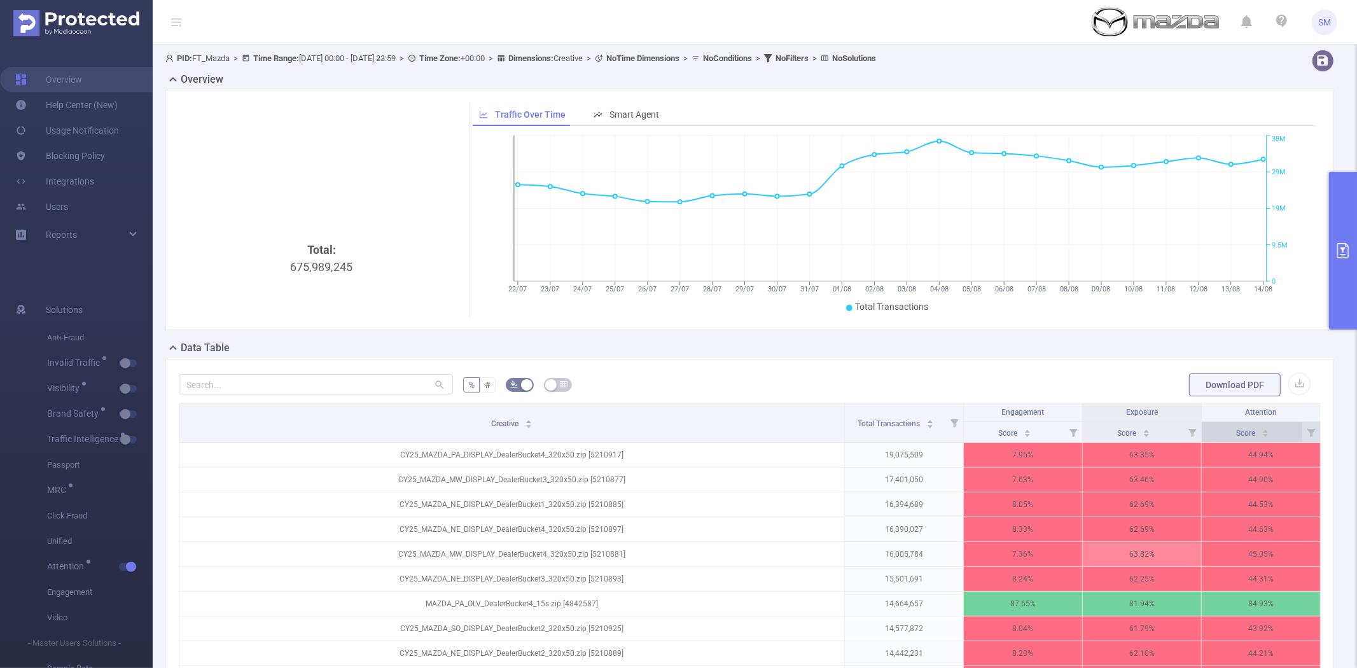
click at [1236, 438] on div "Score" at bounding box center [1252, 431] width 33 height 13
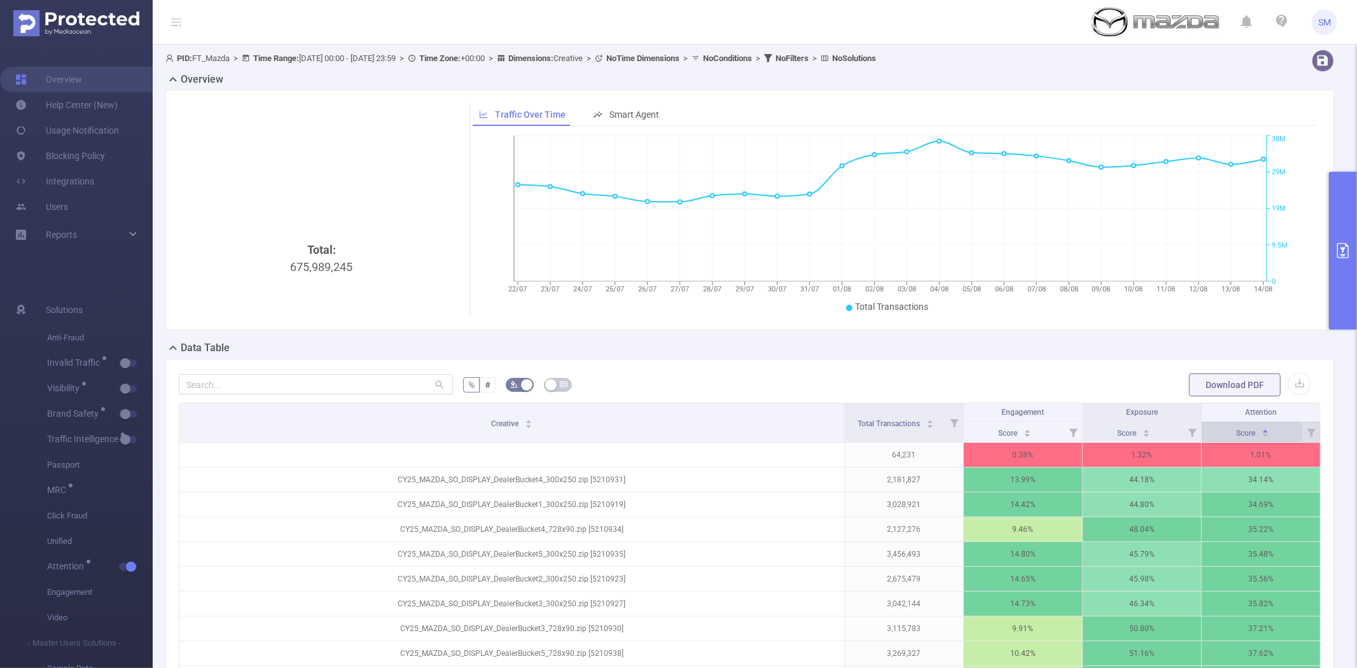
click at [1236, 438] on div "Score" at bounding box center [1252, 431] width 33 height 13
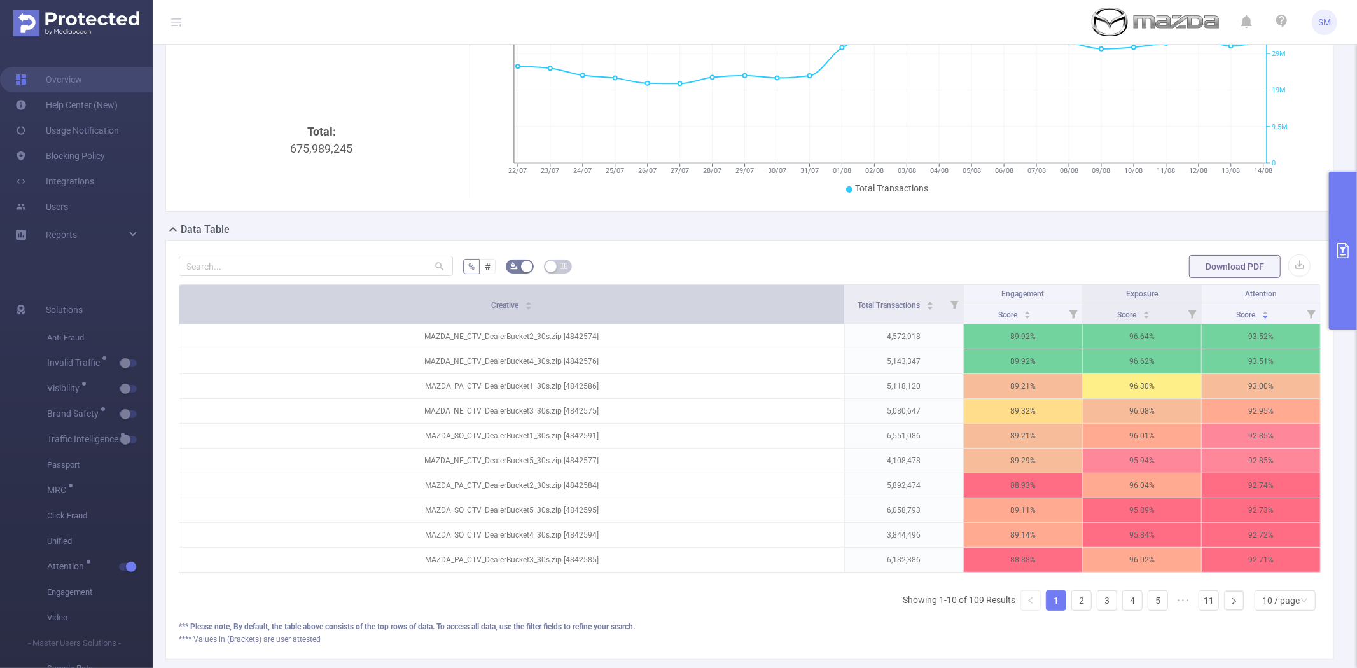
scroll to position [141, 0]
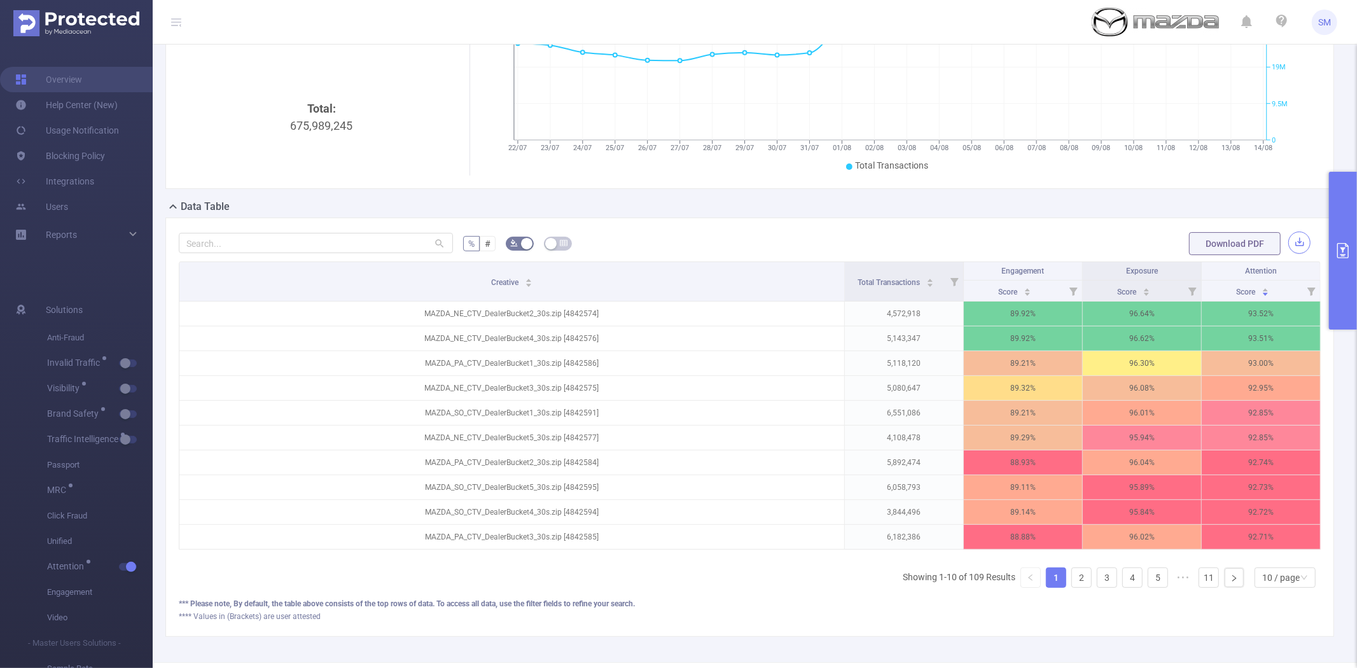
click at [1299, 242] on div "Download PDF" at bounding box center [1249, 243] width 121 height 25
click at [1294, 242] on button "button" at bounding box center [1299, 242] width 22 height 22
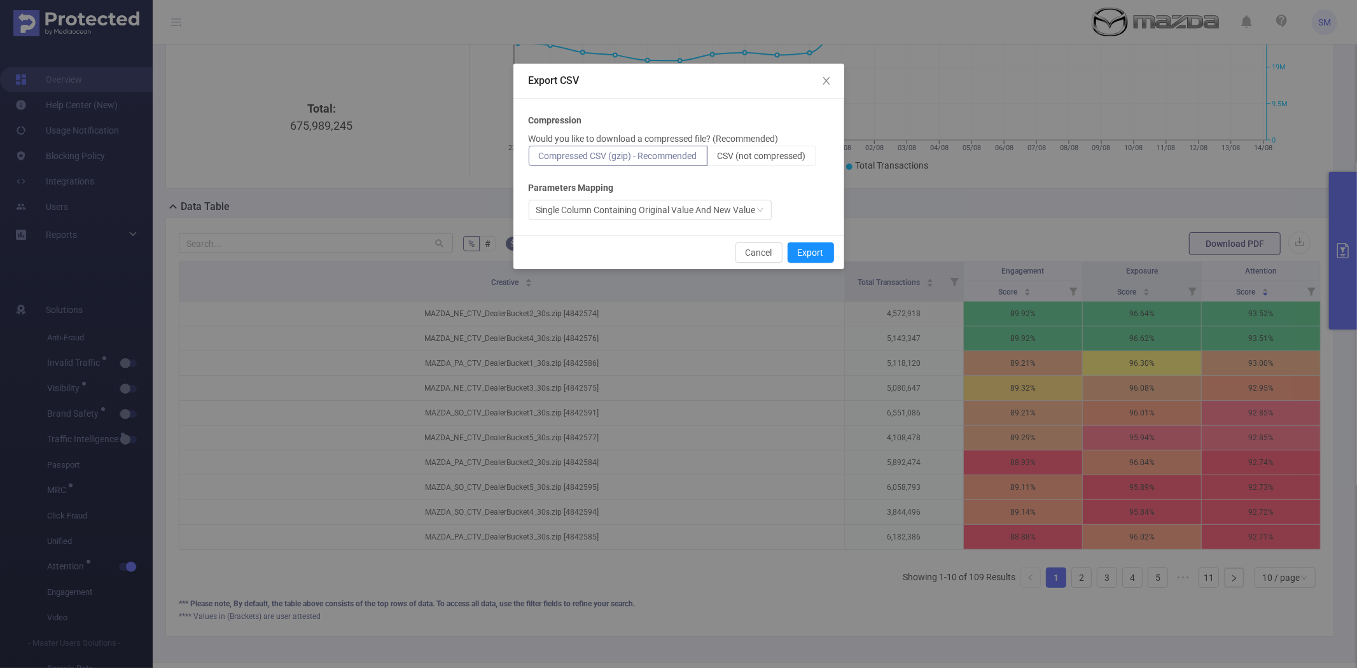
click at [786, 170] on div "Compression Would you like to download a compressed file? (Recommended) Compres…" at bounding box center [679, 167] width 300 height 106
click at [785, 151] on span "CSV (not compressed)" at bounding box center [761, 156] width 88 height 10
click at [717, 159] on input "CSV (not compressed)" at bounding box center [717, 159] width 0 height 0
click at [810, 258] on button "Export" at bounding box center [810, 252] width 46 height 20
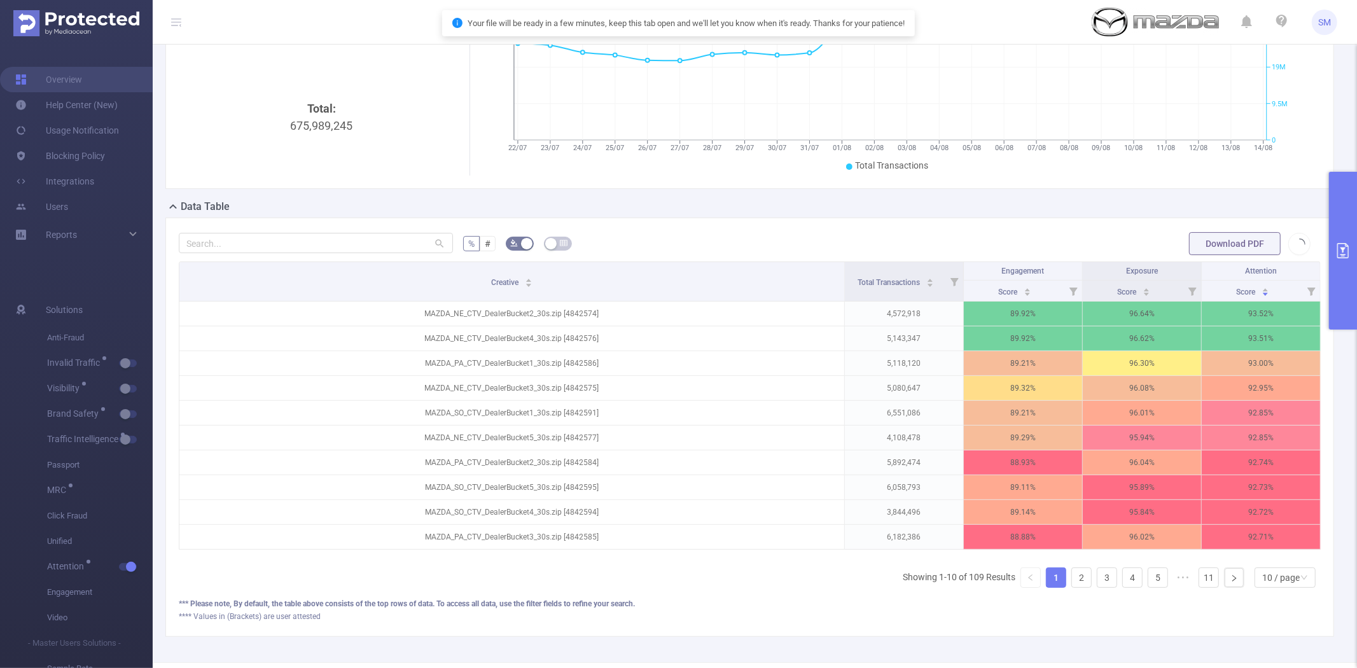
click at [751, 582] on div "Creative Total Transactions Engagement Exposure Attention Score Score Score MAZ…" at bounding box center [750, 429] width 1142 height 336
click at [1356, 187] on button "primary" at bounding box center [1343, 251] width 28 height 158
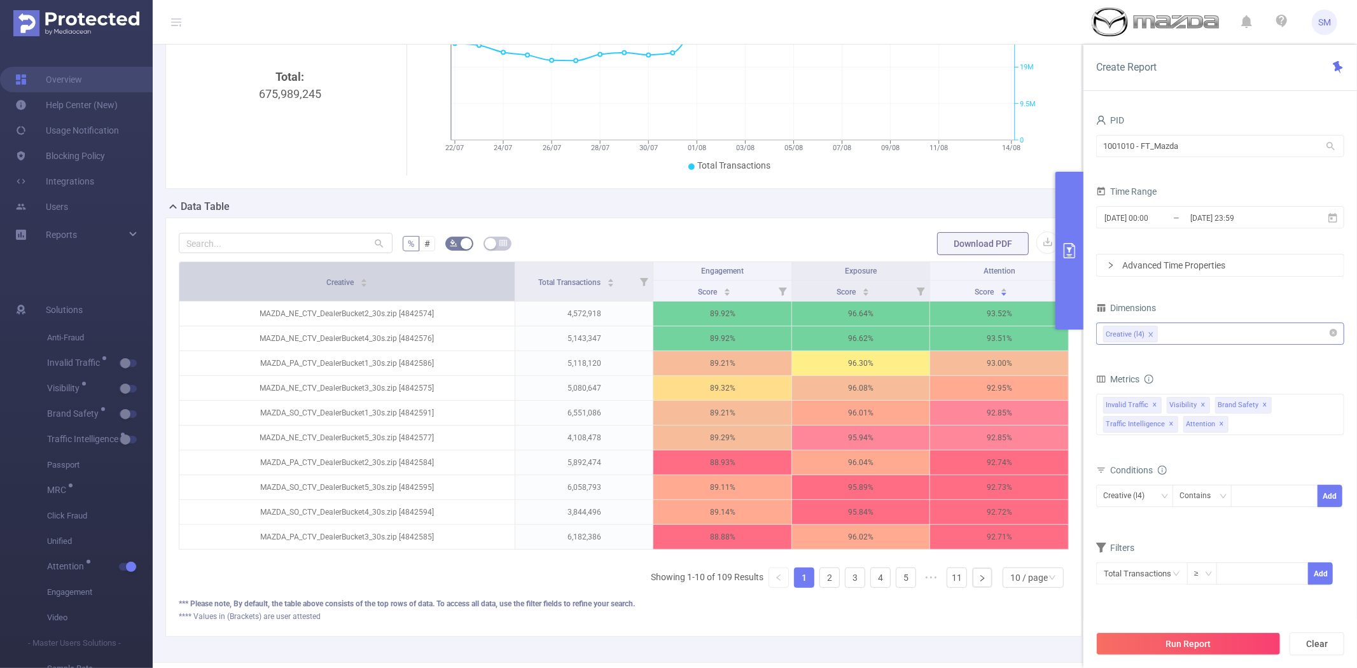
drag, startPoint x: 689, startPoint y: 271, endPoint x: 467, endPoint y: 268, distance: 221.3
click at [467, 268] on th "Creative" at bounding box center [347, 281] width 336 height 39
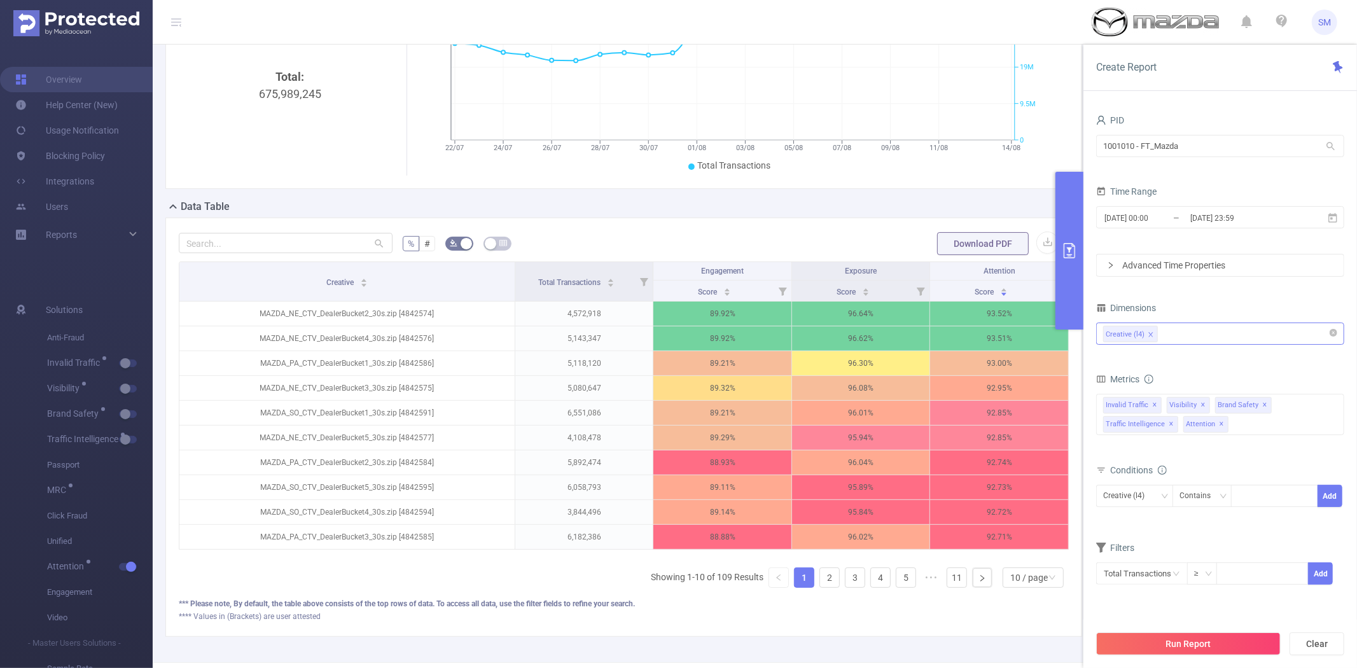
drag, startPoint x: 511, startPoint y: 274, endPoint x: 539, endPoint y: 226, distance: 55.3
click at [539, 226] on div "% # Download PDF Creative Total Transactions Engagement Exposure Attention Scor…" at bounding box center [623, 427] width 916 height 419
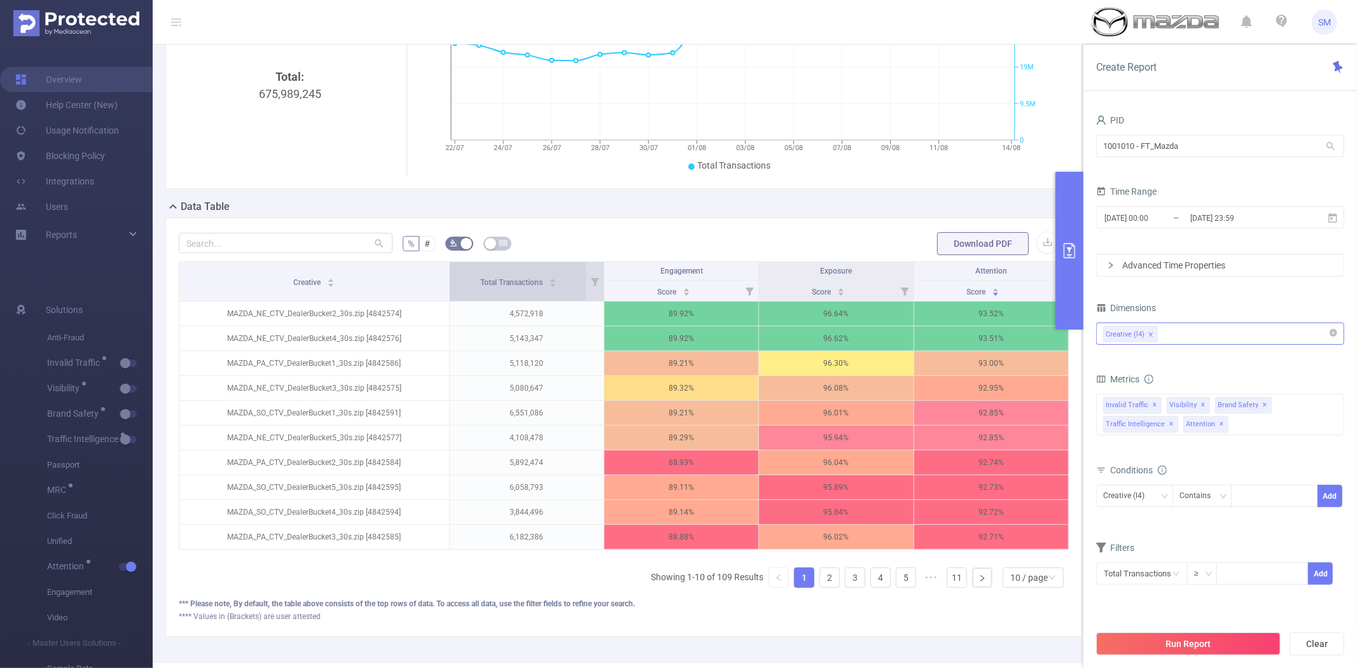
drag, startPoint x: 510, startPoint y: 277, endPoint x: 462, endPoint y: 277, distance: 47.7
click at [462, 277] on tr "Creative Total Transactions Engagement Exposure Attention" at bounding box center [623, 271] width 889 height 18
click at [949, 587] on link "11" at bounding box center [956, 577] width 19 height 19
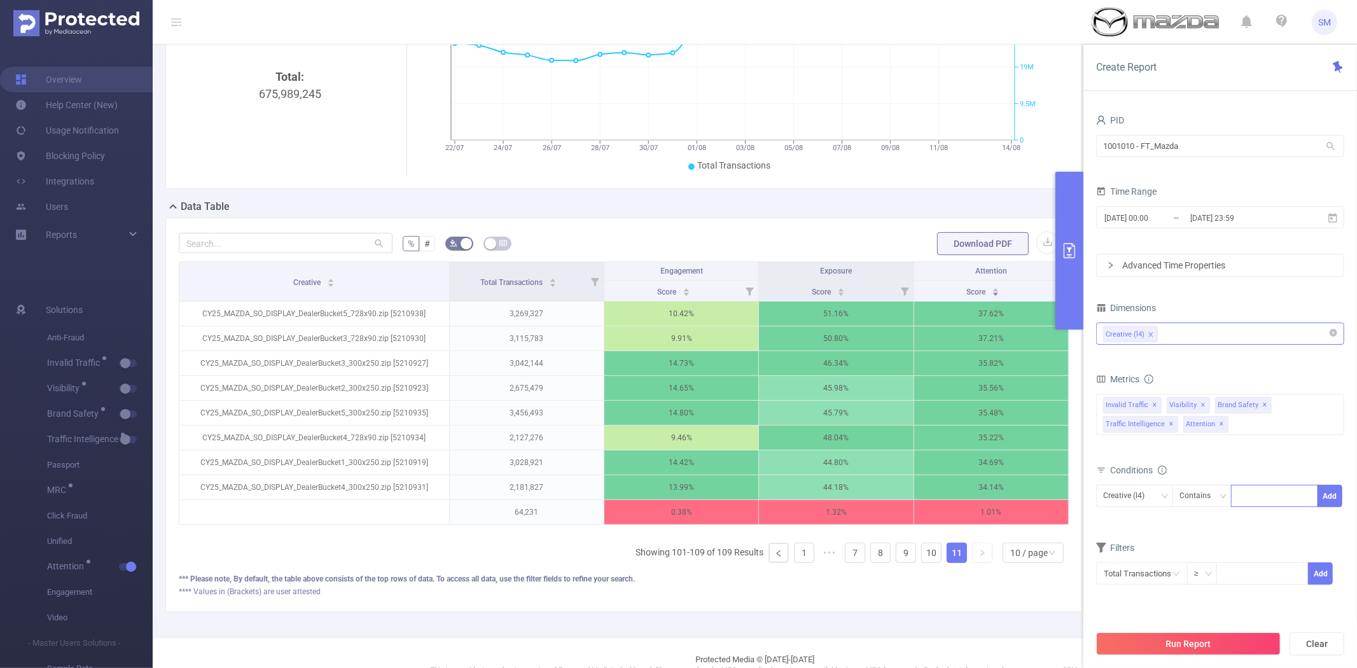
click at [1255, 497] on div at bounding box center [1274, 495] width 73 height 21
type input "display"
click at [1260, 516] on li "display" at bounding box center [1274, 522] width 86 height 20
click at [1336, 492] on button "Add" at bounding box center [1329, 496] width 25 height 22
click at [1205, 639] on button "Run Report" at bounding box center [1188, 643] width 184 height 23
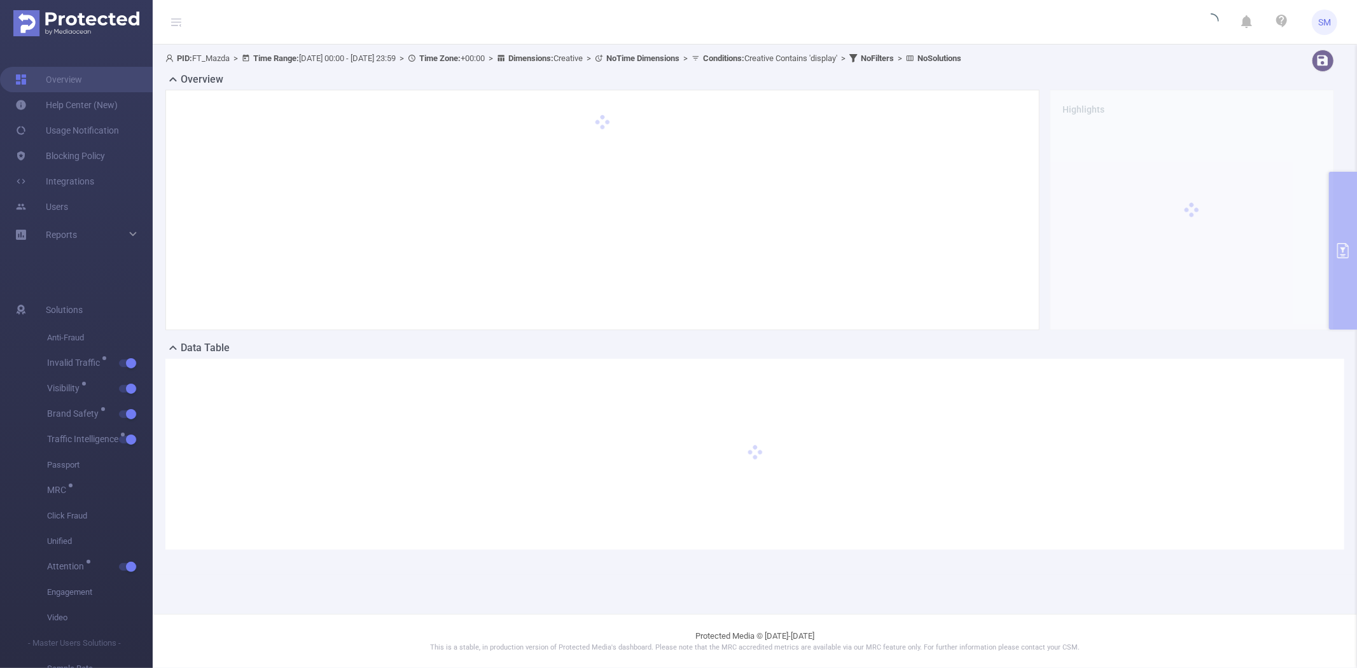
scroll to position [0, 0]
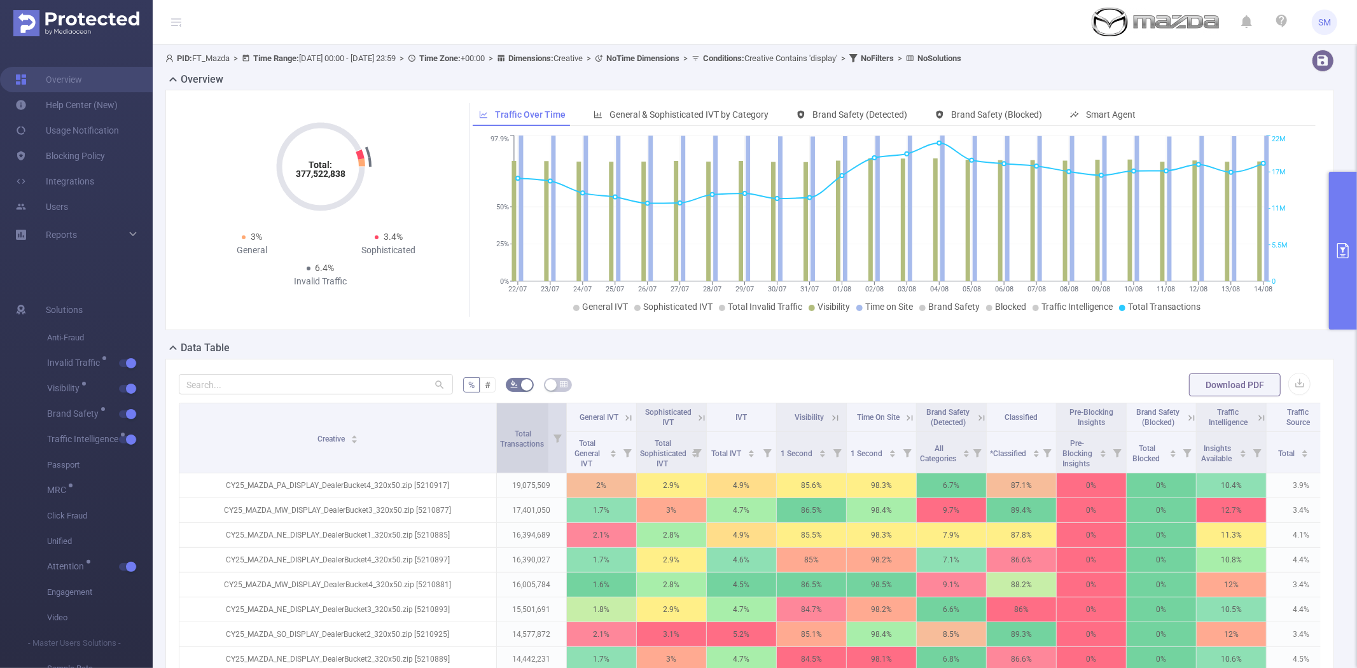
drag, startPoint x: 246, startPoint y: 422, endPoint x: 494, endPoint y: 422, distance: 247.4
click at [494, 422] on span at bounding box center [496, 437] width 6 height 69
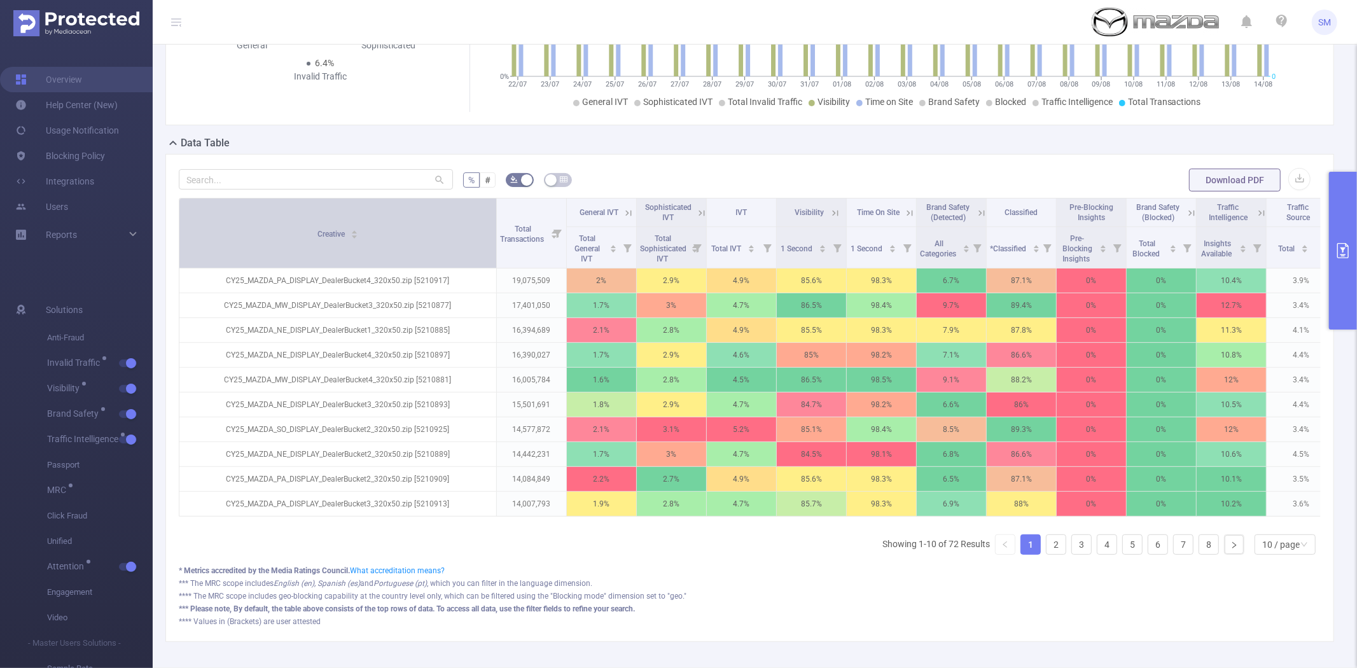
scroll to position [212, 0]
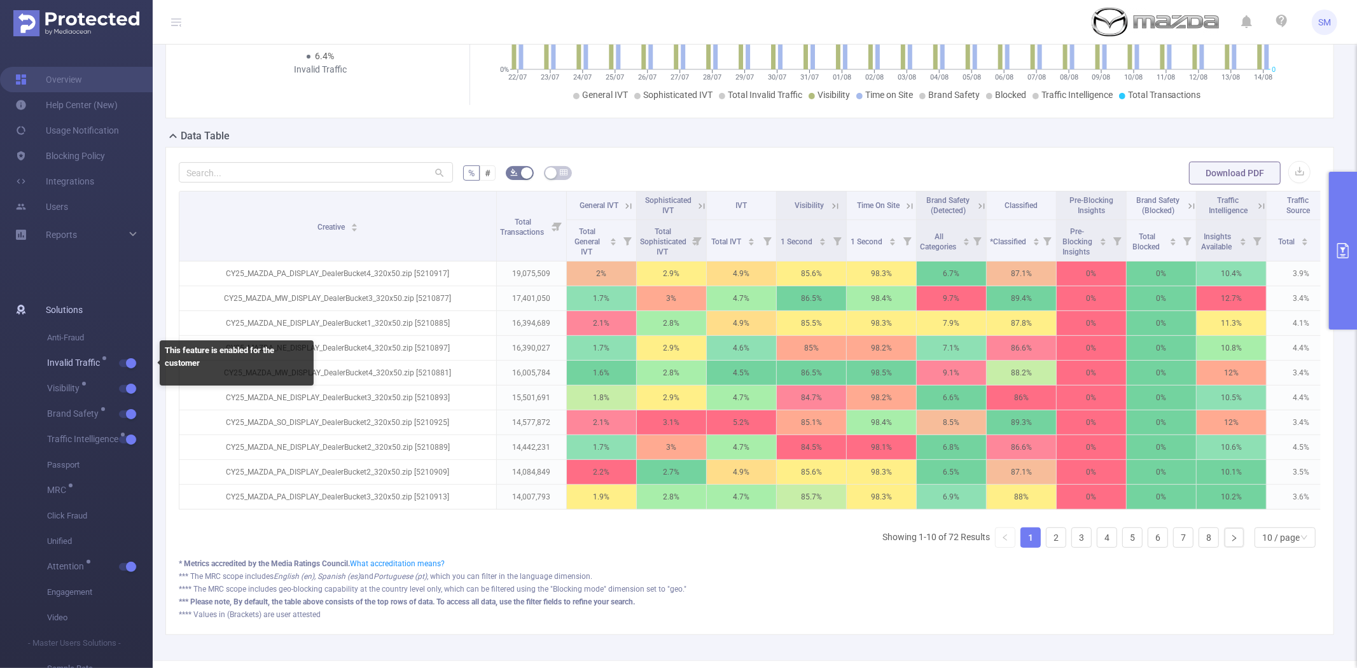
click at [128, 359] on button "button" at bounding box center [128, 363] width 18 height 8
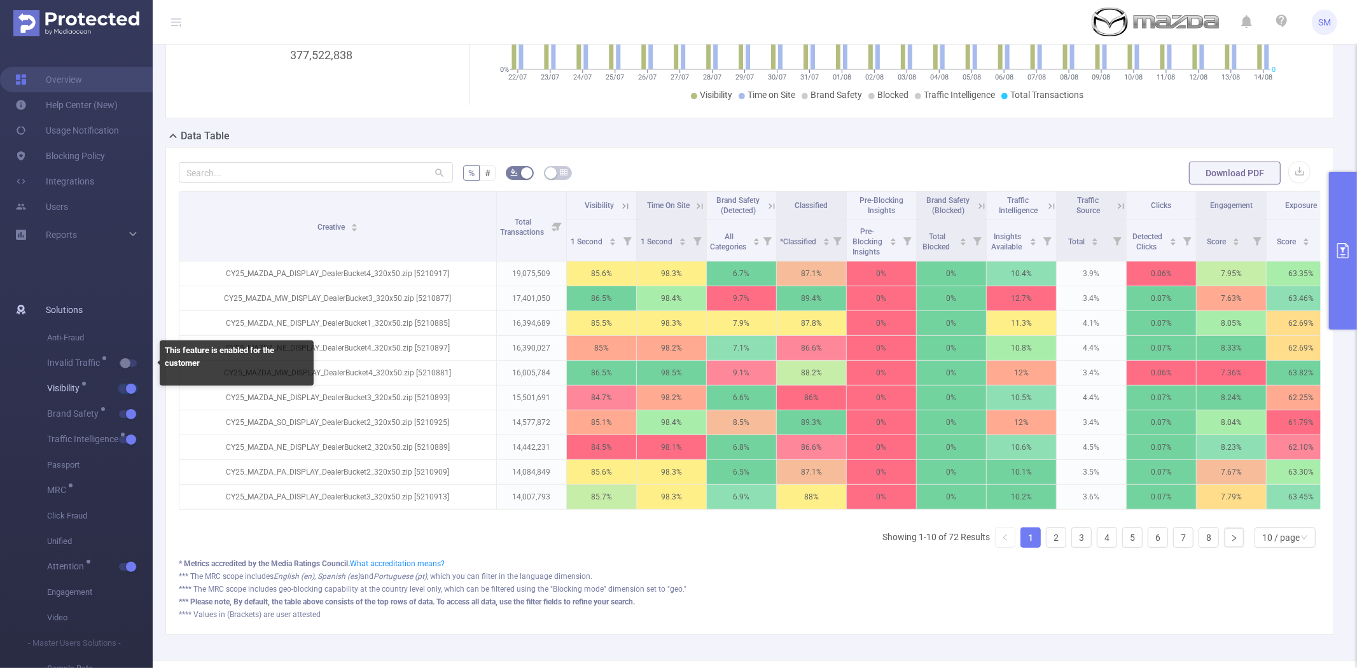
drag, startPoint x: 126, startPoint y: 387, endPoint x: 132, endPoint y: 399, distance: 13.4
click at [127, 387] on button "button" at bounding box center [128, 389] width 18 height 8
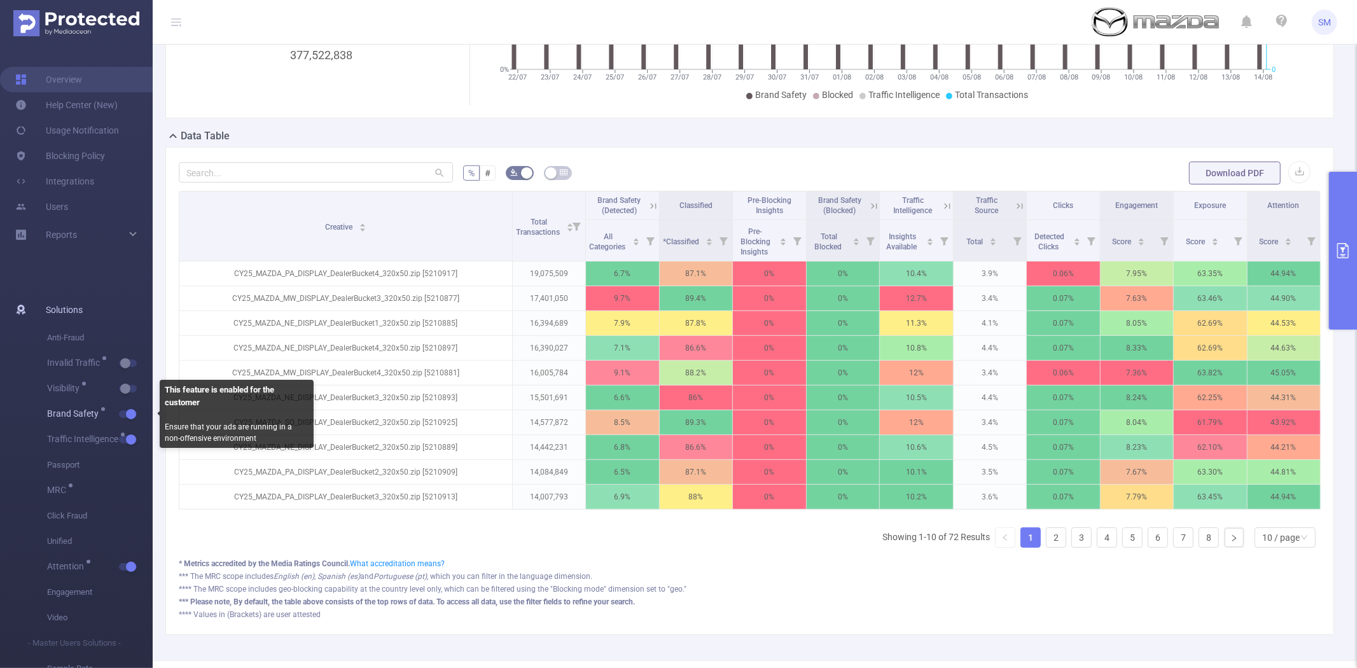
click at [135, 411] on button "button" at bounding box center [128, 414] width 18 height 8
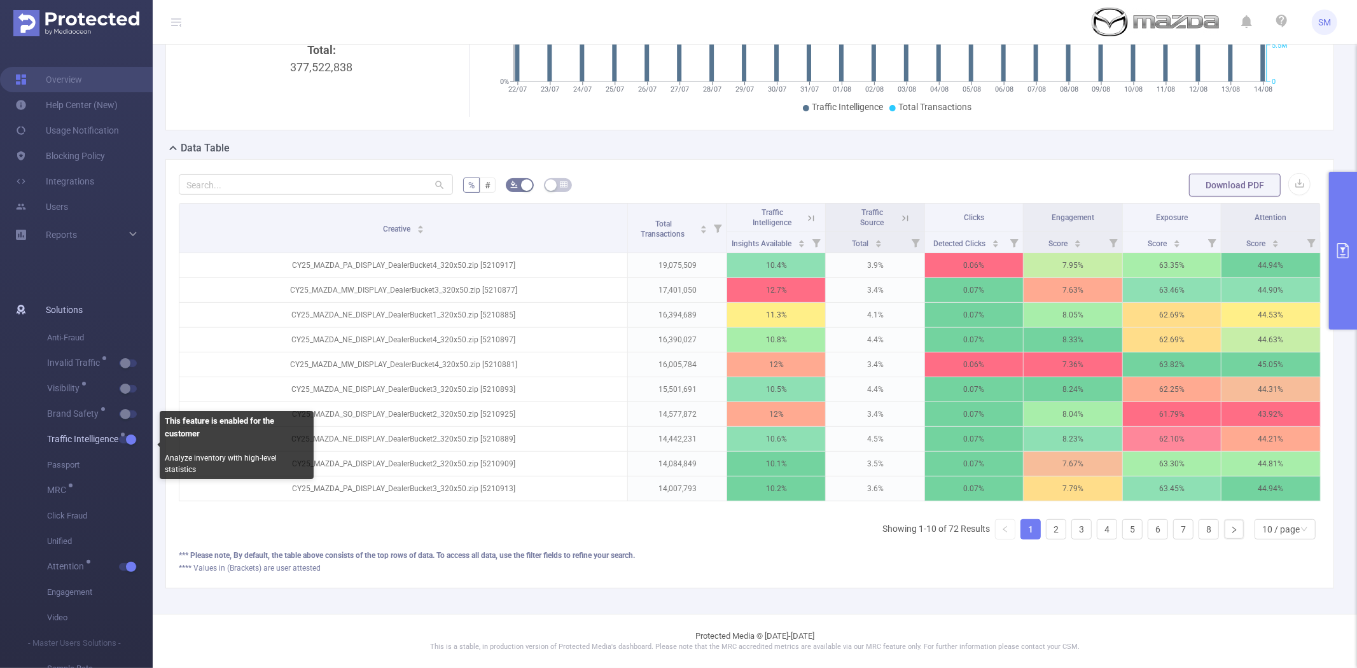
click at [129, 436] on button "button" at bounding box center [128, 440] width 18 height 8
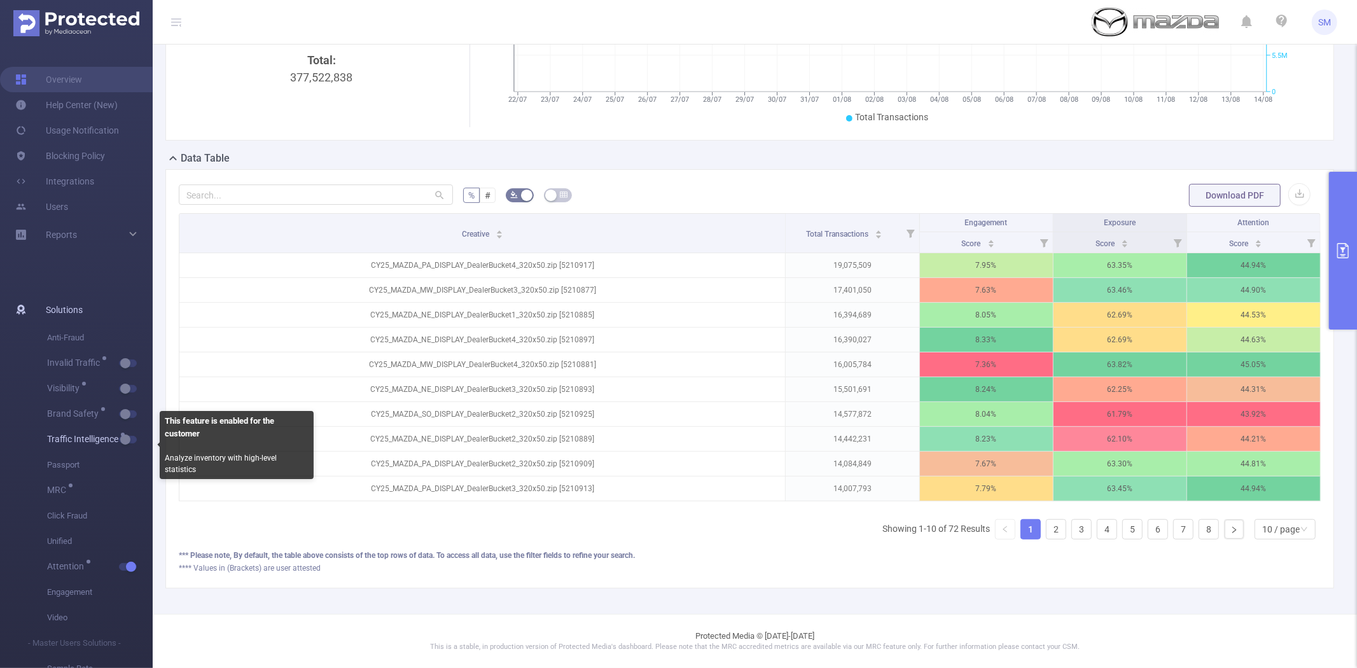
scroll to position [201, 0]
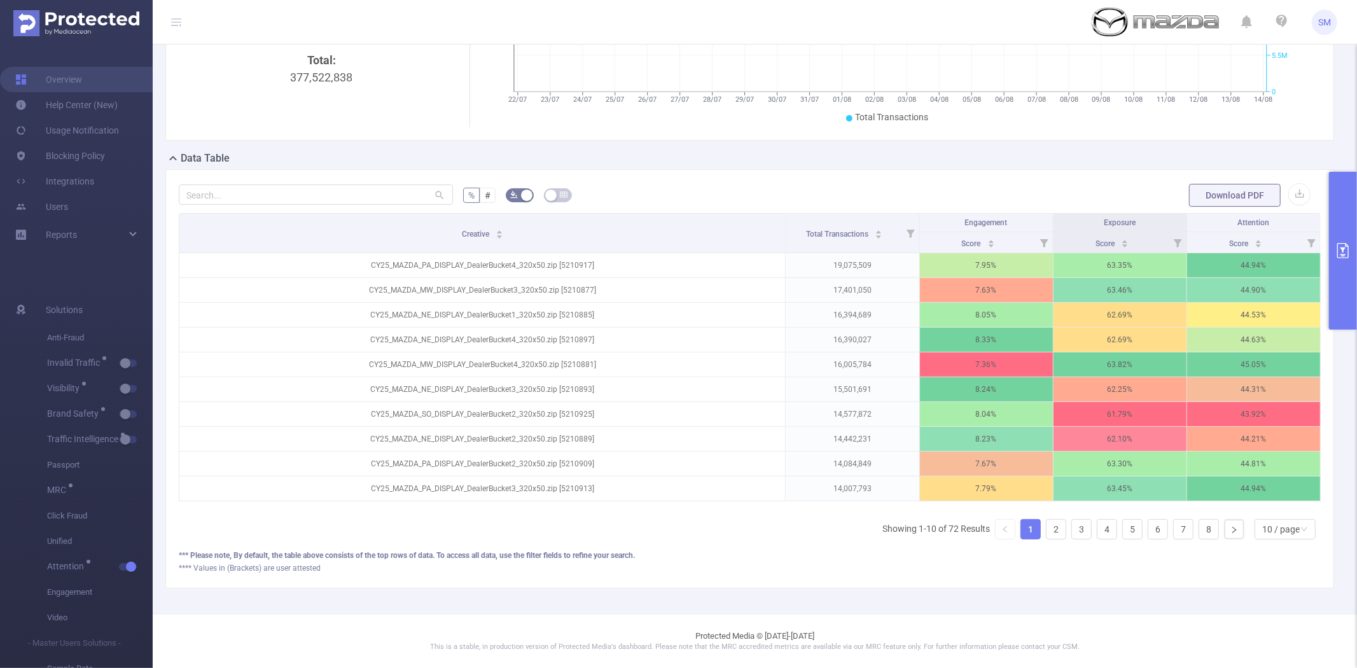
click at [1353, 238] on button "primary" at bounding box center [1343, 251] width 28 height 158
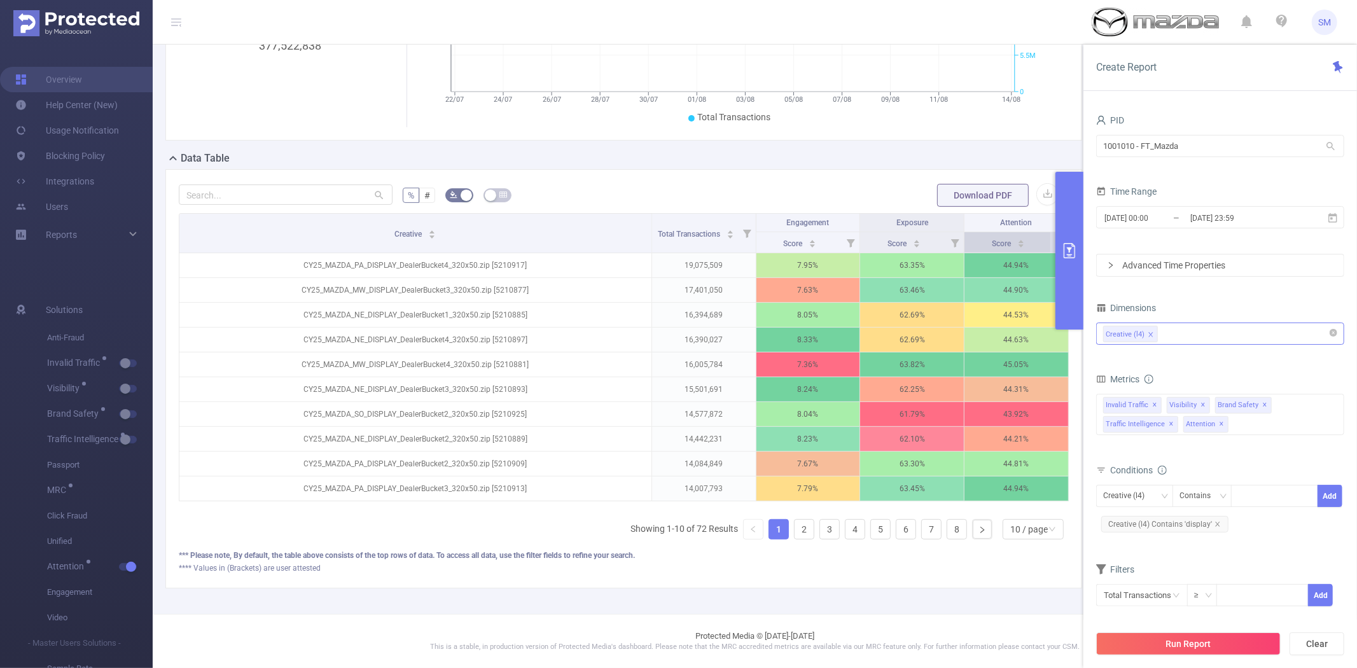
click at [991, 245] on div "Score" at bounding box center [1007, 242] width 33 height 13
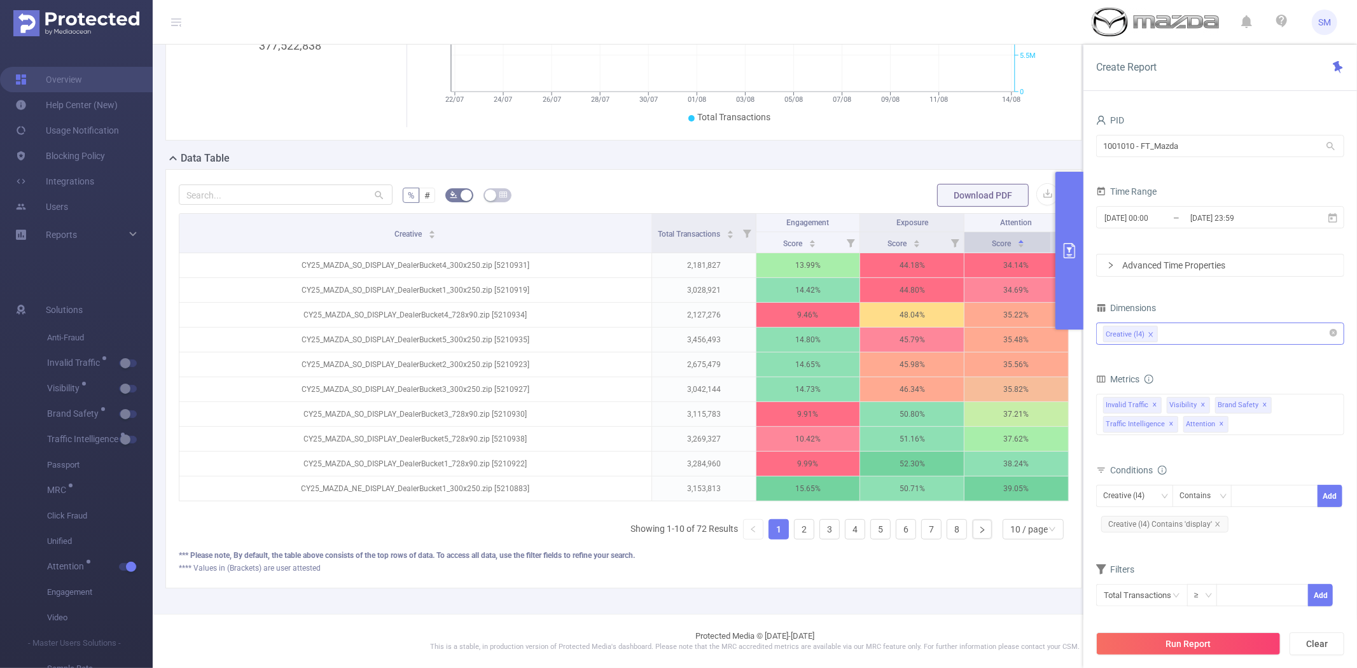
click at [991, 245] on div "Score" at bounding box center [1007, 242] width 33 height 13
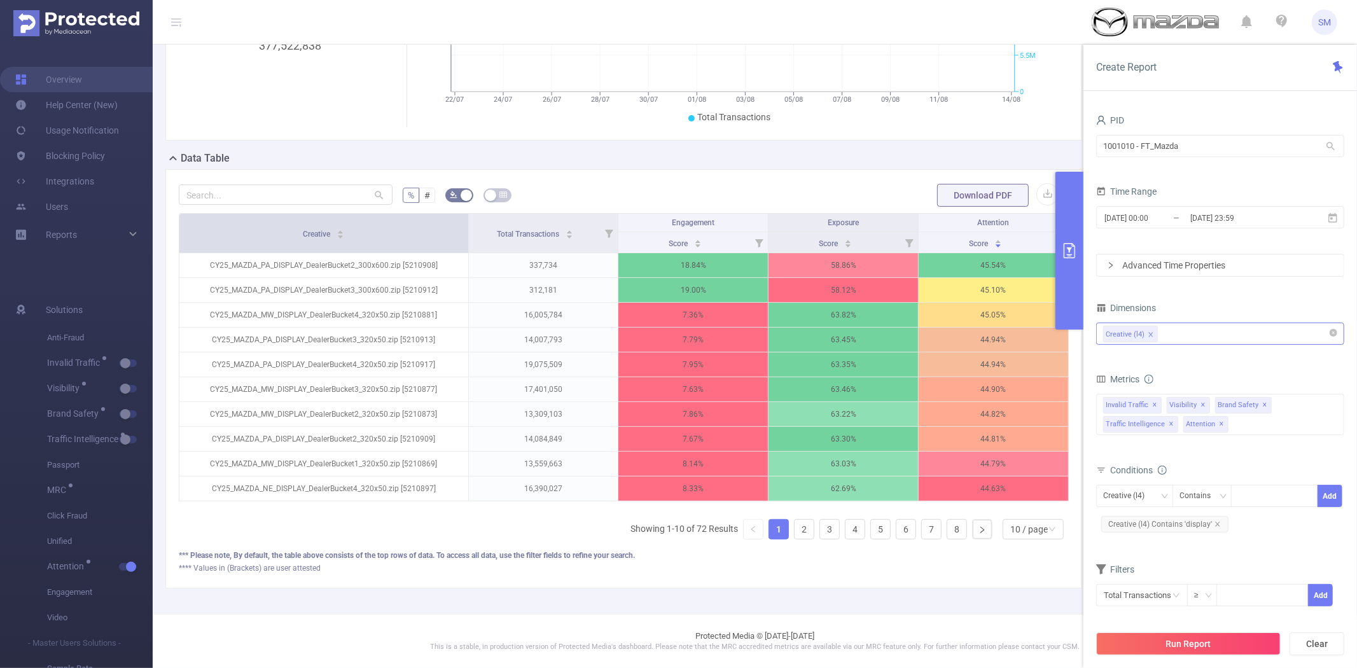
drag, startPoint x: 645, startPoint y: 221, endPoint x: 462, endPoint y: 226, distance: 182.6
click at [465, 226] on span at bounding box center [468, 233] width 6 height 39
click at [947, 532] on link "8" at bounding box center [956, 529] width 19 height 19
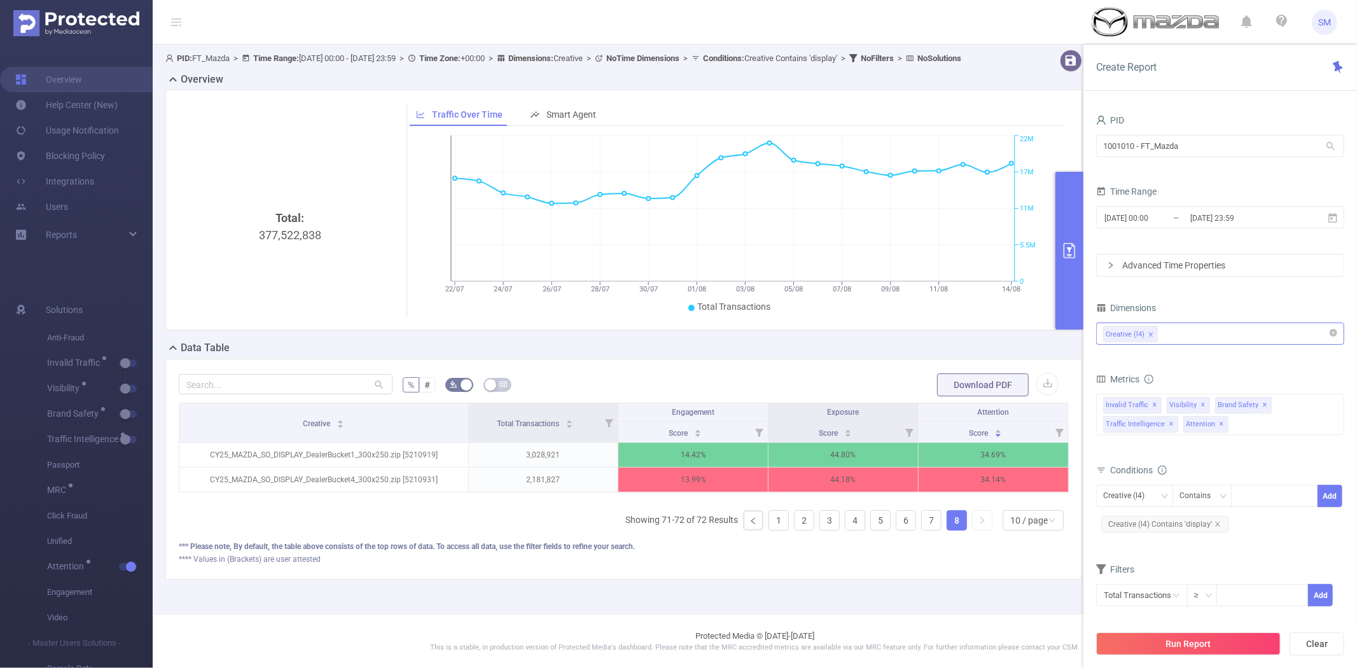
scroll to position [15, 0]
click at [743, 523] on link at bounding box center [752, 520] width 19 height 19
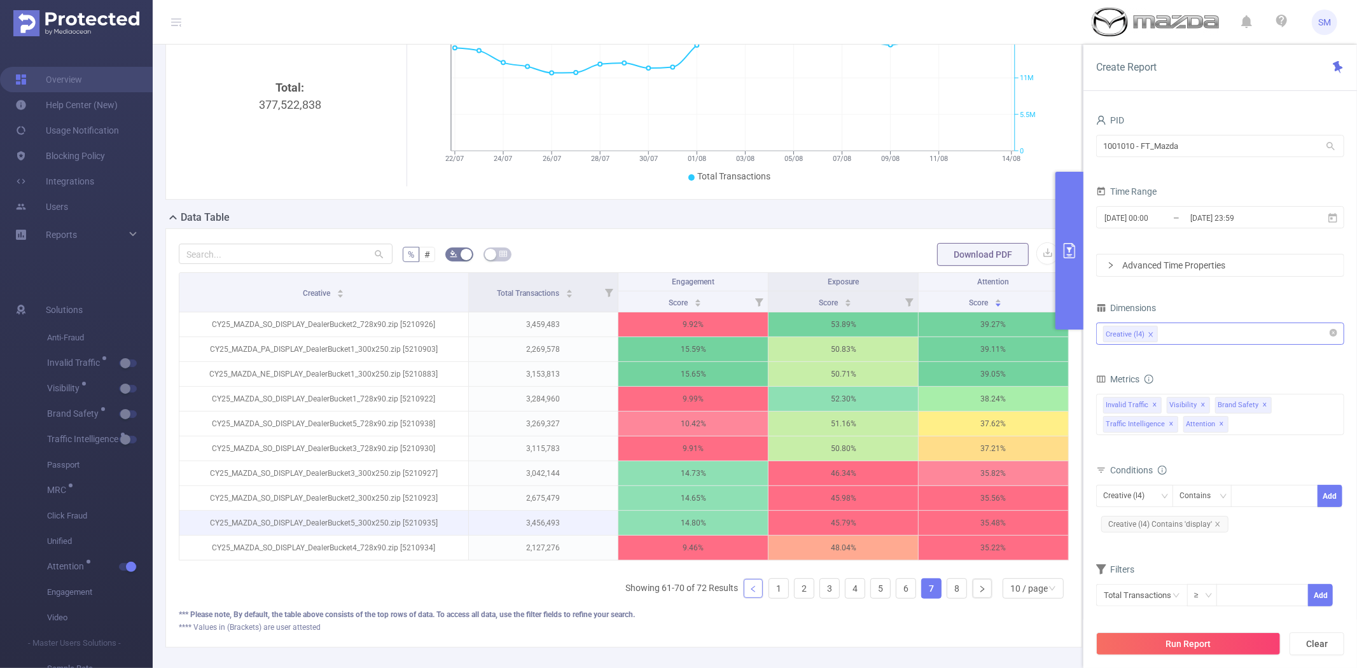
scroll to position [156, 0]
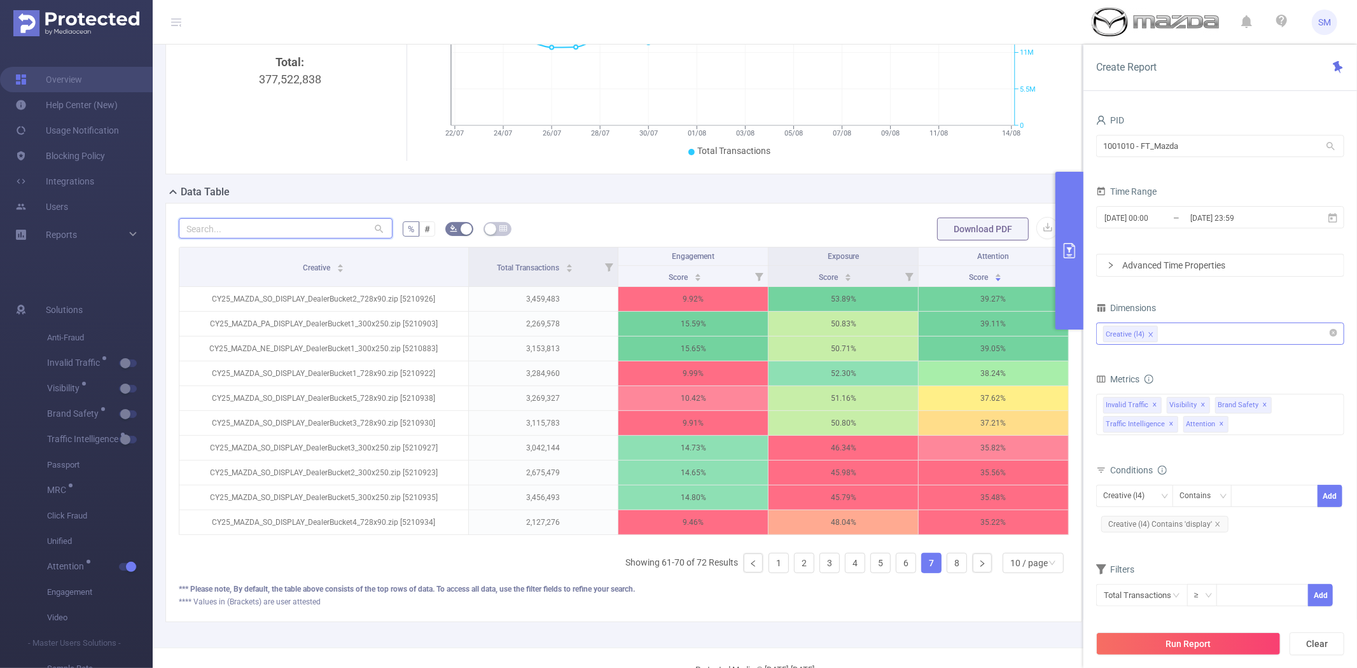
click at [224, 236] on input "text" at bounding box center [286, 228] width 214 height 20
paste input "38069562"
type input "38069562"
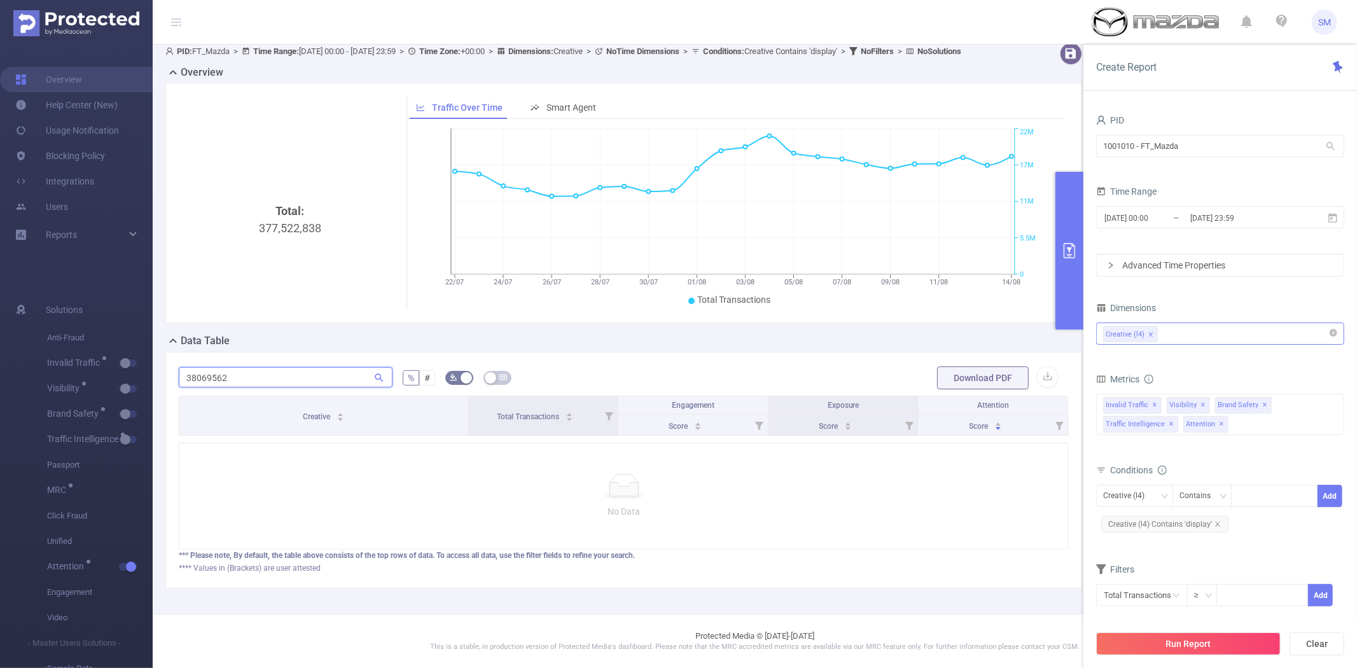
scroll to position [30, 0]
drag, startPoint x: 230, startPoint y: 366, endPoint x: 156, endPoint y: 366, distance: 73.8
click at [156, 366] on div "PID: FT_Mazda > Time Range: 2025-07-22 00:00 - 2025-08-14 23:59 > Time Zone: +0…" at bounding box center [629, 326] width 952 height 576
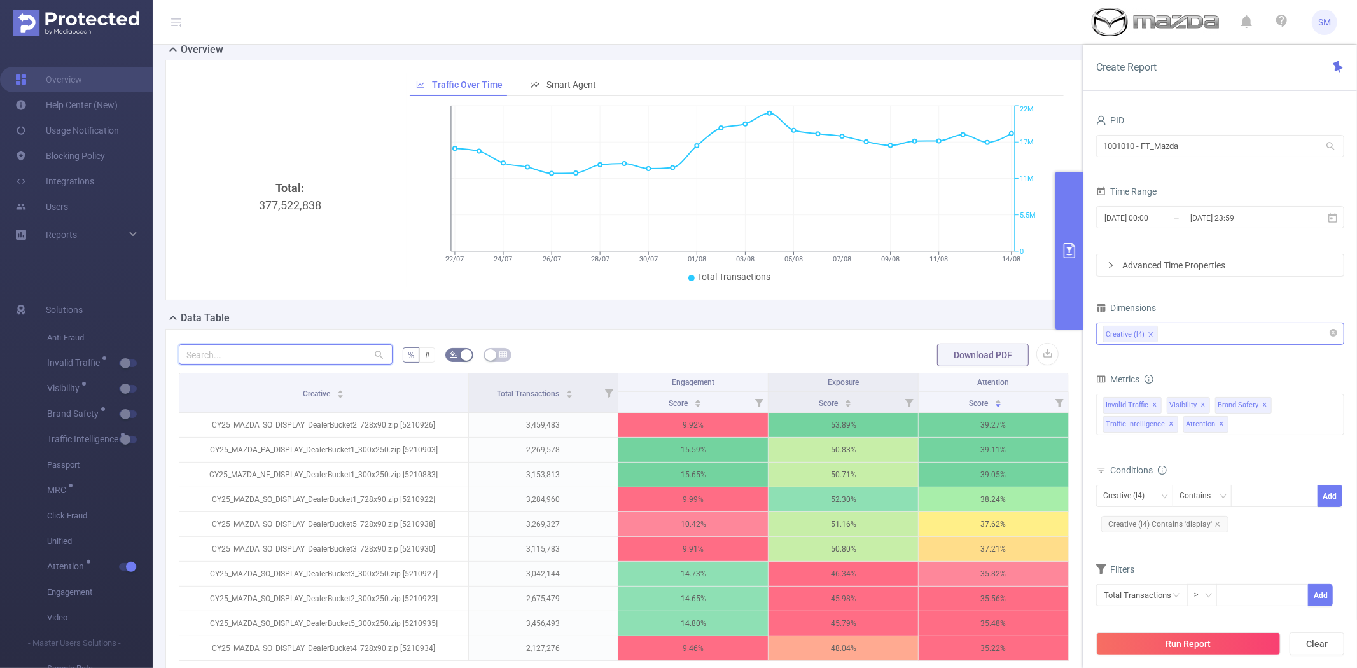
scroll to position [156, 0]
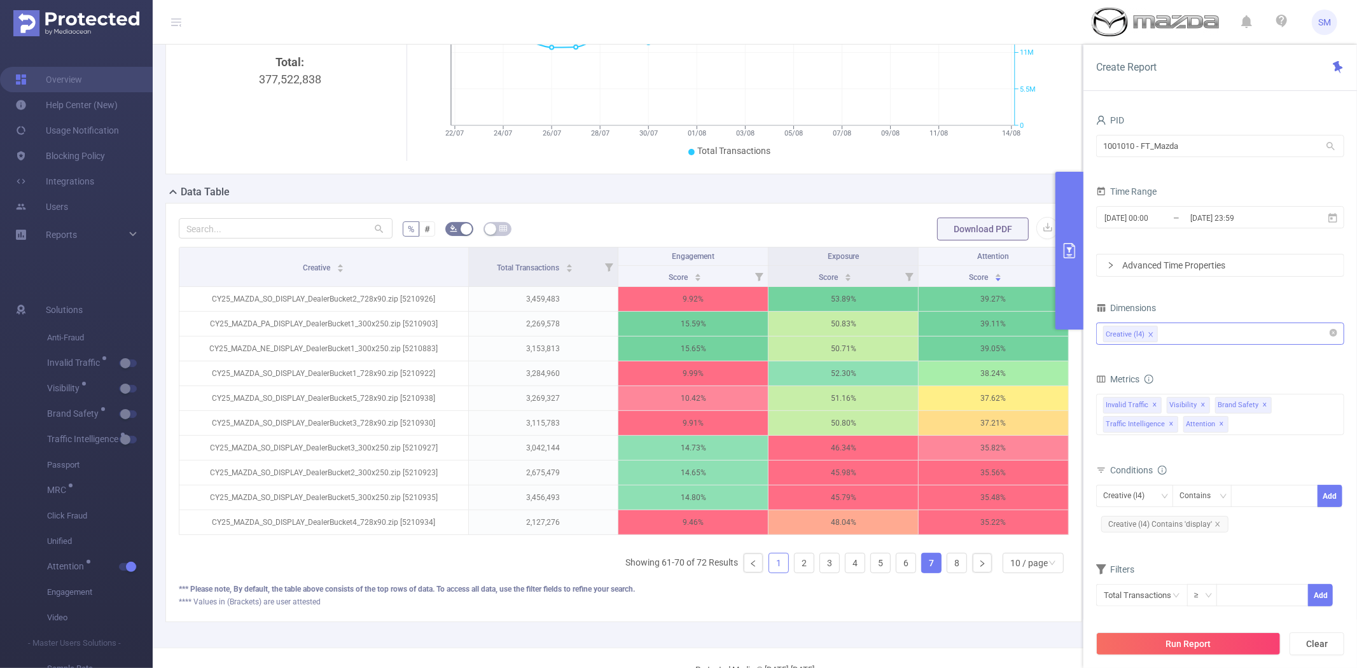
click at [771, 572] on link "1" at bounding box center [778, 562] width 19 height 19
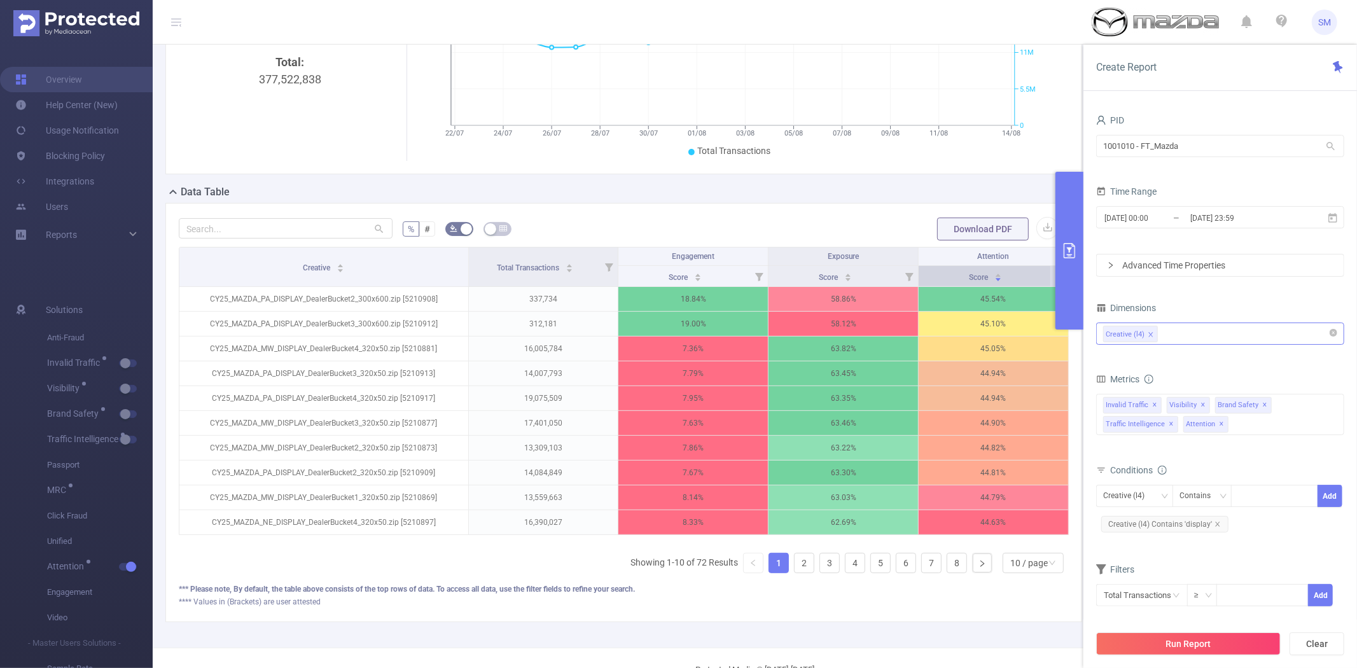
click at [969, 282] on div "Score" at bounding box center [985, 276] width 33 height 13
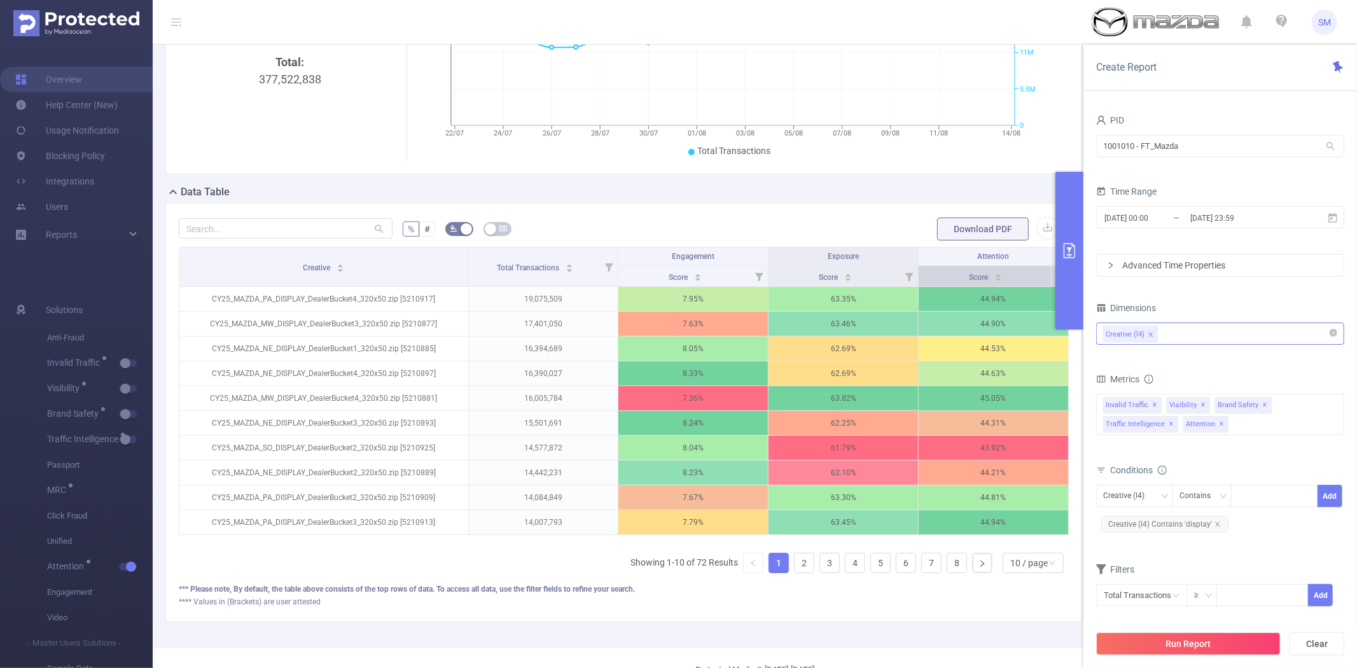
click at [969, 282] on div "Score" at bounding box center [985, 276] width 33 height 13
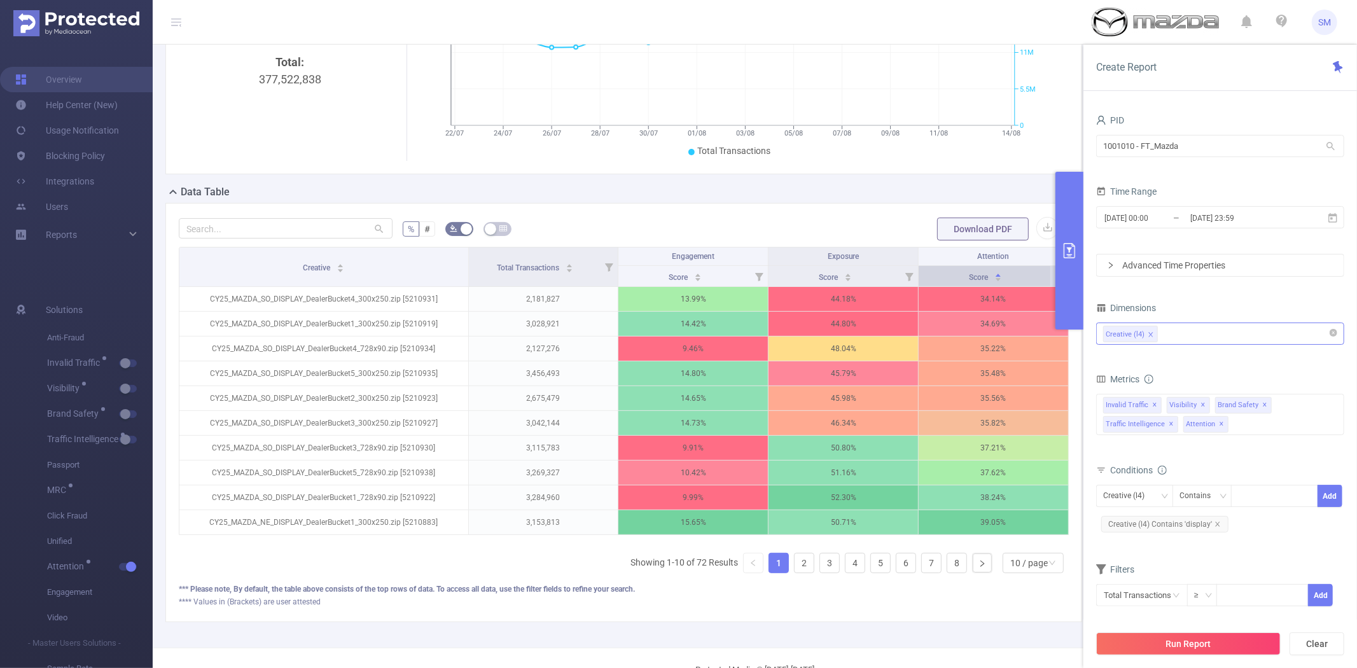
click at [969, 282] on div "Score" at bounding box center [985, 276] width 33 height 13
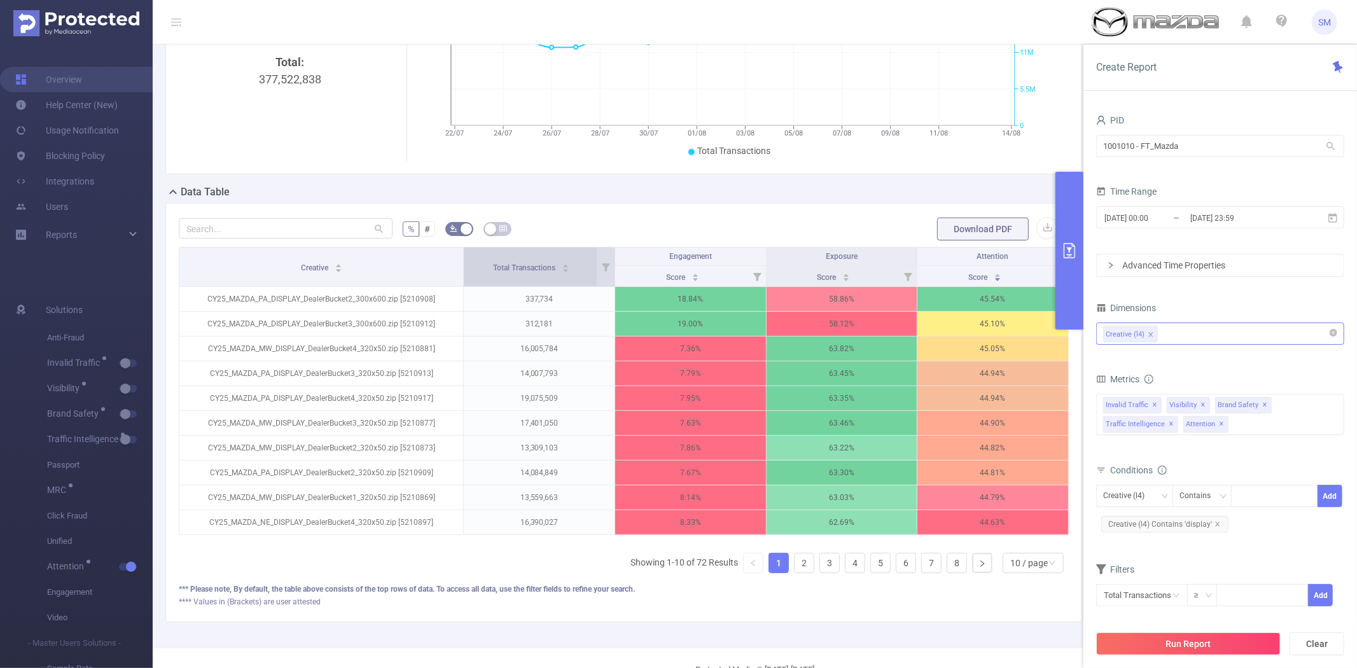
click at [460, 266] on tr "Creative Total Transactions Engagement Exposure Attention" at bounding box center [623, 256] width 889 height 18
click at [1187, 363] on form "Dimensions Creative (l4) Metrics Total General IVT Data Centers Disclosed Bots …" at bounding box center [1220, 461] width 248 height 324
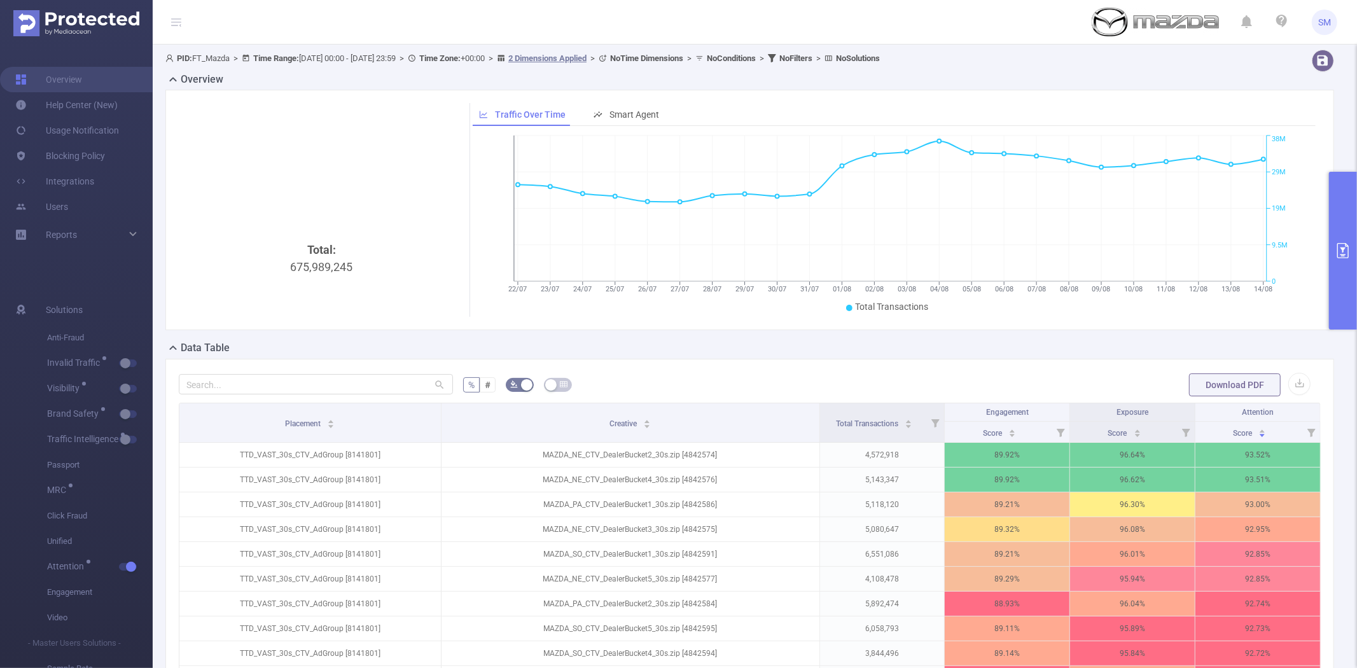
scroll to position [141, 0]
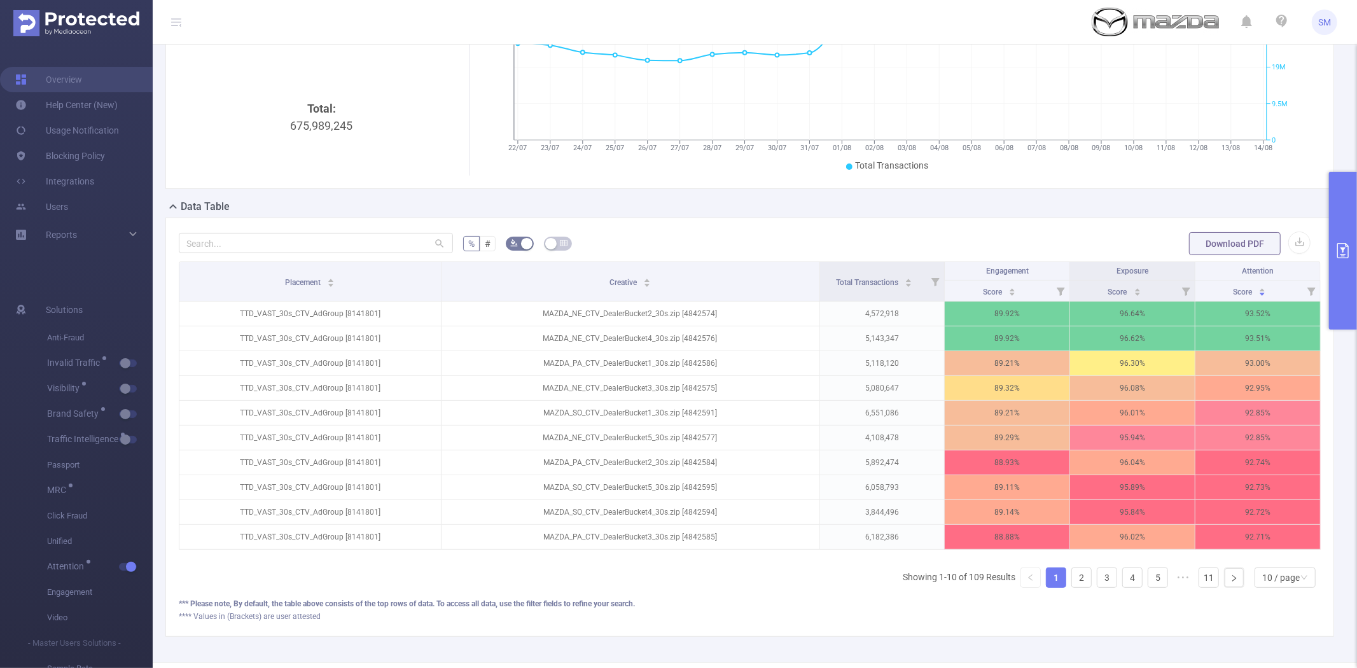
click at [1336, 231] on button "primary" at bounding box center [1343, 251] width 28 height 158
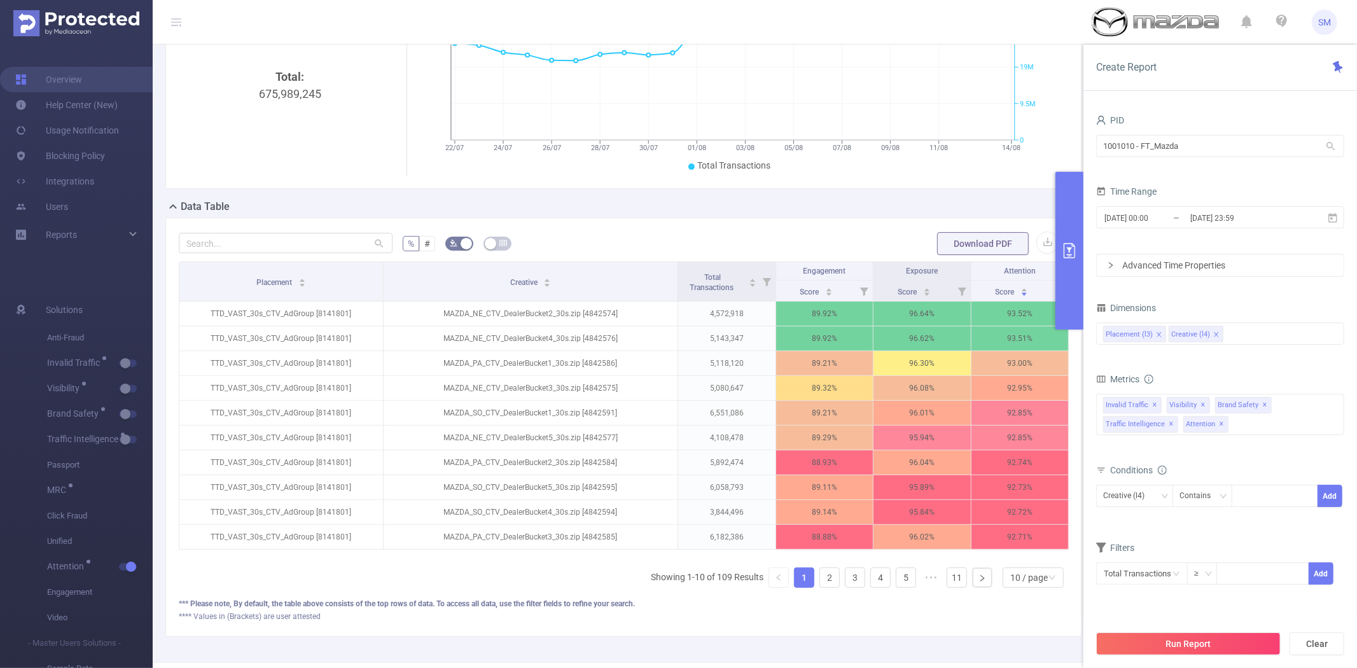
click at [1064, 243] on icon "primary" at bounding box center [1068, 250] width 11 height 15
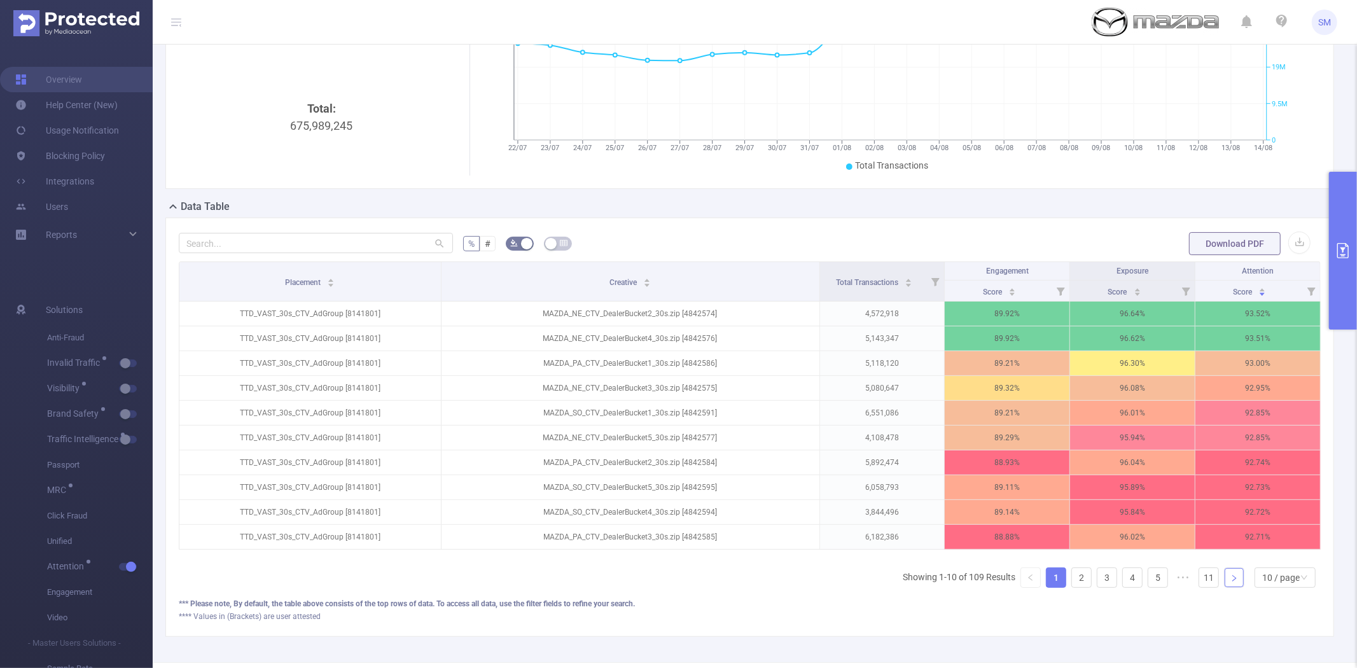
click at [1230, 582] on icon "icon: right" at bounding box center [1234, 578] width 8 height 8
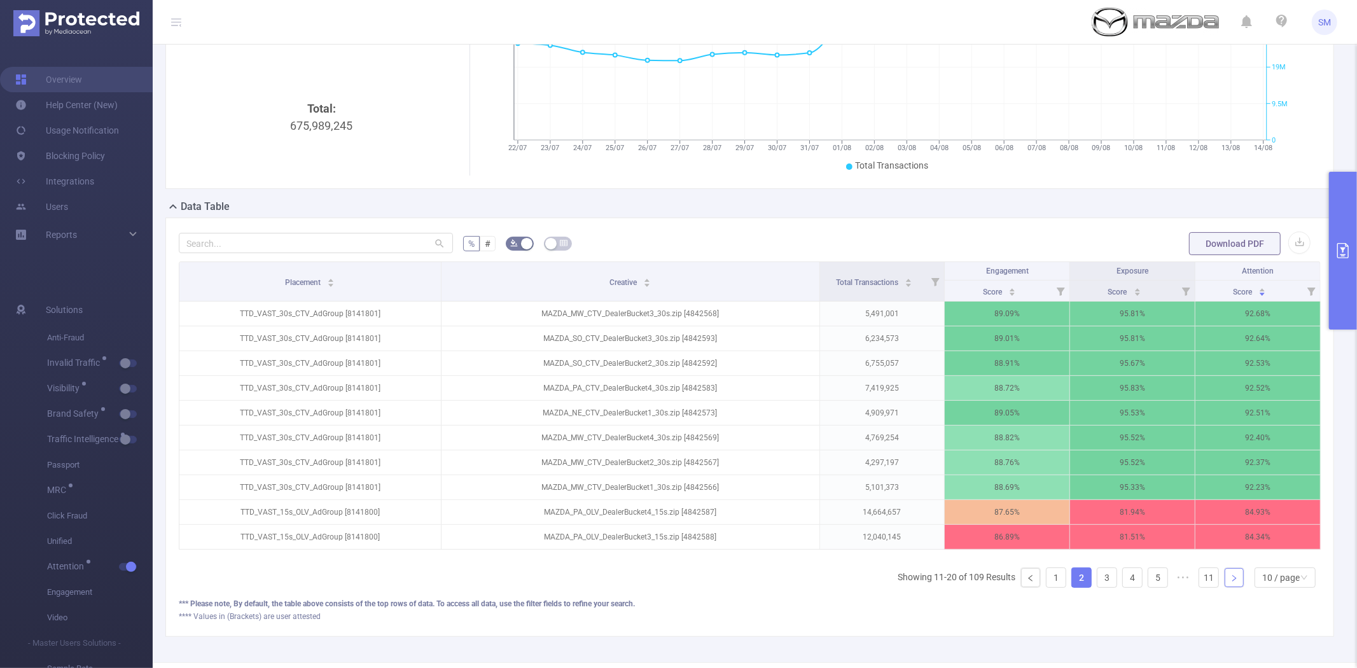
click at [1230, 582] on icon "icon: right" at bounding box center [1234, 578] width 8 height 8
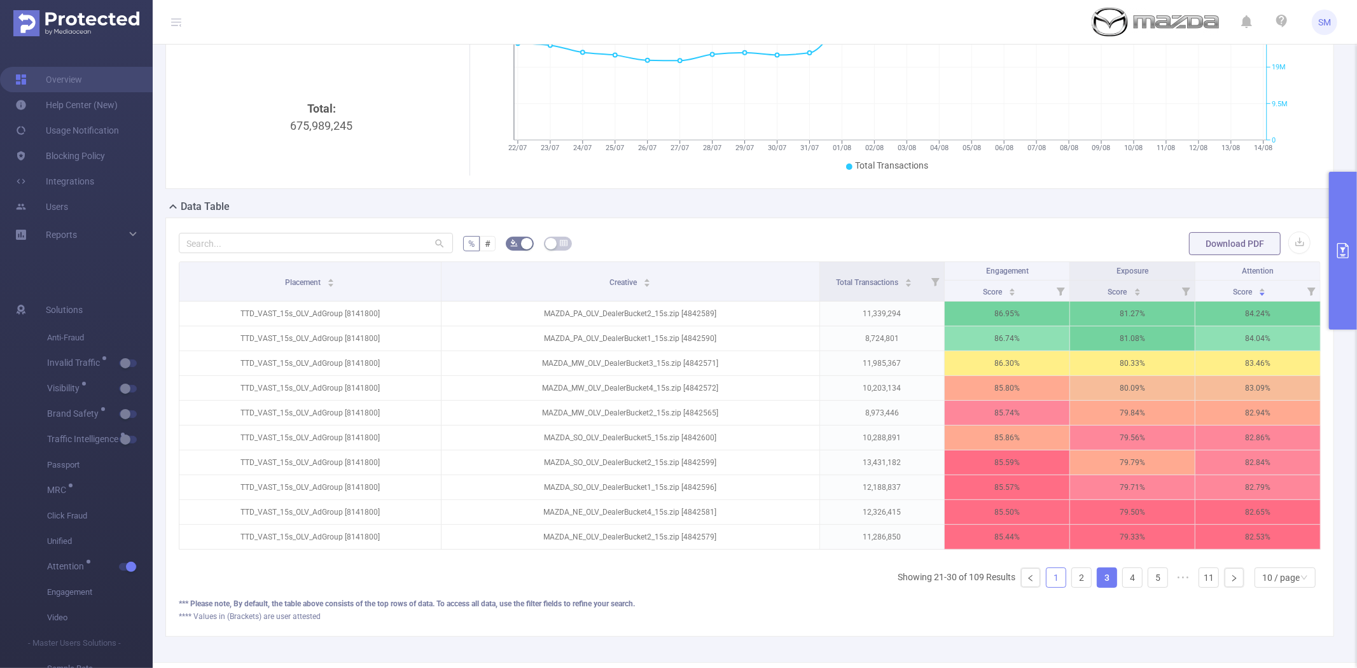
click at [1052, 587] on link "1" at bounding box center [1055, 577] width 19 height 19
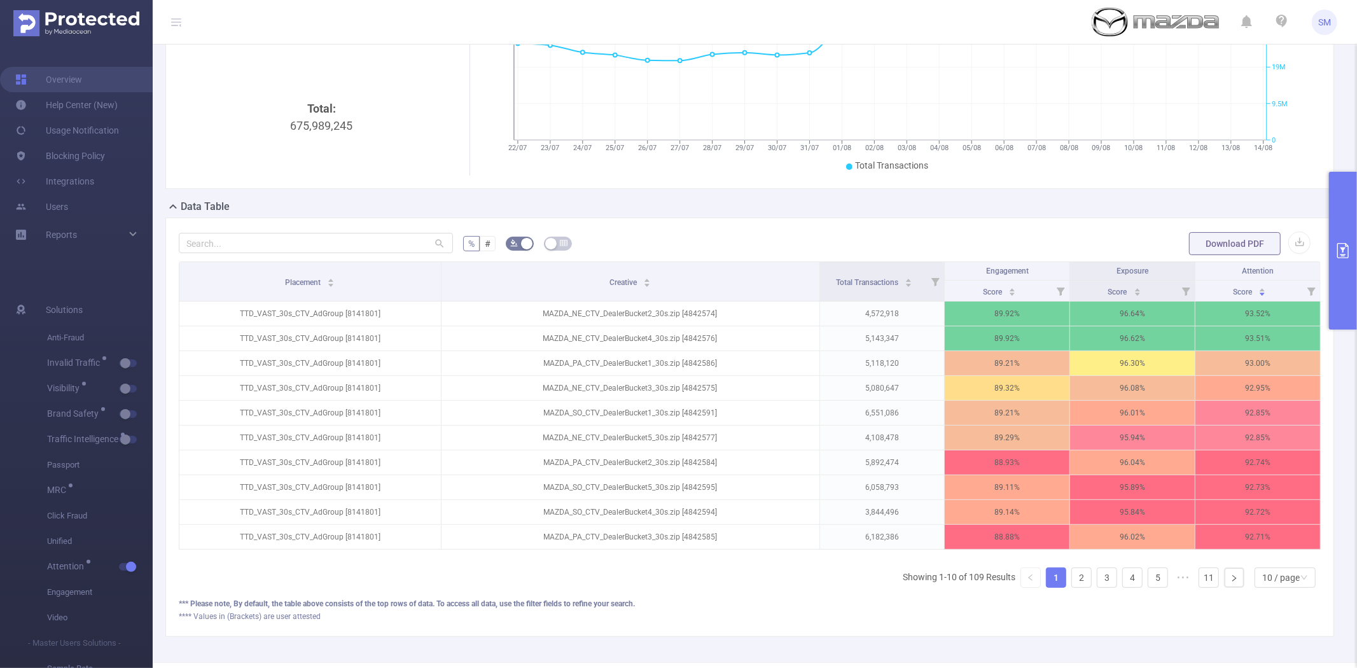
click at [1346, 200] on button "primary" at bounding box center [1343, 251] width 28 height 158
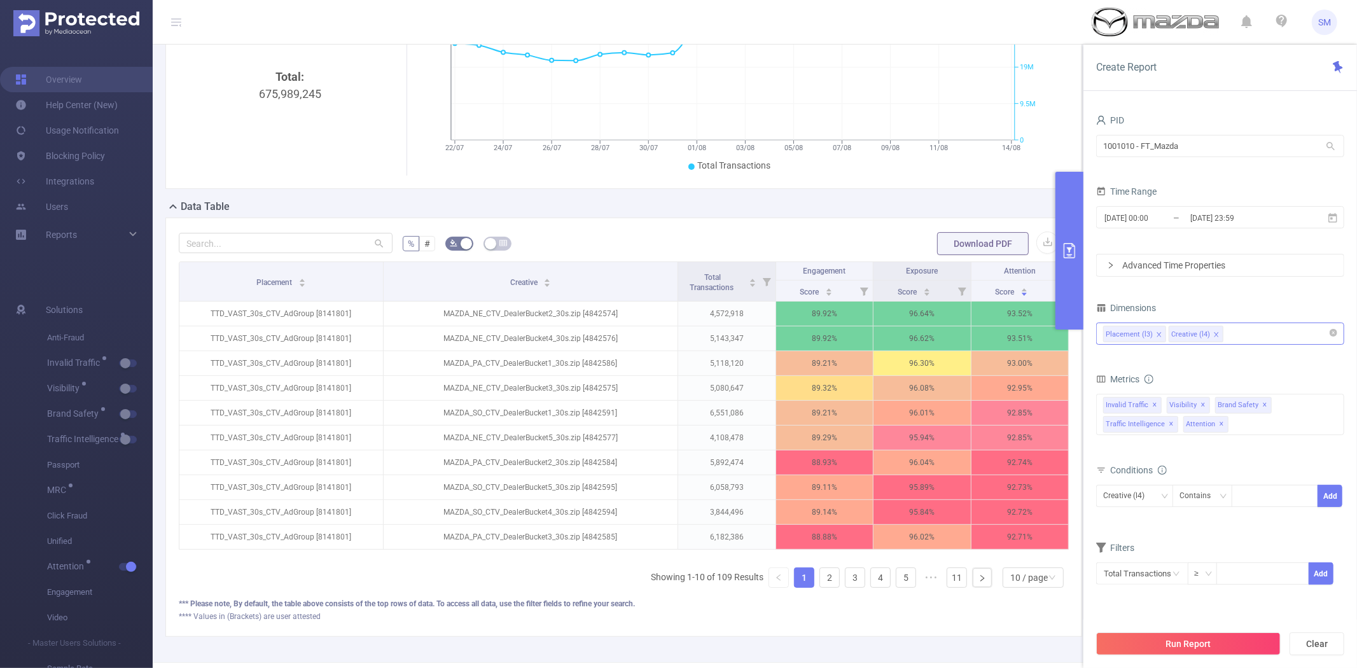
click at [1241, 333] on div "Placement (l3) Creative (l4)" at bounding box center [1220, 333] width 234 height 21
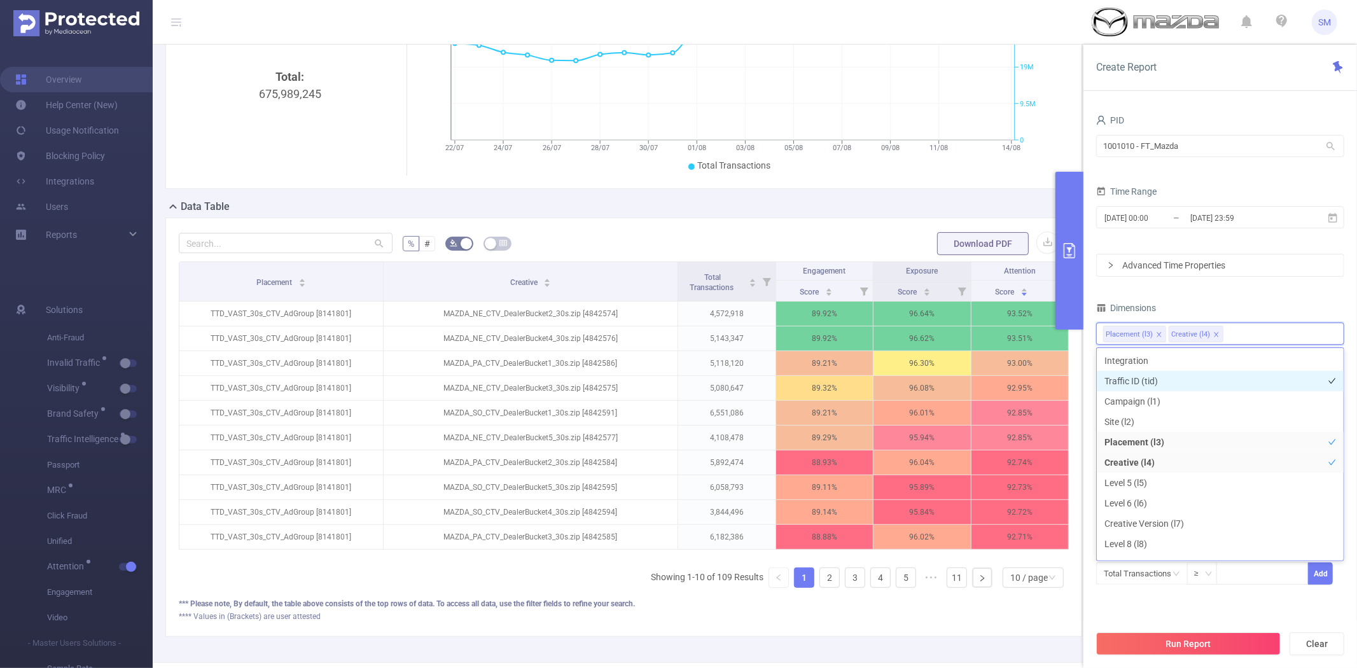
click at [1187, 379] on li "Traffic ID (tid)" at bounding box center [1219, 381] width 247 height 20
click at [1184, 395] on li "Campaign (l1)" at bounding box center [1219, 401] width 247 height 20
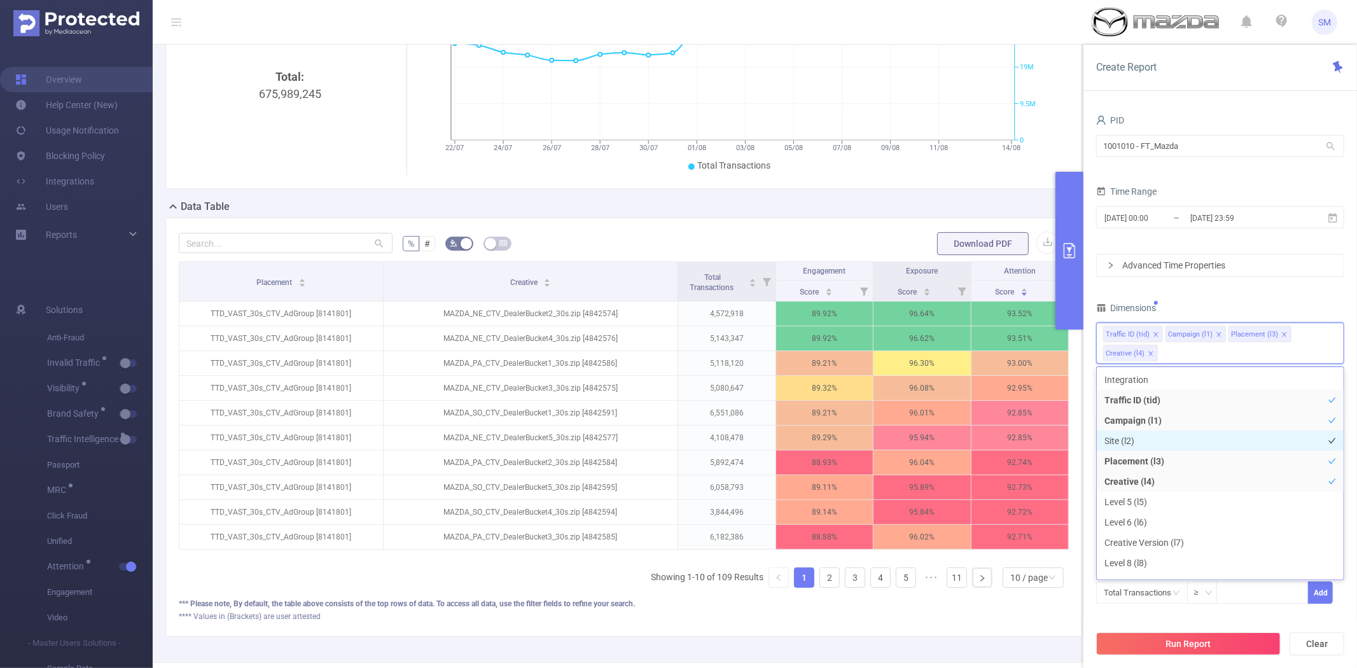
click at [1155, 439] on li "Site (l2)" at bounding box center [1219, 441] width 247 height 20
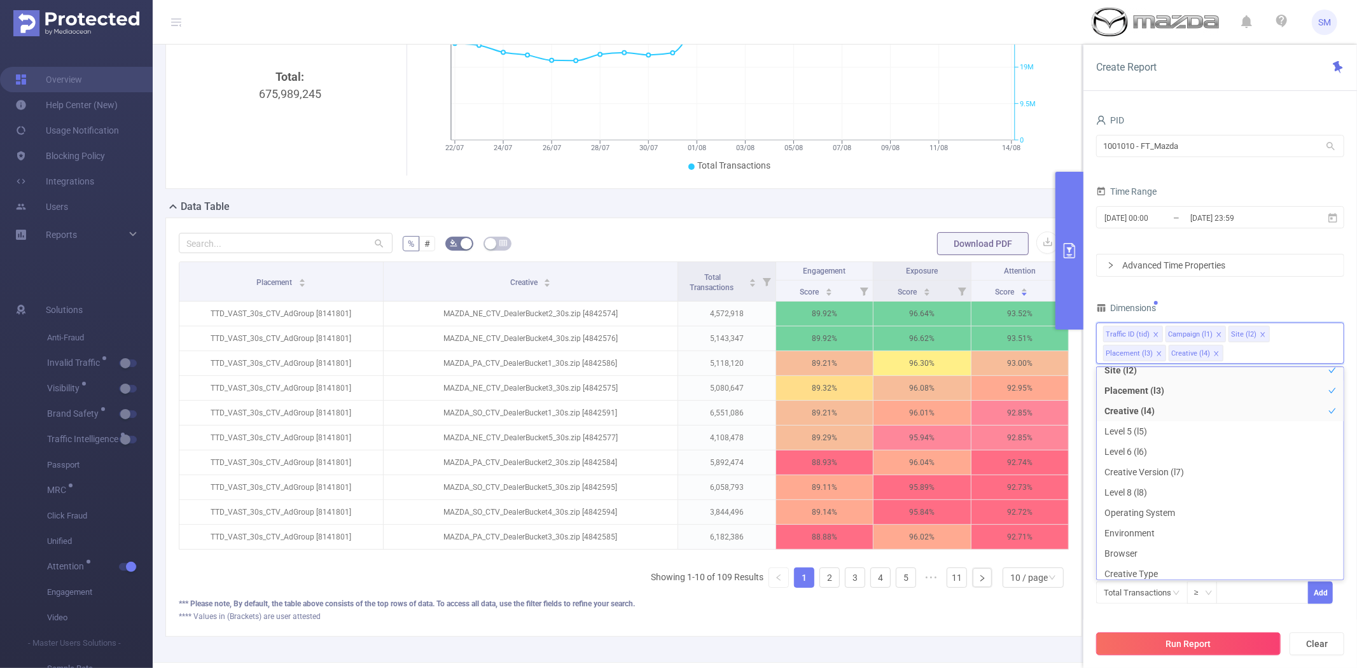
scroll to position [74, 0]
click at [1184, 466] on li "Creative Version (l7)" at bounding box center [1219, 468] width 247 height 20
click at [1184, 426] on li "Level 5 (l5)" at bounding box center [1219, 427] width 247 height 20
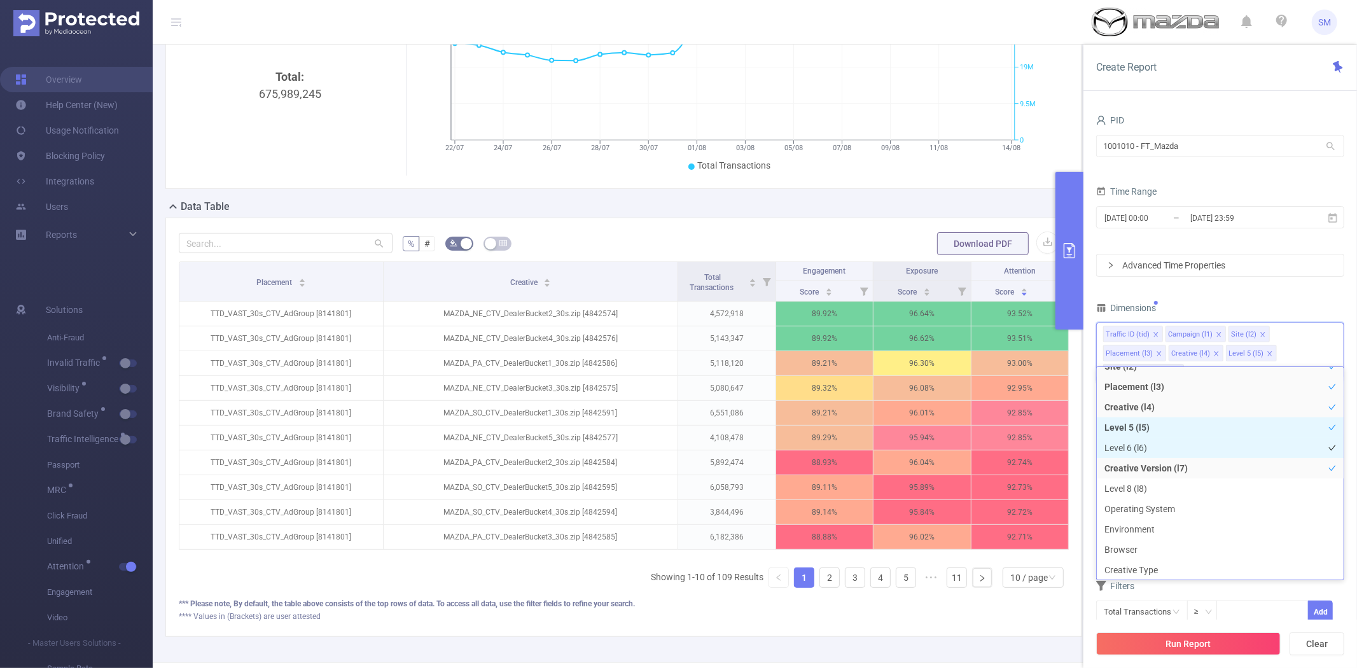
click at [1183, 449] on li "Level 6 (l6)" at bounding box center [1219, 448] width 247 height 20
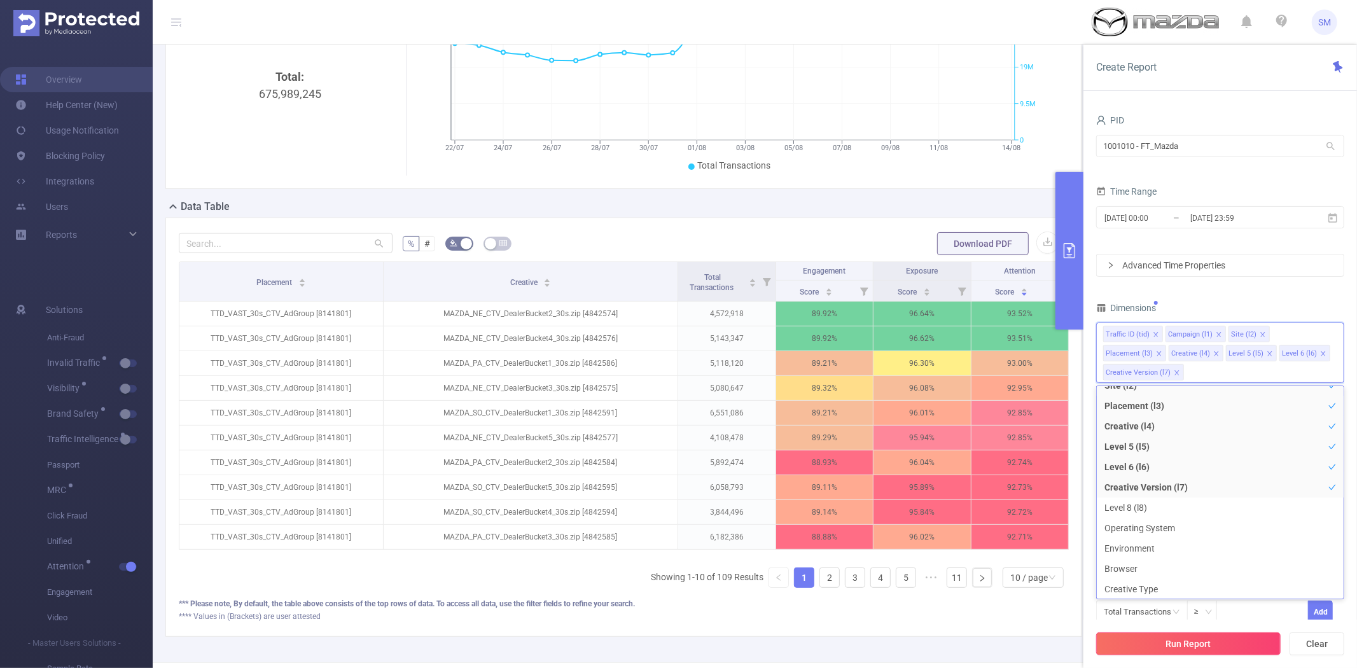
click at [1174, 638] on button "Run Report" at bounding box center [1188, 643] width 184 height 23
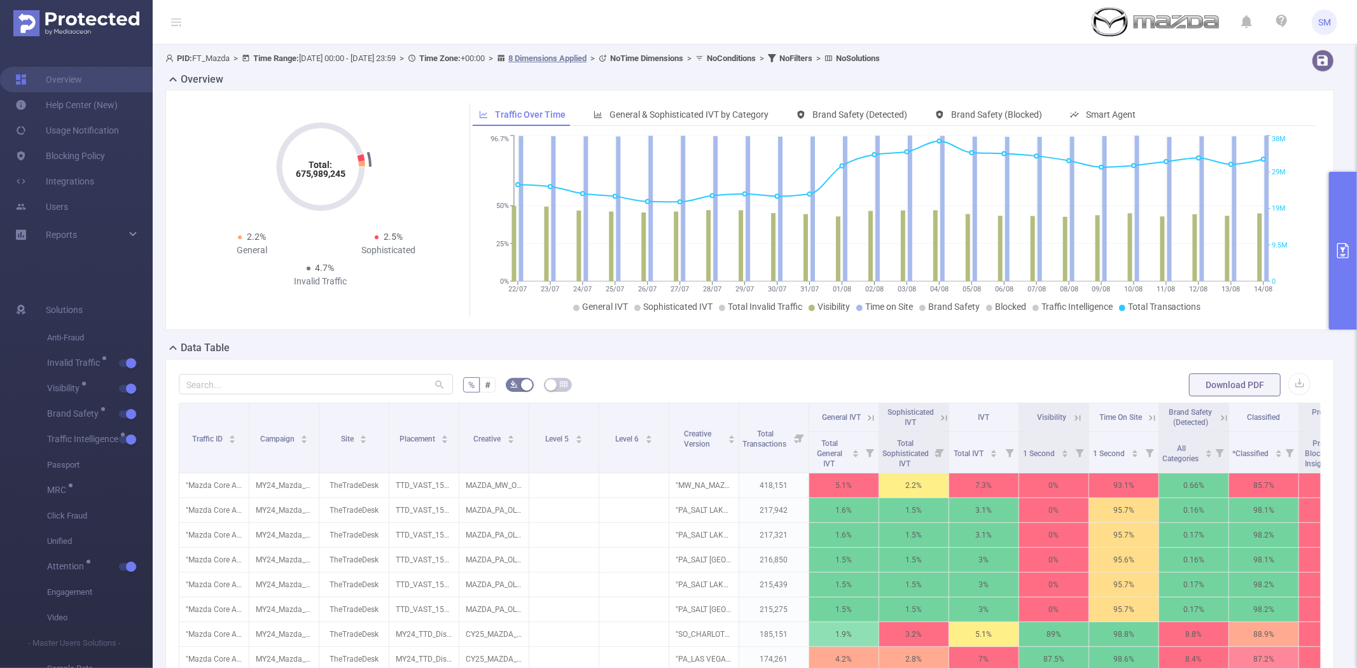
click at [784, 342] on div "Data Table" at bounding box center [754, 349] width 1178 height 18
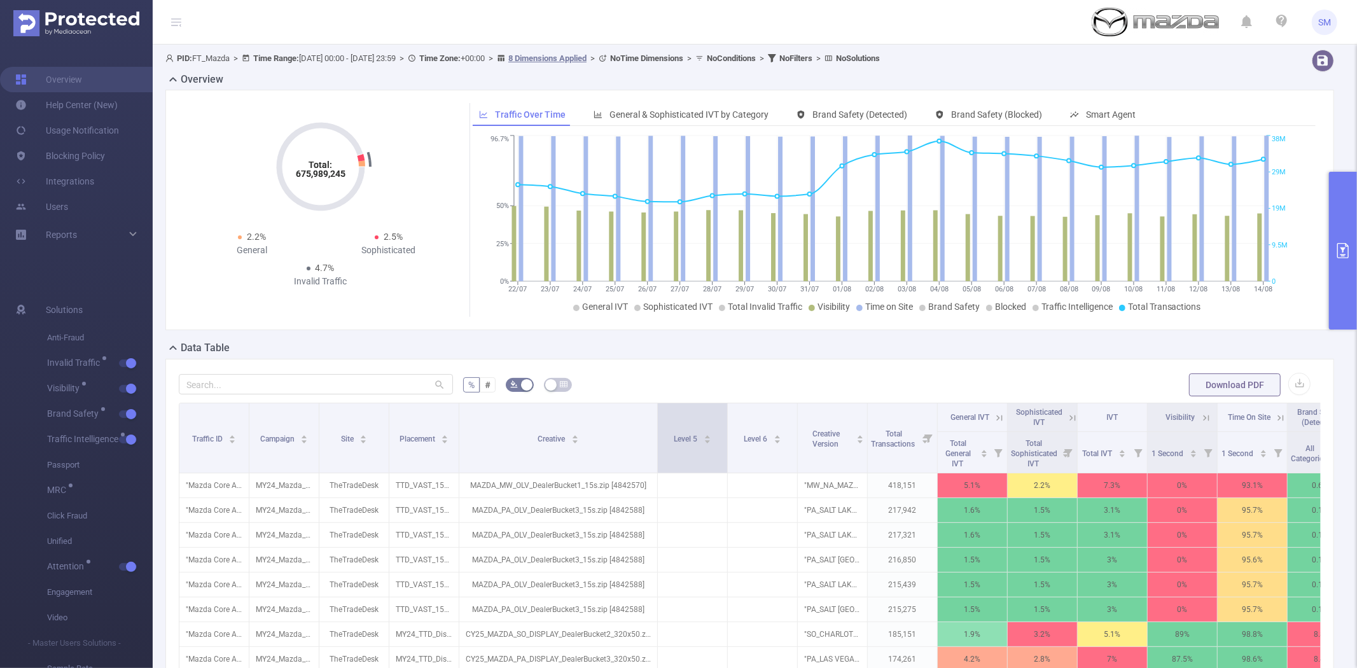
drag, startPoint x: 528, startPoint y: 418, endPoint x: 656, endPoint y: 408, distance: 128.9
click at [656, 408] on span at bounding box center [657, 437] width 6 height 69
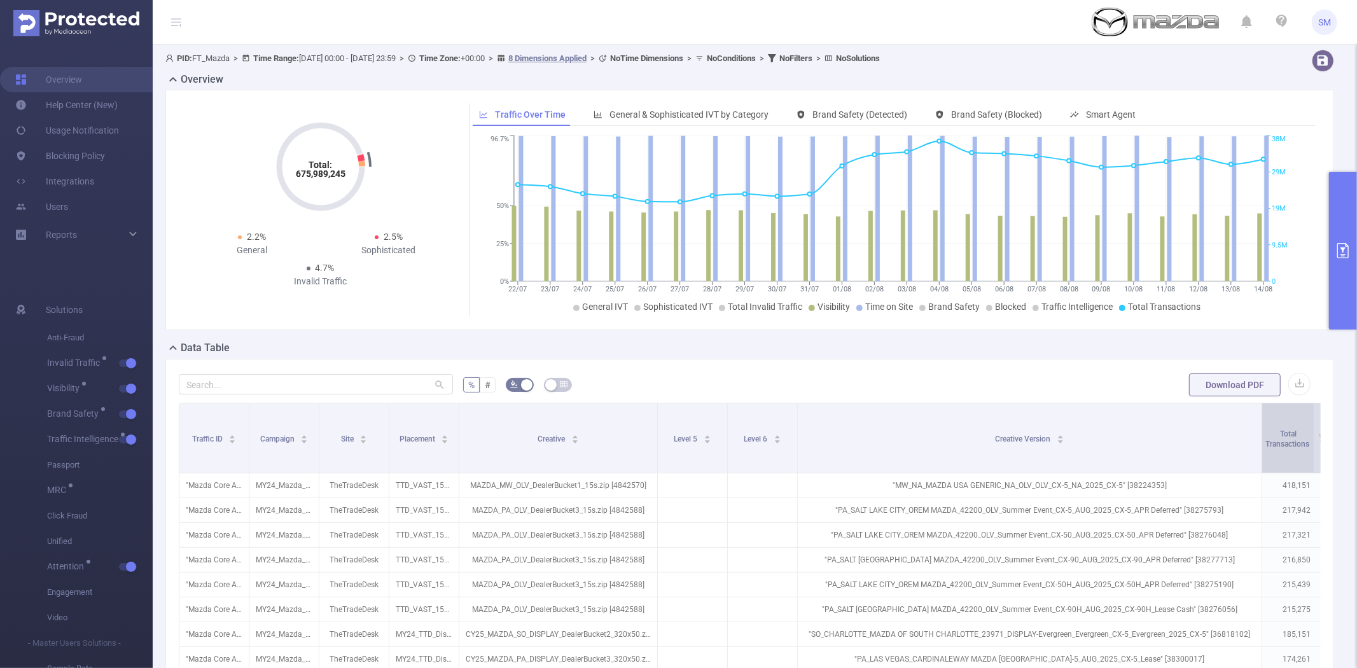
drag, startPoint x: 864, startPoint y: 427, endPoint x: 1258, endPoint y: 412, distance: 394.6
click at [1258, 412] on span at bounding box center [1261, 437] width 6 height 69
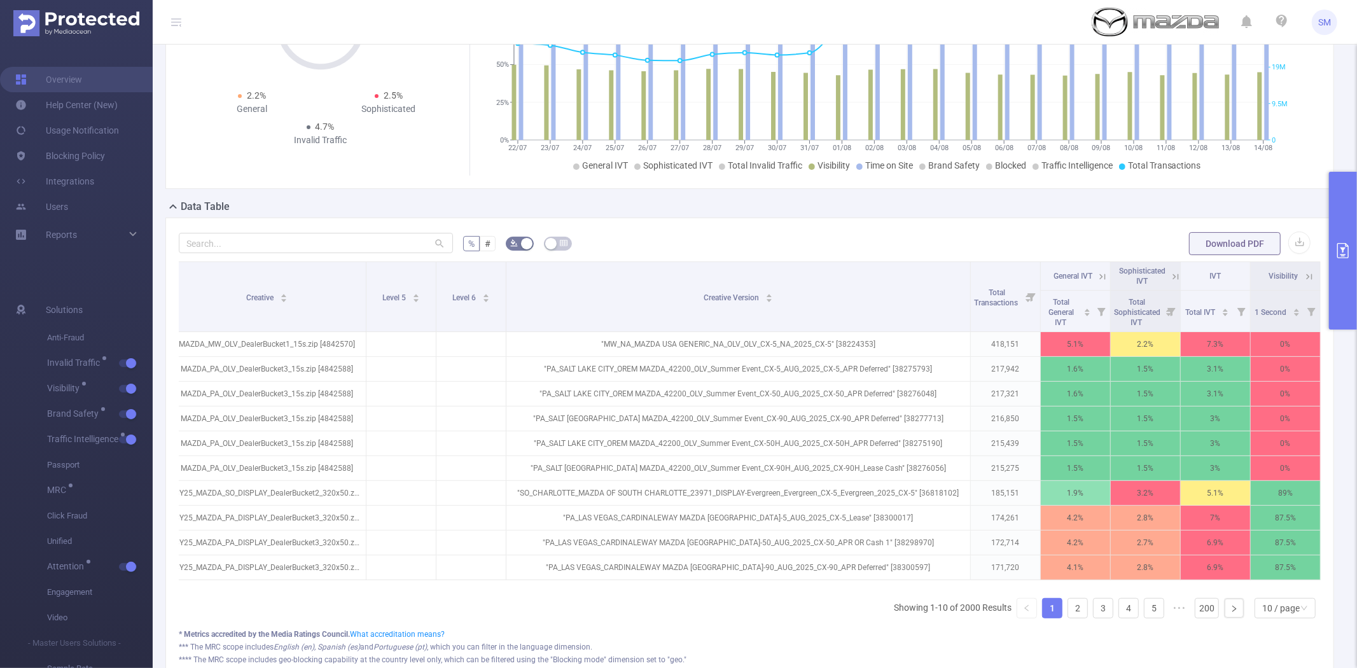
scroll to position [0, 293]
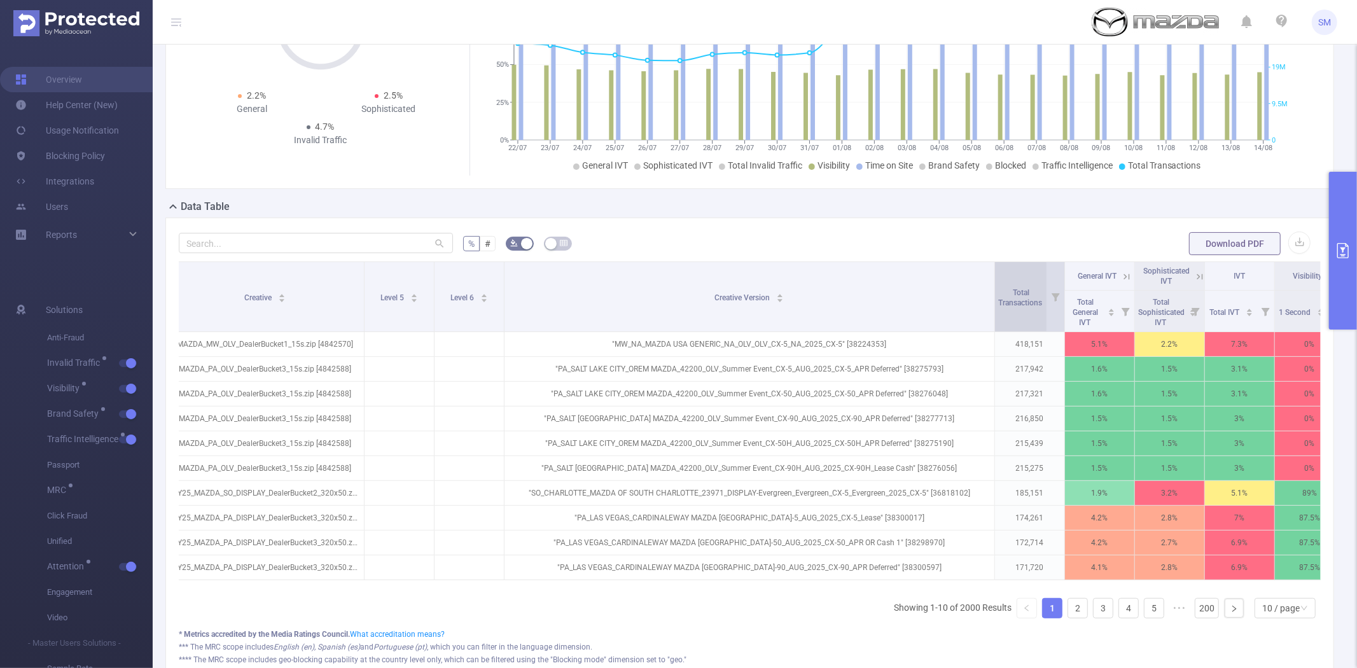
drag, startPoint x: 967, startPoint y: 276, endPoint x: 993, endPoint y: 274, distance: 26.1
click at [993, 274] on span at bounding box center [994, 296] width 6 height 69
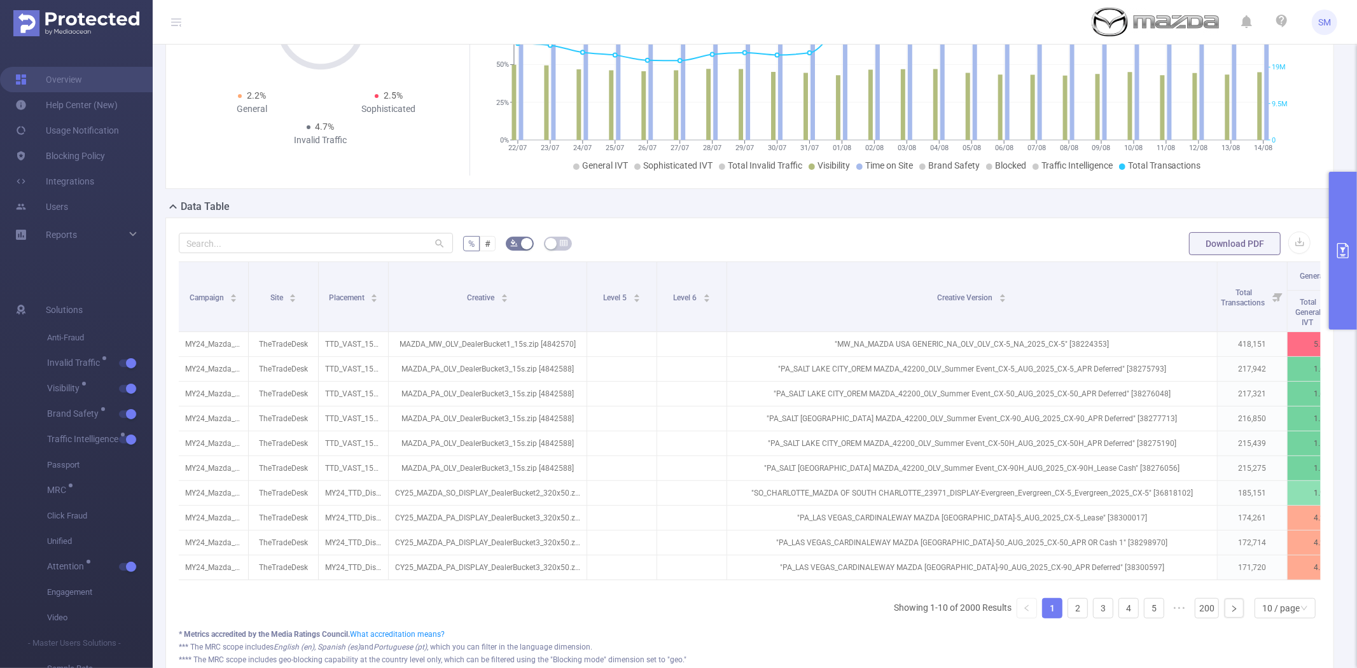
scroll to position [0, 0]
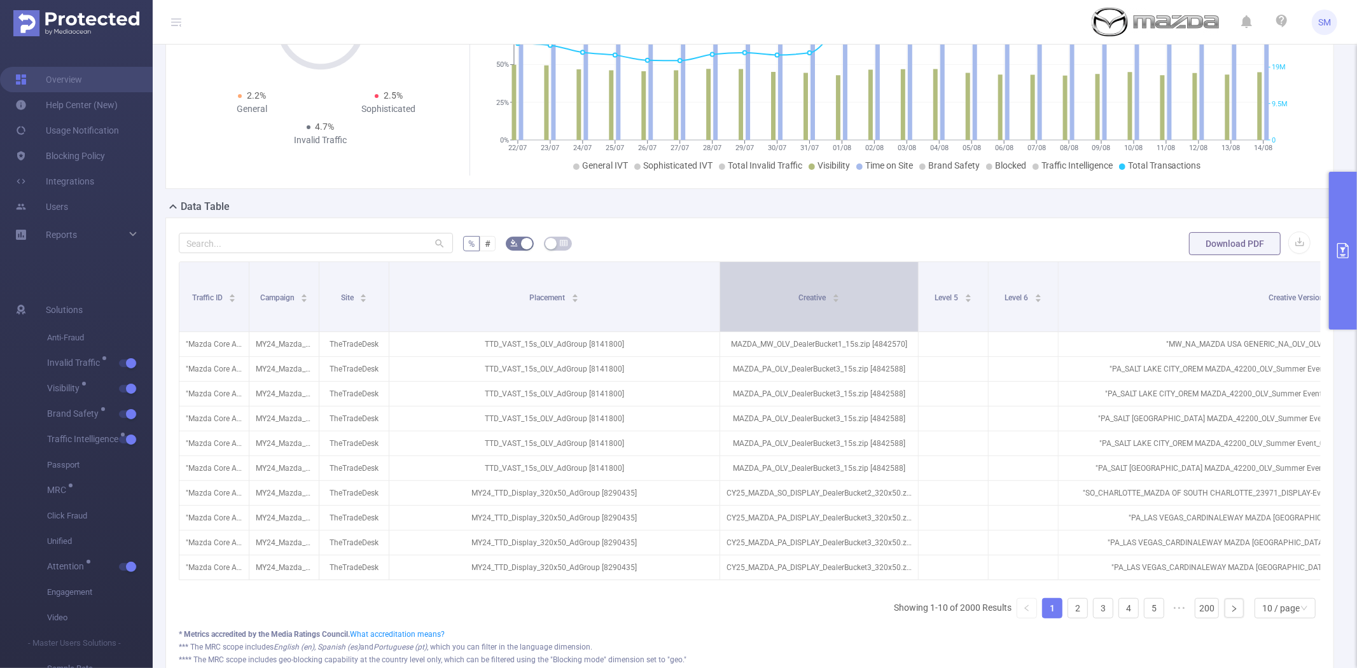
drag, startPoint x: 459, startPoint y: 285, endPoint x: 719, endPoint y: 284, distance: 260.8
click at [719, 284] on span at bounding box center [719, 296] width 6 height 69
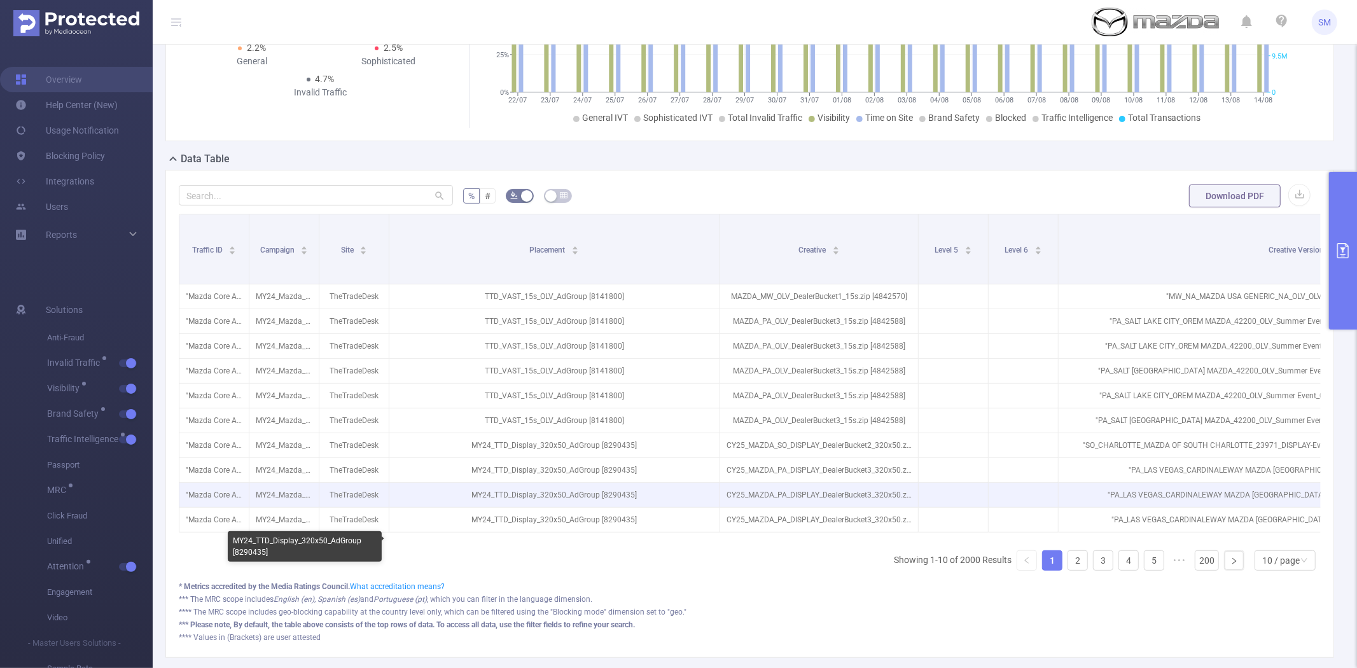
scroll to position [212, 0]
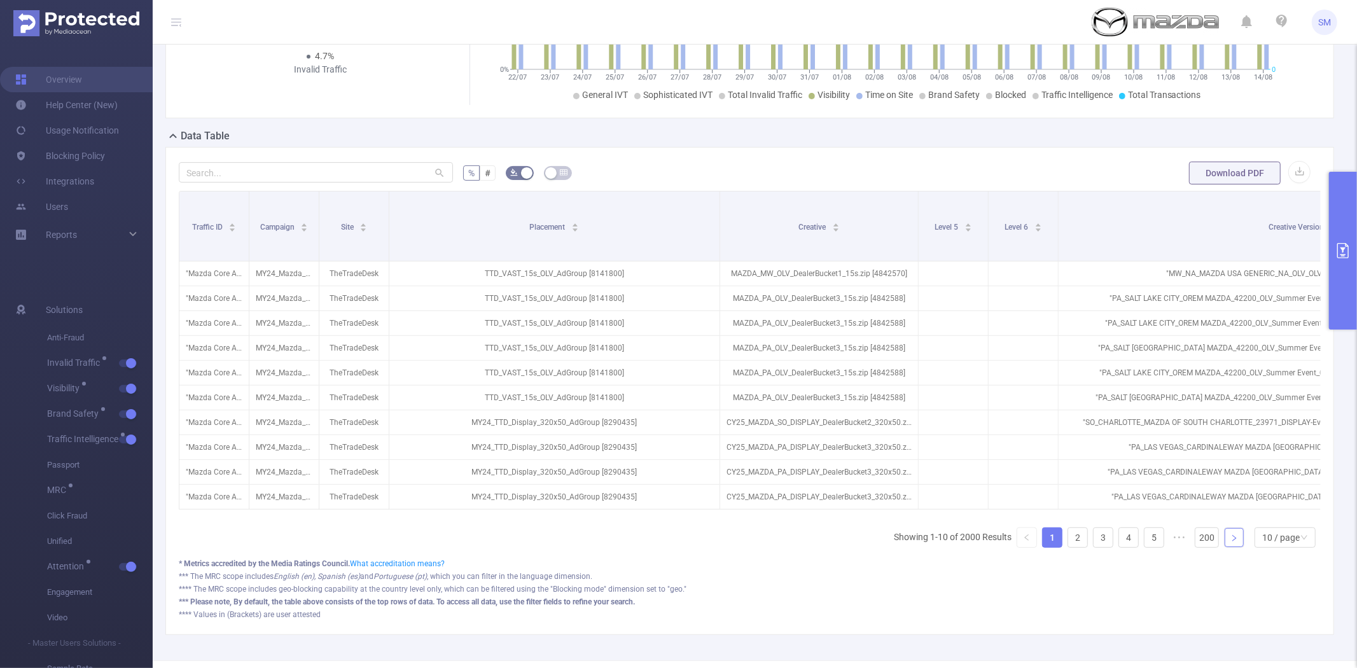
click at [1224, 547] on link at bounding box center [1233, 537] width 19 height 19
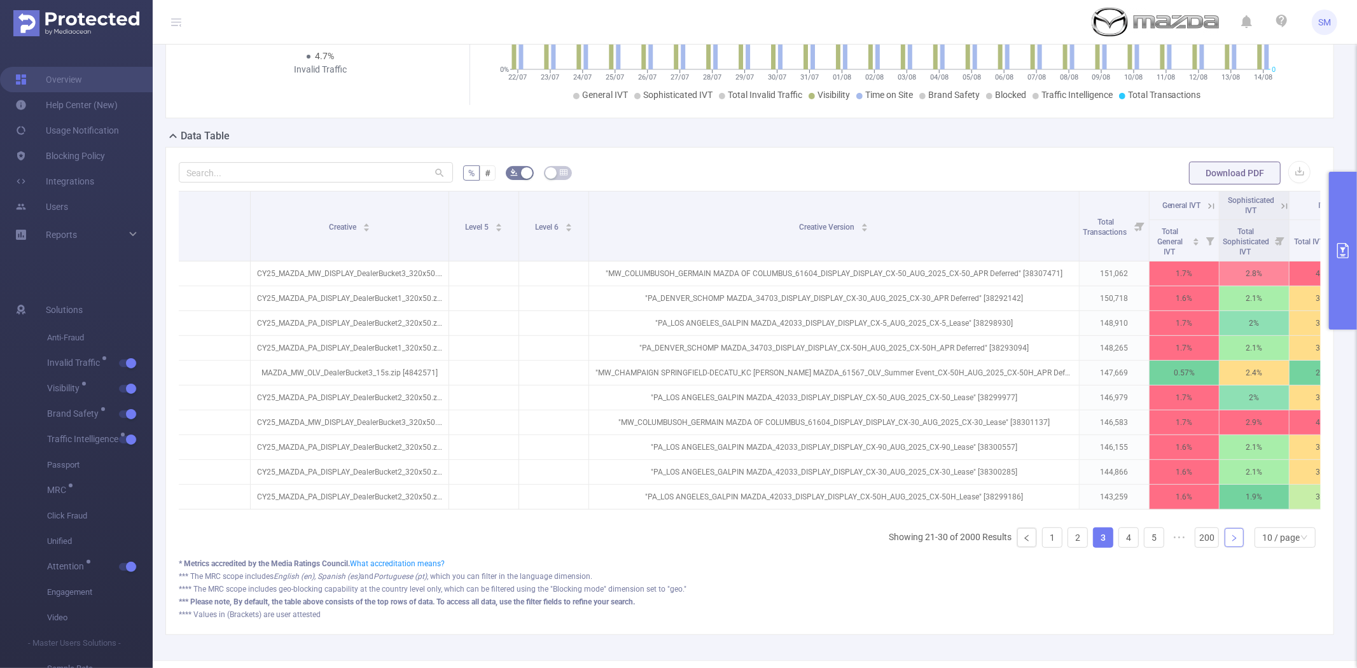
scroll to position [0, 518]
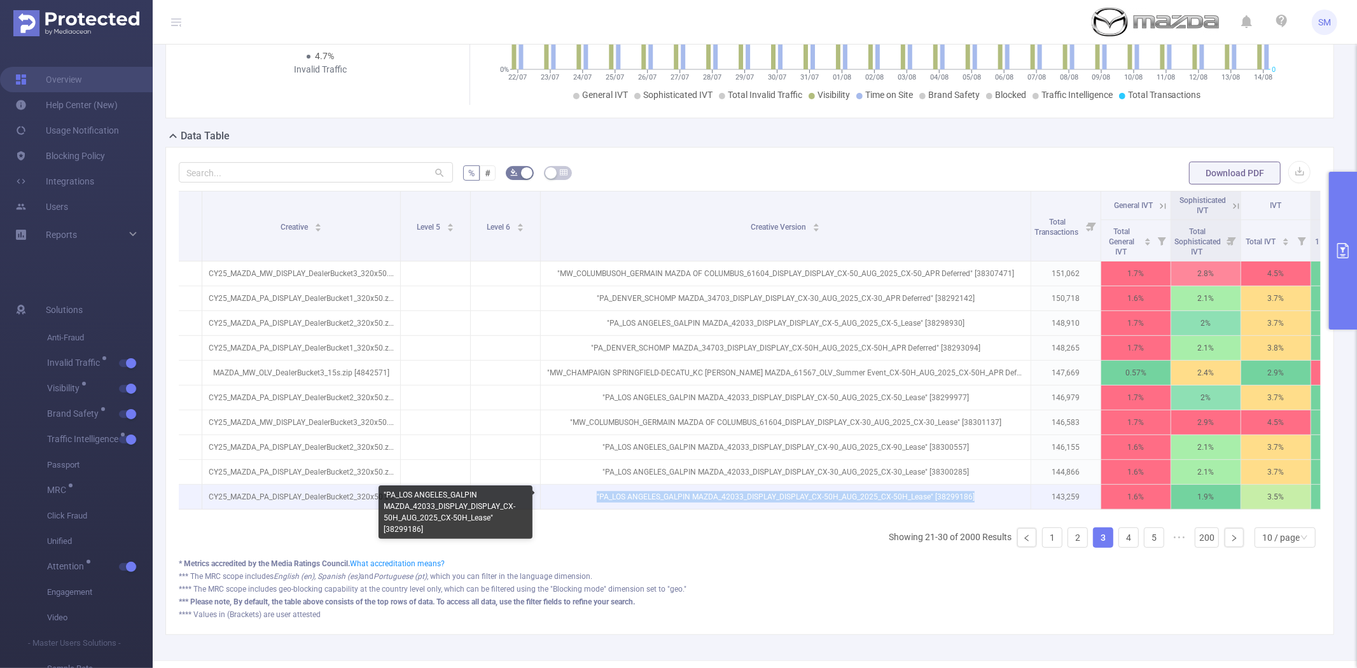
drag, startPoint x: 592, startPoint y: 494, endPoint x: 983, endPoint y: 507, distance: 391.3
click at [983, 507] on p ""PA_LOS ANGELES_GALPIN MAZDA_42033_DISPLAY_DISPLAY_CX-50H_AUG_2025_CX-50H_Lease…" at bounding box center [786, 497] width 490 height 24
click at [984, 494] on p ""PA_LOS ANGELES_GALPIN MAZDA_42033_DISPLAY_DISPLAY_CX-50H_AUG_2025_CX-50H_Lease…" at bounding box center [786, 497] width 490 height 24
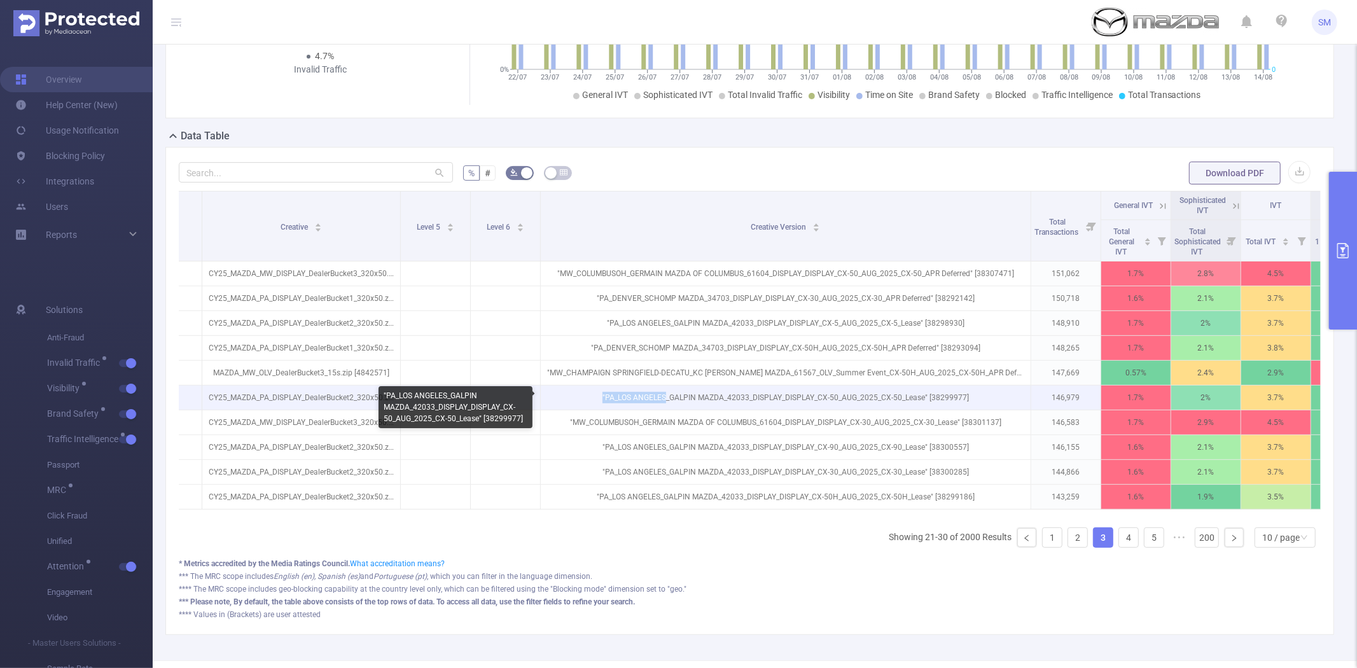
drag, startPoint x: 665, startPoint y: 396, endPoint x: 595, endPoint y: 392, distance: 70.7
click at [595, 392] on p ""PA_LOS ANGELES_GALPIN MAZDA_42033_DISPLAY_DISPLAY_CX-50_AUG_2025_CX-50_Lease" …" at bounding box center [786, 397] width 490 height 24
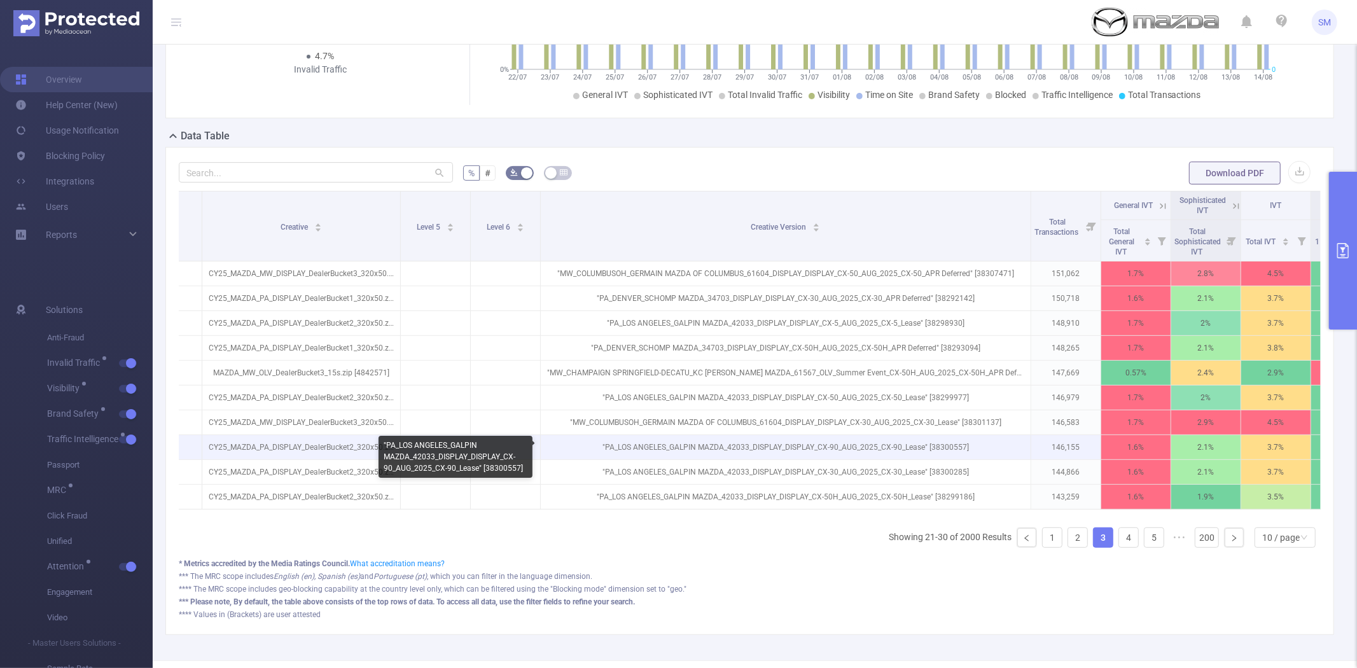
click at [759, 448] on p ""PA_LOS ANGELES_GALPIN MAZDA_42033_DISPLAY_DISPLAY_CX-90_AUG_2025_CX-90_Lease" …" at bounding box center [786, 447] width 490 height 24
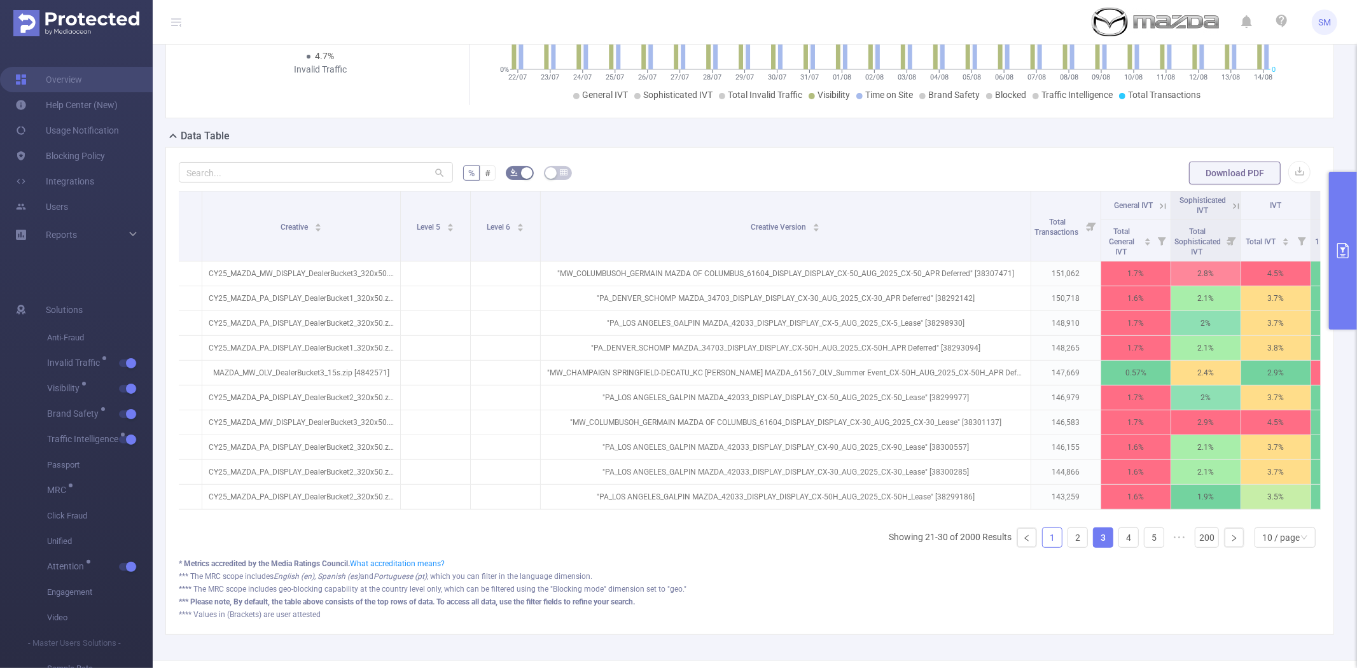
click at [1046, 545] on link "1" at bounding box center [1051, 537] width 19 height 19
